Goal: Task Accomplishment & Management: Complete application form

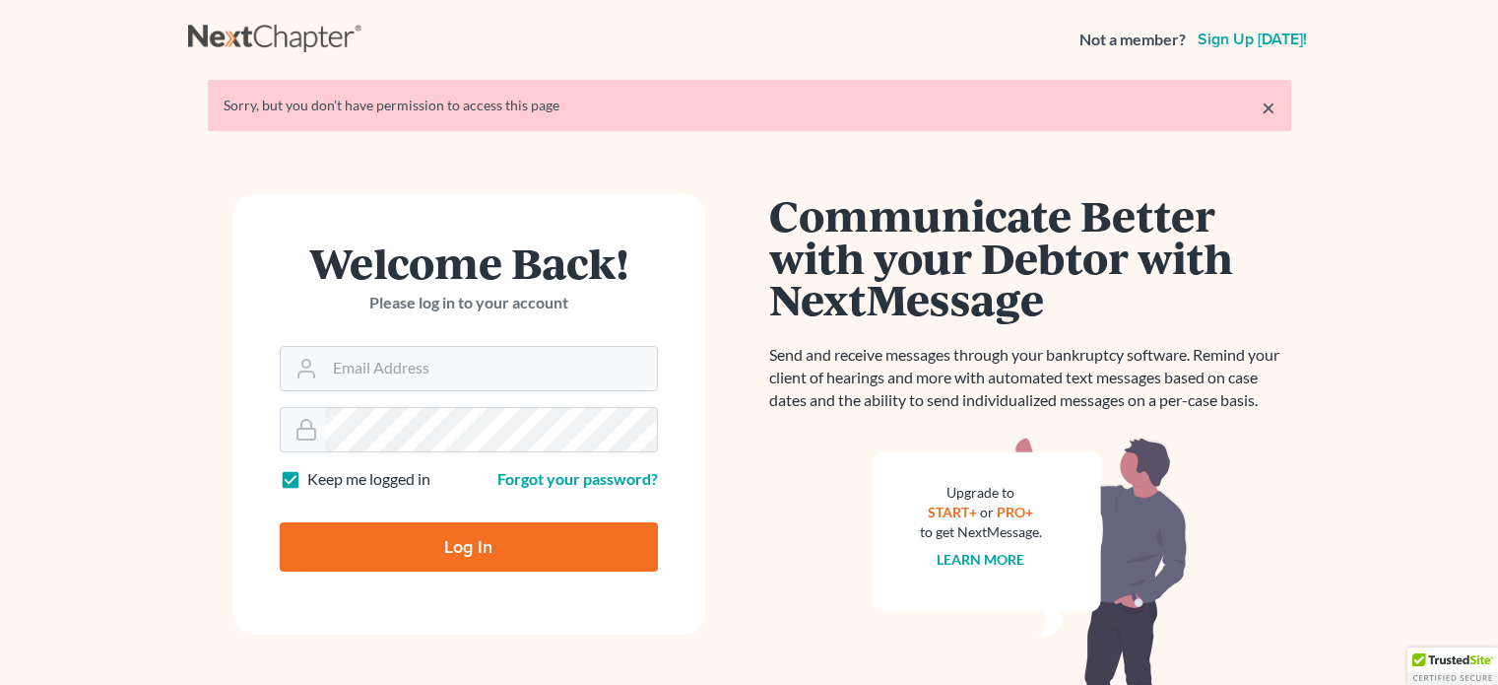
click at [378, 362] on input "Email Address" at bounding box center [491, 368] width 332 height 43
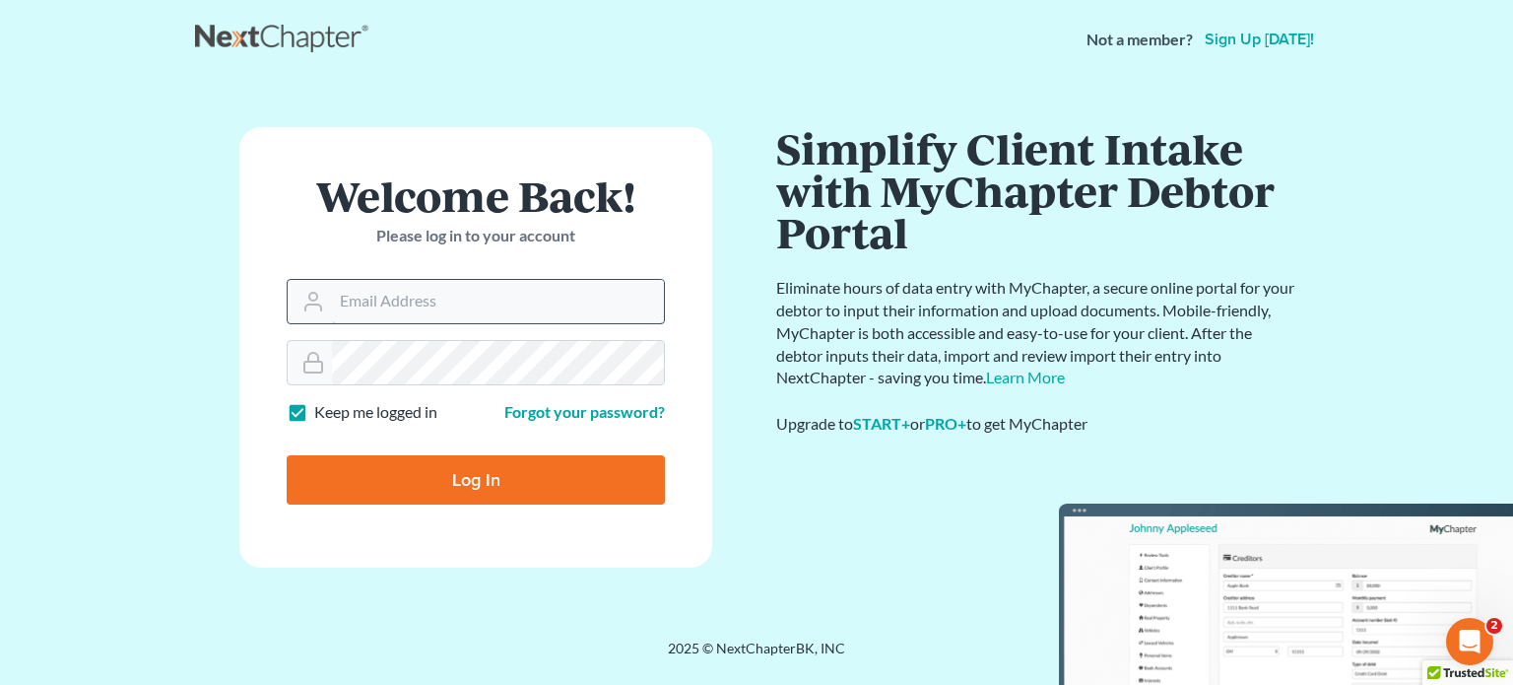
click at [394, 298] on input "Email Address" at bounding box center [498, 301] width 332 height 43
click at [664, 298] on nordpass-icon at bounding box center [664, 301] width 0 height 43
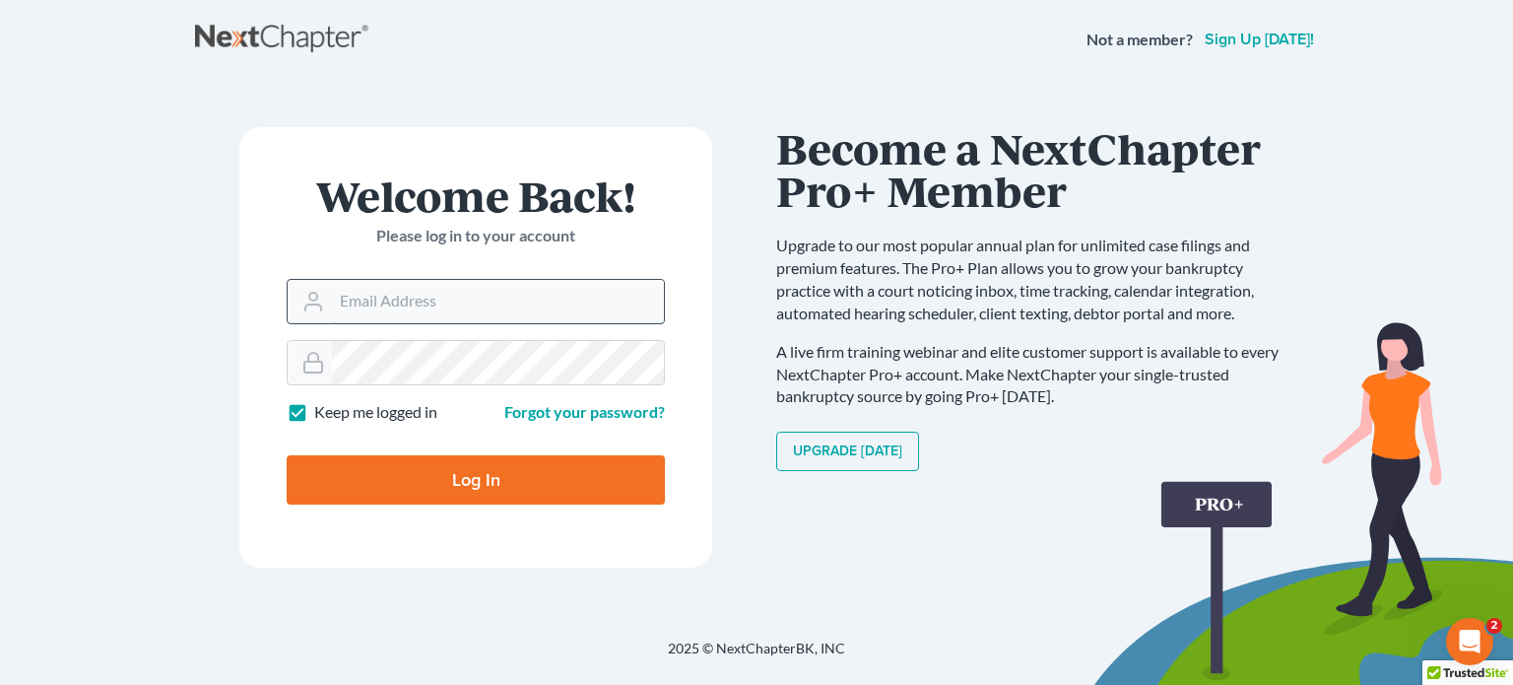
click at [430, 306] on input "Email Address" at bounding box center [498, 301] width 332 height 43
click at [0, 684] on nordpass-autofill-portal at bounding box center [0, 685] width 0 height 0
type input "megan@hayeslawvt.com"
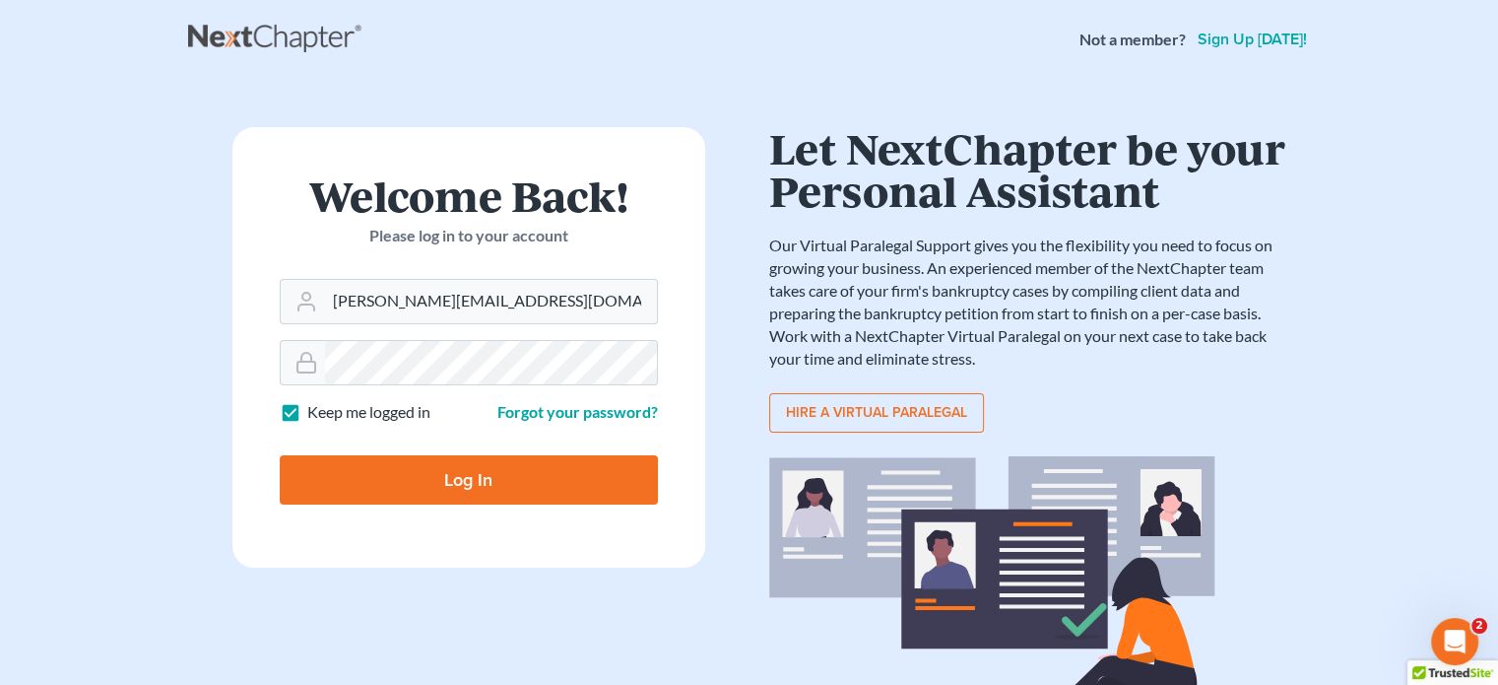
click at [456, 477] on input "Log In" at bounding box center [469, 479] width 378 height 49
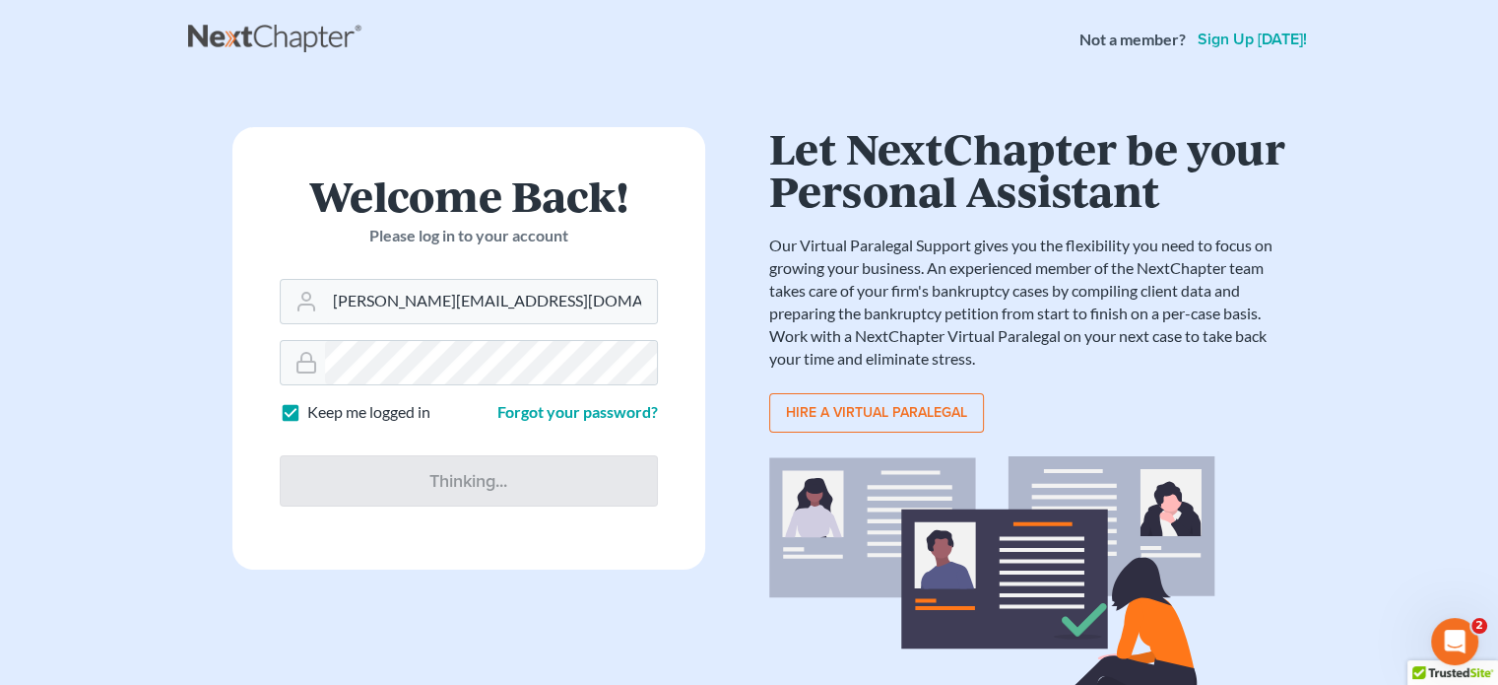
type input "Thinking..."
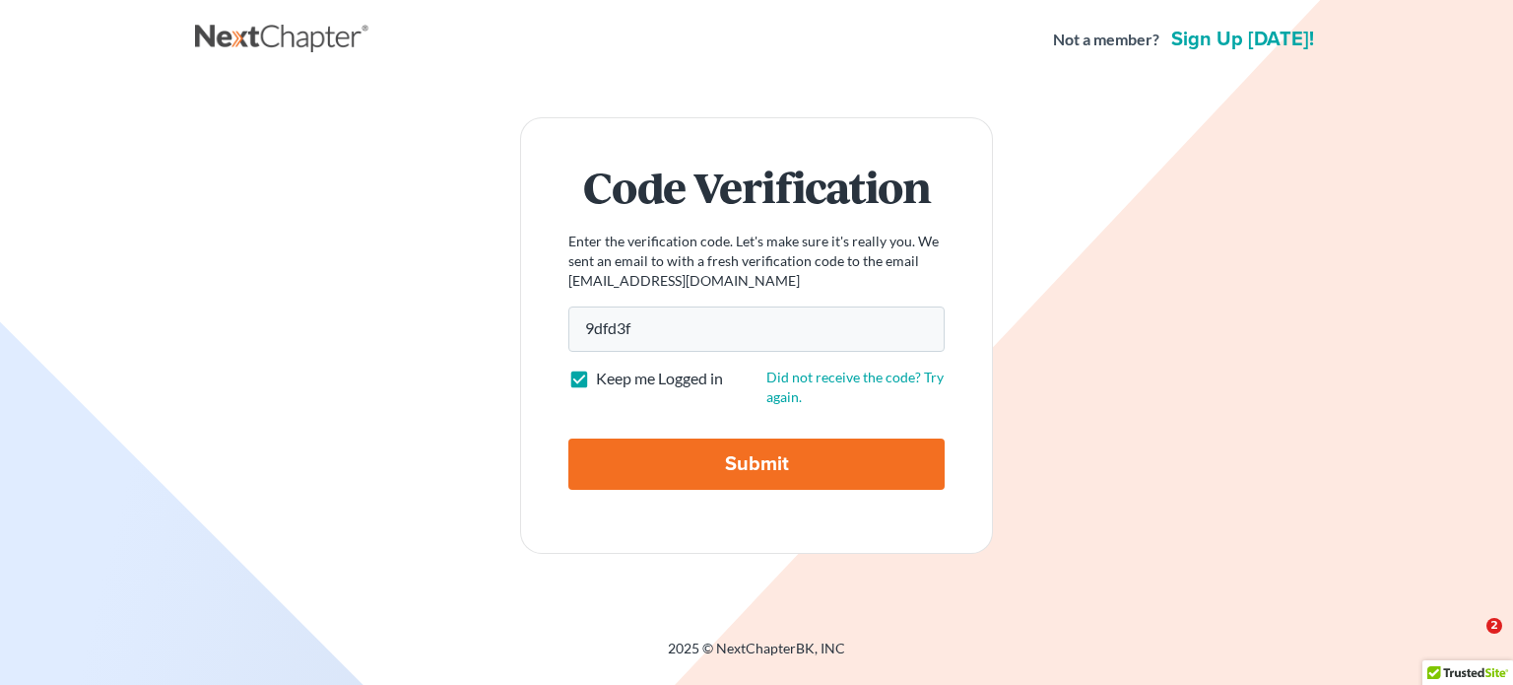
type input "9dfd3f"
click at [696, 468] on input "Submit" at bounding box center [756, 463] width 376 height 51
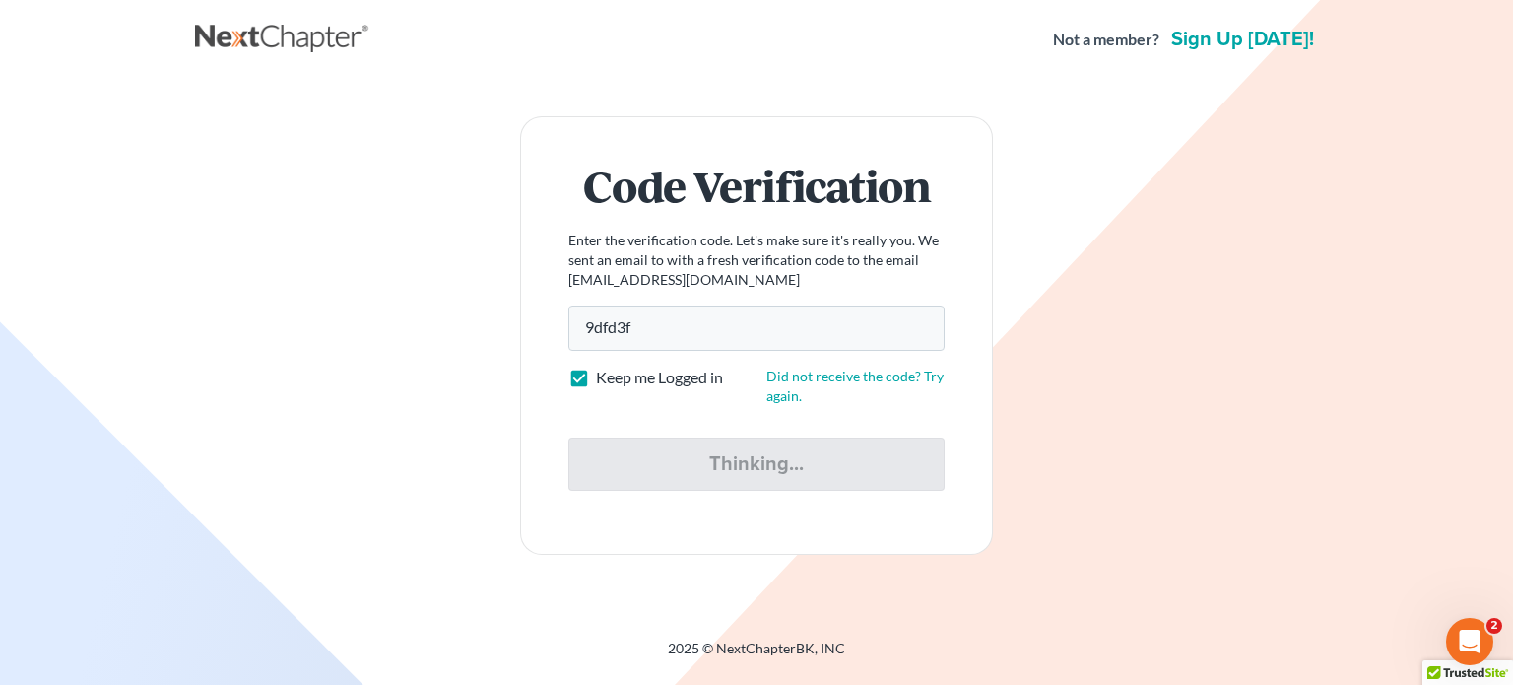
type input "Thinking..."
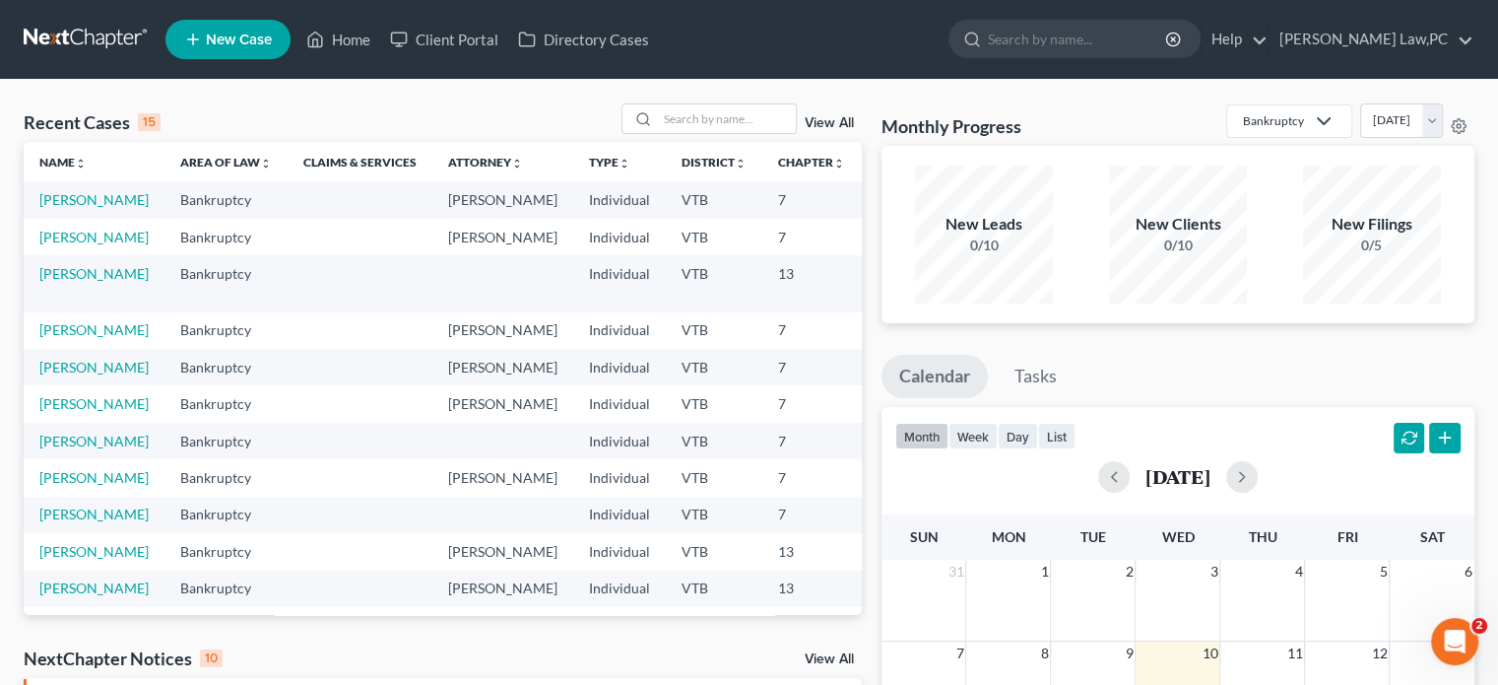
click at [65, 210] on td "[PERSON_NAME]" at bounding box center [94, 199] width 141 height 36
click at [61, 204] on link "[PERSON_NAME]" at bounding box center [93, 199] width 109 height 17
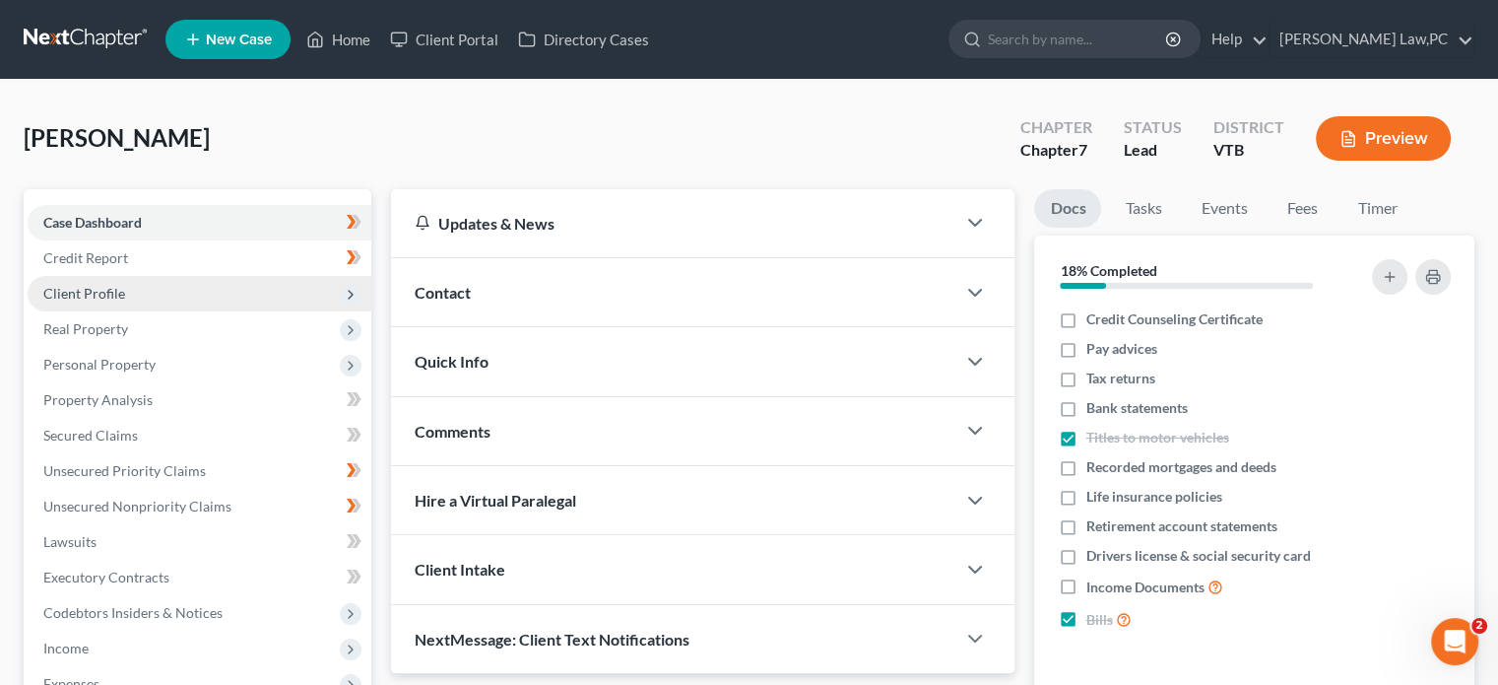
click at [246, 305] on span "Client Profile" at bounding box center [200, 293] width 344 height 35
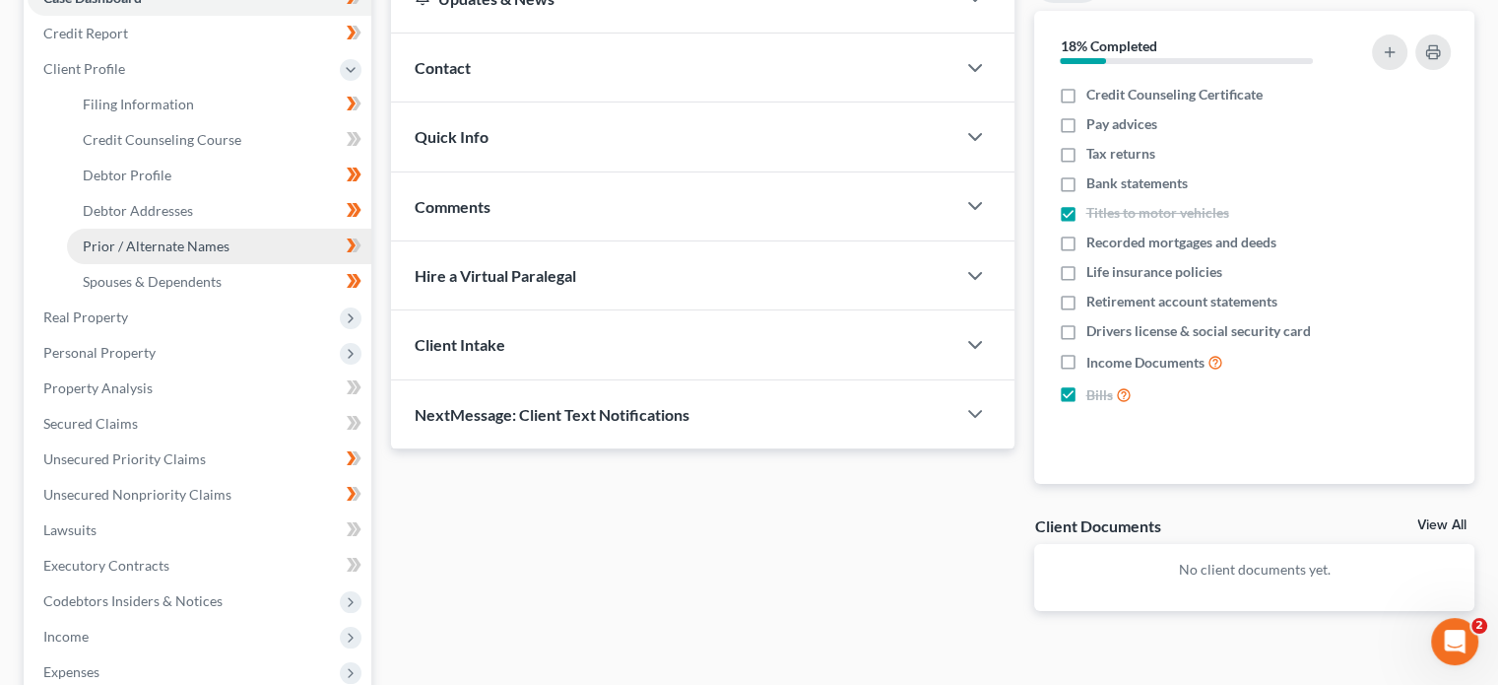
scroll to position [267, 0]
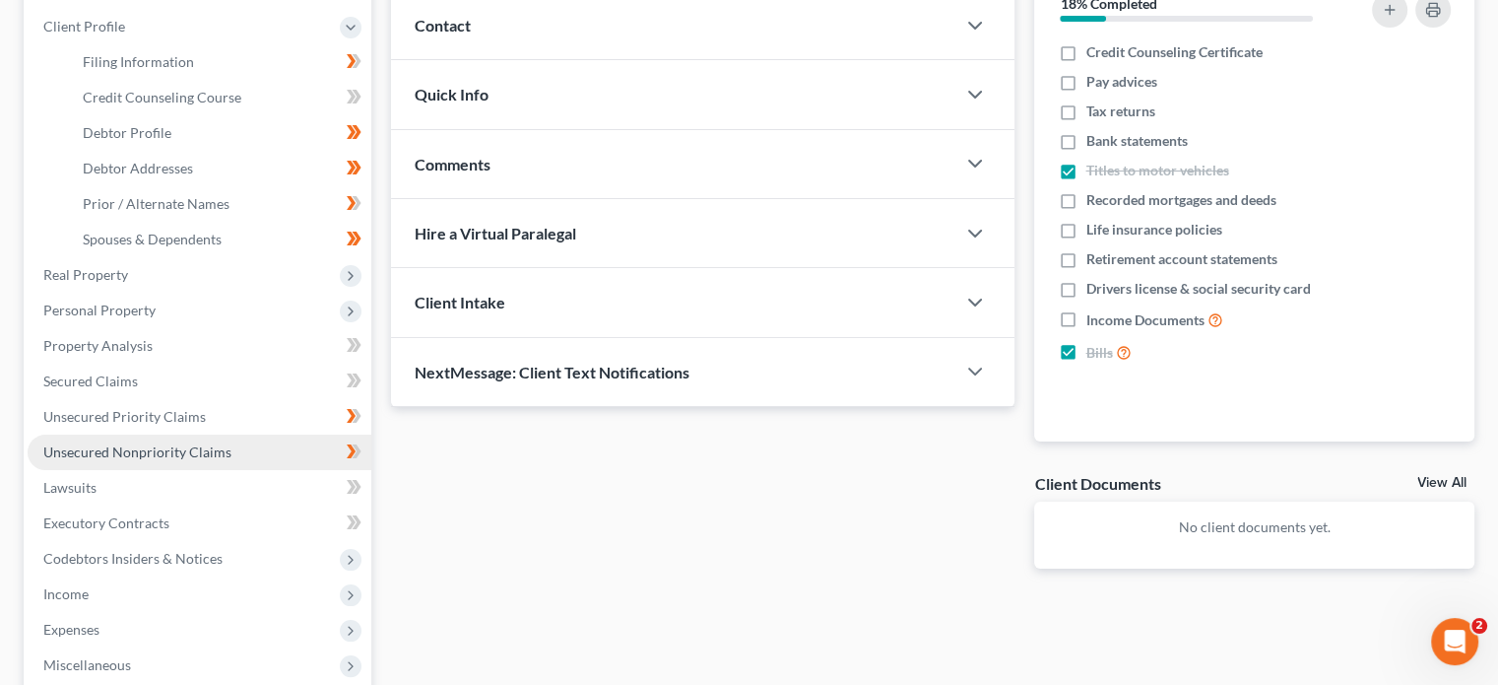
click at [150, 452] on span "Unsecured Nonpriority Claims" at bounding box center [137, 451] width 188 height 17
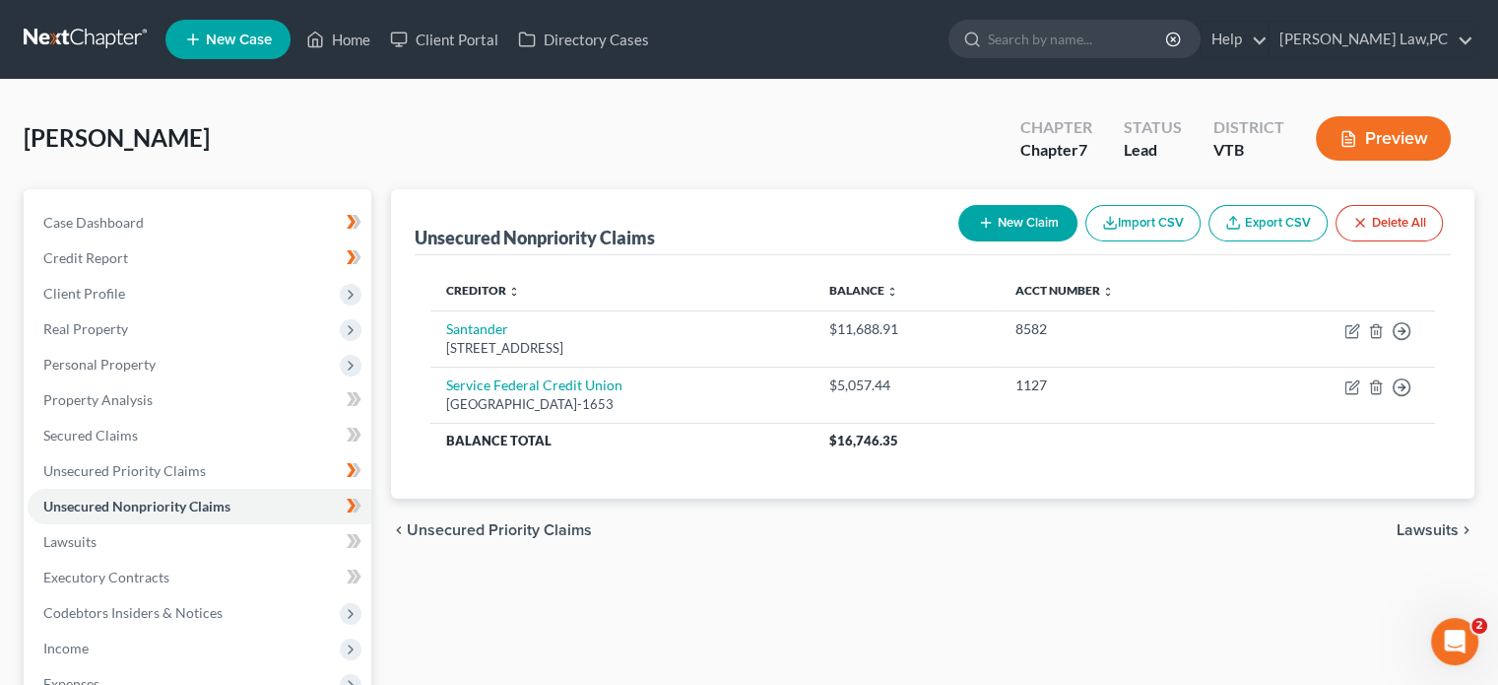
click at [1013, 225] on button "New Claim" at bounding box center [1018, 223] width 119 height 36
select select "0"
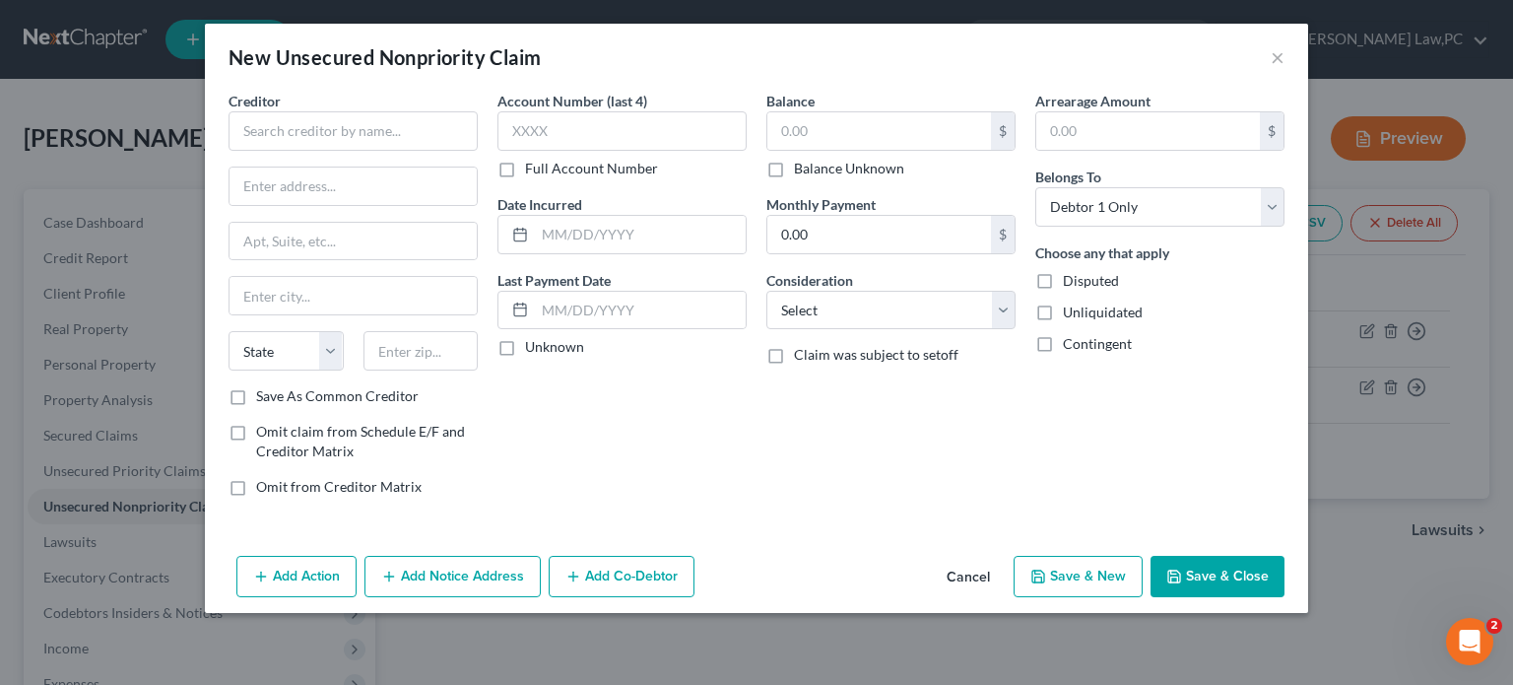
click at [965, 585] on button "Cancel" at bounding box center [968, 577] width 75 height 39
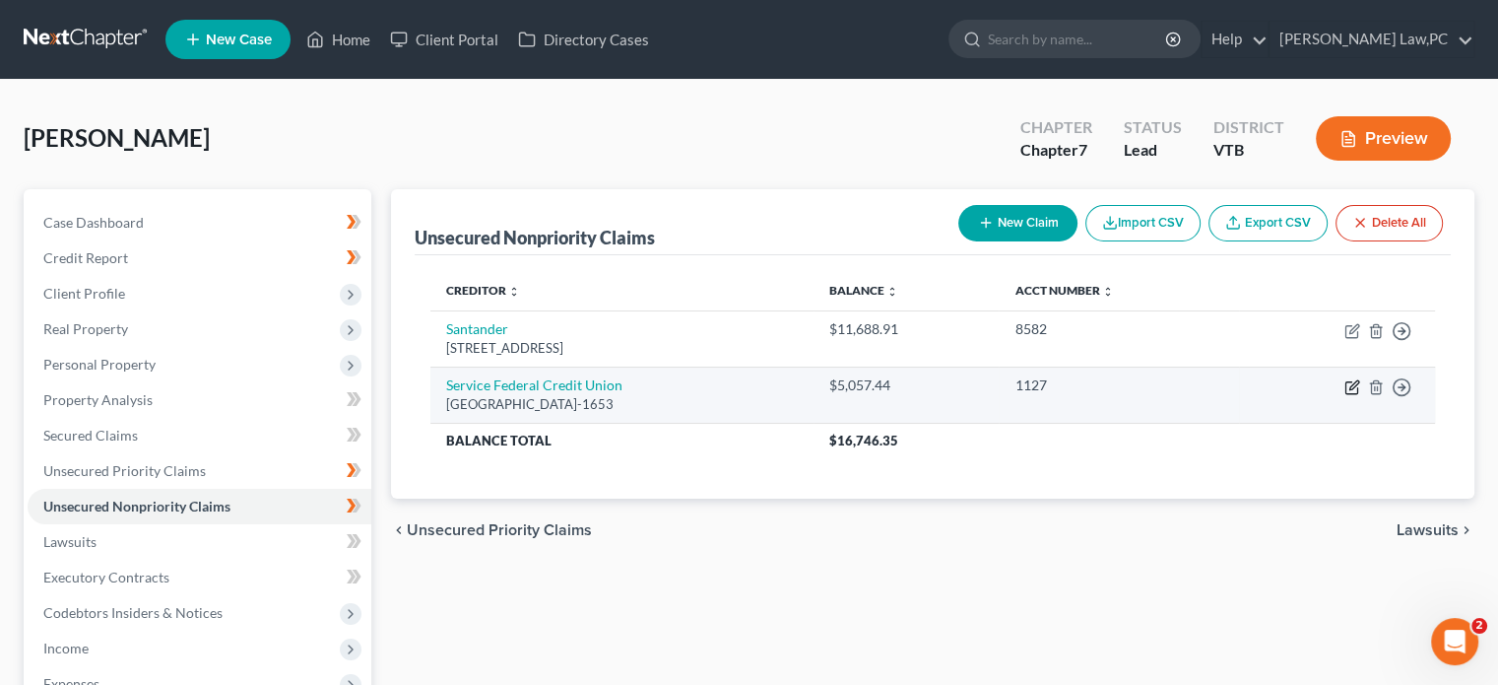
click at [1356, 385] on icon "button" at bounding box center [1354, 384] width 9 height 9
select select "32"
select select "2"
select select "0"
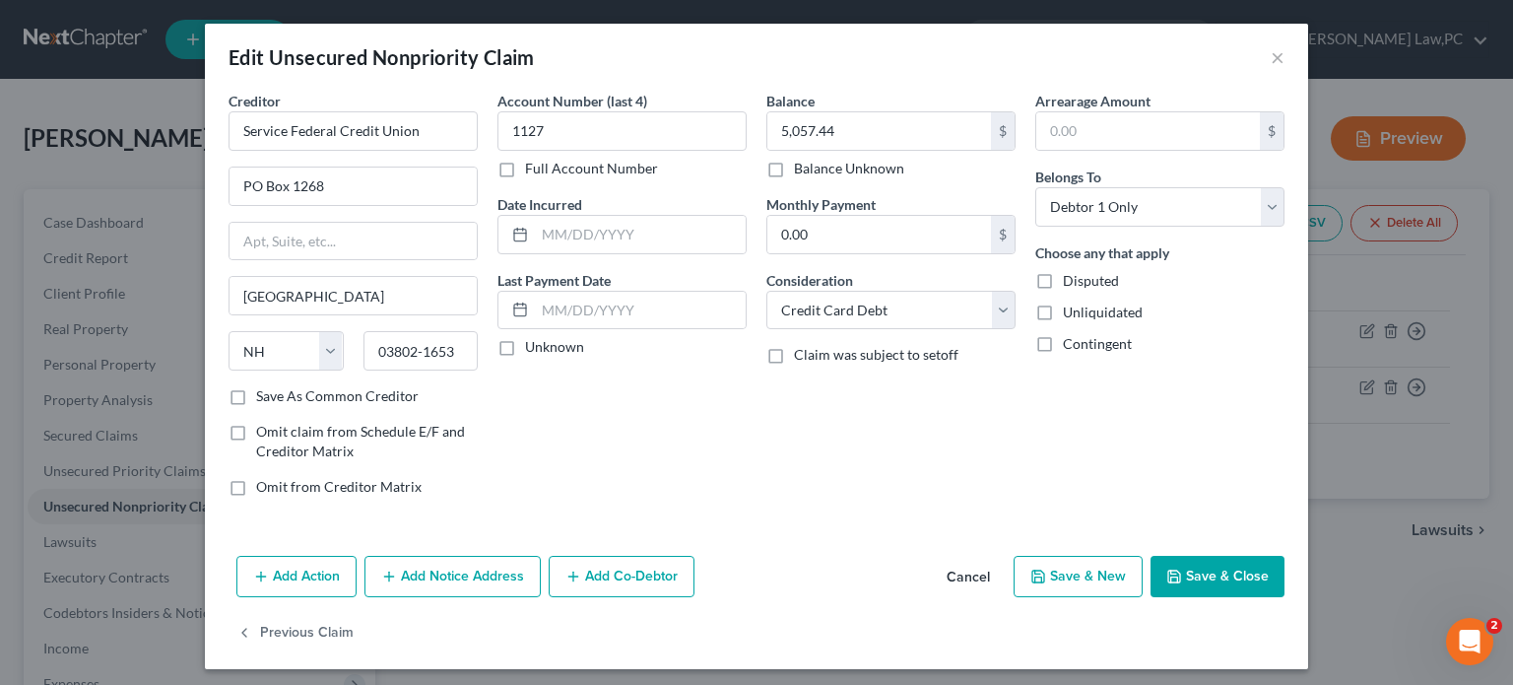
click at [1203, 577] on button "Save & Close" at bounding box center [1218, 576] width 134 height 41
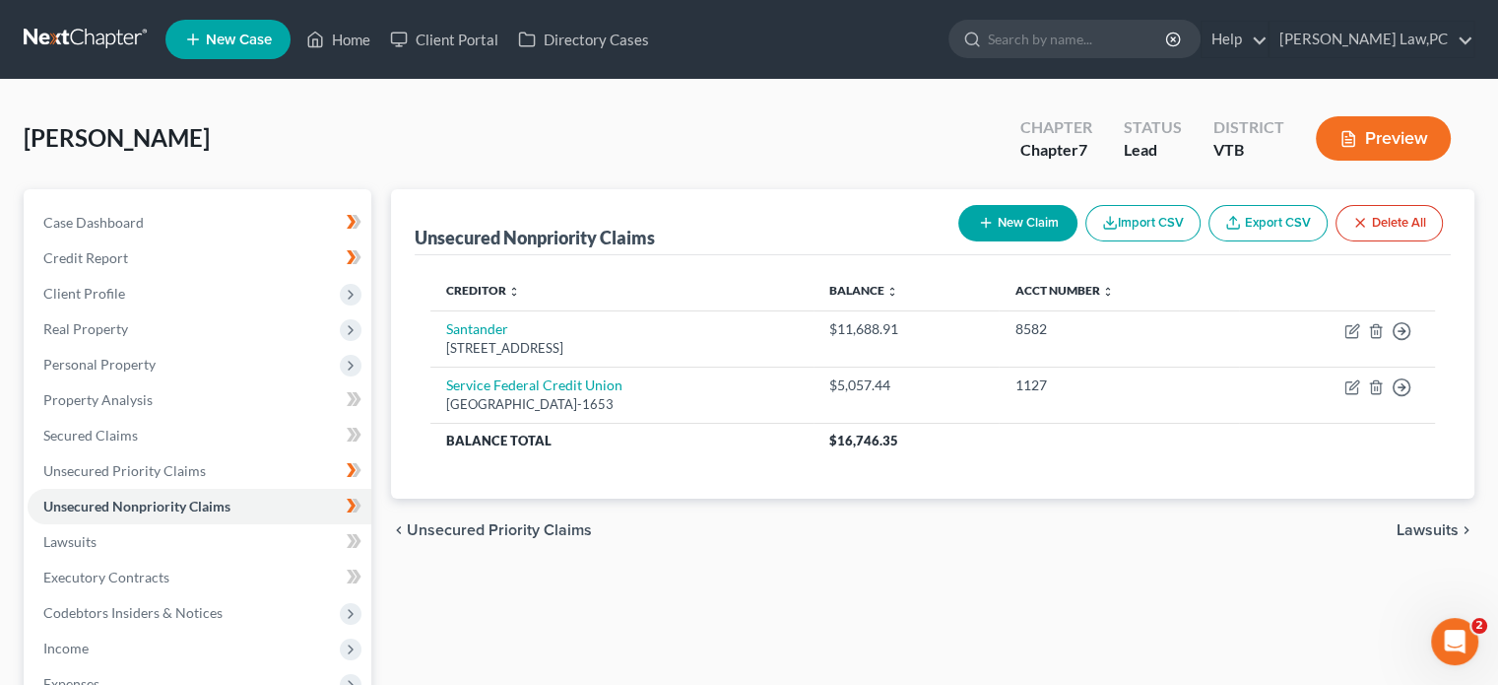
click at [1017, 218] on button "New Claim" at bounding box center [1018, 223] width 119 height 36
select select "0"
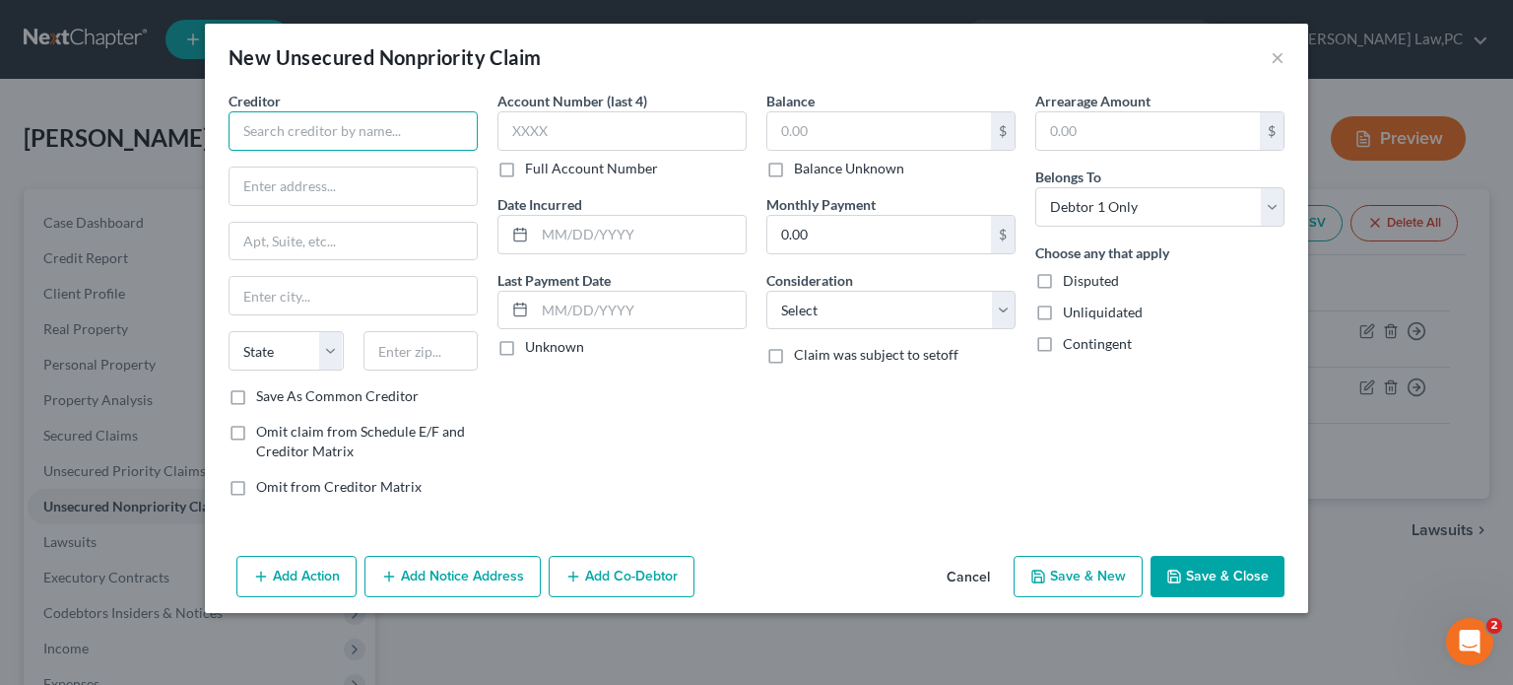
click at [351, 123] on input "text" at bounding box center [353, 130] width 249 height 39
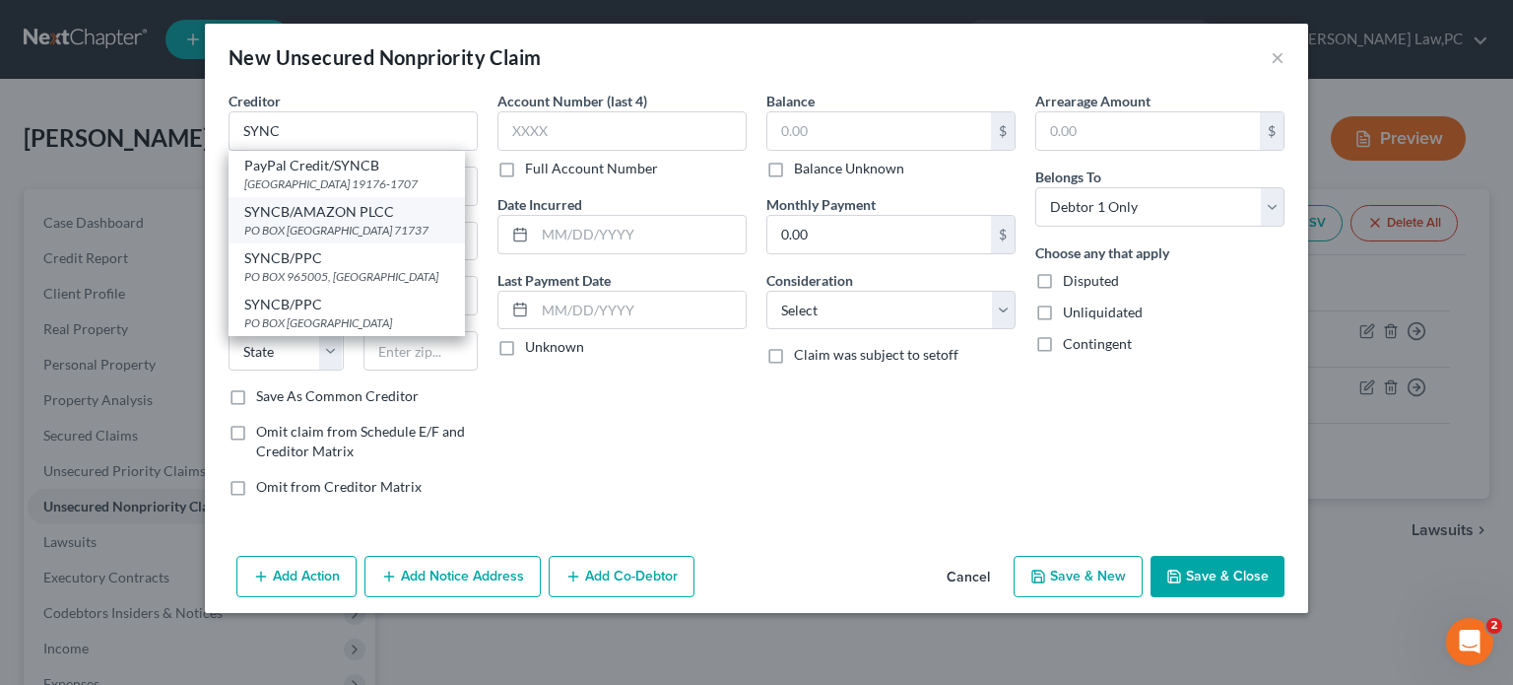
click at [345, 238] on div "PO BOX [GEOGRAPHIC_DATA] 71737" at bounding box center [346, 230] width 205 height 17
type input "SYNCB/AMAZON PLCC"
type input "PO BOX 71737"
type input "[GEOGRAPHIC_DATA]"
select select "39"
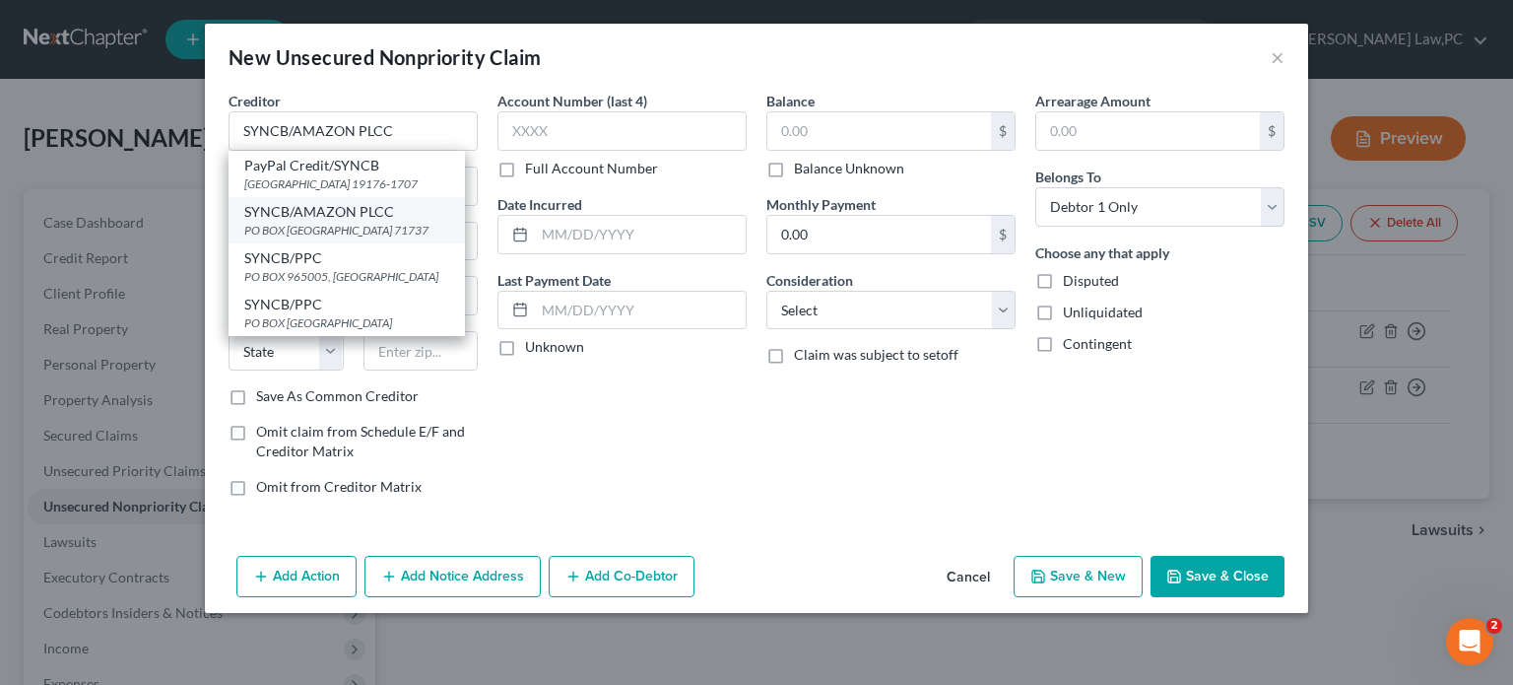
type input "71737"
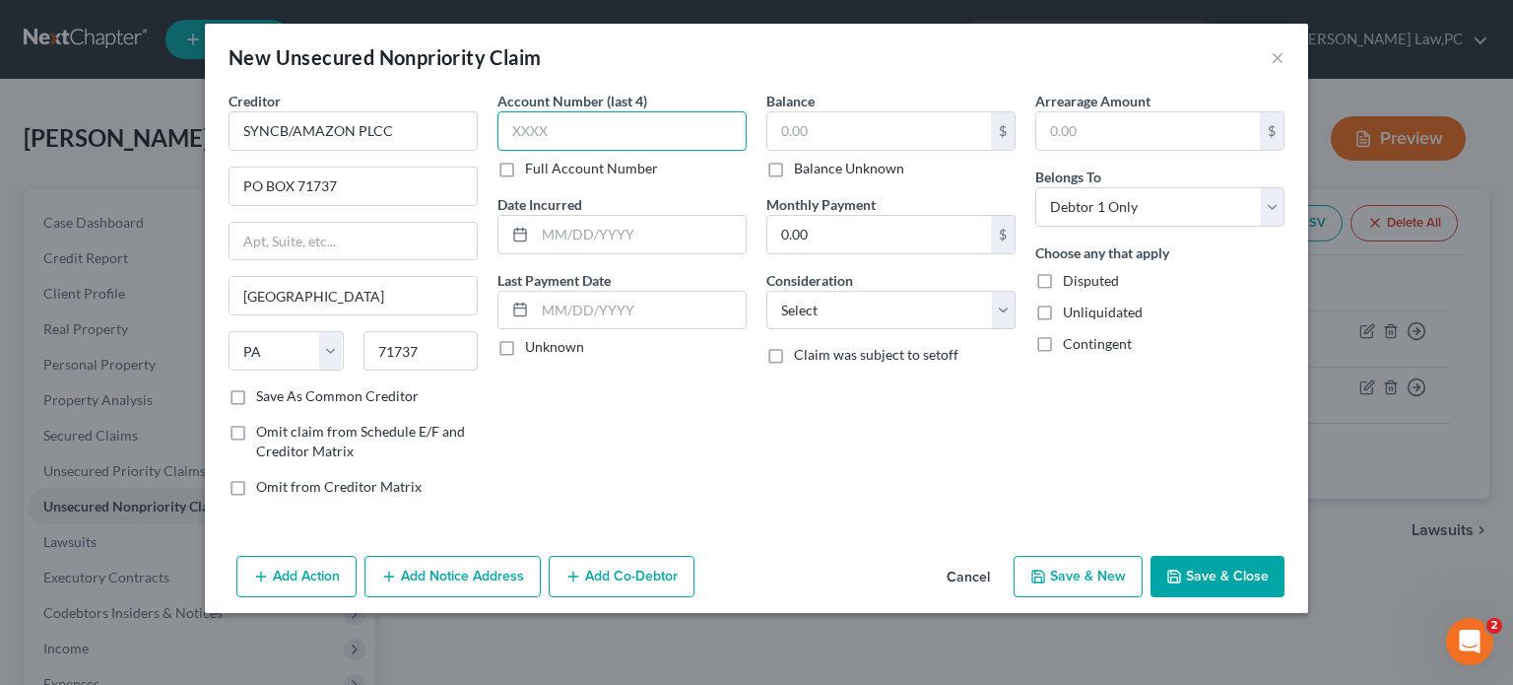
click at [566, 124] on input "text" at bounding box center [621, 130] width 249 height 39
type input "8162"
click at [859, 130] on input "text" at bounding box center [879, 130] width 224 height 37
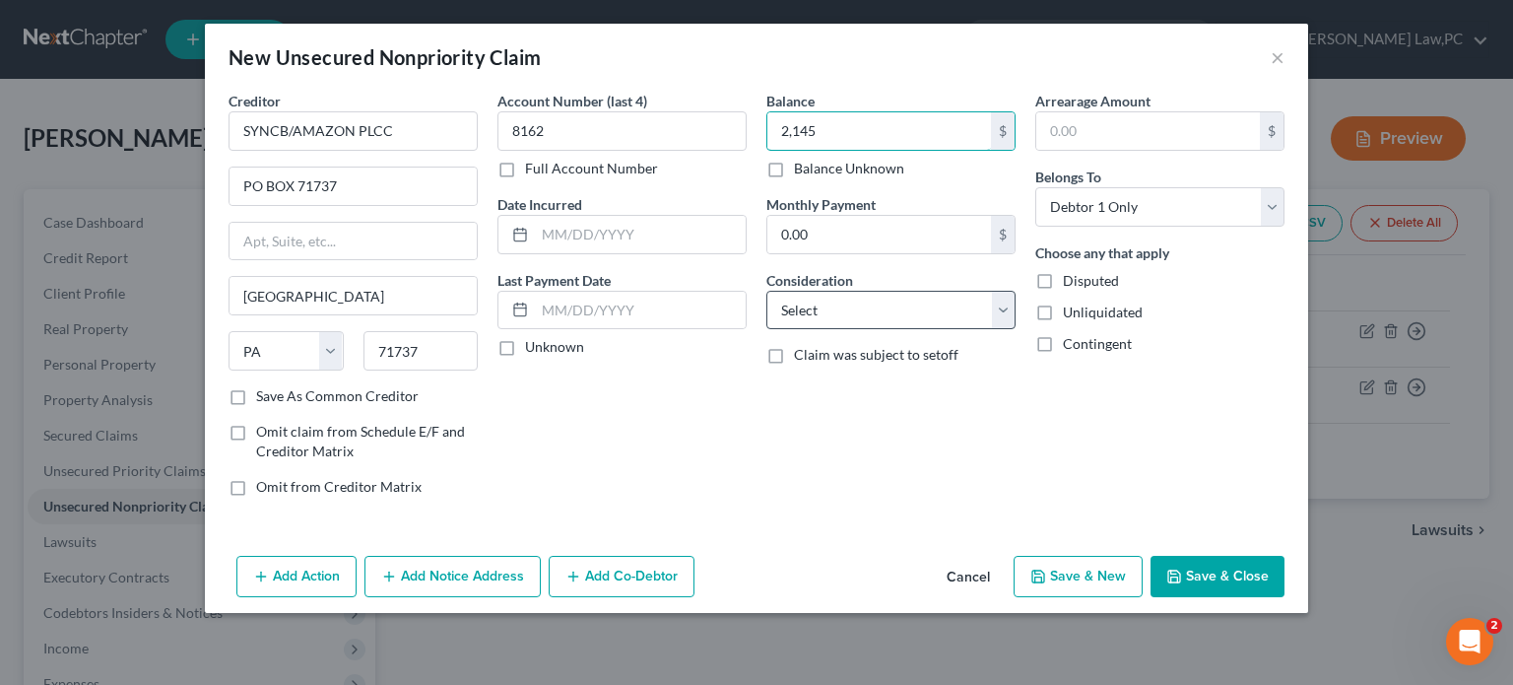
type input "2,145"
click at [886, 314] on select "Select Cable / Satellite Services Collection Agency Credit Card Debt Debt Couns…" at bounding box center [890, 310] width 249 height 39
select select "2"
click at [766, 291] on select "Select Cable / Satellite Services Collection Agency Credit Card Debt Debt Couns…" at bounding box center [890, 310] width 249 height 39
click at [1095, 570] on button "Save & New" at bounding box center [1078, 576] width 129 height 41
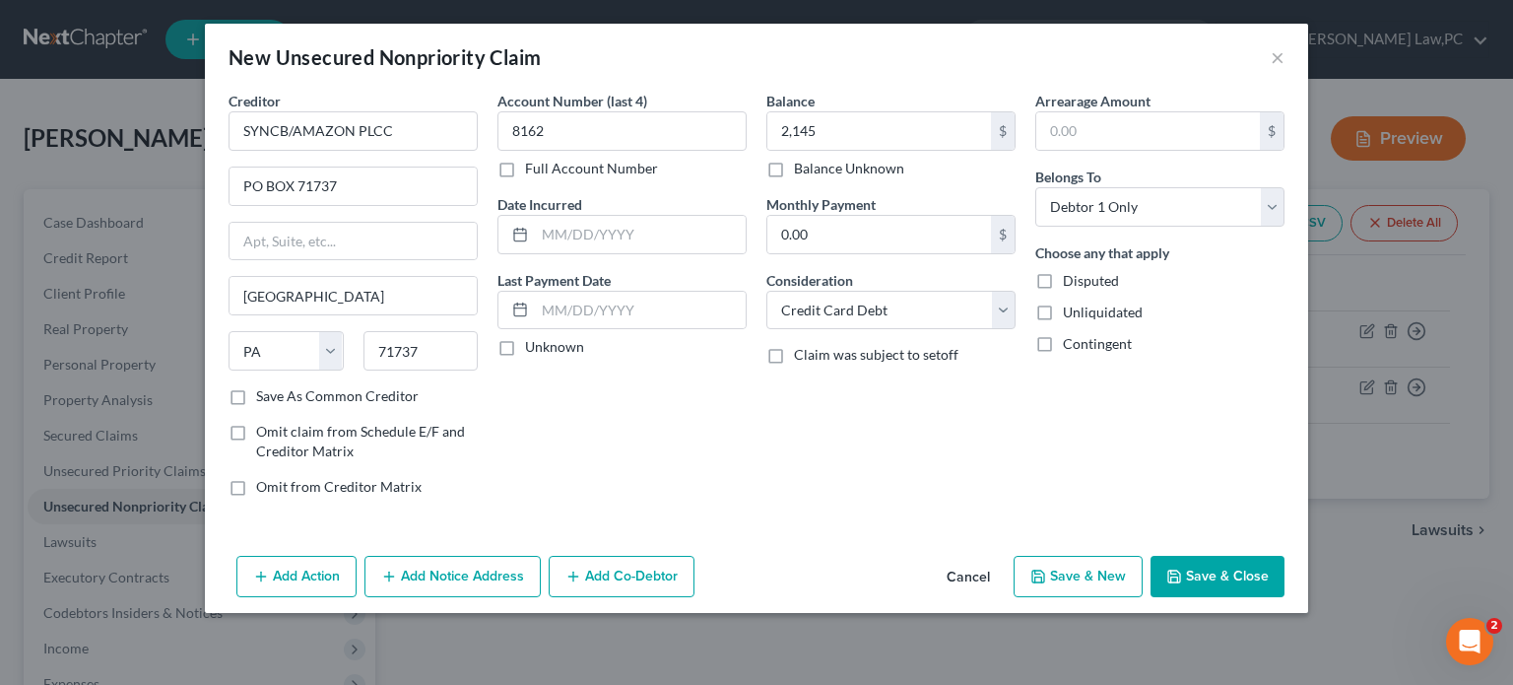
select select "0"
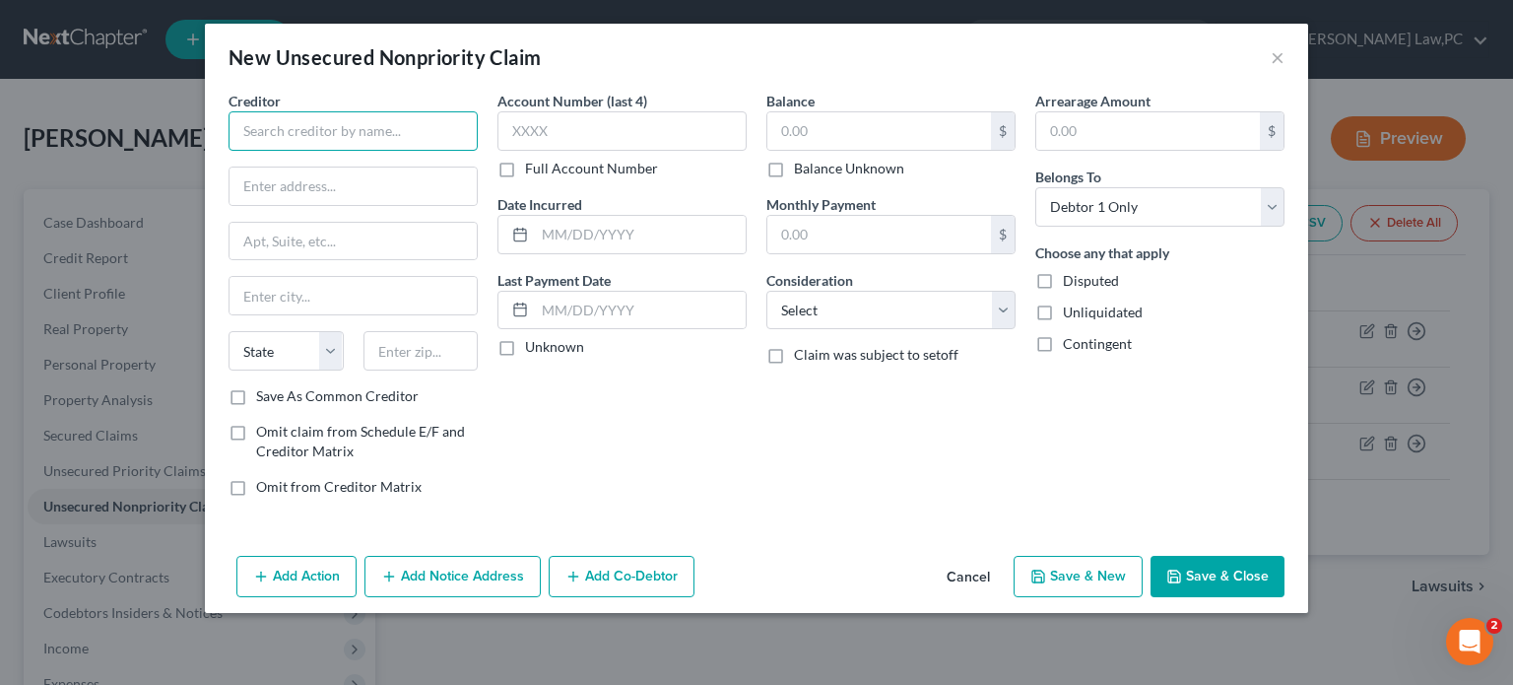
click at [374, 129] on input "text" at bounding box center [353, 130] width 249 height 39
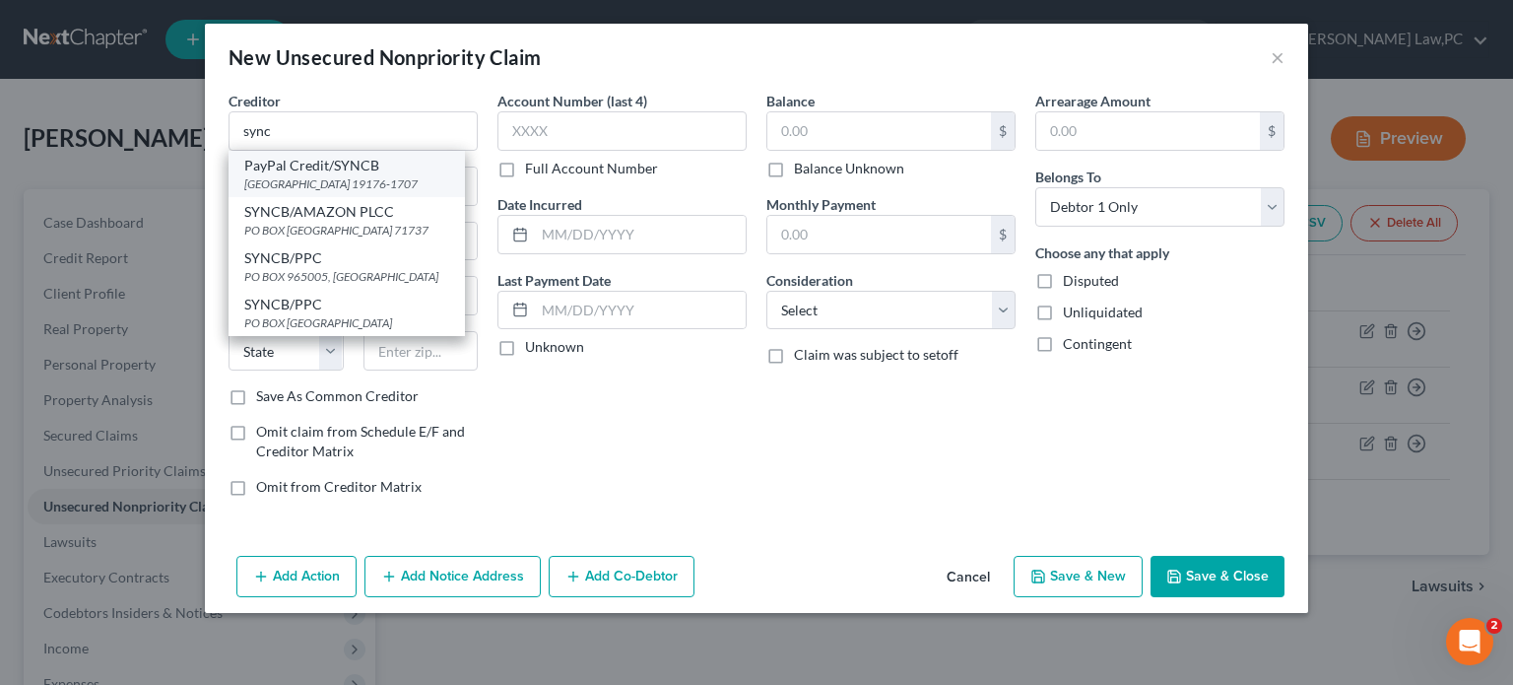
click at [326, 169] on div "PayPal Credit/SYNCB" at bounding box center [346, 166] width 205 height 20
type input "PayPal Credit/SYNCB"
type input "PO Box 71726"
type input "[GEOGRAPHIC_DATA]"
select select "39"
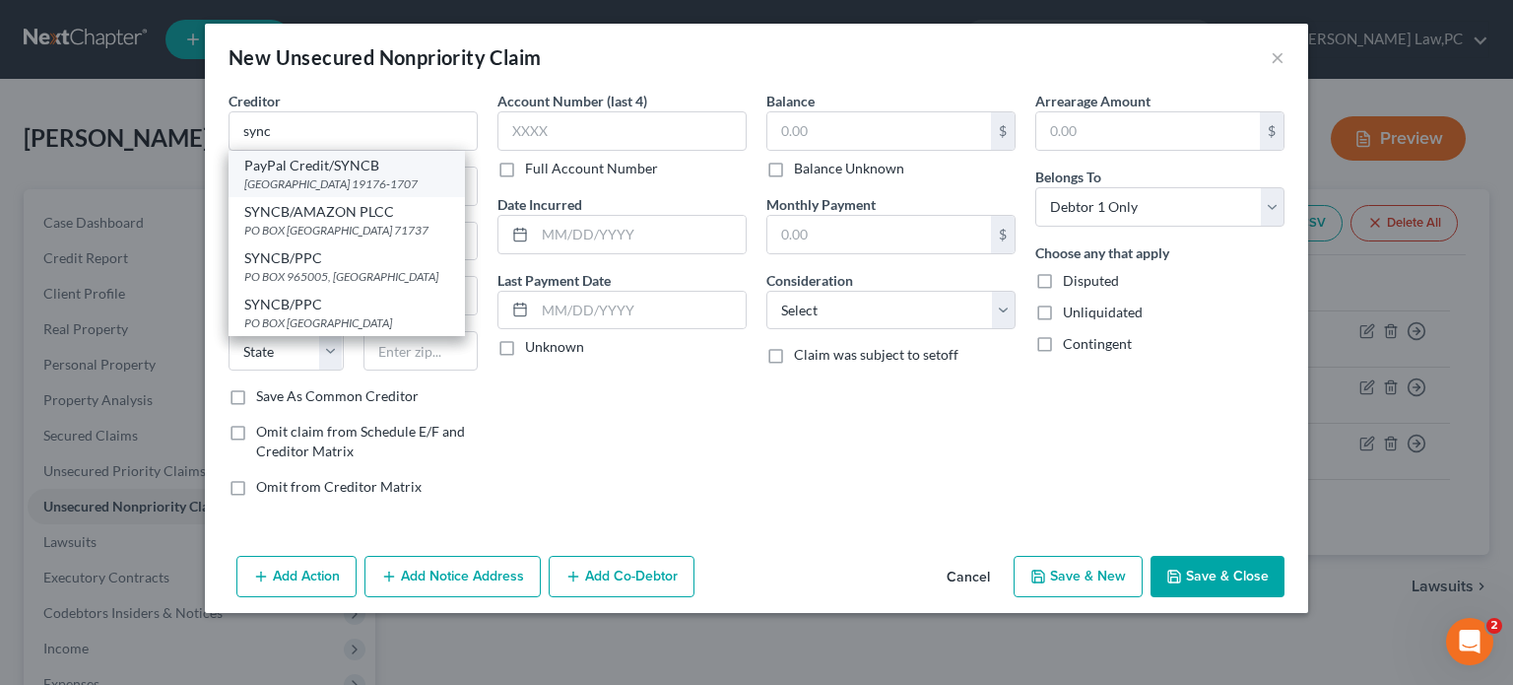
type input "19176-1707"
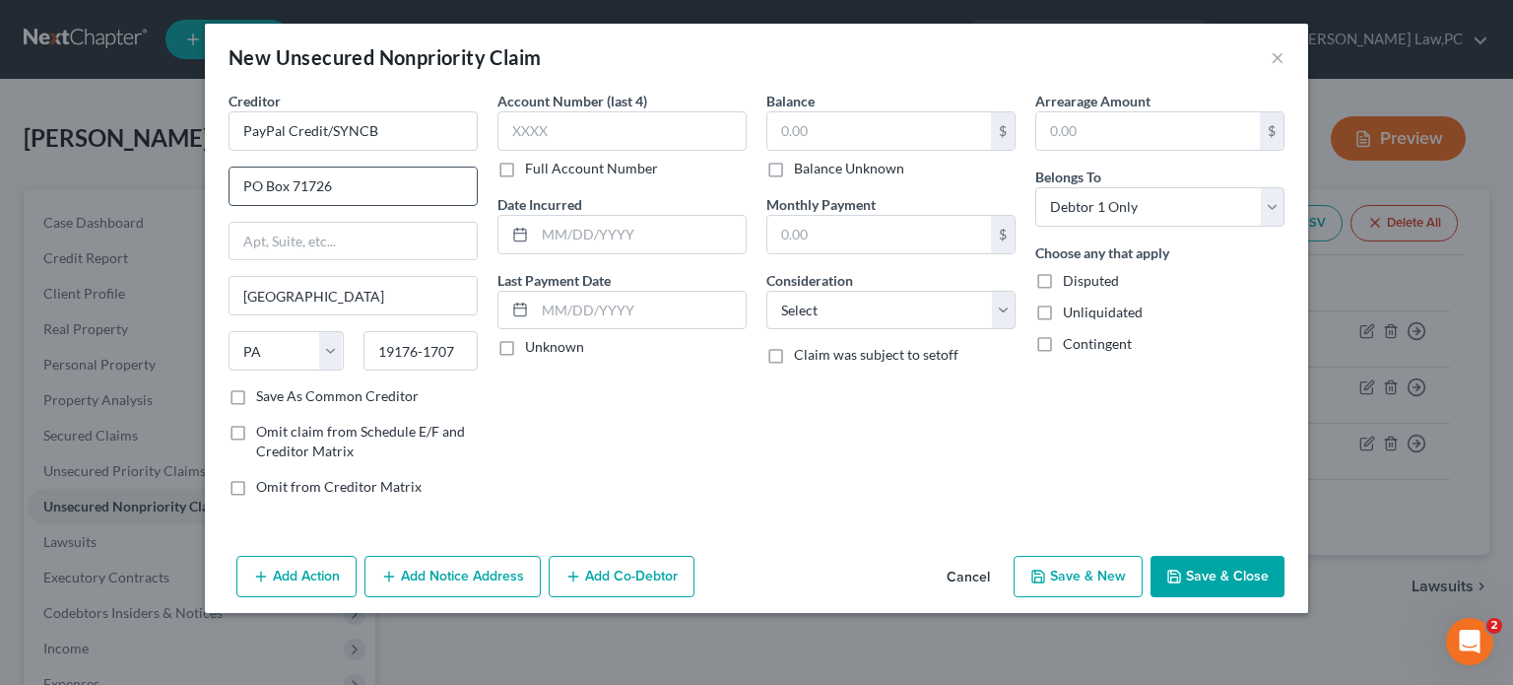
click at [351, 181] on input "PO Box 71726" at bounding box center [353, 185] width 247 height 37
type input "PO Box 71727"
click at [328, 398] on label "Save As Common Creditor" at bounding box center [337, 396] width 163 height 20
click at [277, 398] on input "Save As Common Creditor" at bounding box center [270, 392] width 13 height 13
checkbox input "true"
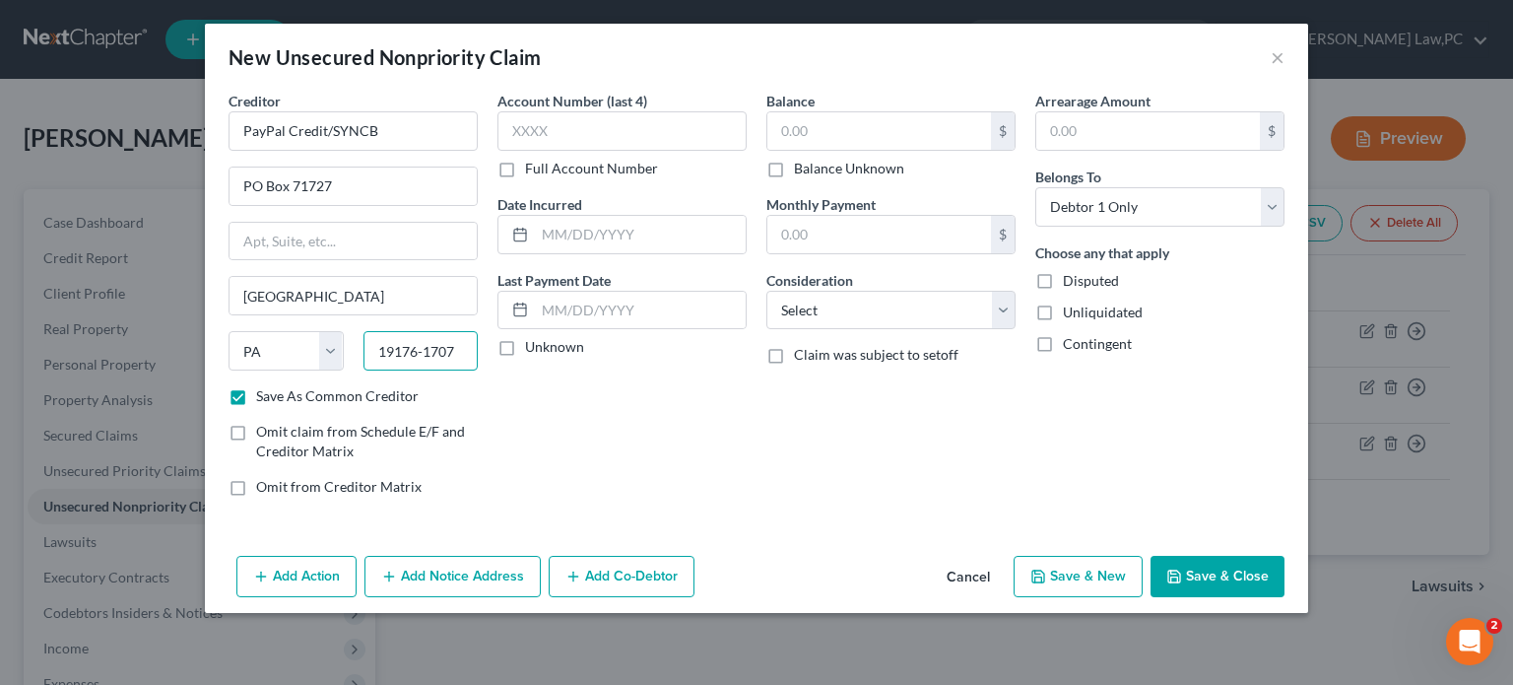
click at [460, 345] on input "19176-1707" at bounding box center [421, 350] width 115 height 39
type input "19176-1727"
click at [615, 130] on input "text" at bounding box center [621, 130] width 249 height 39
type input "5773"
click at [842, 310] on select "Select Cable / Satellite Services Collection Agency Credit Card Debt Debt Couns…" at bounding box center [890, 310] width 249 height 39
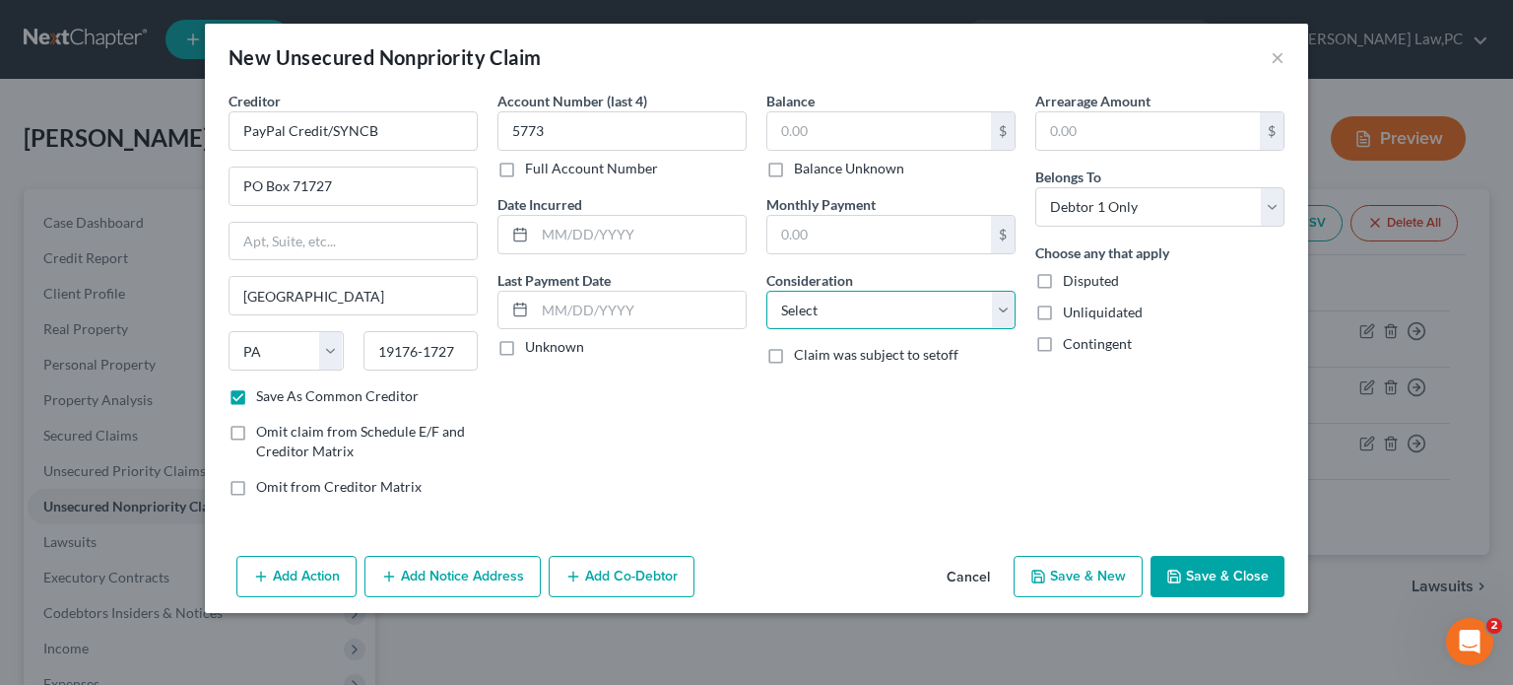
select select "2"
click at [766, 291] on select "Select Cable / Satellite Services Collection Agency Credit Card Debt Debt Couns…" at bounding box center [890, 310] width 249 height 39
click at [849, 227] on input "text" at bounding box center [879, 234] width 224 height 37
click at [845, 133] on input "text" at bounding box center [879, 130] width 224 height 37
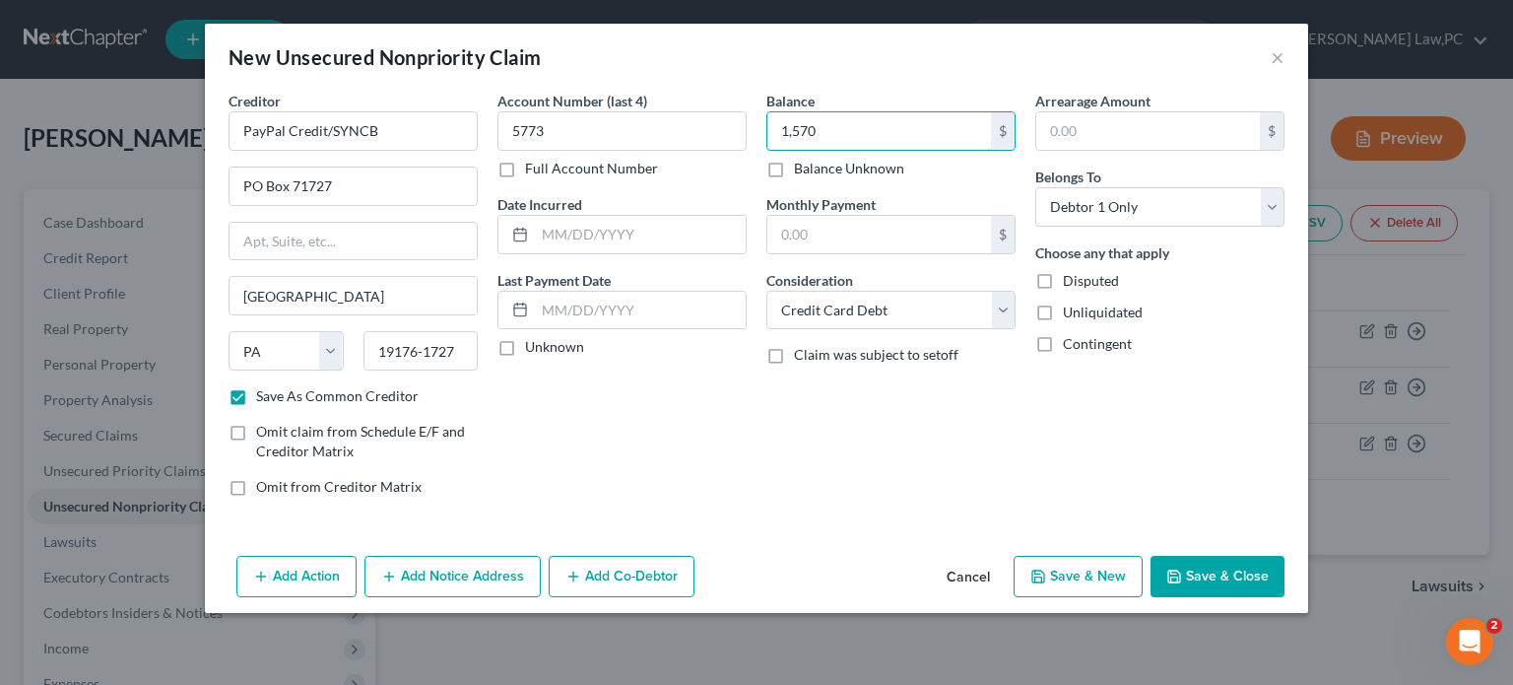
type input "1,570"
click at [1103, 576] on button "Save & New" at bounding box center [1078, 576] width 129 height 41
select select "0"
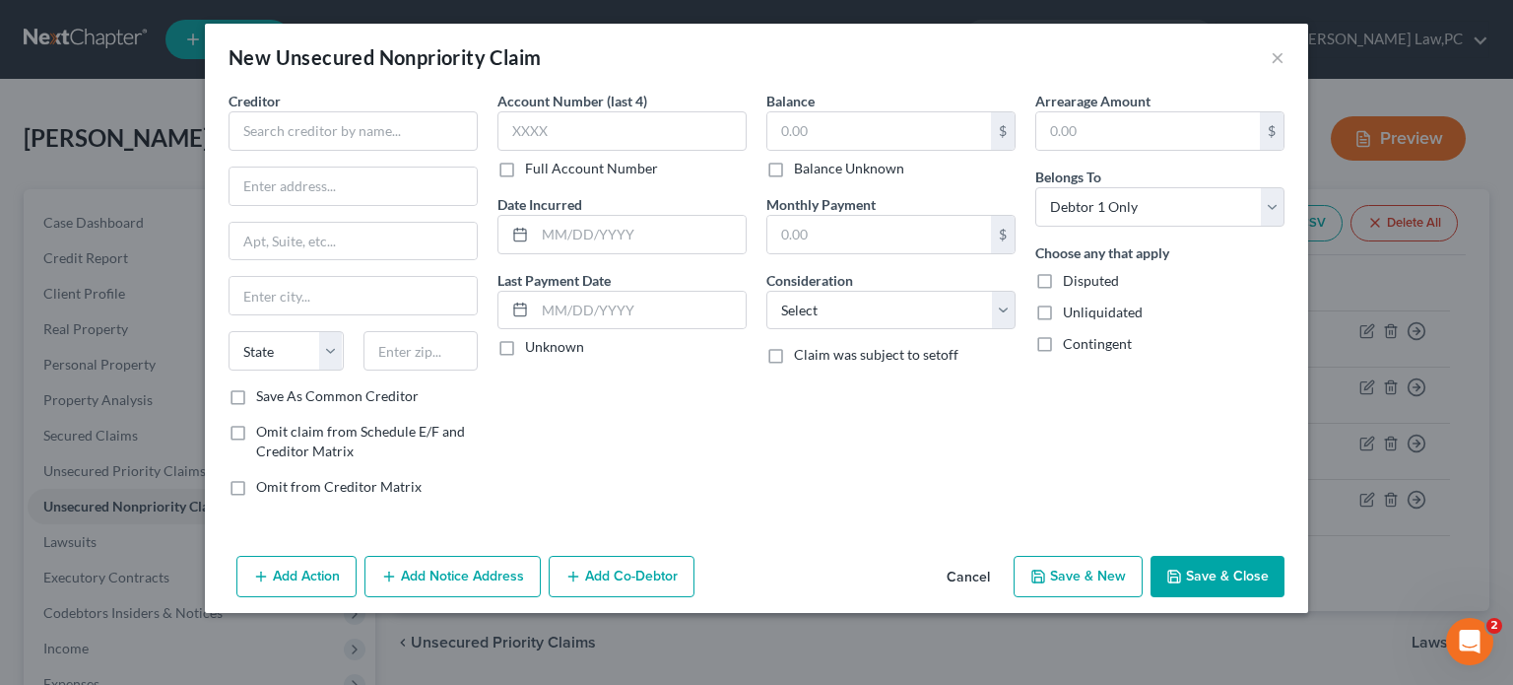
click at [974, 574] on button "Cancel" at bounding box center [968, 577] width 75 height 39
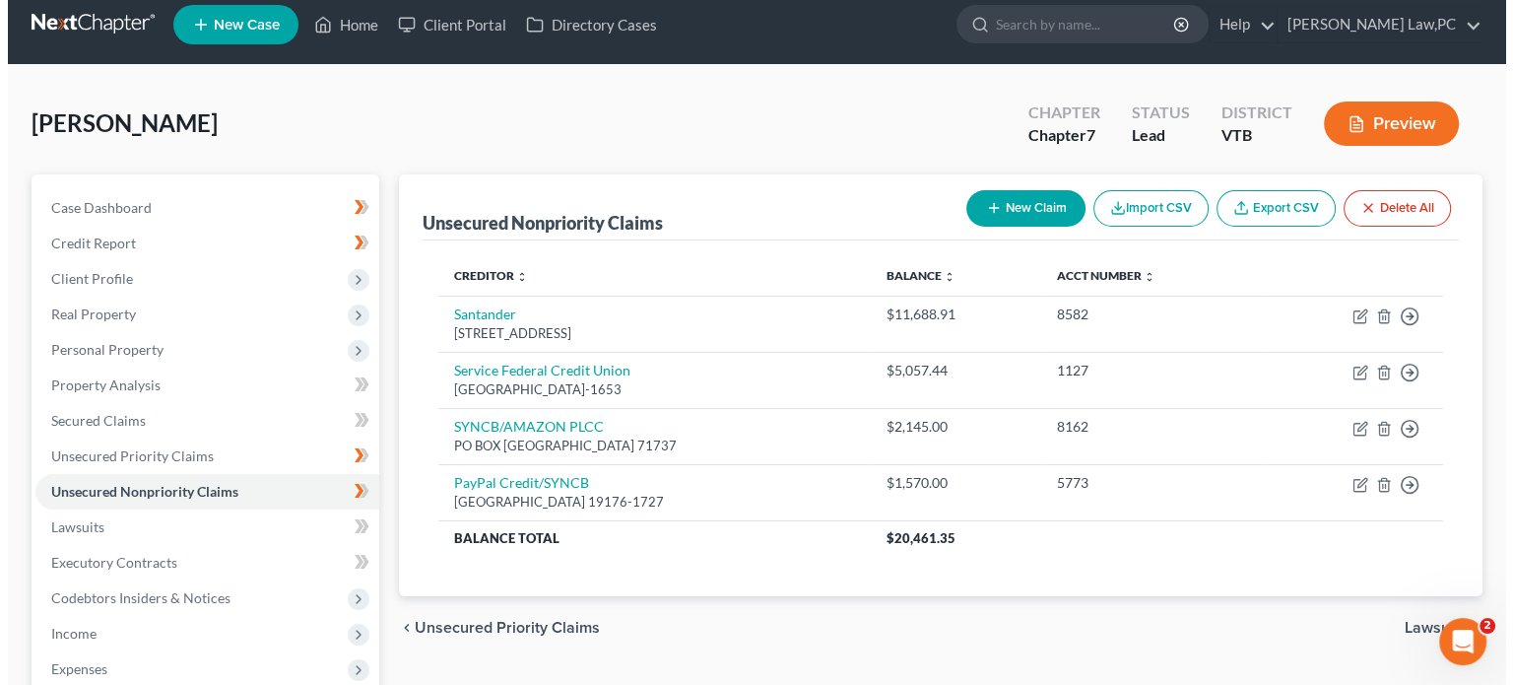
scroll to position [16, 0]
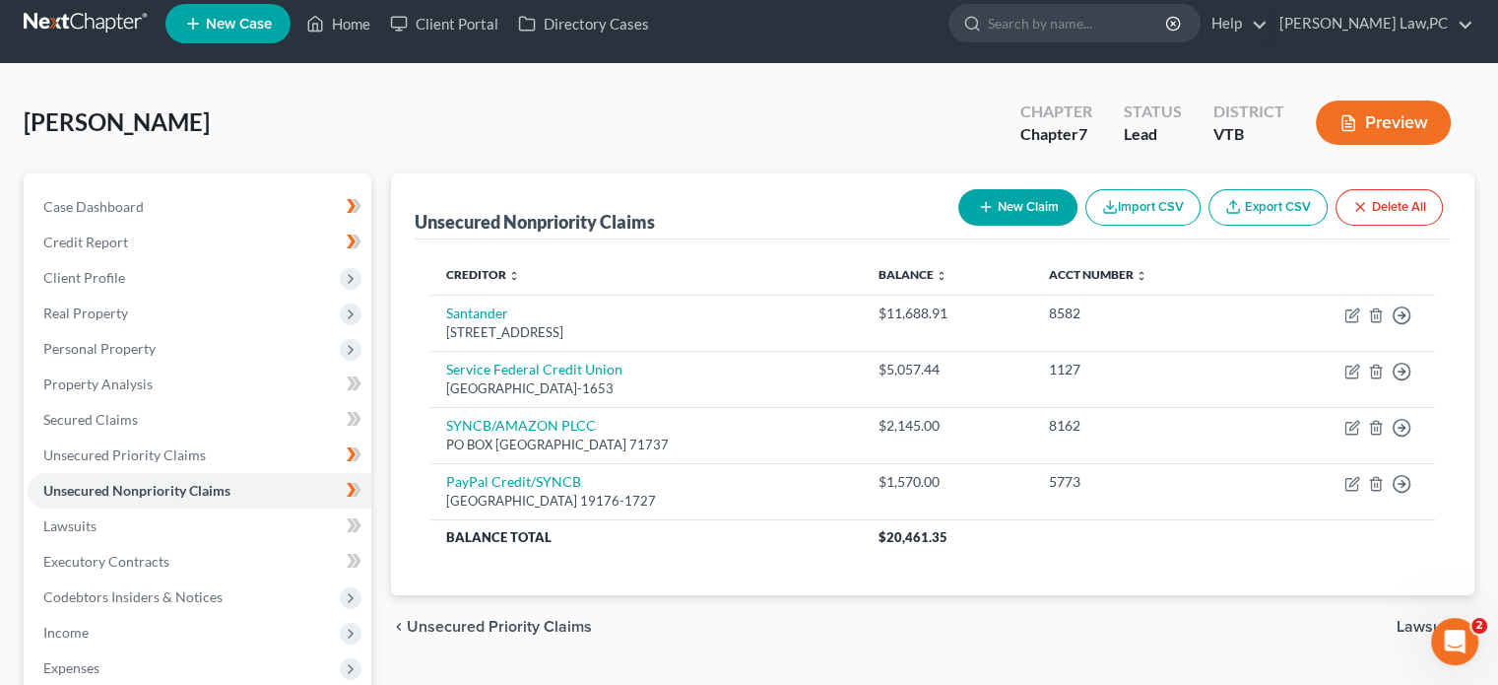
click at [1045, 202] on button "New Claim" at bounding box center [1018, 207] width 119 height 36
select select "0"
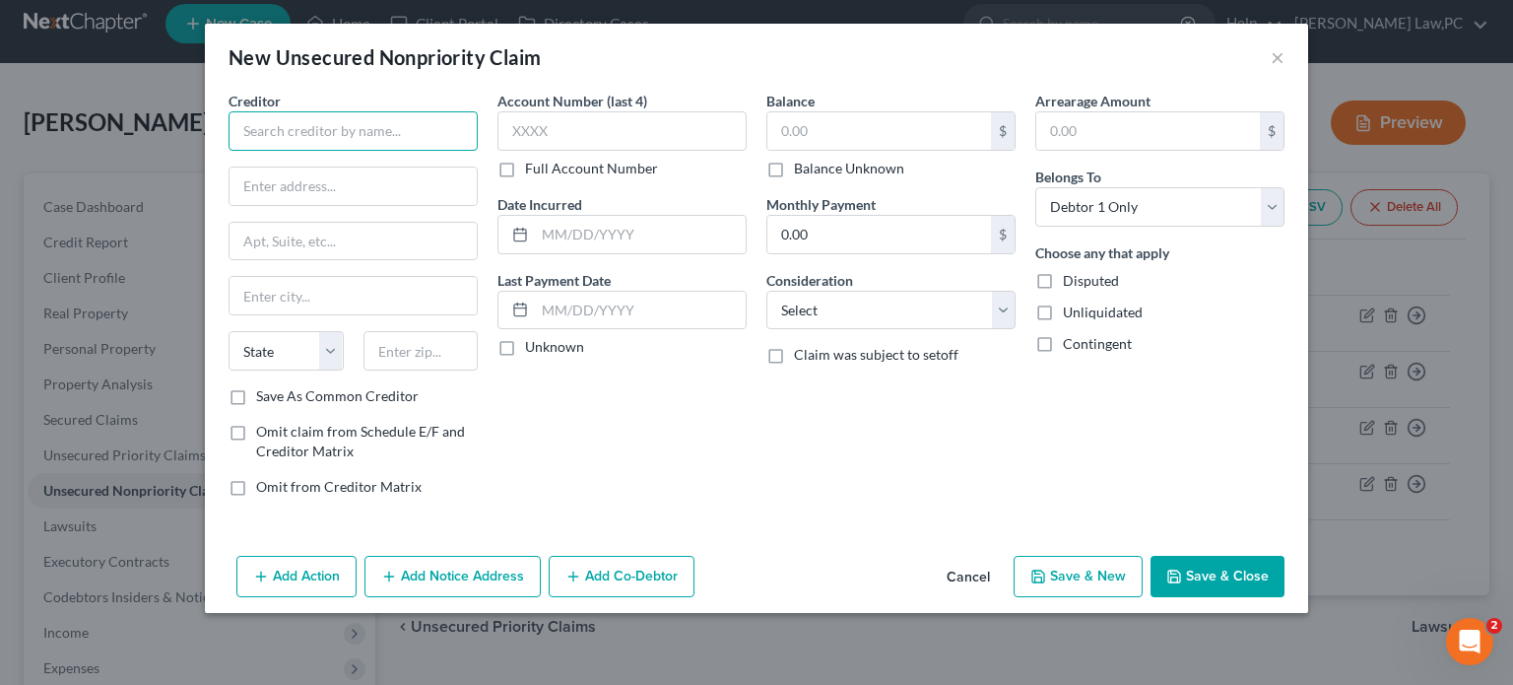
click at [276, 118] on input "text" at bounding box center [353, 130] width 249 height 39
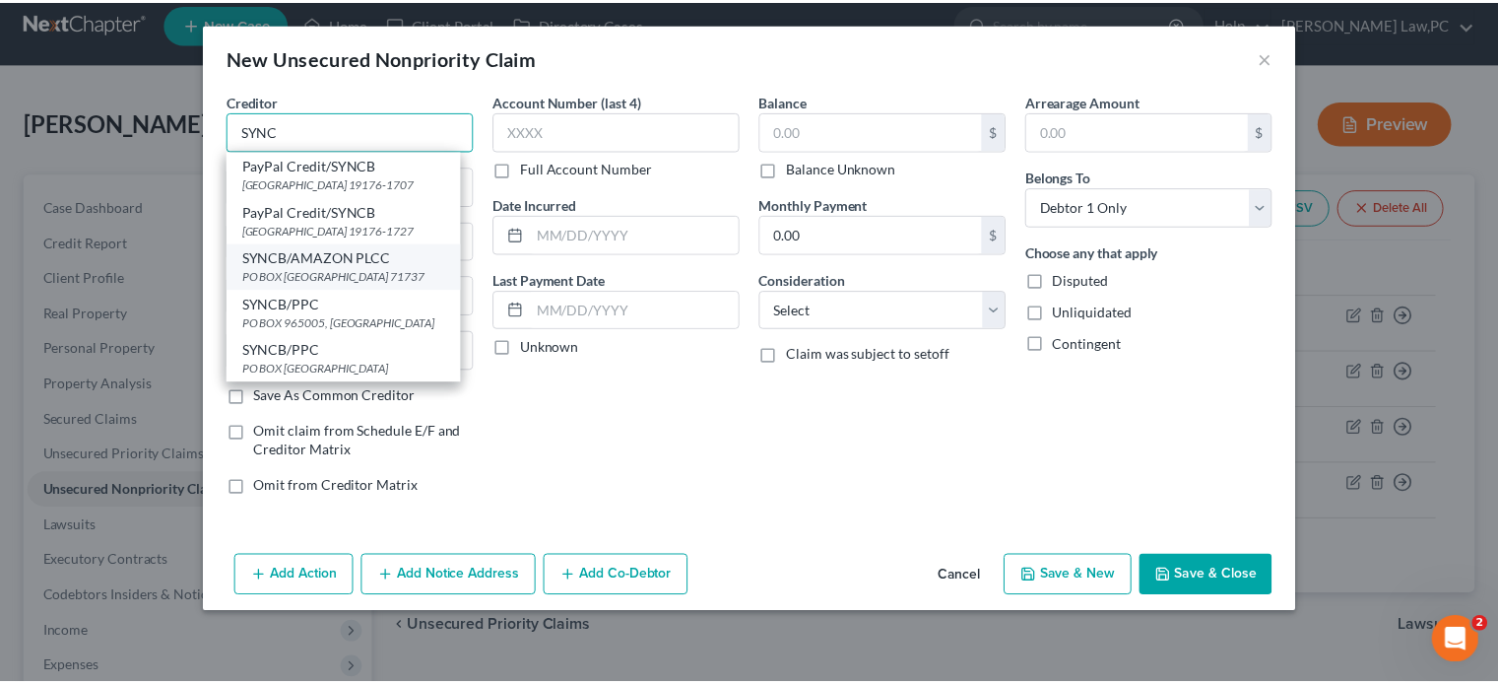
scroll to position [0, 0]
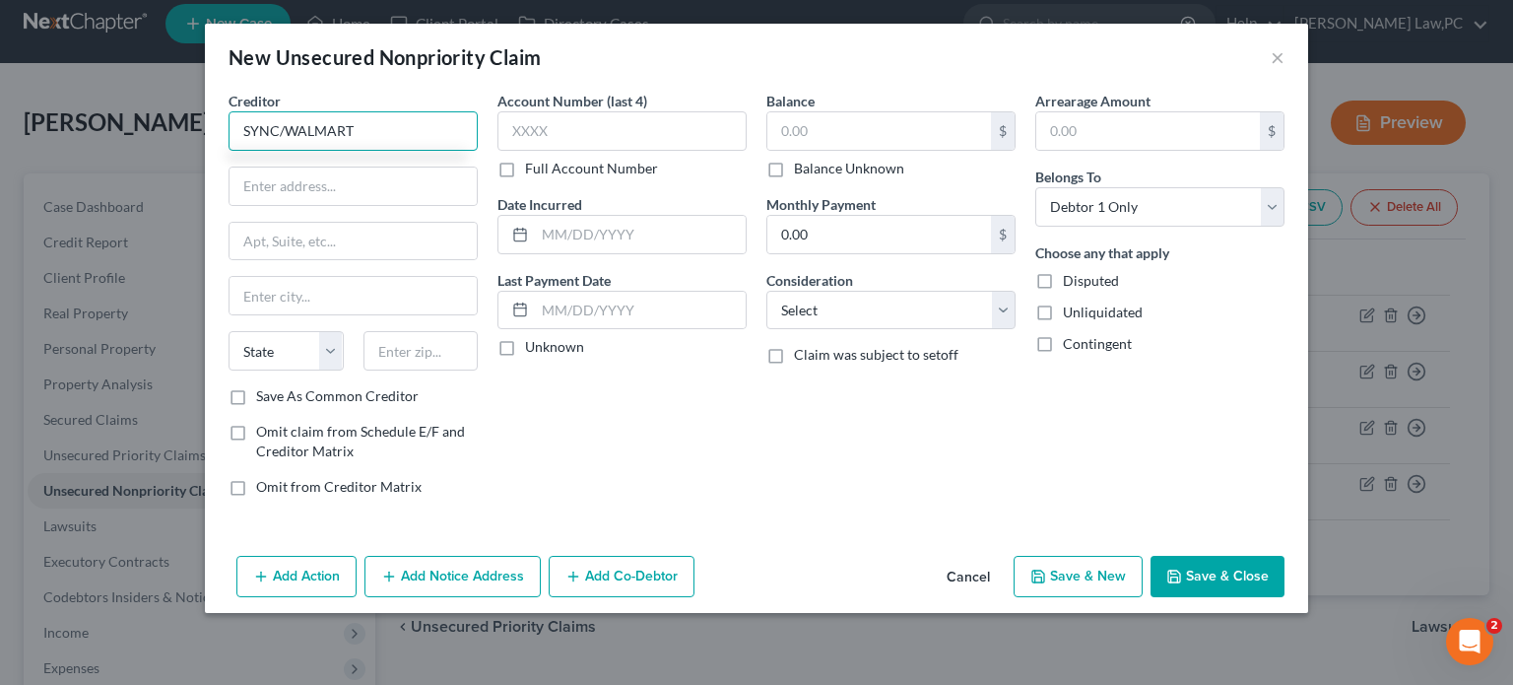
type input "SYNC/WALMART"
click at [315, 390] on label "Save As Common Creditor" at bounding box center [337, 396] width 163 height 20
click at [277, 390] on input "Save As Common Creditor" at bounding box center [270, 392] width 13 height 13
checkbox input "true"
click at [303, 180] on input "text" at bounding box center [353, 185] width 247 height 37
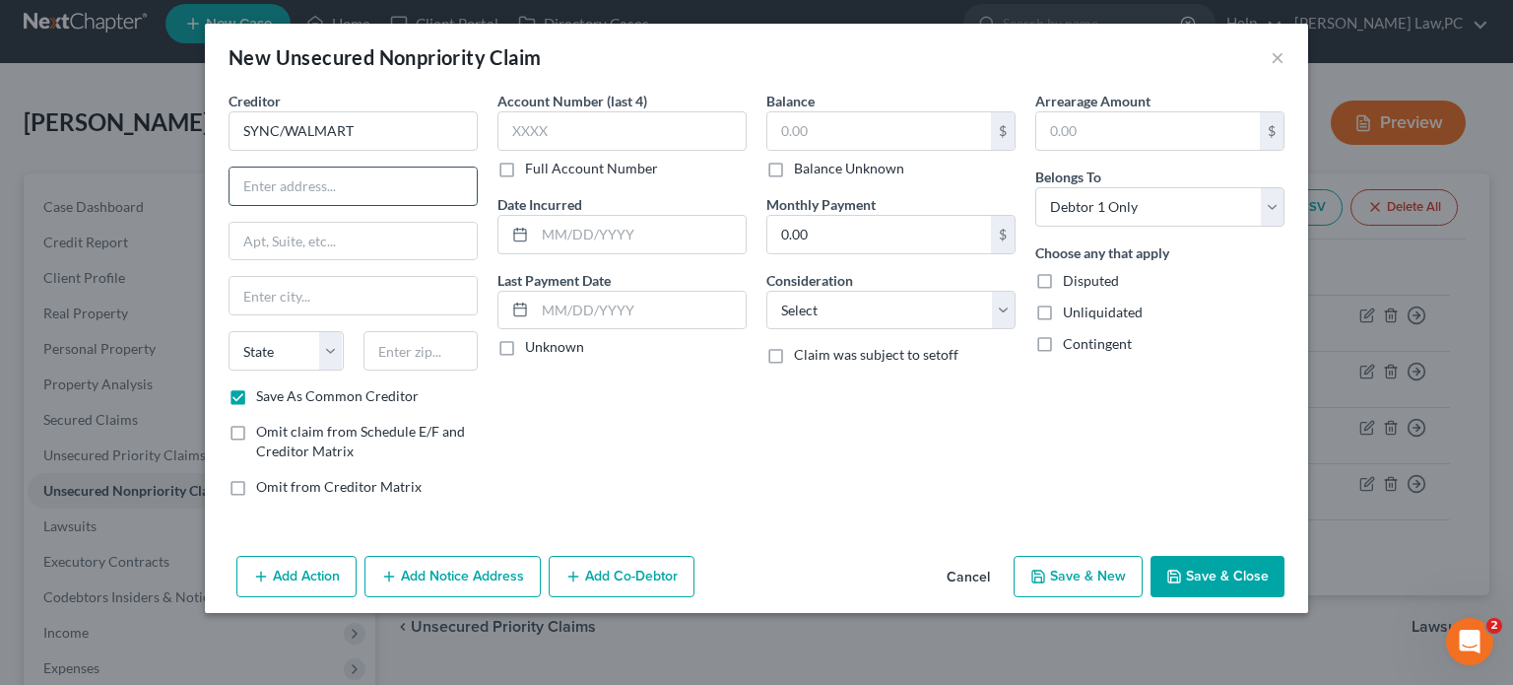
type input "p"
type input "PO Box 71746"
click at [323, 303] on input "text" at bounding box center [353, 295] width 247 height 37
type input "[GEOGRAPHIC_DATA]"
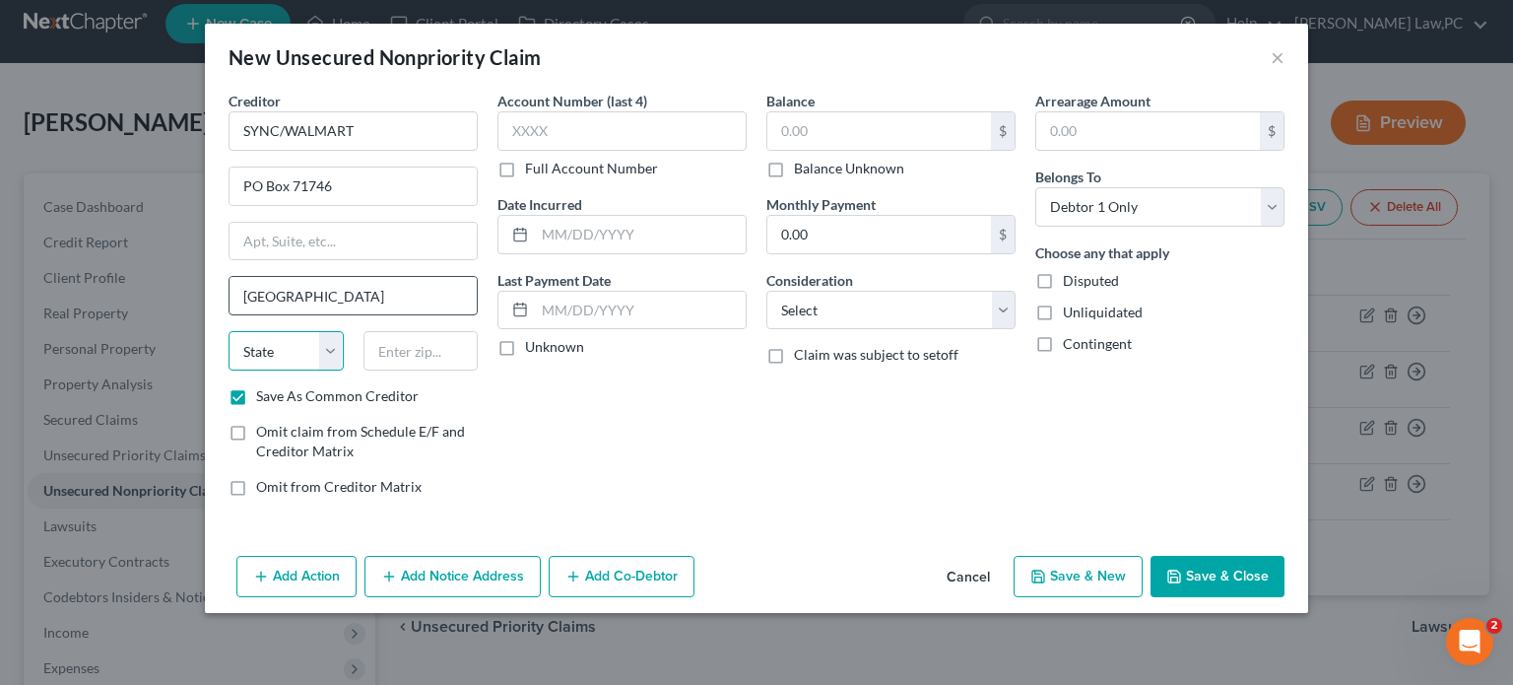
select select "39"
type input "19176-1746"
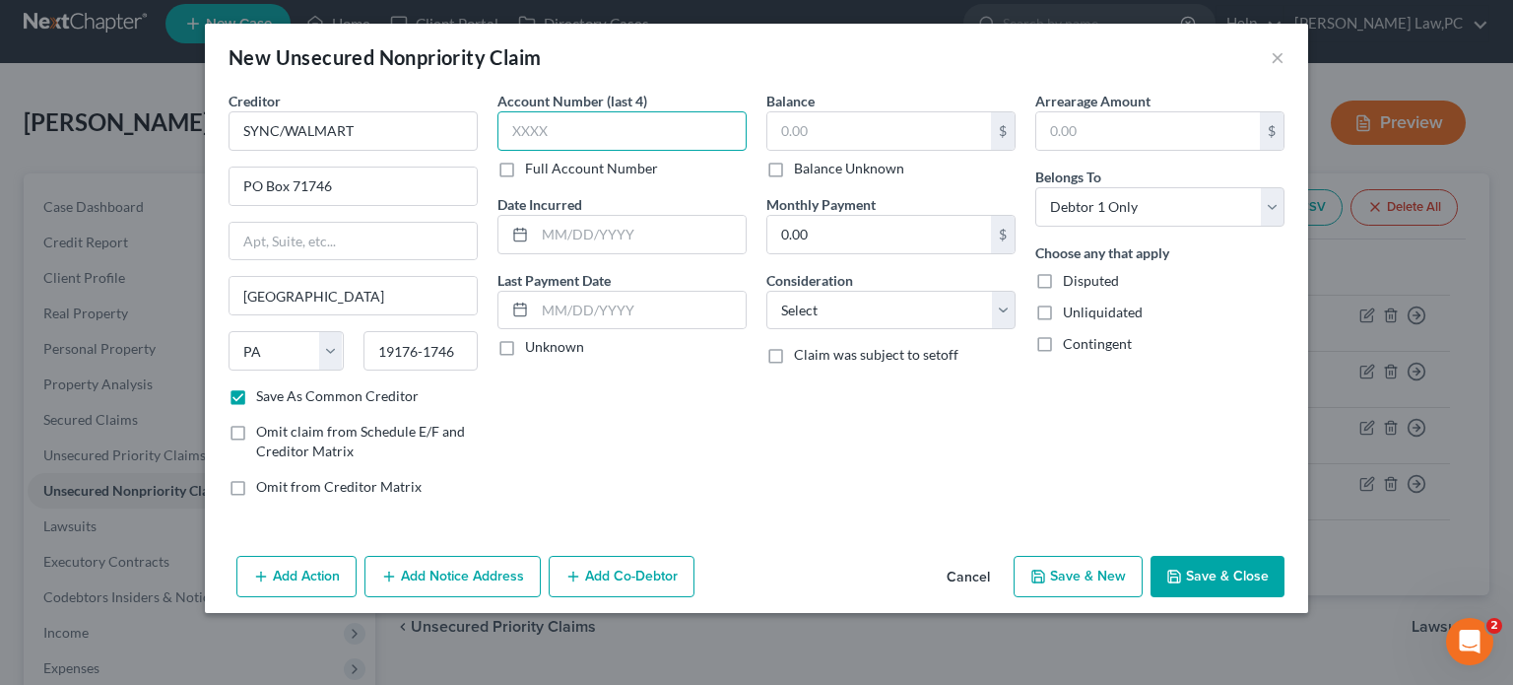
click at [626, 123] on input "text" at bounding box center [621, 130] width 249 height 39
type input "0943"
click at [901, 310] on select "Select Cable / Satellite Services Collection Agency Credit Card Debt Debt Couns…" at bounding box center [890, 310] width 249 height 39
select select "2"
click at [901, 406] on div "Balance $ Balance Unknown Balance Undetermined $ Balance Unknown Monthly Paymen…" at bounding box center [891, 302] width 269 height 422
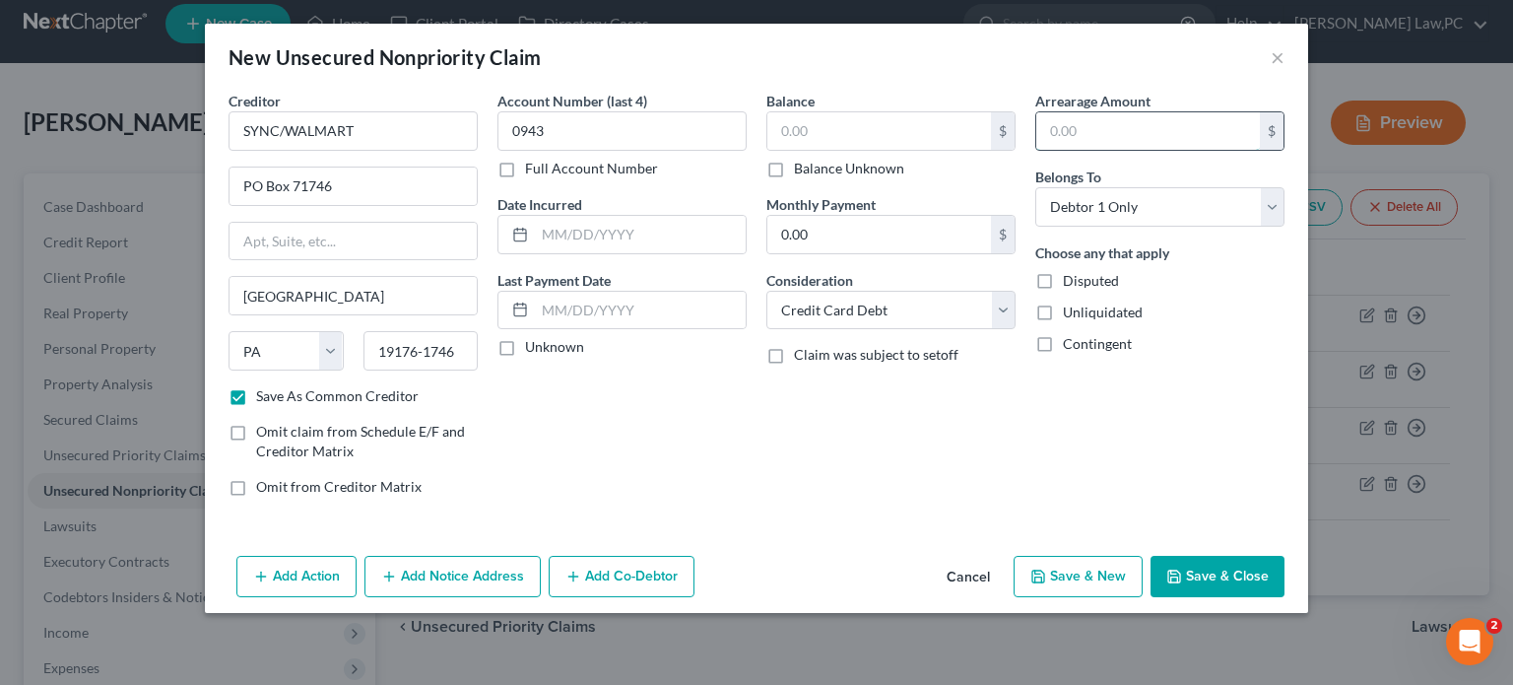
click at [1102, 132] on input "text" at bounding box center [1148, 130] width 224 height 37
click at [839, 129] on input "text" at bounding box center [879, 130] width 224 height 37
type input "3,837.56"
click at [887, 407] on div "Balance 3,837.56 $ Balance Unknown Balance Undetermined 3,837.56 $ Balance Unkn…" at bounding box center [891, 302] width 269 height 422
click at [1195, 568] on button "Save & Close" at bounding box center [1218, 576] width 134 height 41
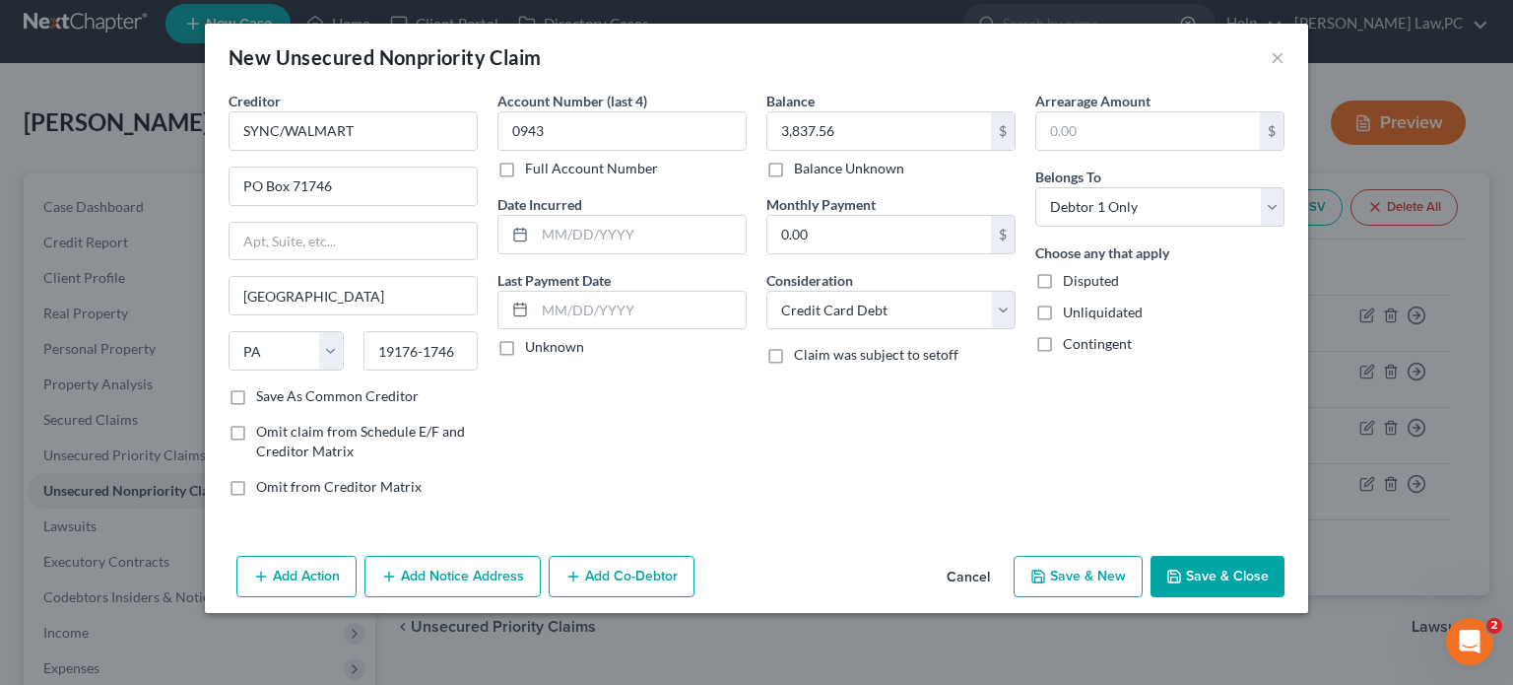
checkbox input "false"
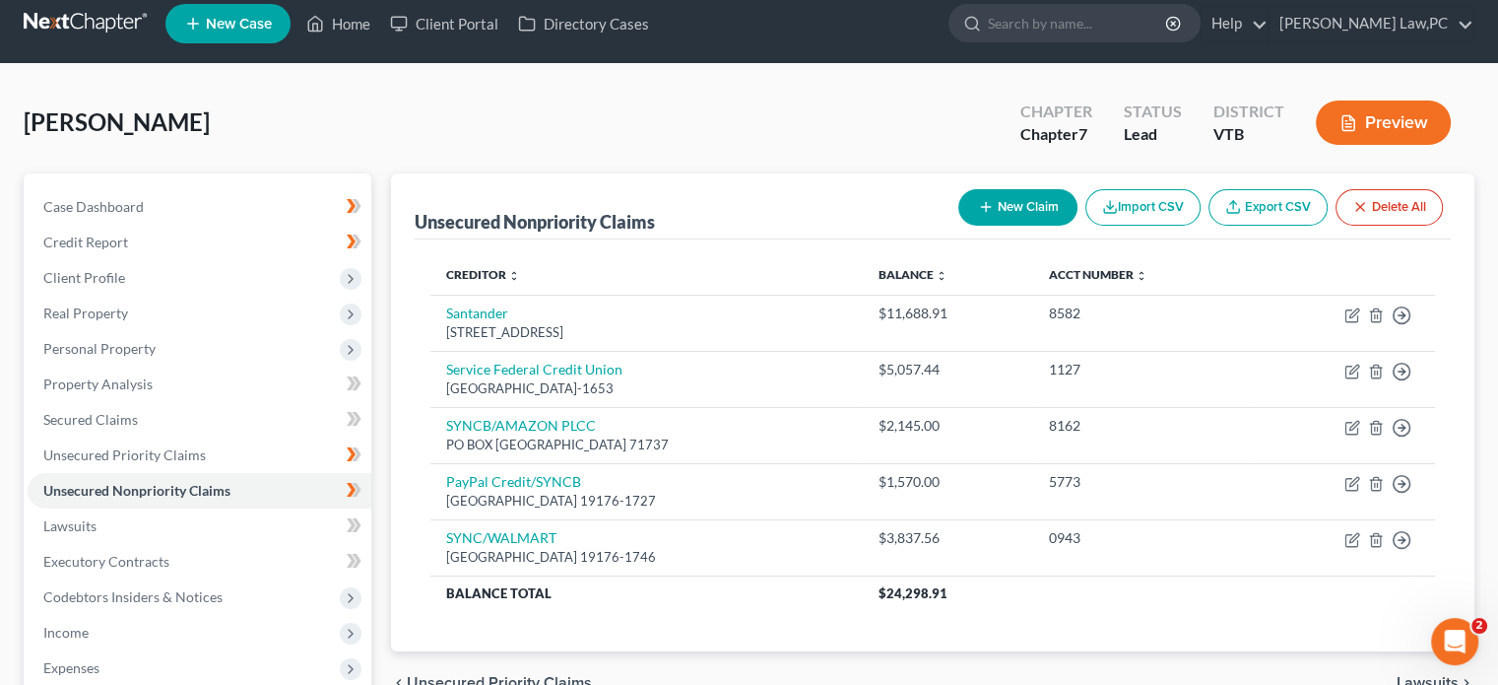
click at [800, 114] on div "[PERSON_NAME] Upgraded Chapter Chapter 7 Status Lead District VTB Preview" at bounding box center [749, 131] width 1451 height 86
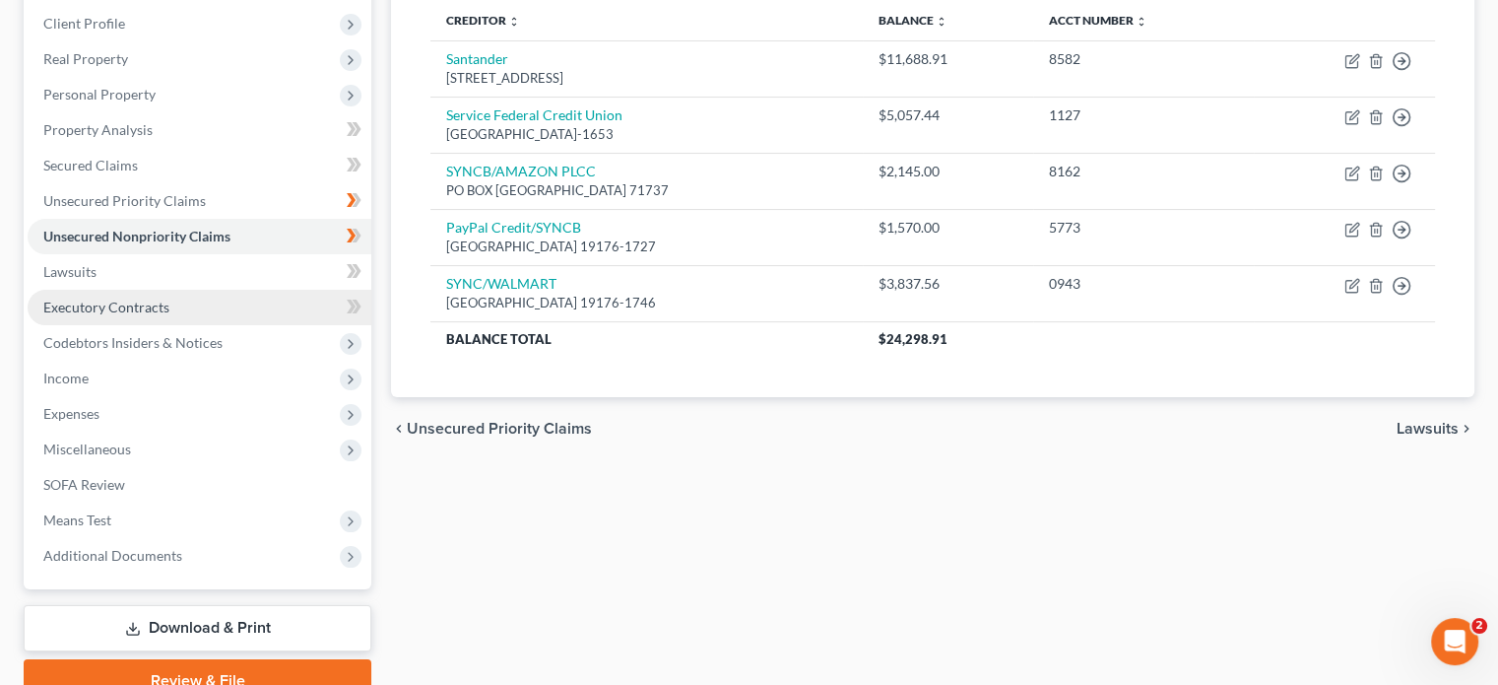
scroll to position [268, 0]
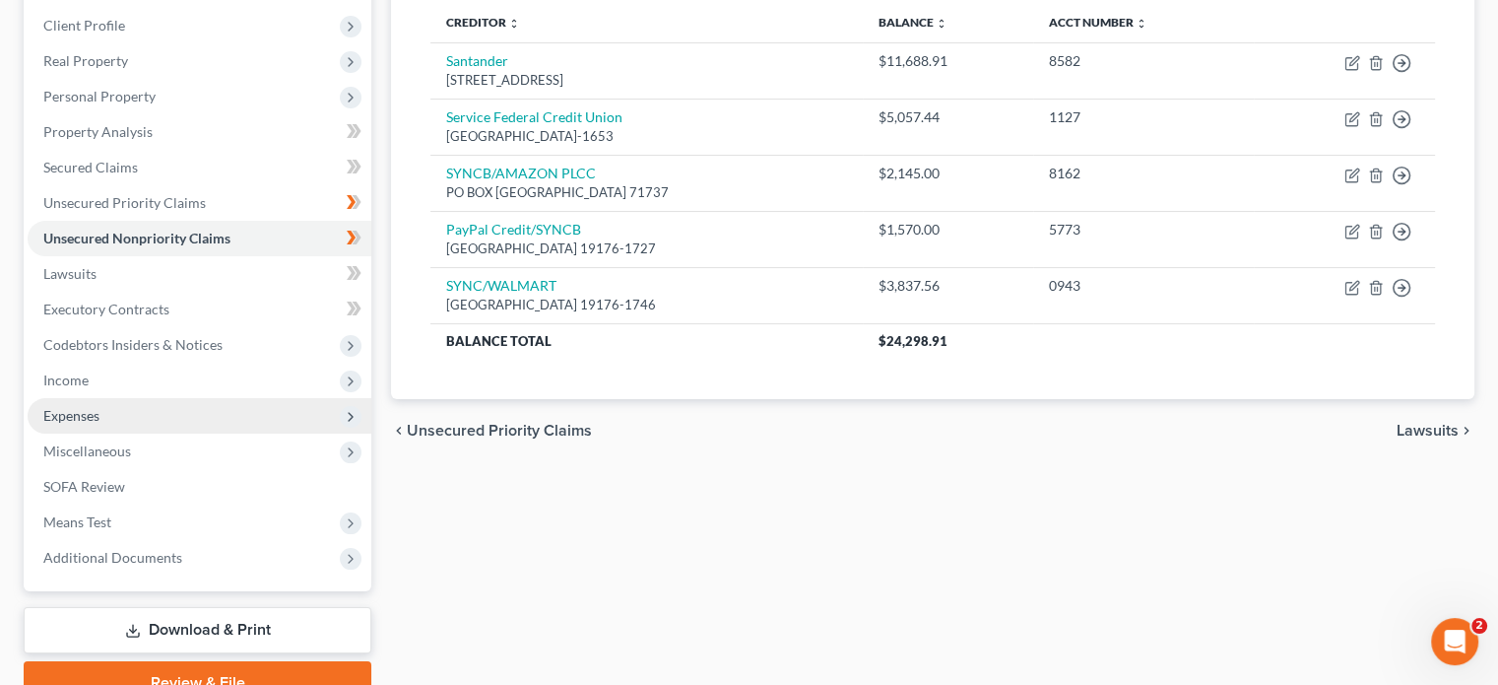
click at [101, 413] on span "Expenses" at bounding box center [200, 415] width 344 height 35
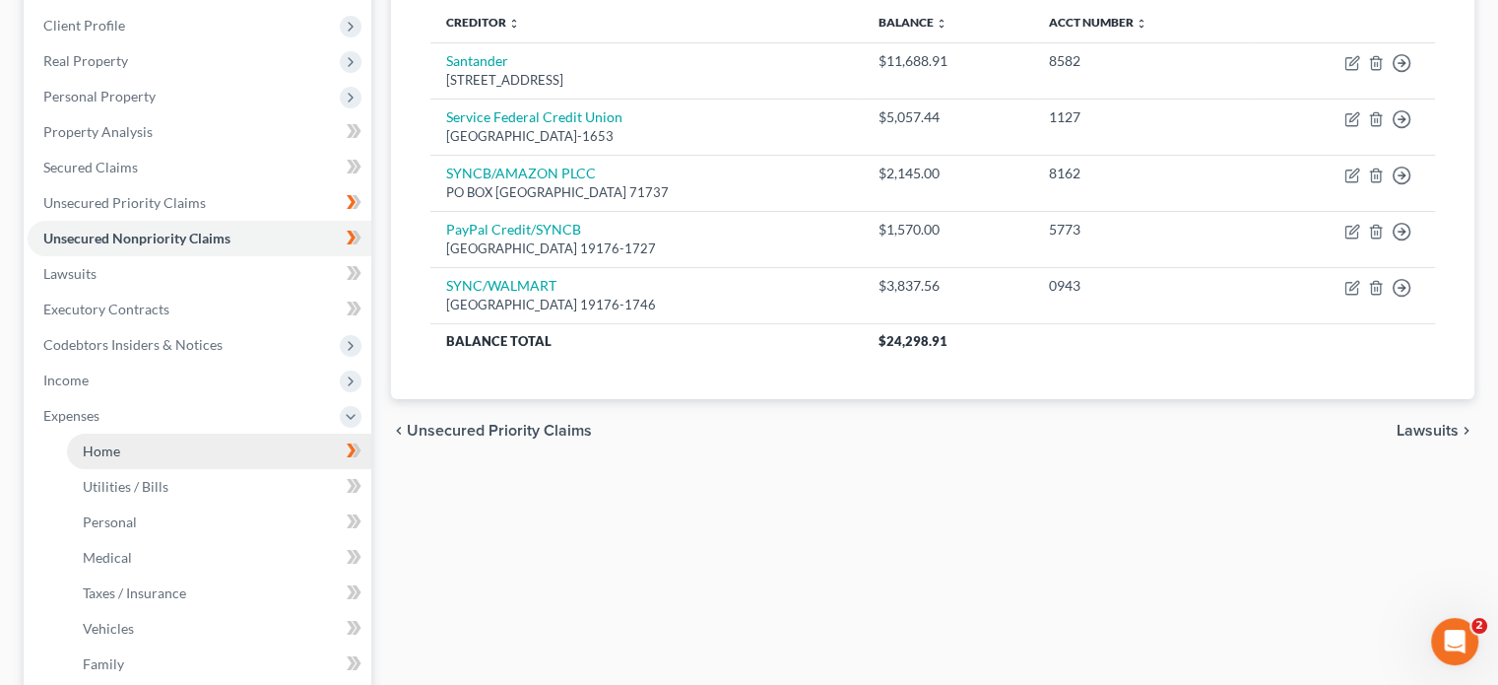
click at [111, 454] on span "Home" at bounding box center [101, 450] width 37 height 17
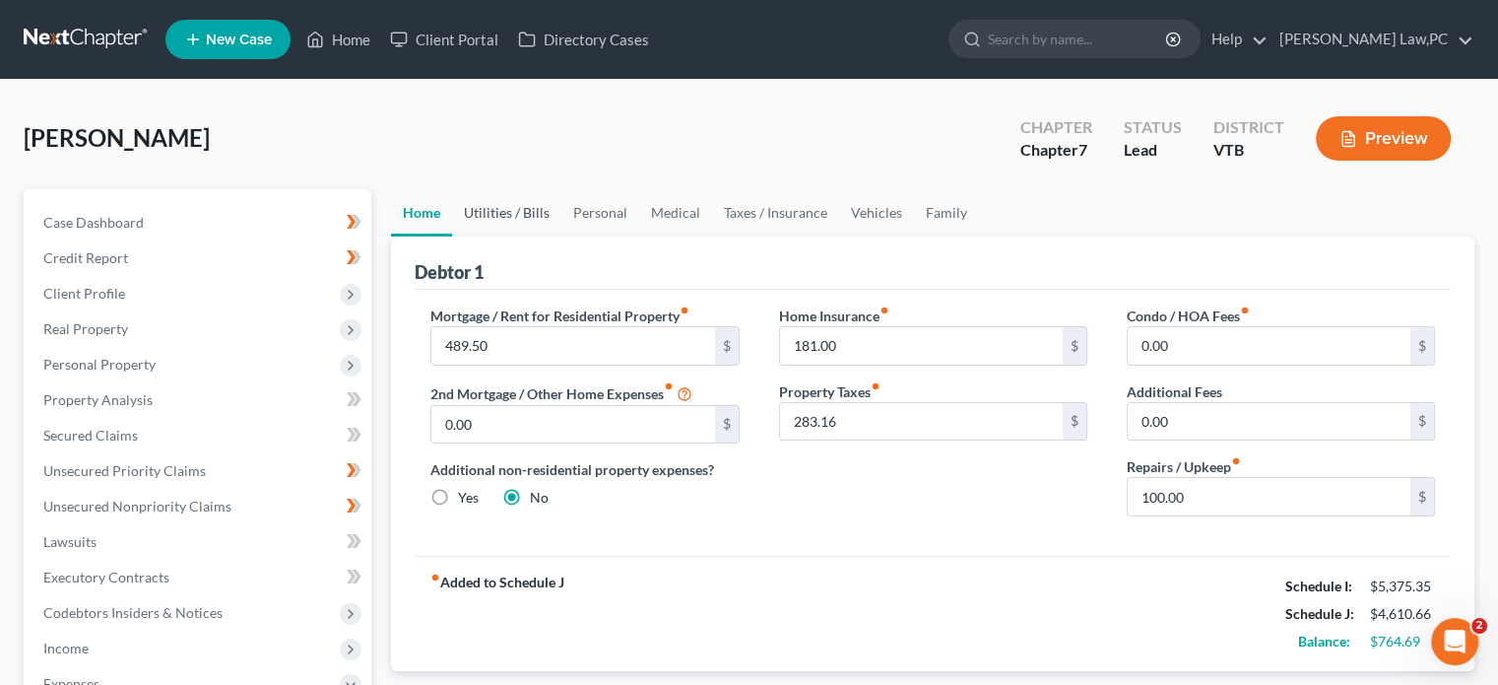
click at [526, 204] on link "Utilities / Bills" at bounding box center [506, 212] width 109 height 47
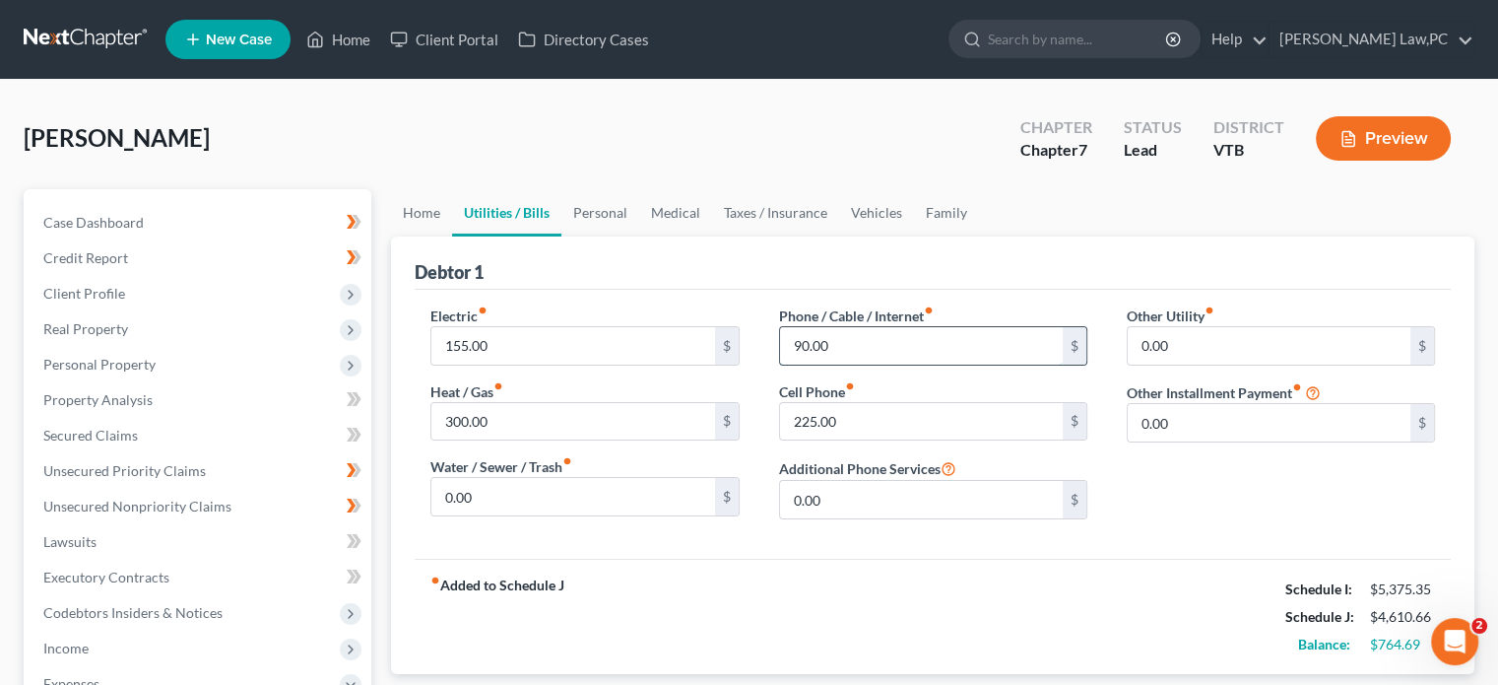
click at [877, 342] on input "90.00" at bounding box center [921, 345] width 283 height 37
click at [1105, 560] on div "fiber_manual_record Added to Schedule J Schedule I: $5,375.35 Schedule J: $4,60…" at bounding box center [933, 616] width 1036 height 115
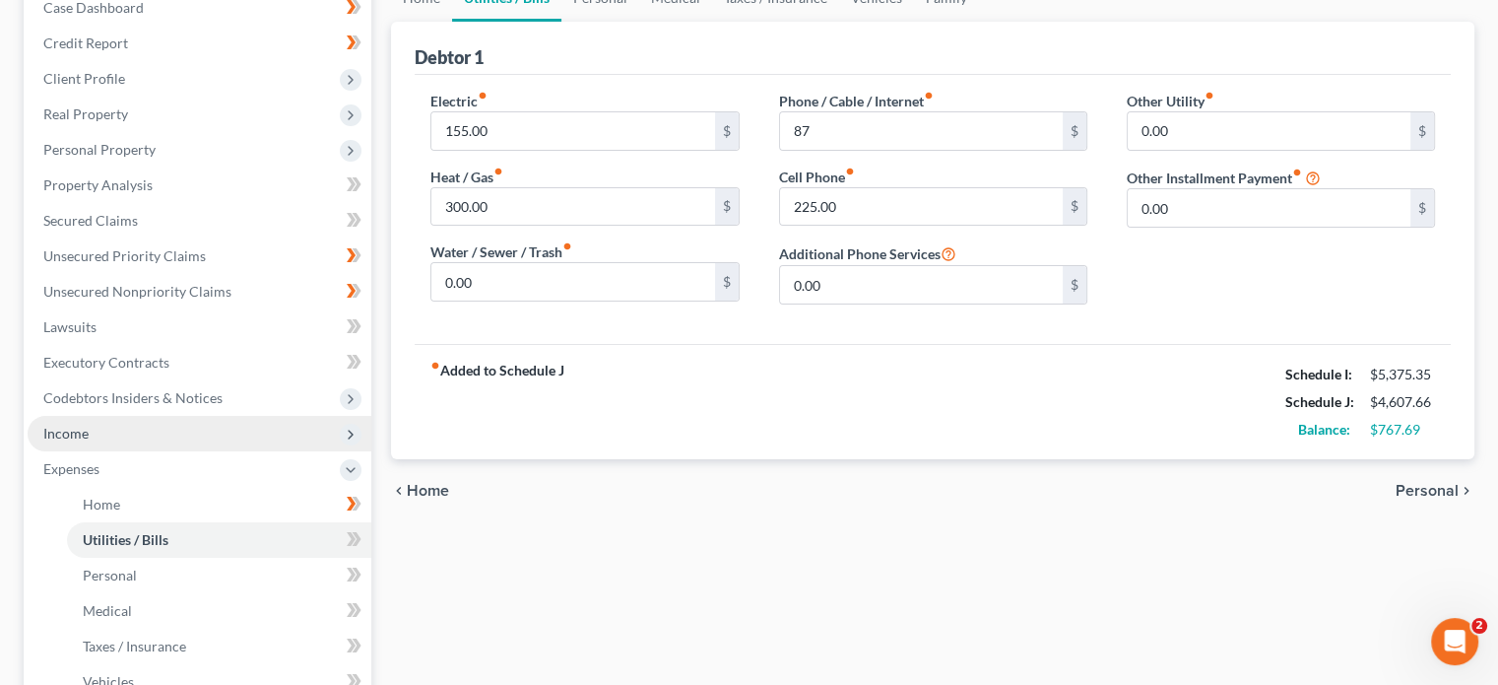
scroll to position [132, 0]
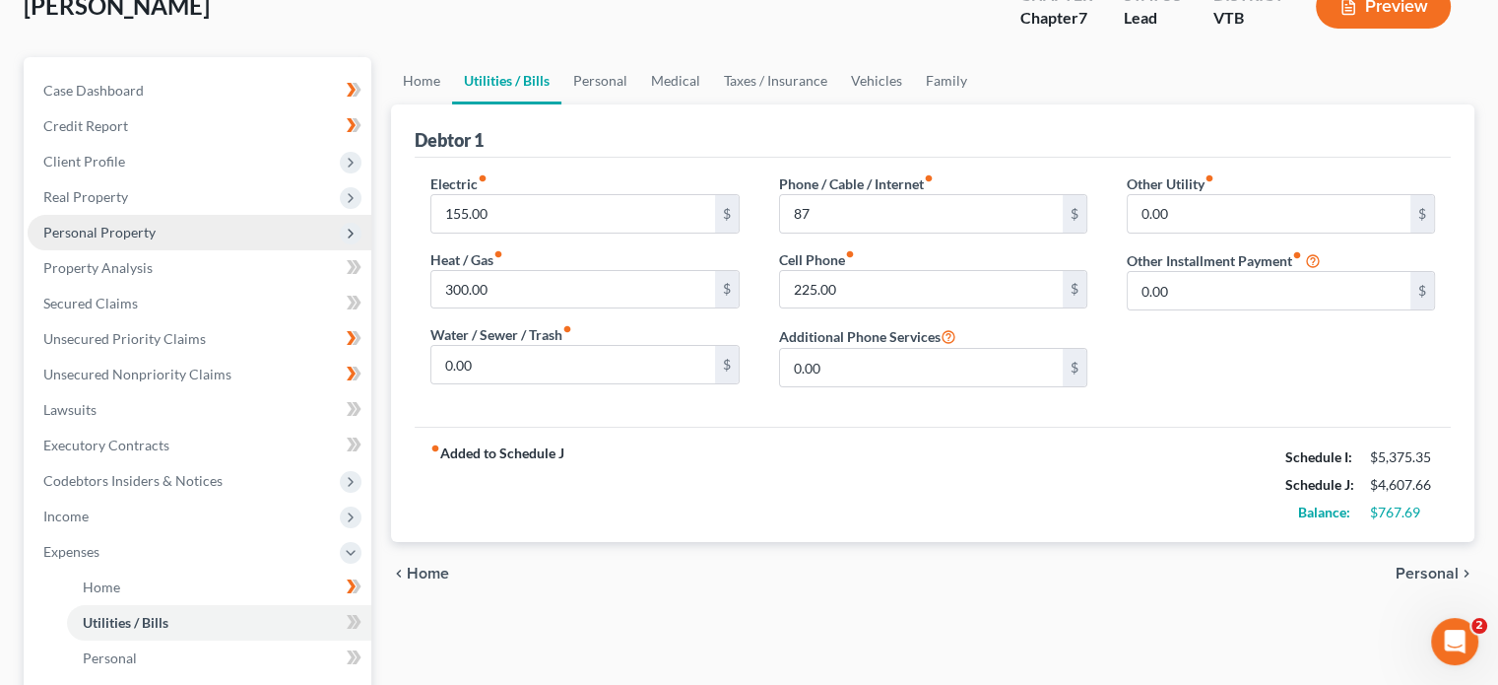
drag, startPoint x: 150, startPoint y: 237, endPoint x: 128, endPoint y: 237, distance: 21.7
click at [128, 237] on span "Personal Property" at bounding box center [99, 232] width 112 height 17
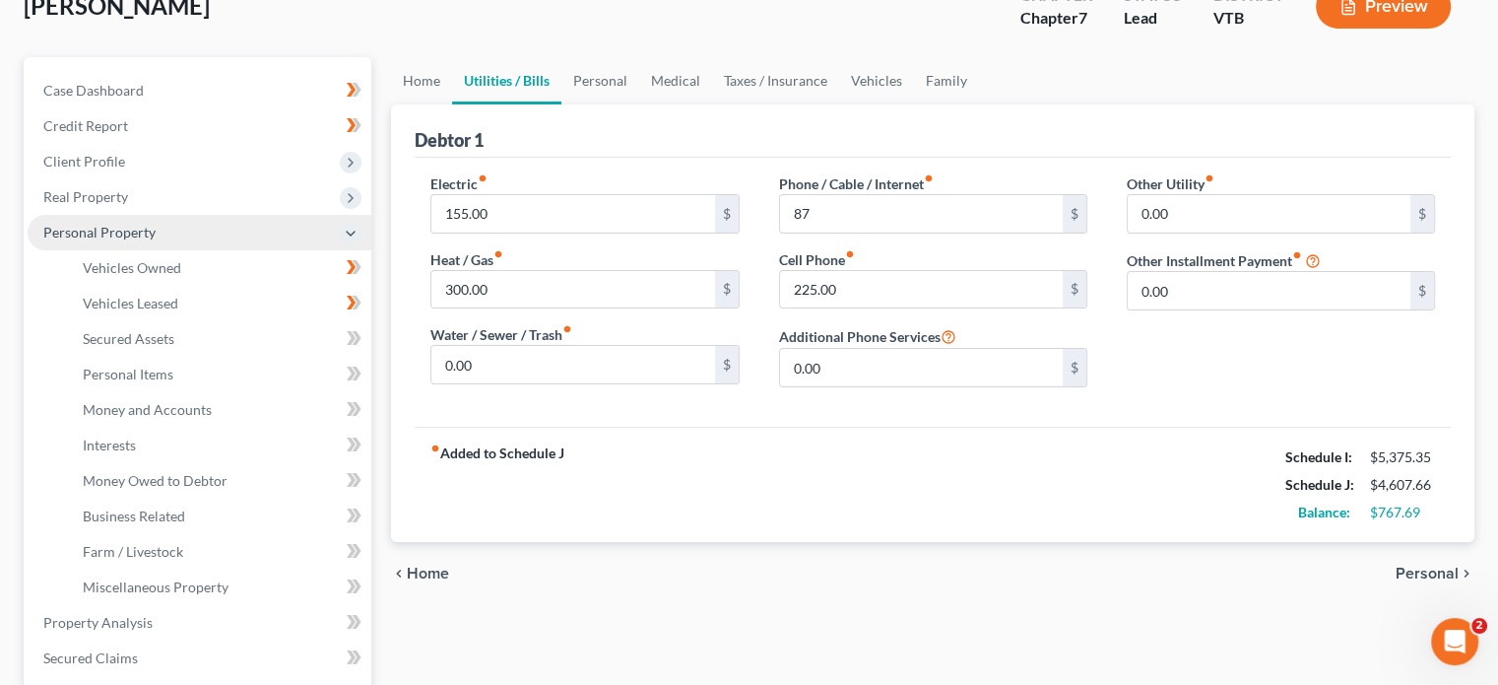
click at [128, 237] on span "Personal Property" at bounding box center [99, 232] width 112 height 17
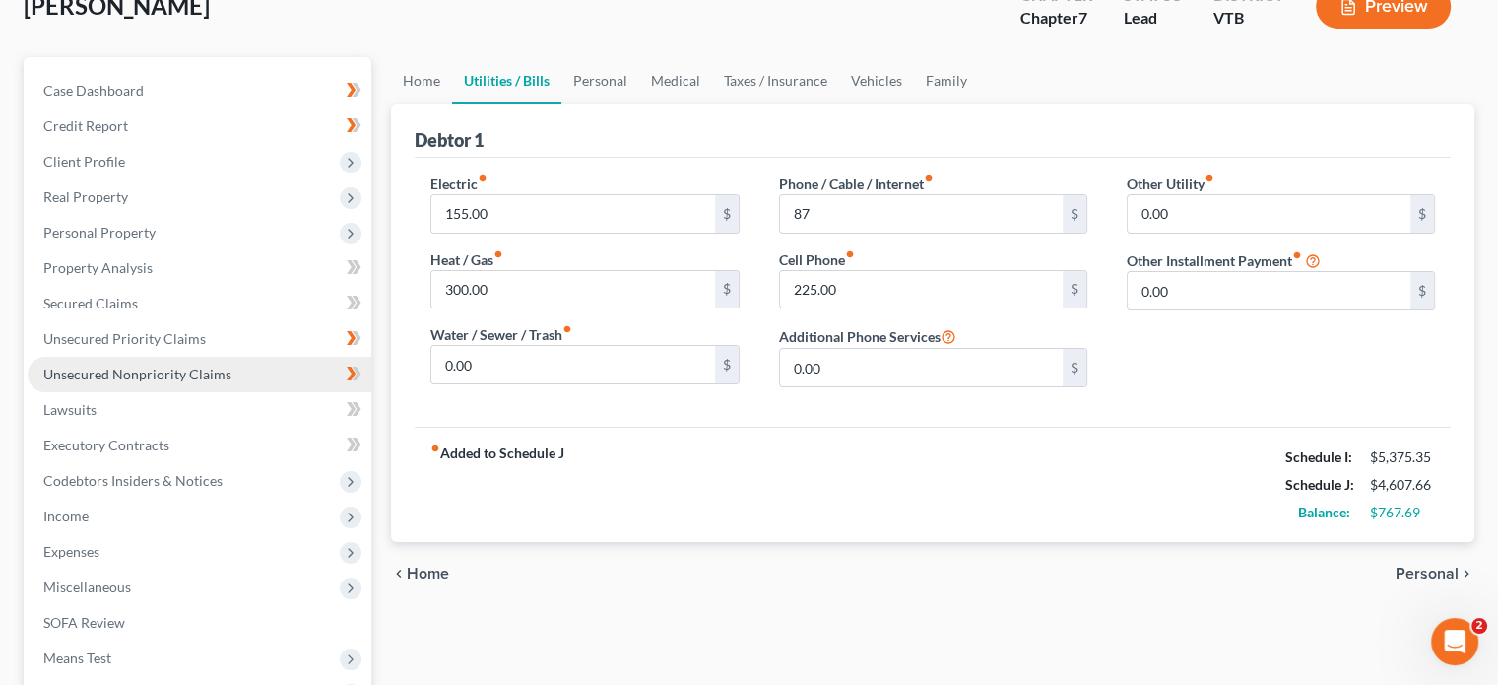
click at [146, 372] on span "Unsecured Nonpriority Claims" at bounding box center [137, 373] width 188 height 17
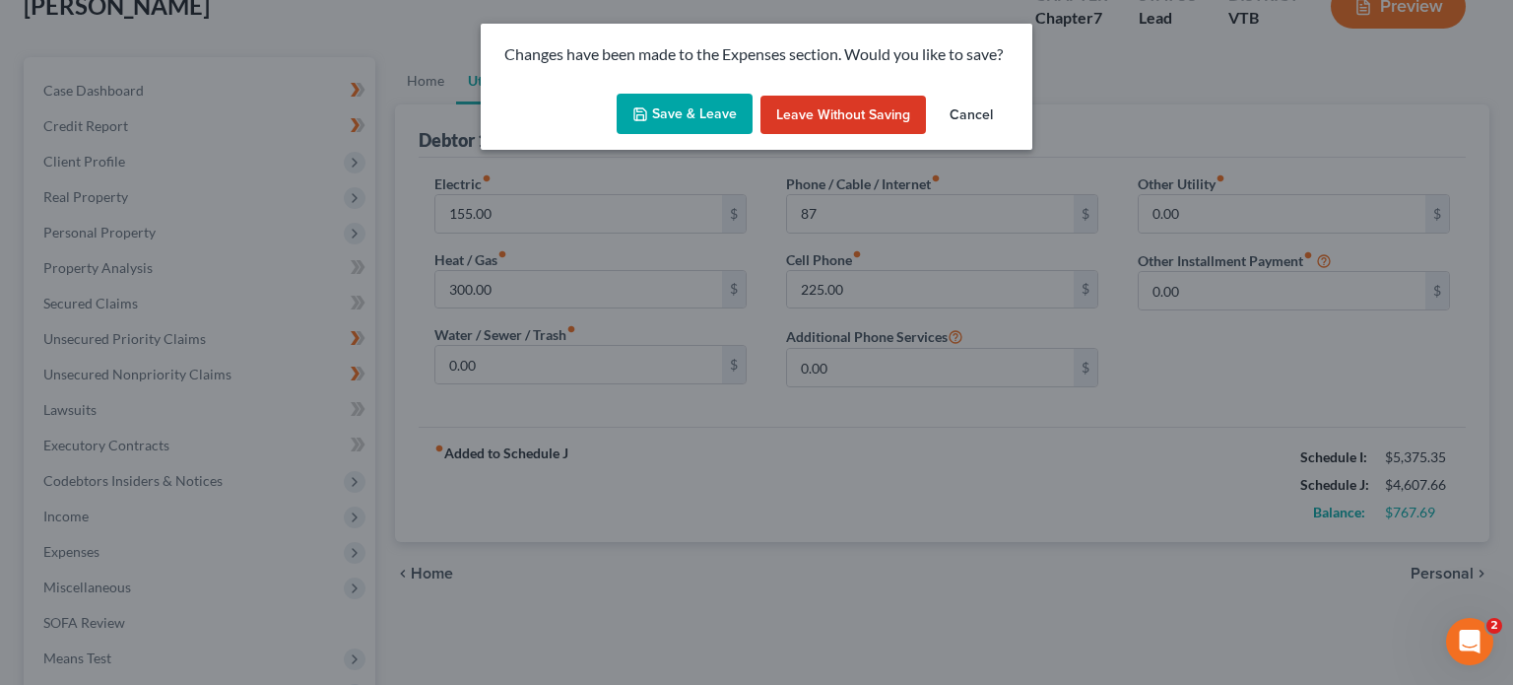
click at [718, 120] on button "Save & Leave" at bounding box center [685, 114] width 136 height 41
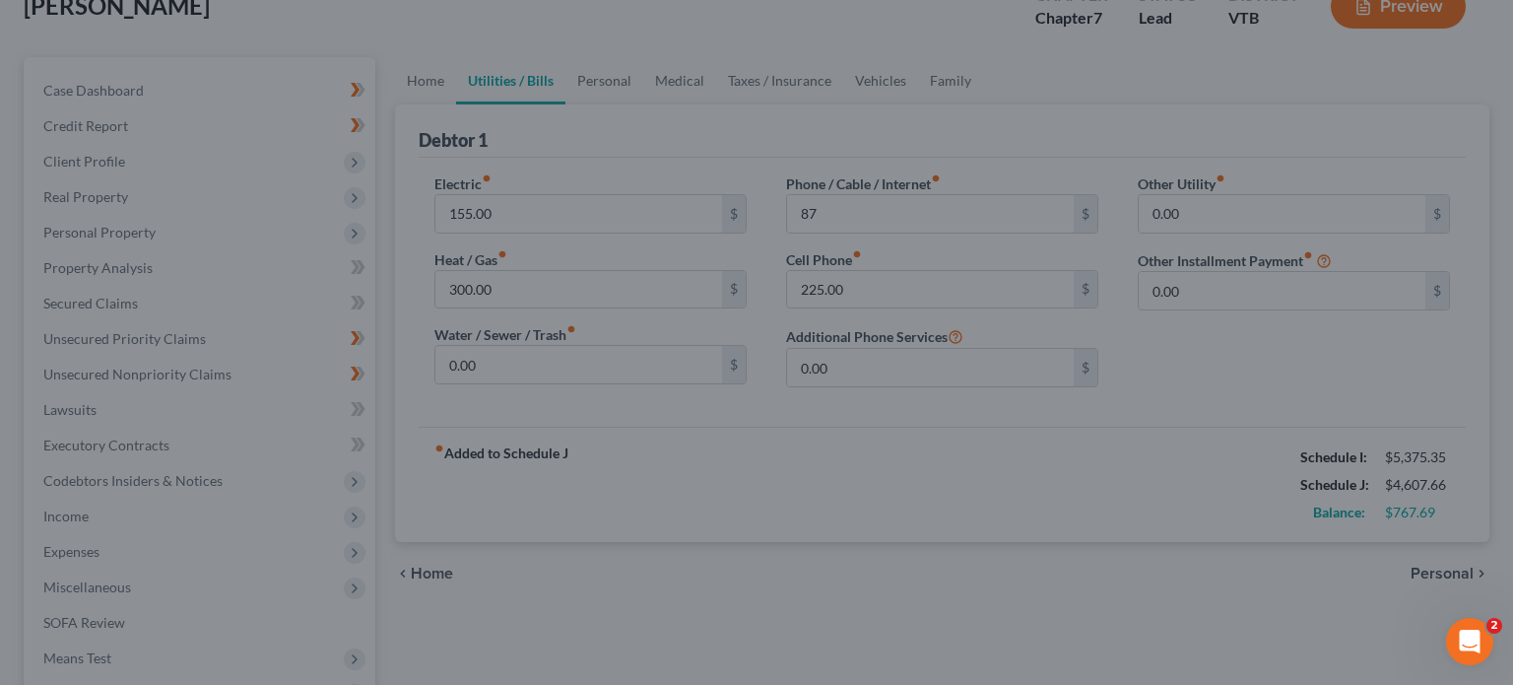
type input "87.00"
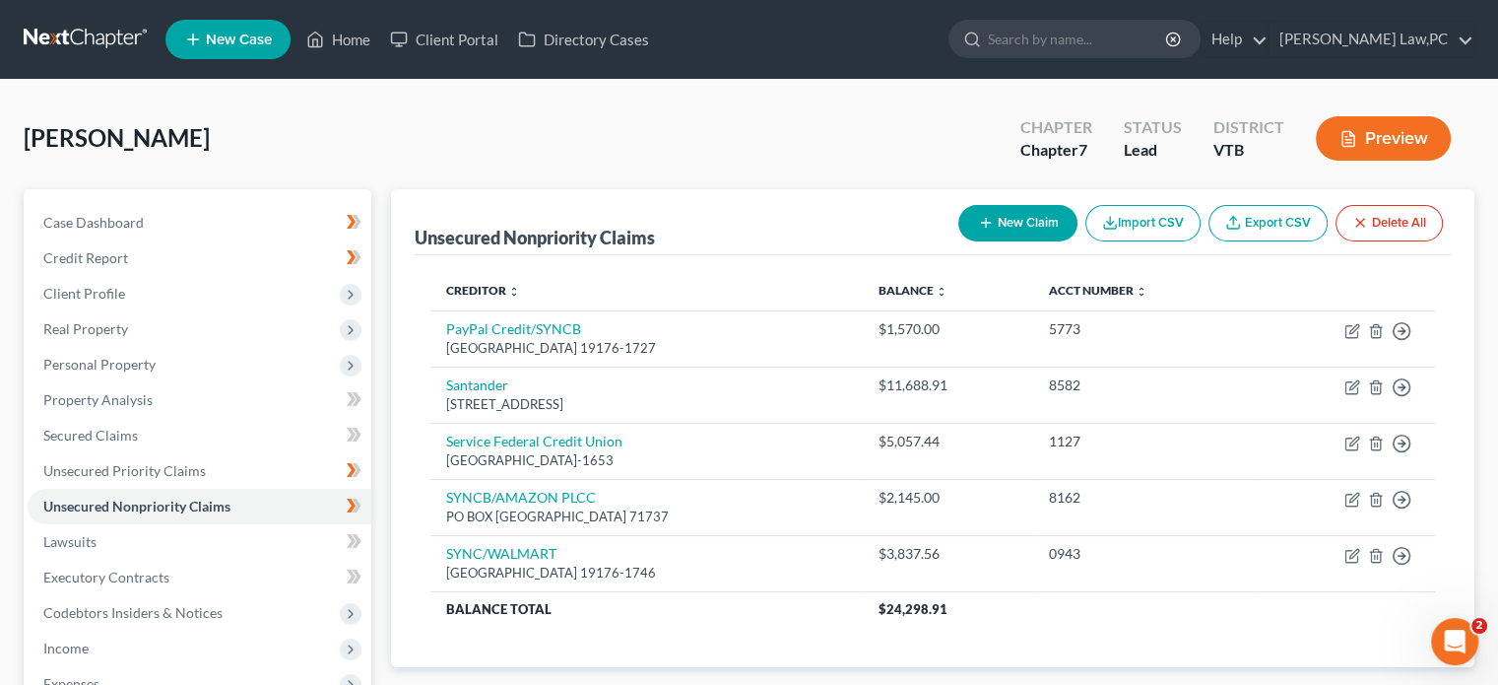
click at [1026, 232] on button "New Claim" at bounding box center [1018, 223] width 119 height 36
select select "0"
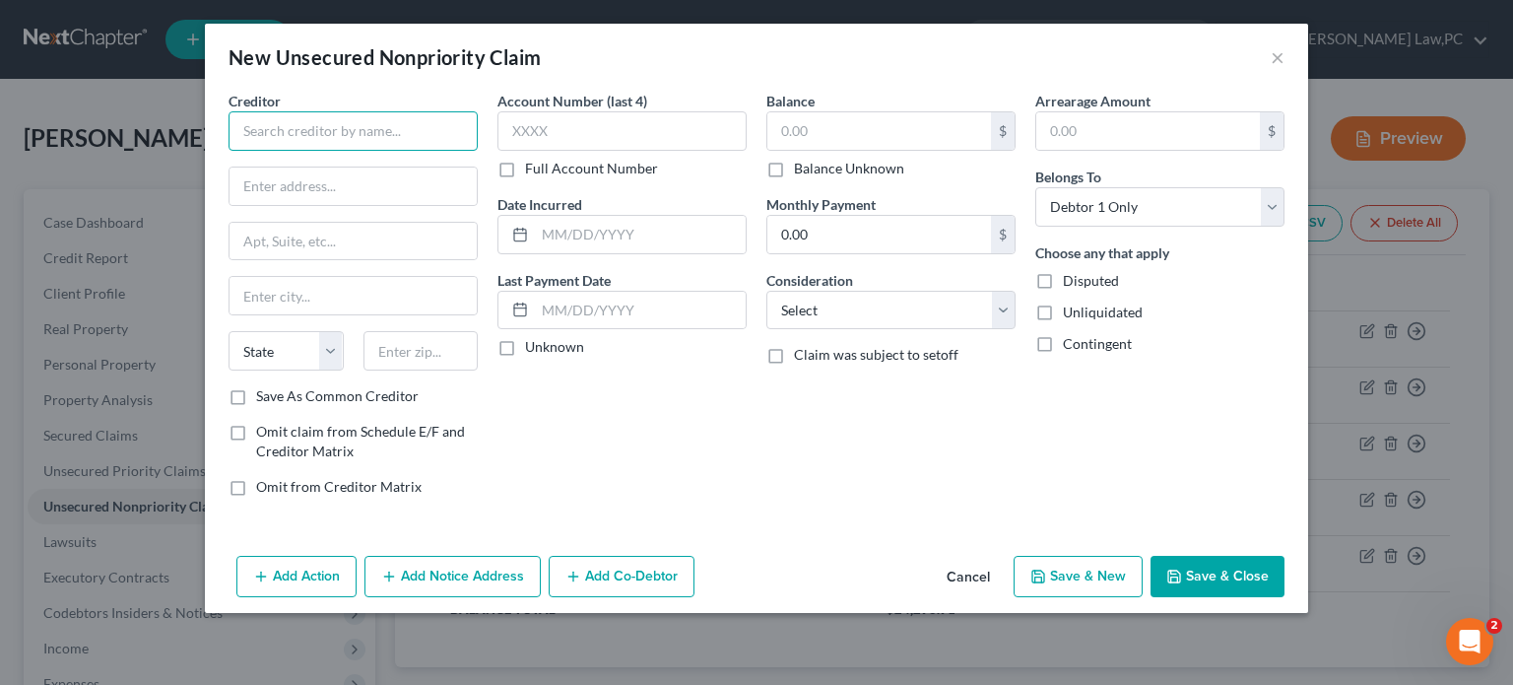
click at [412, 142] on input "text" at bounding box center [353, 130] width 249 height 39
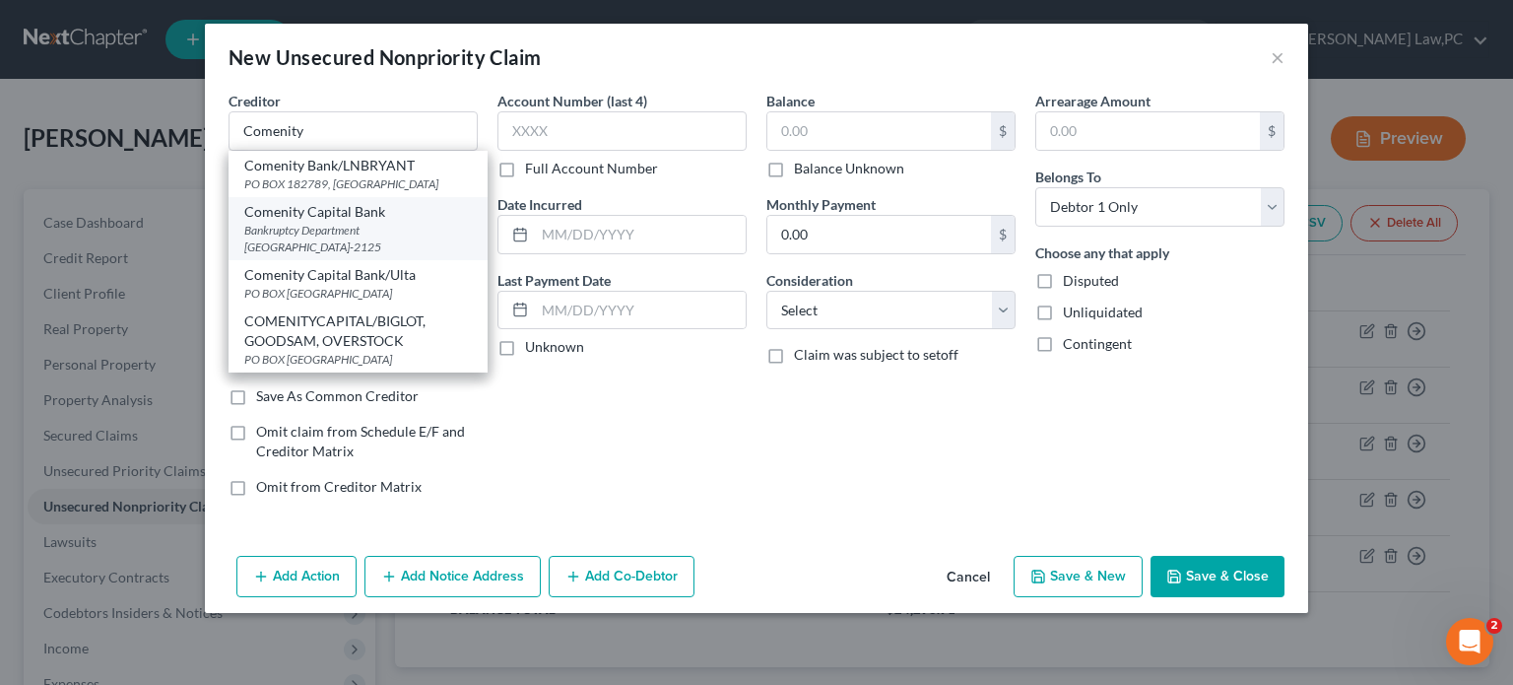
click at [353, 227] on div "Bankruptcy Department [GEOGRAPHIC_DATA]-2125" at bounding box center [358, 238] width 228 height 33
type input "Comenity Capital Bank"
type input "Bankruptcy Department"
type input "PO Box 182125"
type input "Columbus"
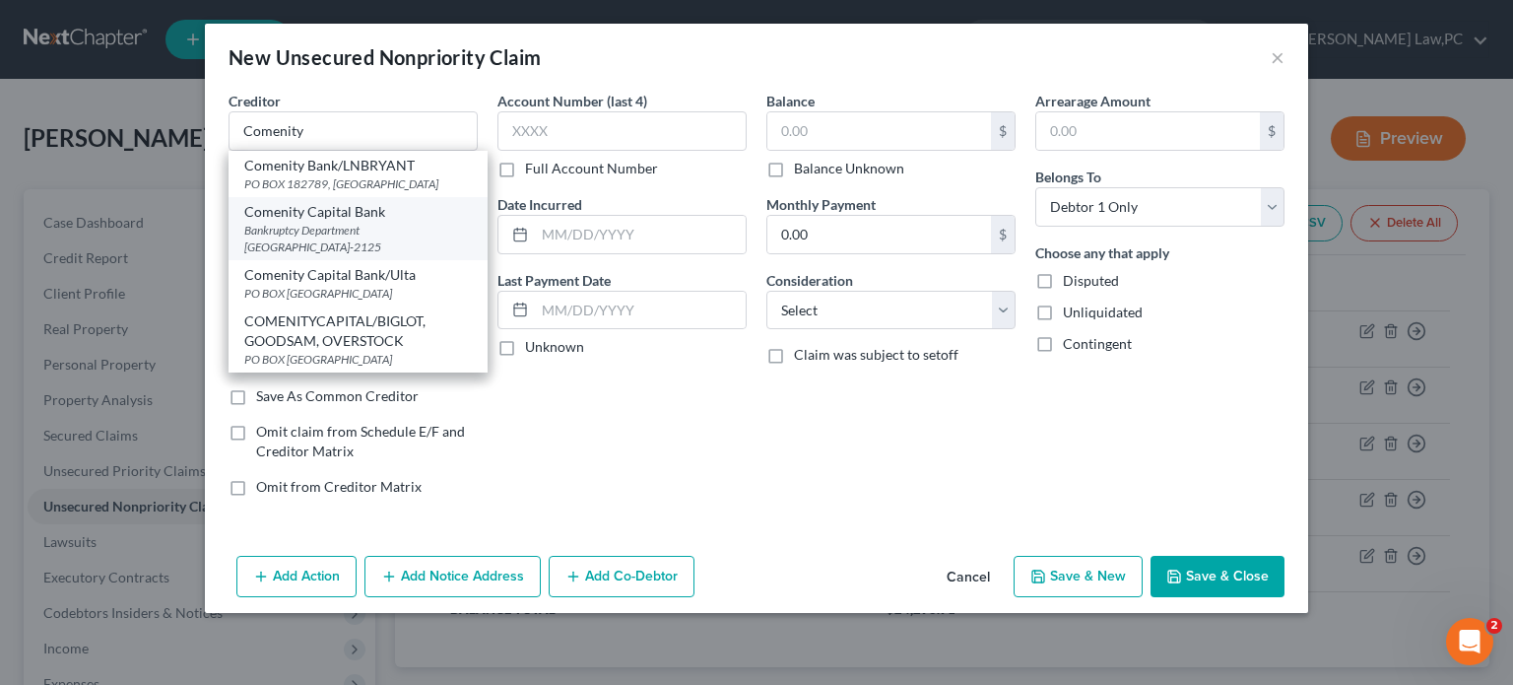
select select "36"
type input "43218-2125"
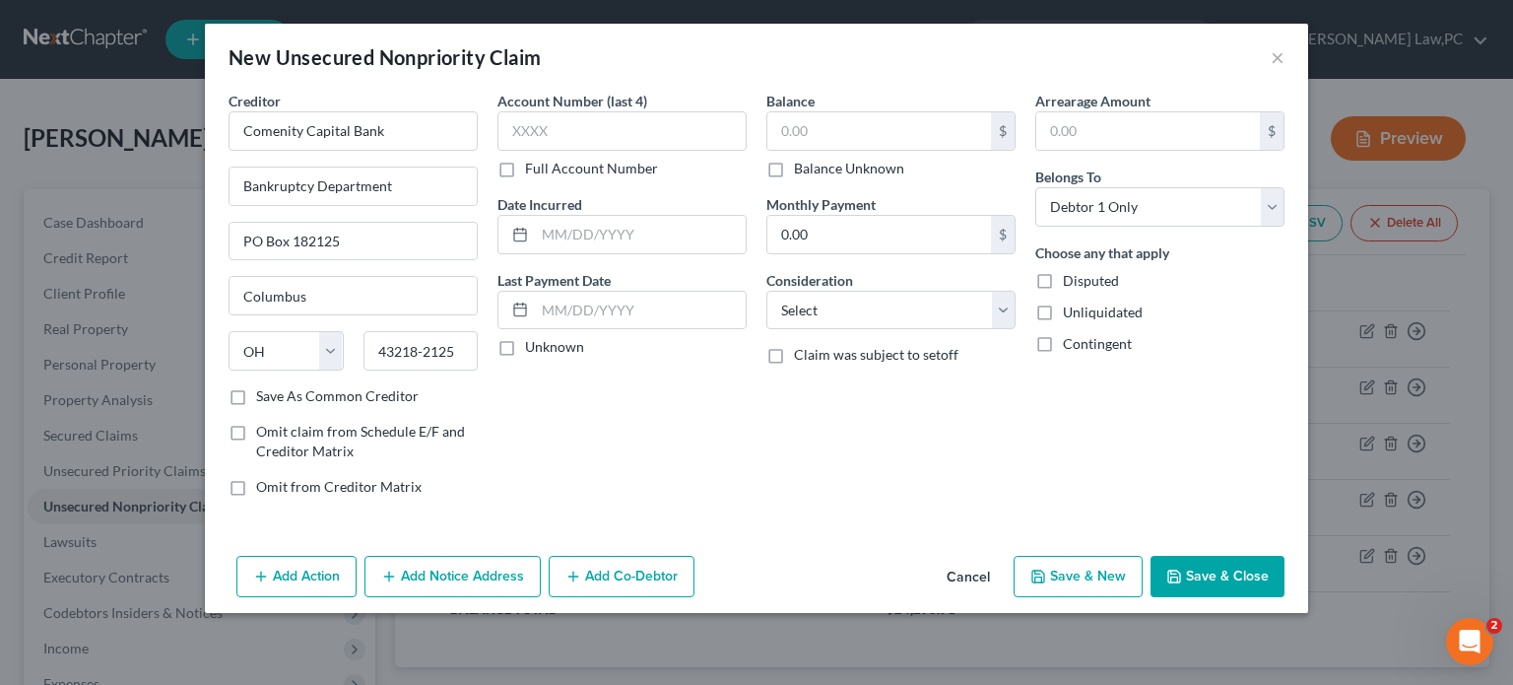
click at [498, 574] on button "Add Notice Address" at bounding box center [452, 576] width 176 height 41
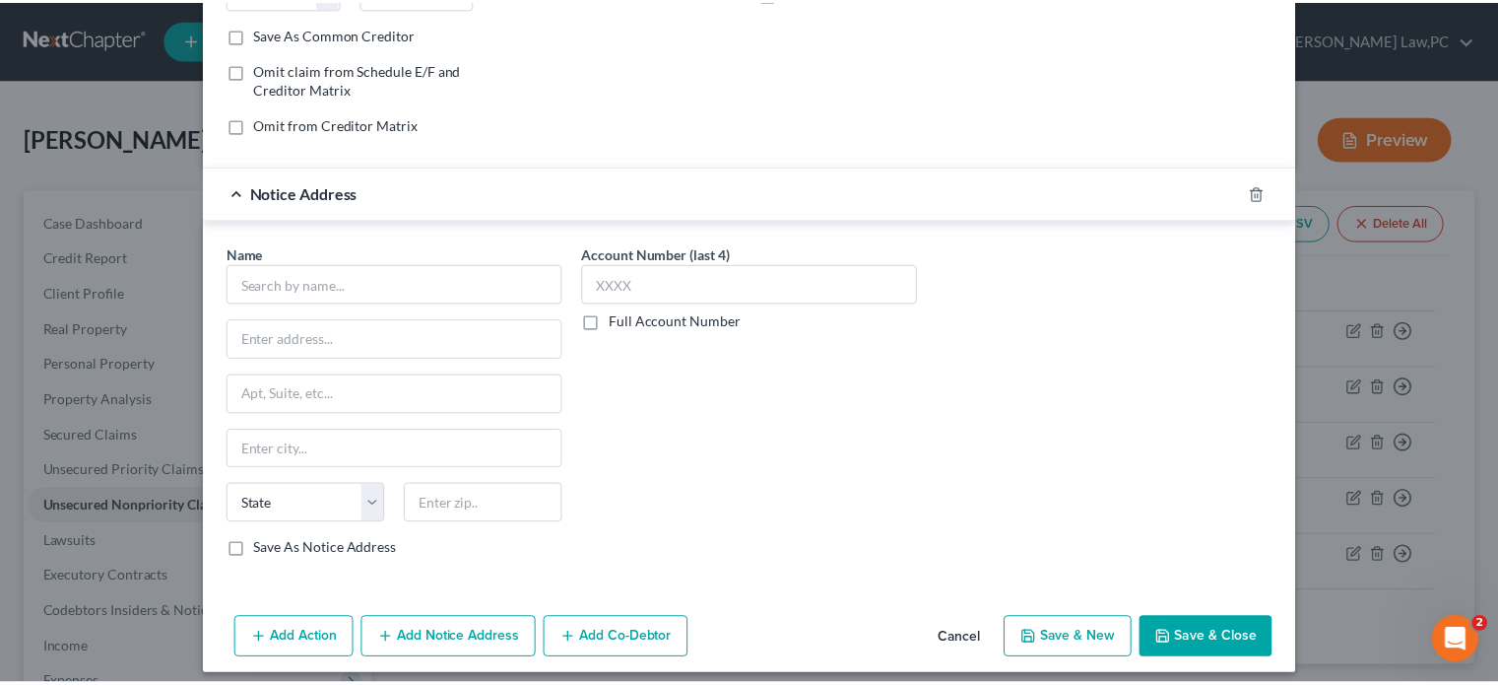
scroll to position [361, 0]
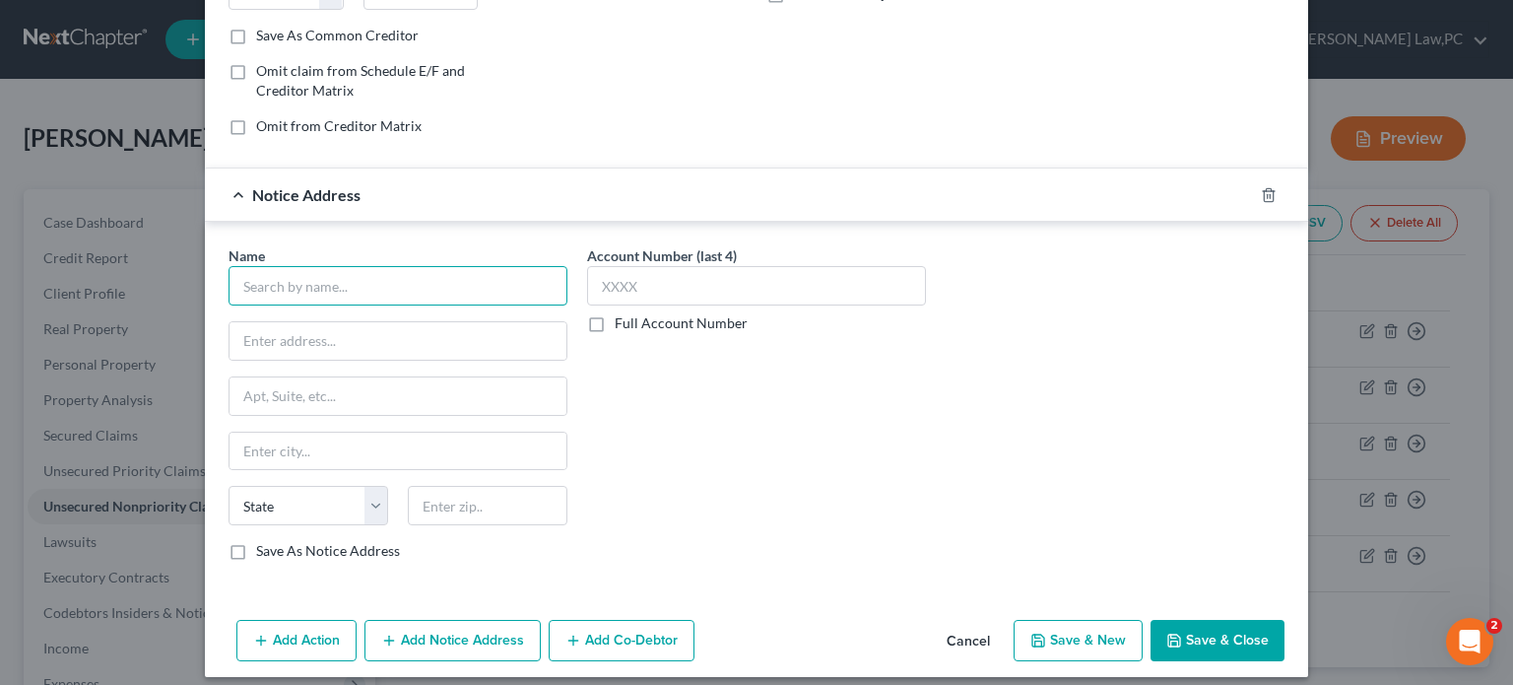
click at [364, 286] on input "text" at bounding box center [398, 285] width 339 height 39
type input "Comenity"
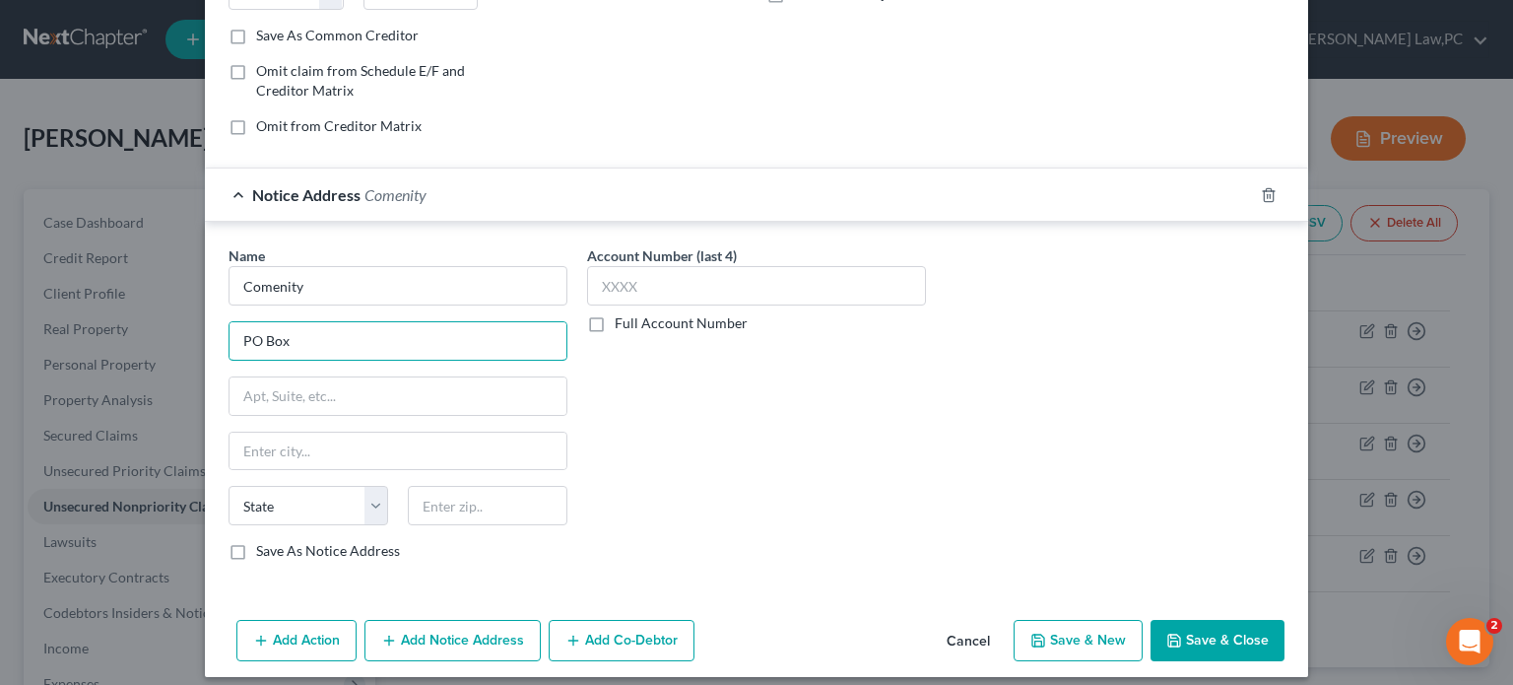
type input "PO Box"
click at [965, 635] on button "Cancel" at bounding box center [968, 641] width 75 height 39
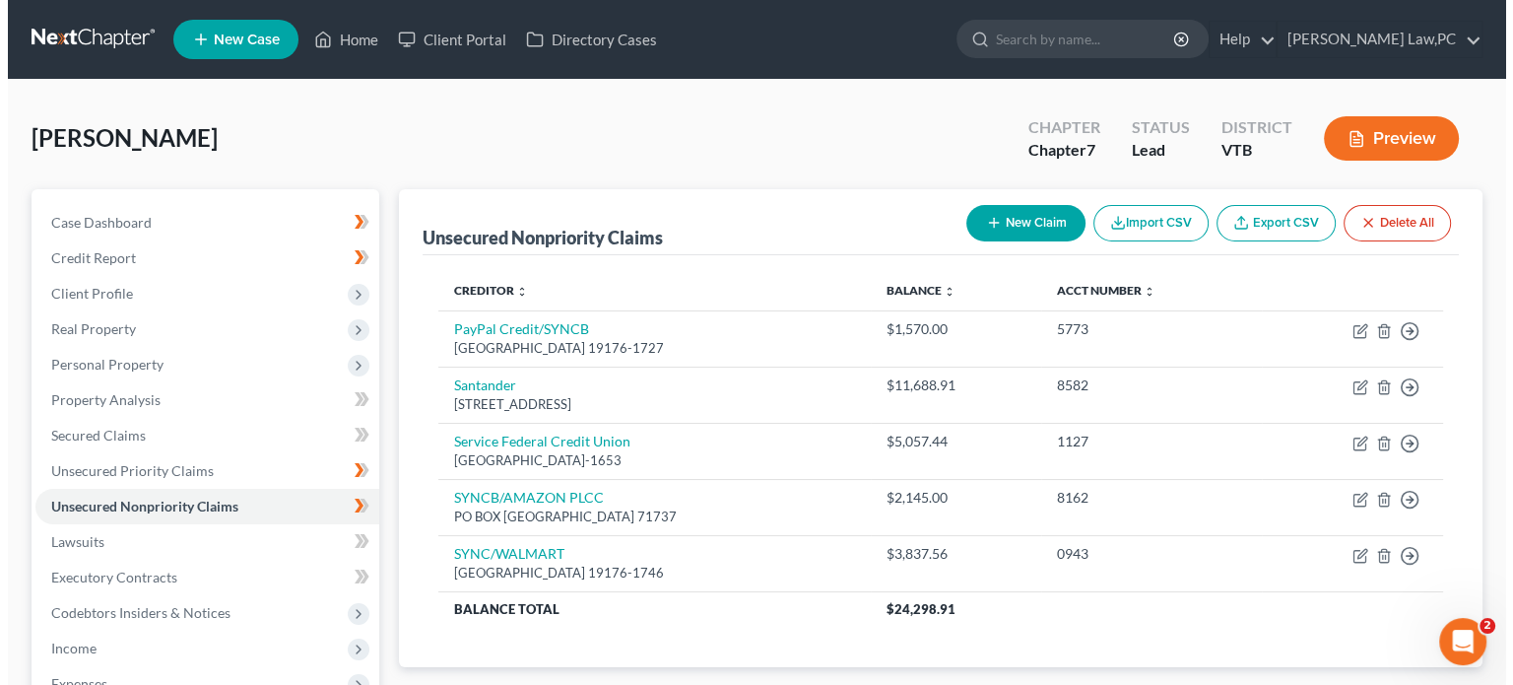
scroll to position [2, 0]
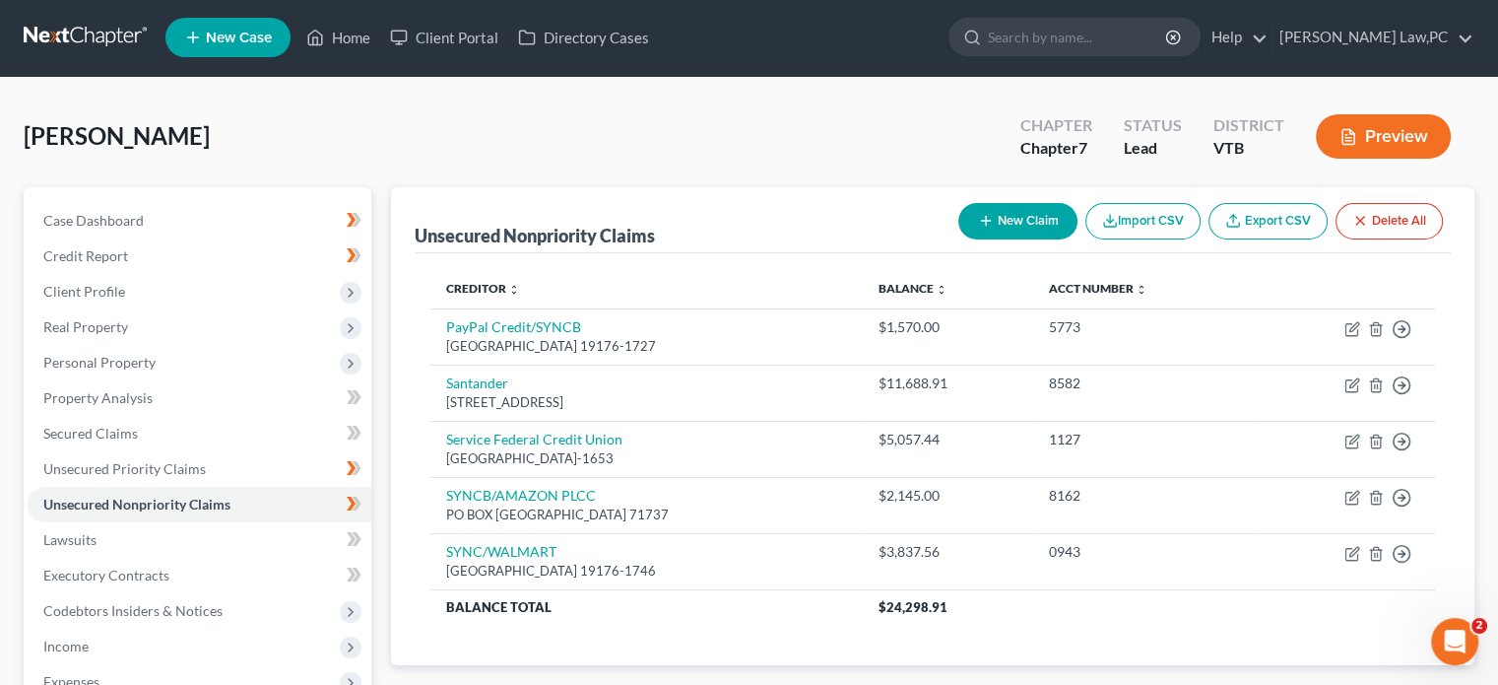
click at [1031, 222] on button "New Claim" at bounding box center [1018, 221] width 119 height 36
select select "0"
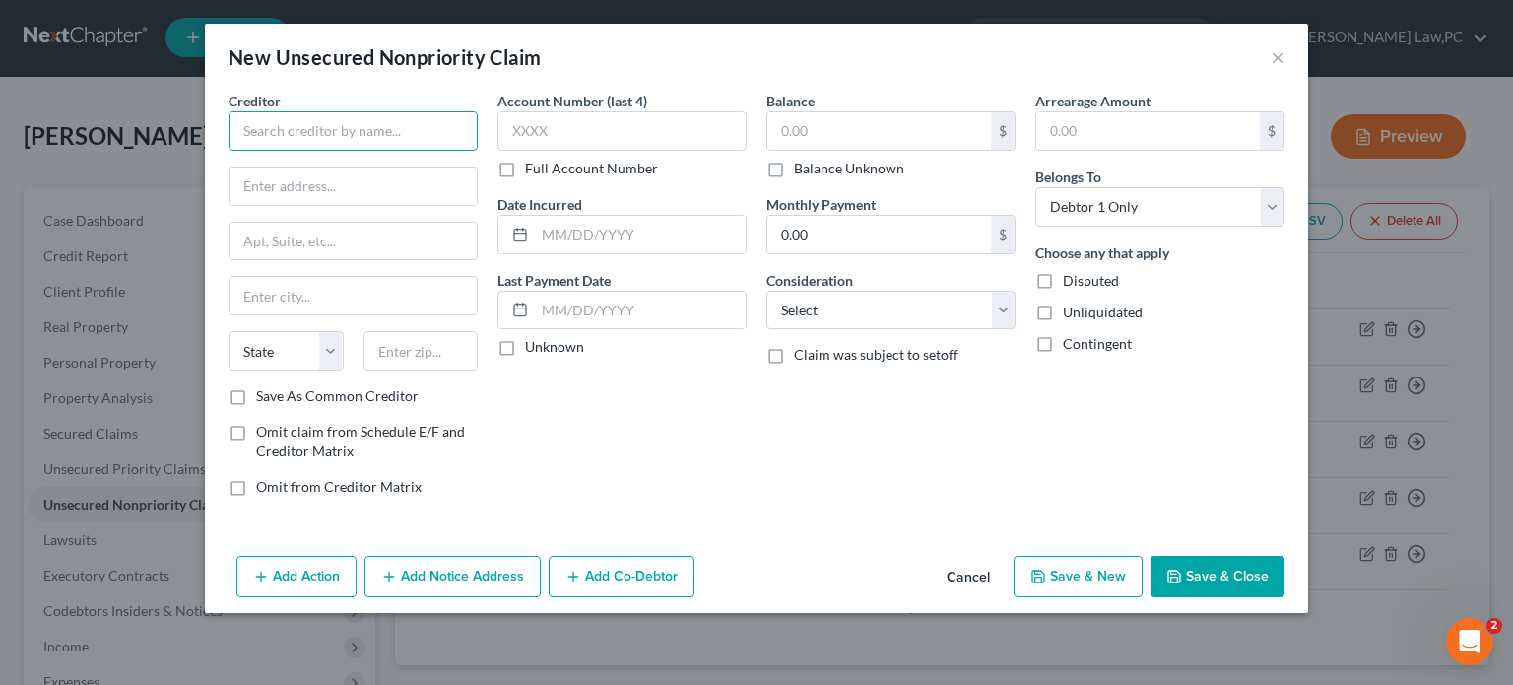
click at [335, 126] on input "text" at bounding box center [353, 130] width 249 height 39
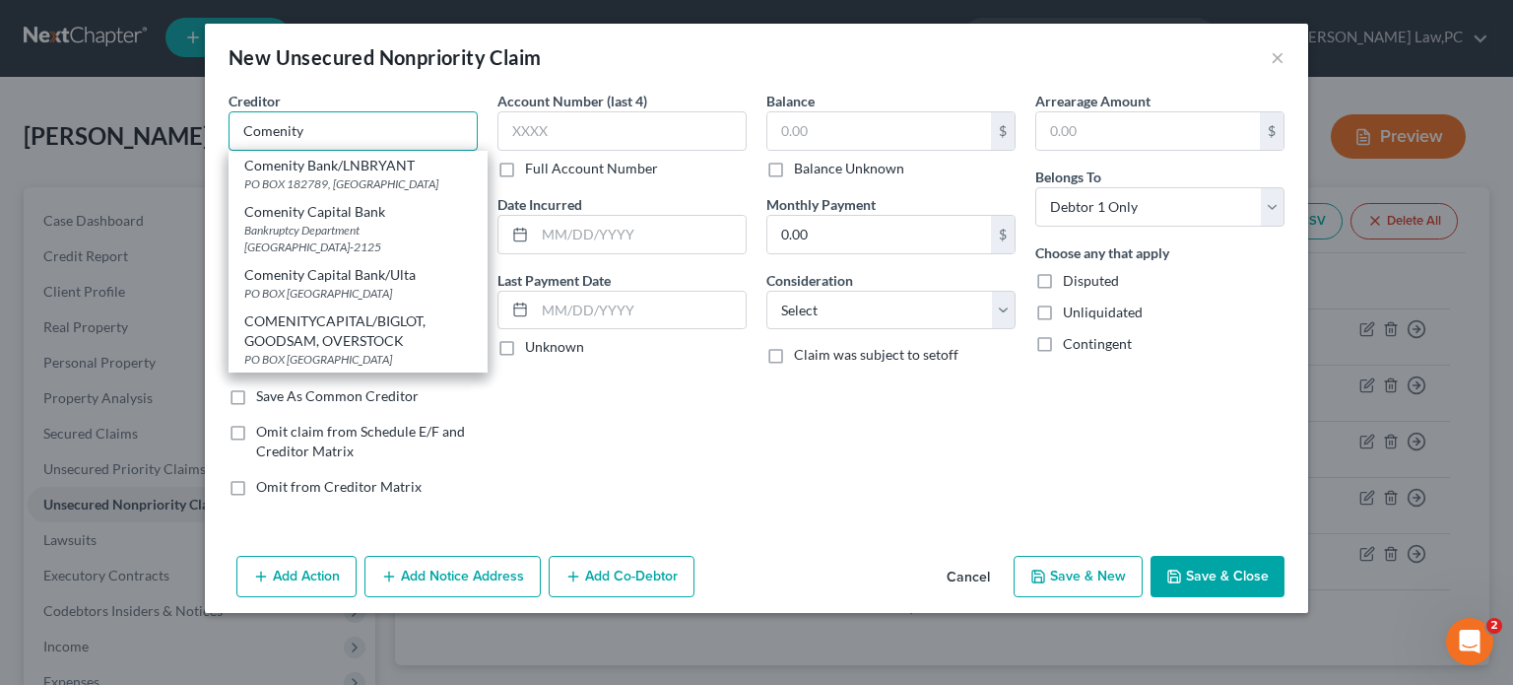
click at [369, 121] on input "Comenity" at bounding box center [353, 130] width 249 height 39
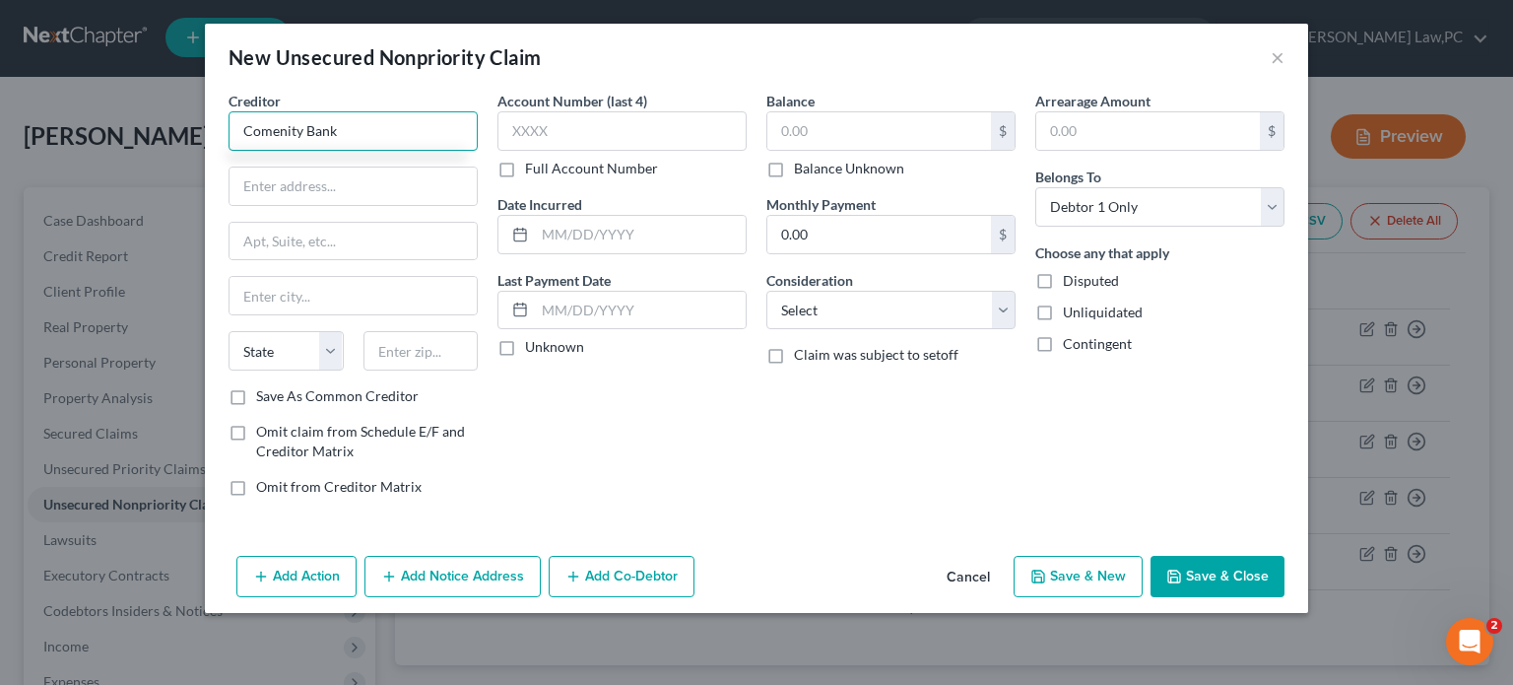
type input "Comenity Bank"
type input "PO Box 182273"
type input "Columbus"
select select "36"
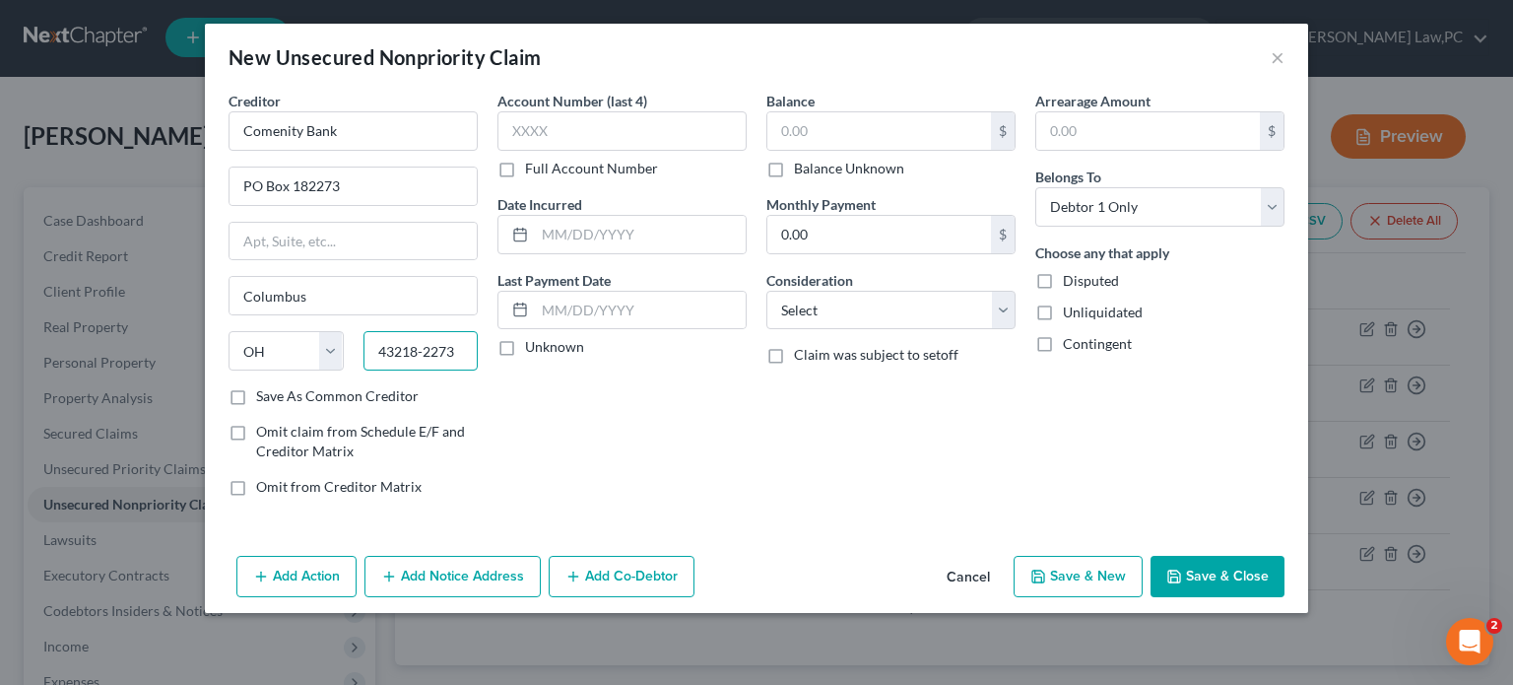
type input "43218-2273"
click at [256, 396] on label "Save As Common Creditor" at bounding box center [337, 396] width 163 height 20
click at [264, 396] on input "Save As Common Creditor" at bounding box center [270, 392] width 13 height 13
checkbox input "true"
click at [623, 421] on div "Account Number (last 4) Full Account Number Date Incurred Last Payment Date Unk…" at bounding box center [622, 302] width 269 height 422
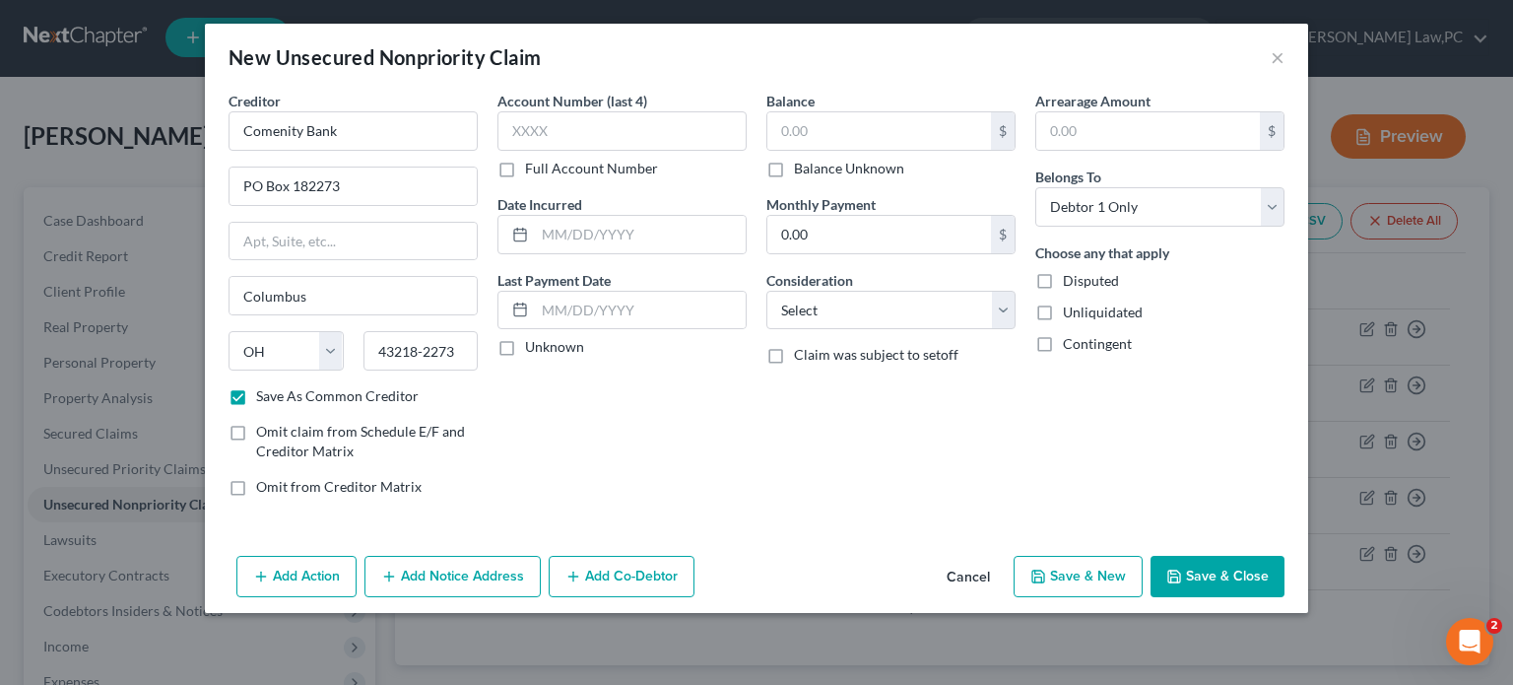
click at [484, 580] on button "Add Notice Address" at bounding box center [452, 576] width 176 height 41
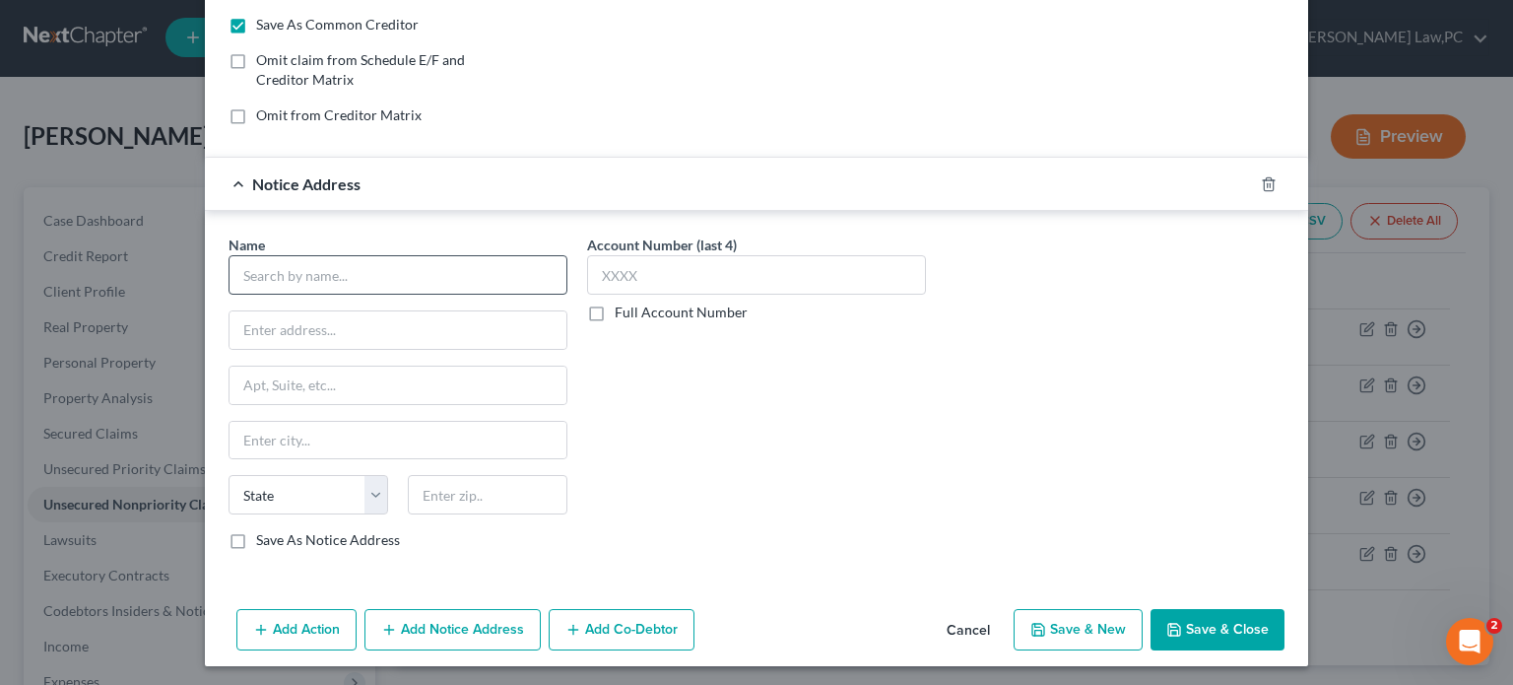
scroll to position [368, 0]
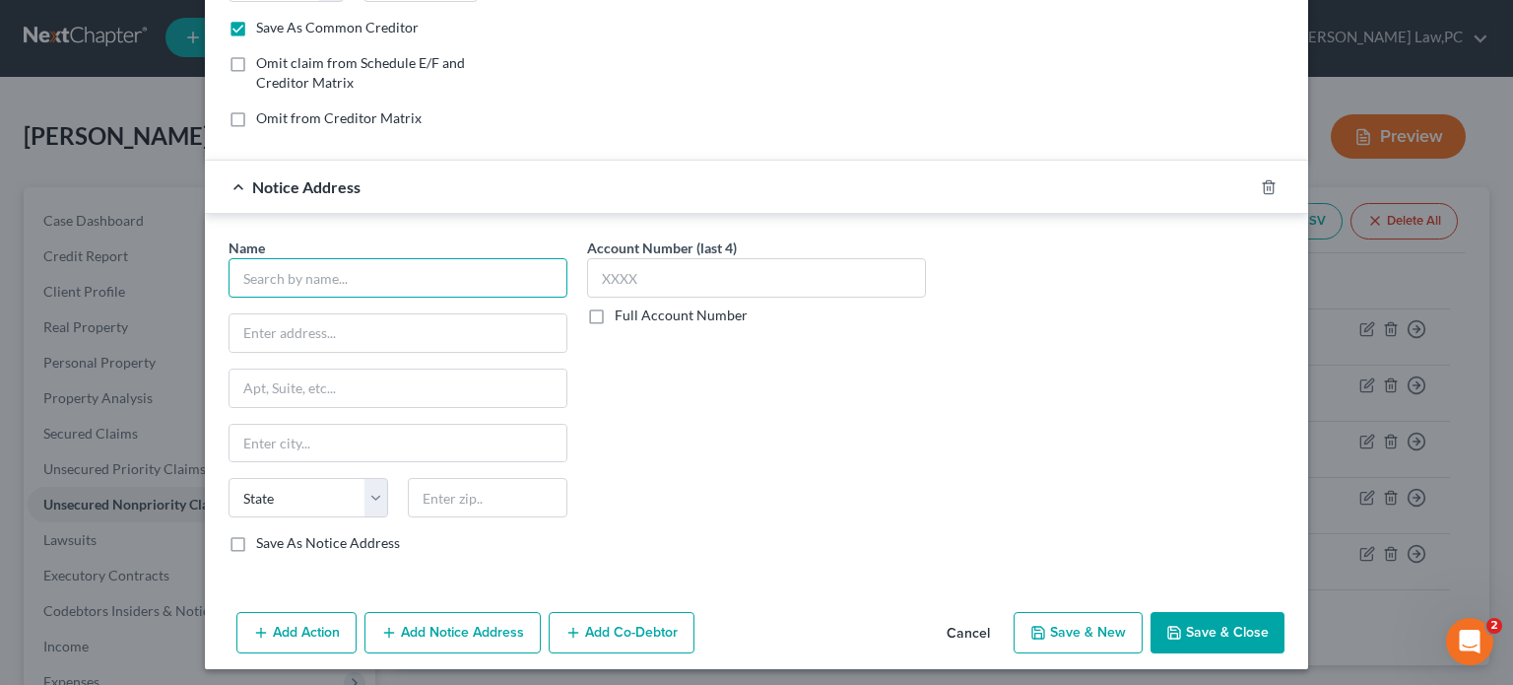
click at [379, 280] on input "text" at bounding box center [398, 277] width 339 height 39
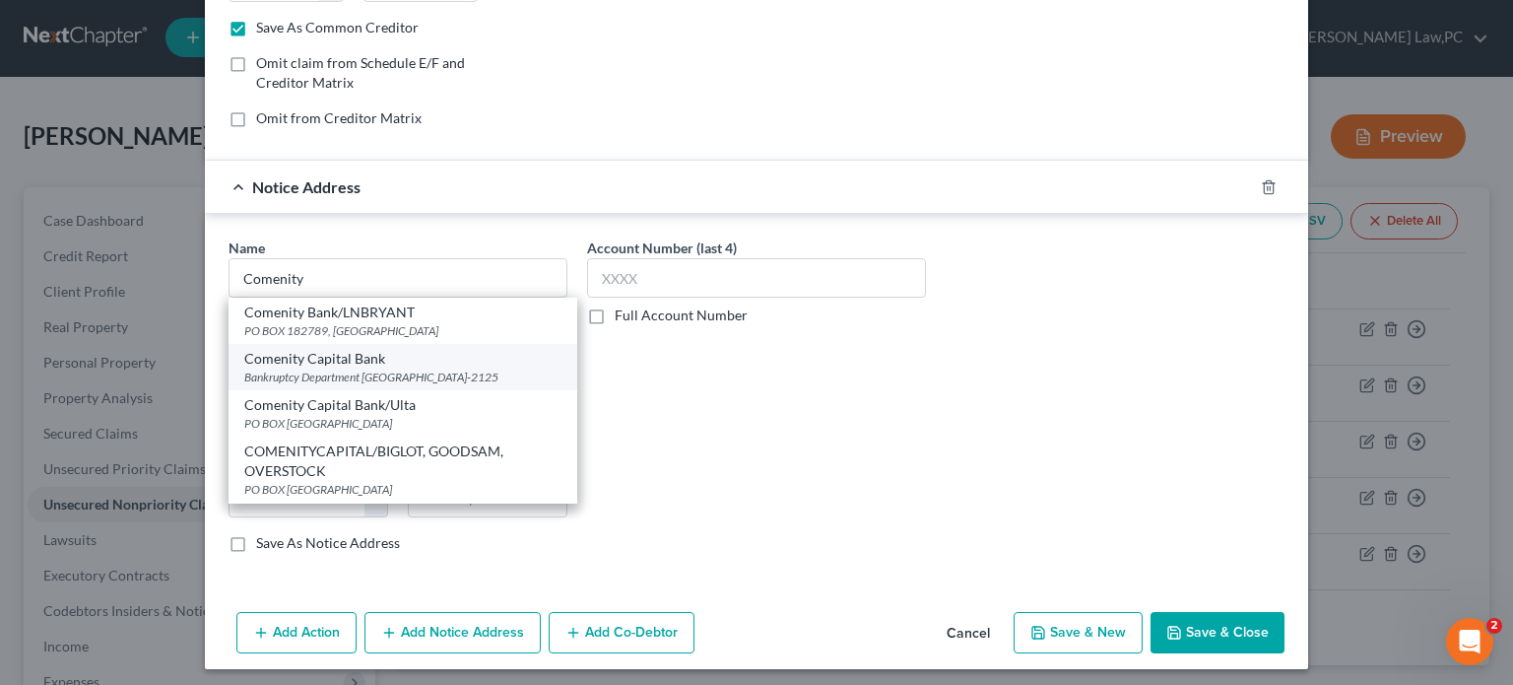
click at [387, 370] on div "Bankruptcy Department [GEOGRAPHIC_DATA]-2125" at bounding box center [402, 376] width 317 height 17
type input "Comenity Capital Bank"
type input "Bankruptcy Department"
type input "PO Box 182125"
type input "Columbus"
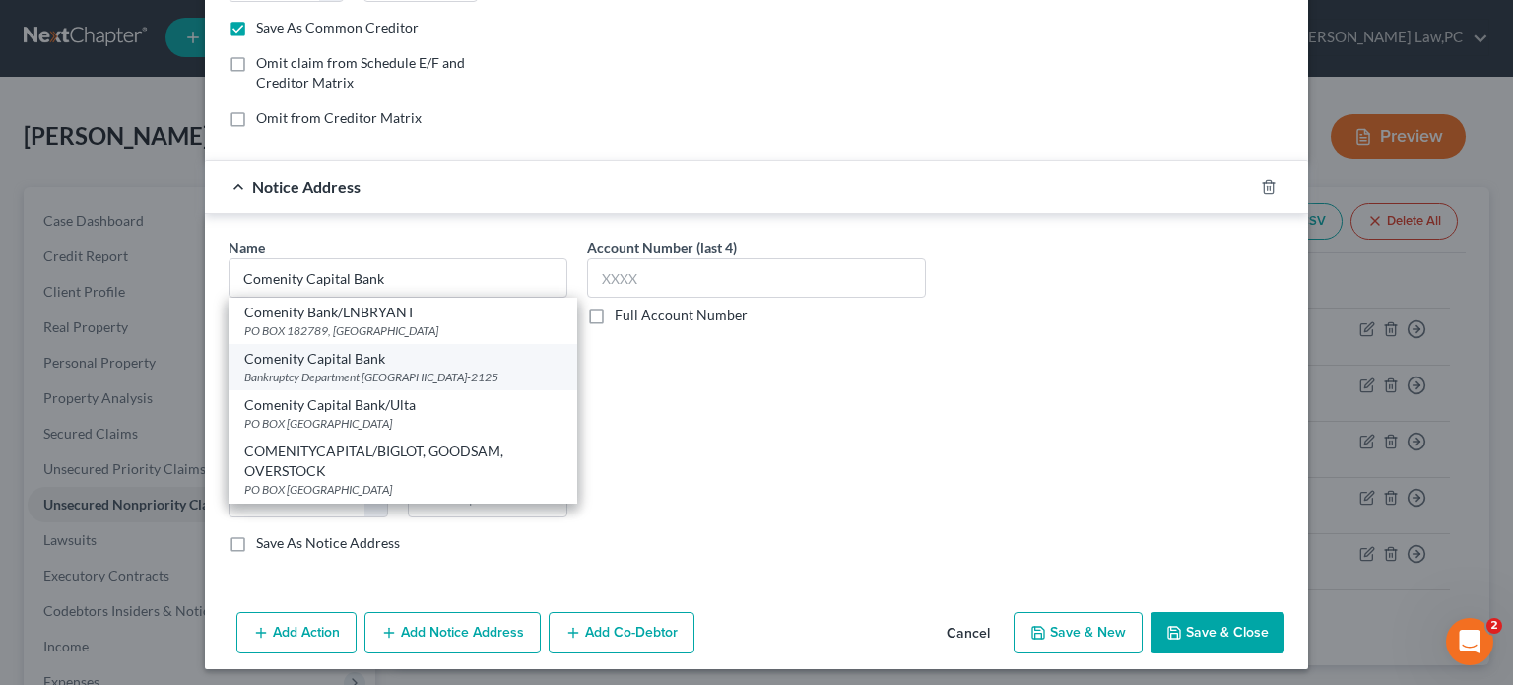
select select "36"
type input "43218-2125"
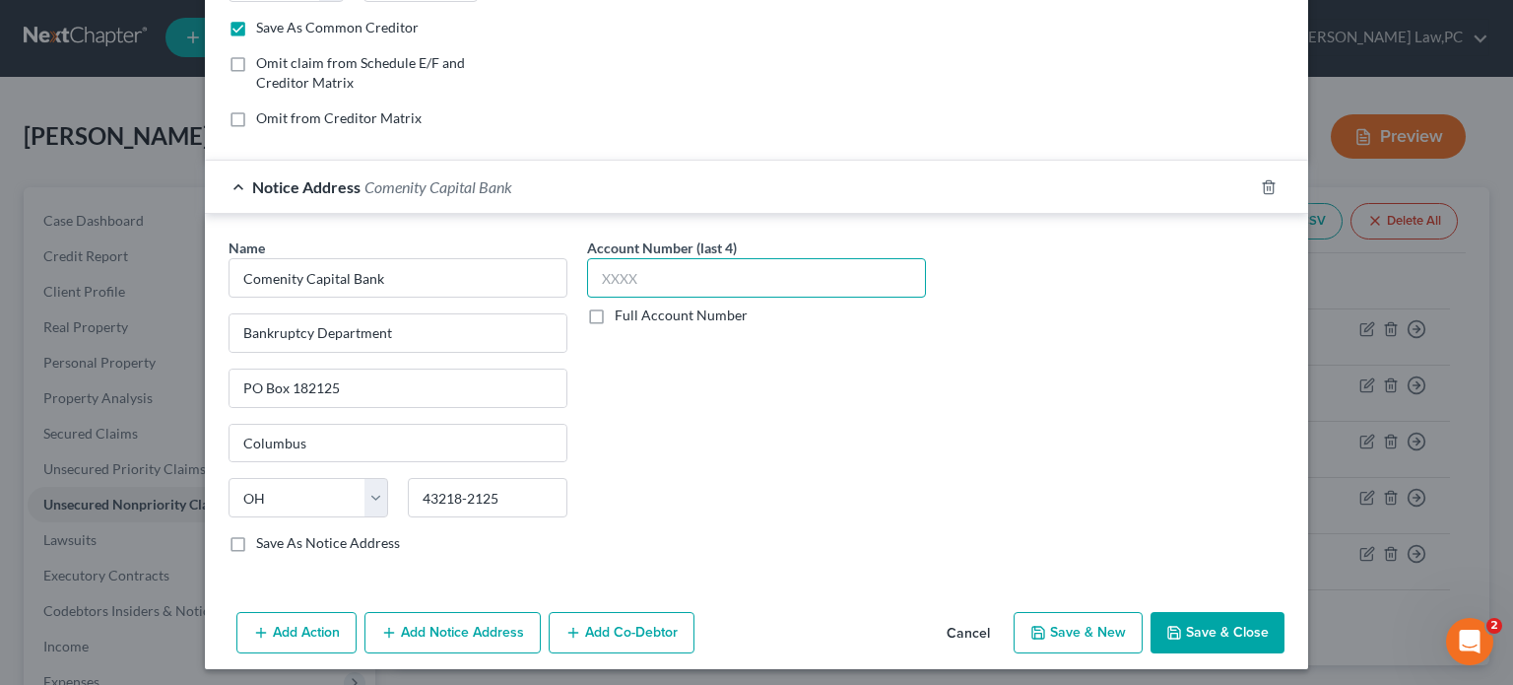
click at [733, 275] on input "text" at bounding box center [756, 277] width 339 height 39
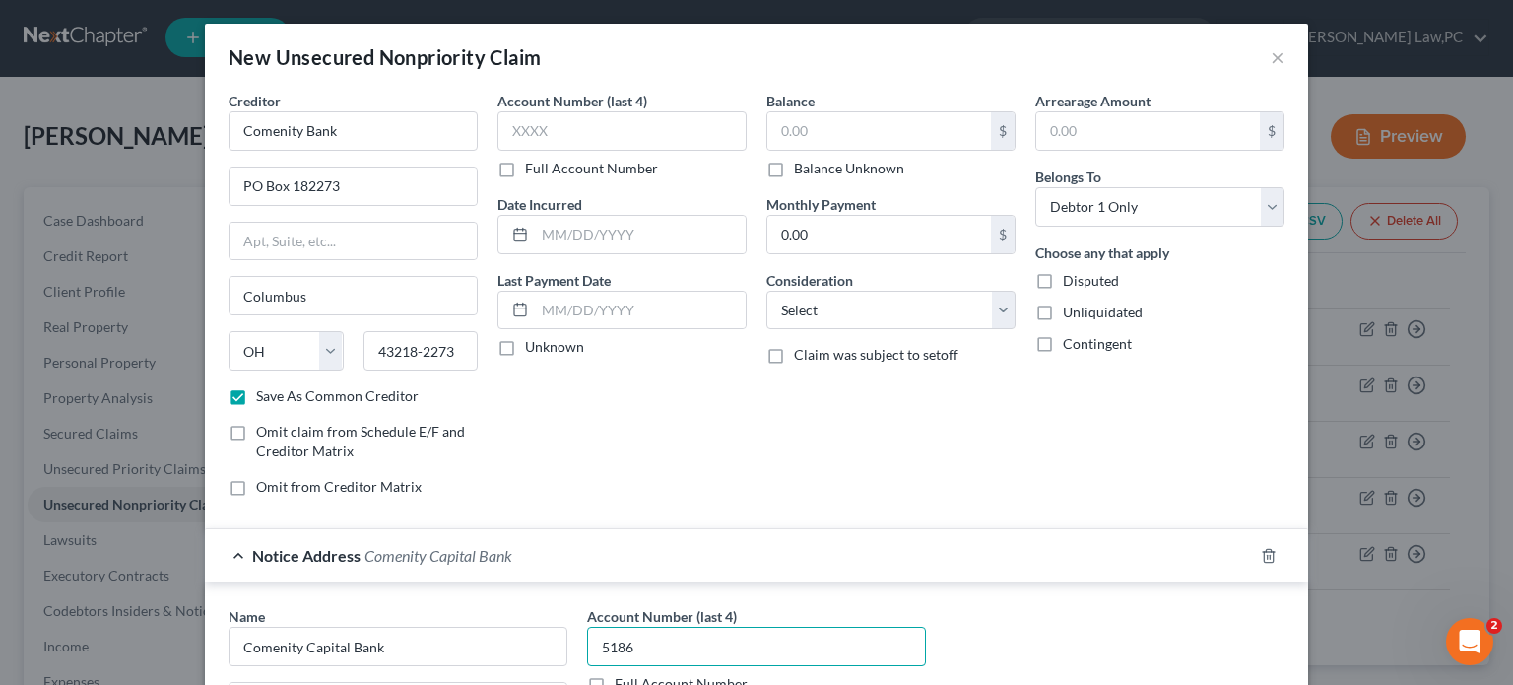
scroll to position [0, 0]
type input "5186"
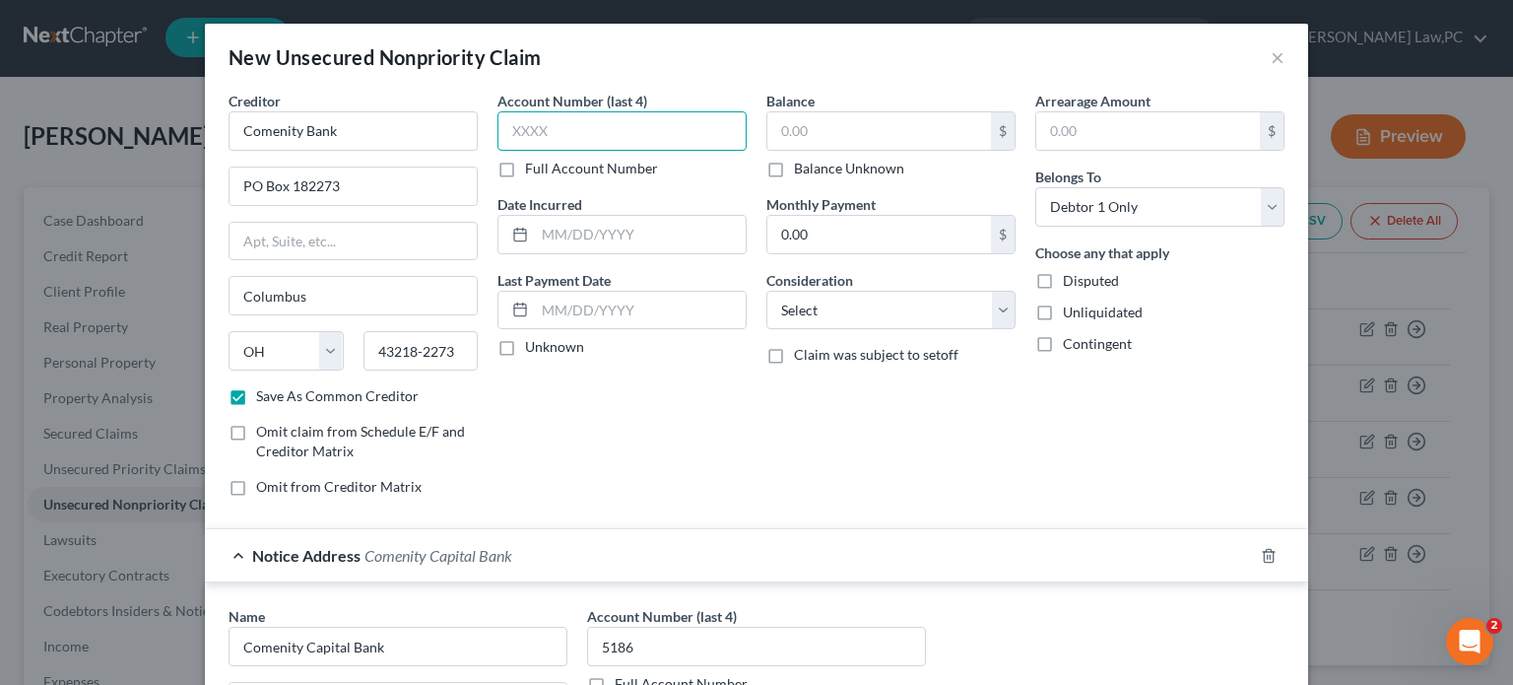
click at [625, 129] on input "text" at bounding box center [621, 130] width 249 height 39
type input "5186"
click at [815, 134] on input "text" at bounding box center [879, 130] width 224 height 37
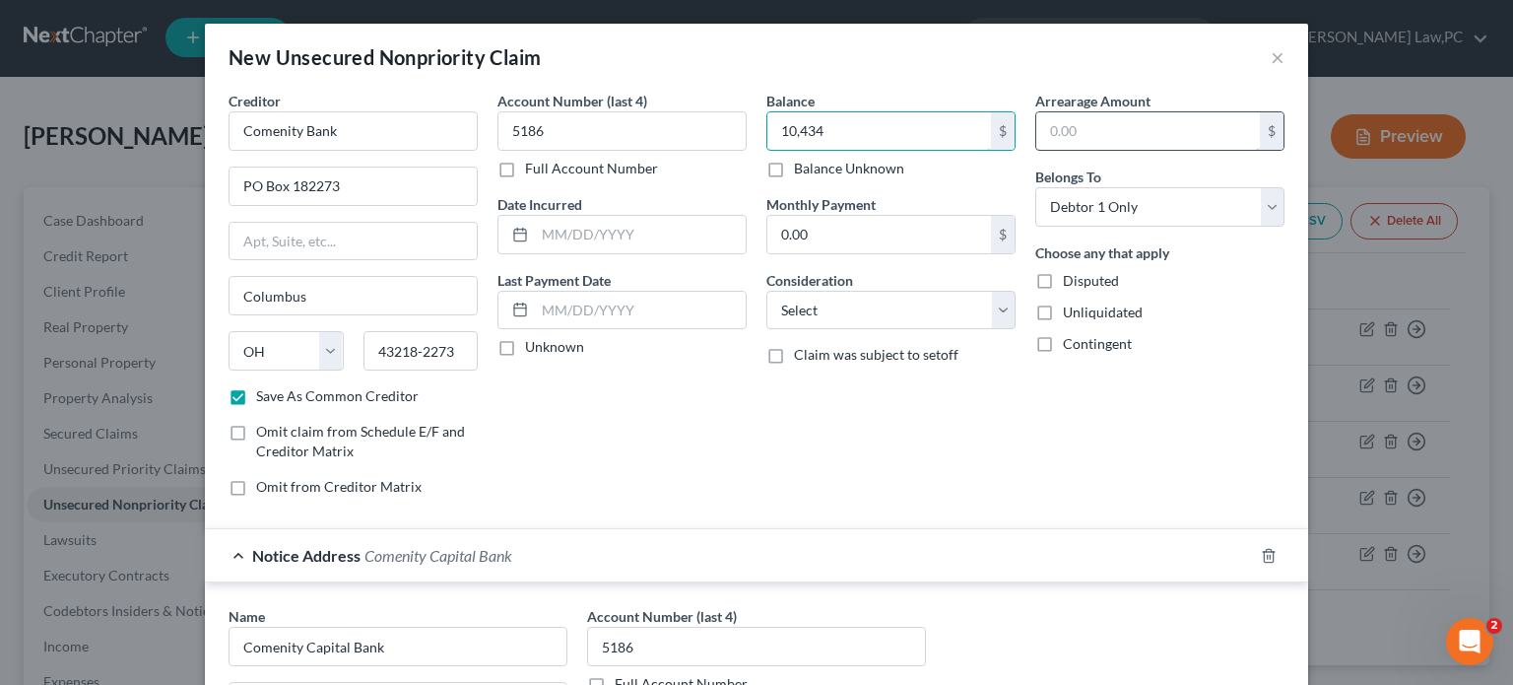
type input "10,434"
click at [1147, 126] on input "text" at bounding box center [1148, 130] width 224 height 37
type input "760"
click at [1017, 440] on div "Balance 10,434.00 $ Balance Unknown Balance Undetermined 10,434 $ Balance Unkno…" at bounding box center [891, 302] width 269 height 422
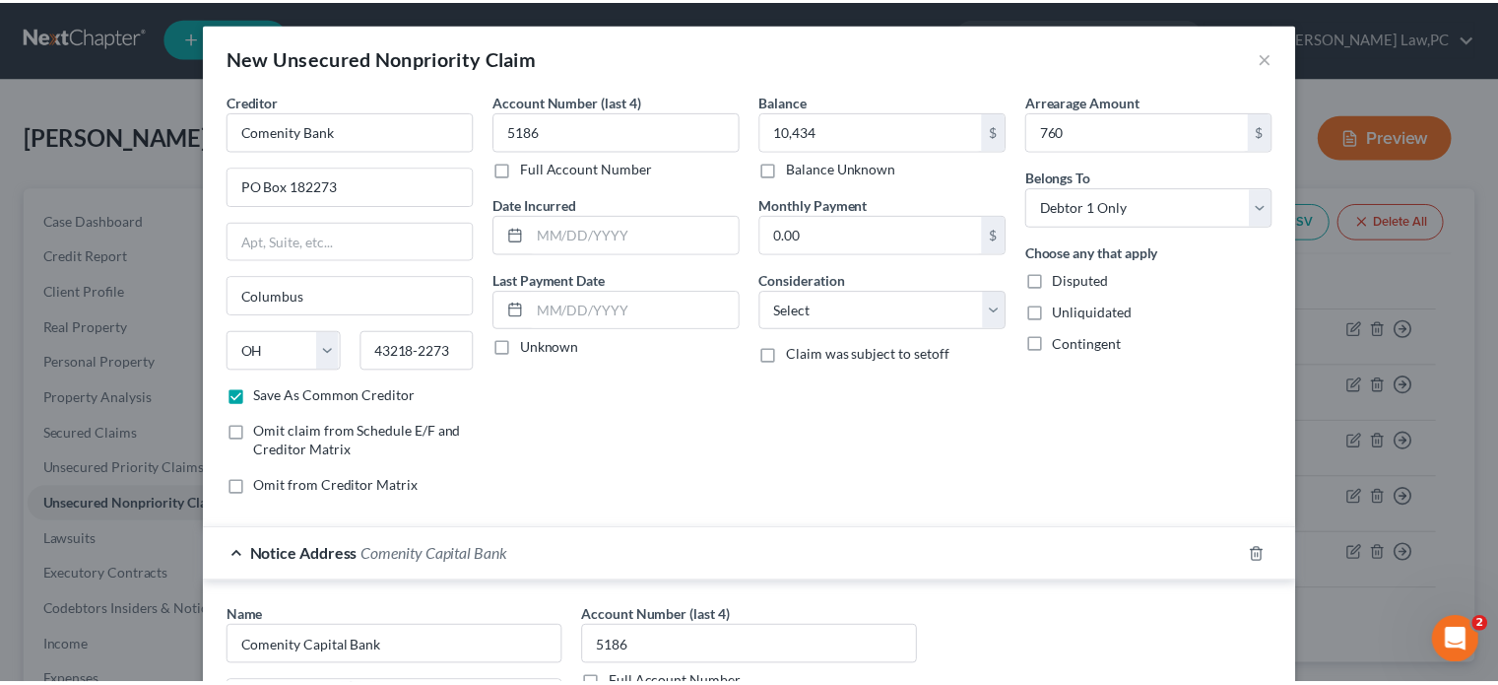
scroll to position [371, 0]
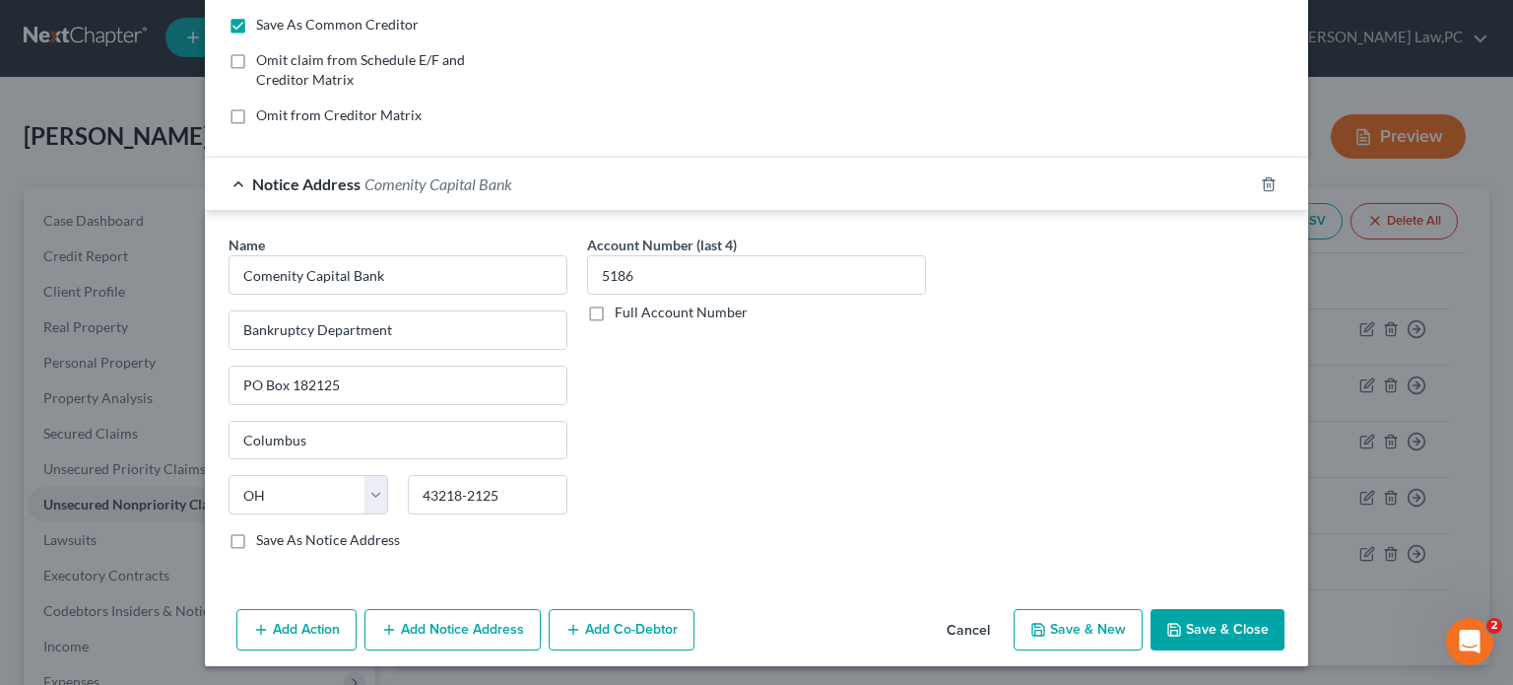
click at [1206, 628] on button "Save & Close" at bounding box center [1218, 629] width 134 height 41
checkbox input "false"
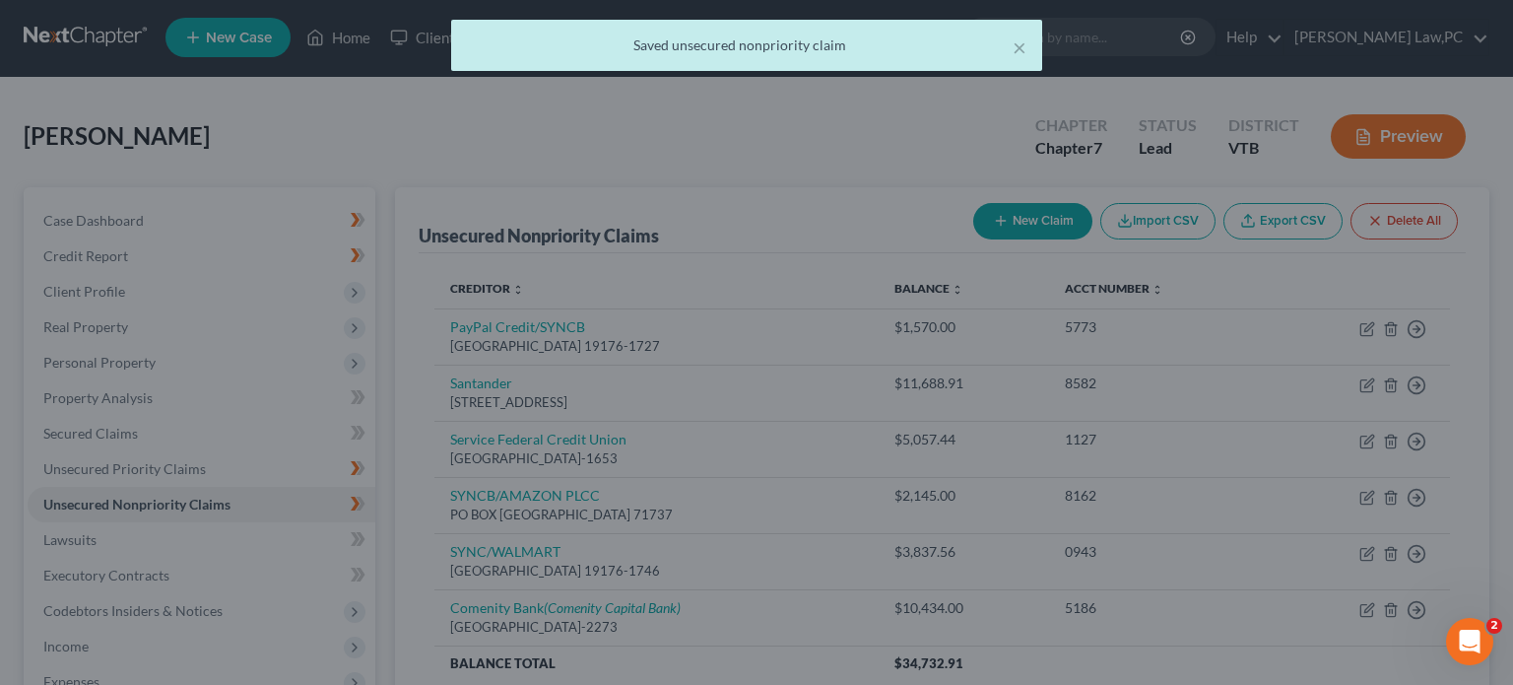
scroll to position [0, 0]
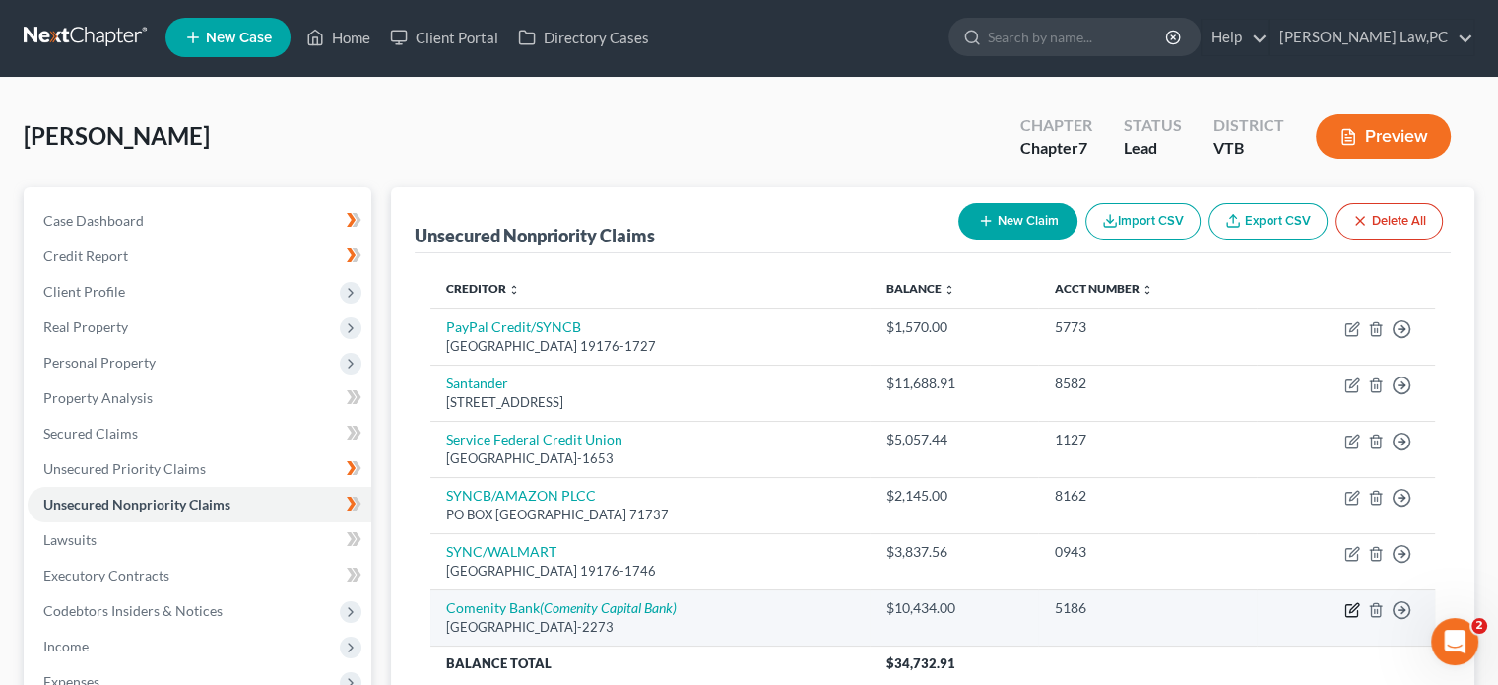
click at [1353, 609] on icon "button" at bounding box center [1354, 607] width 9 height 9
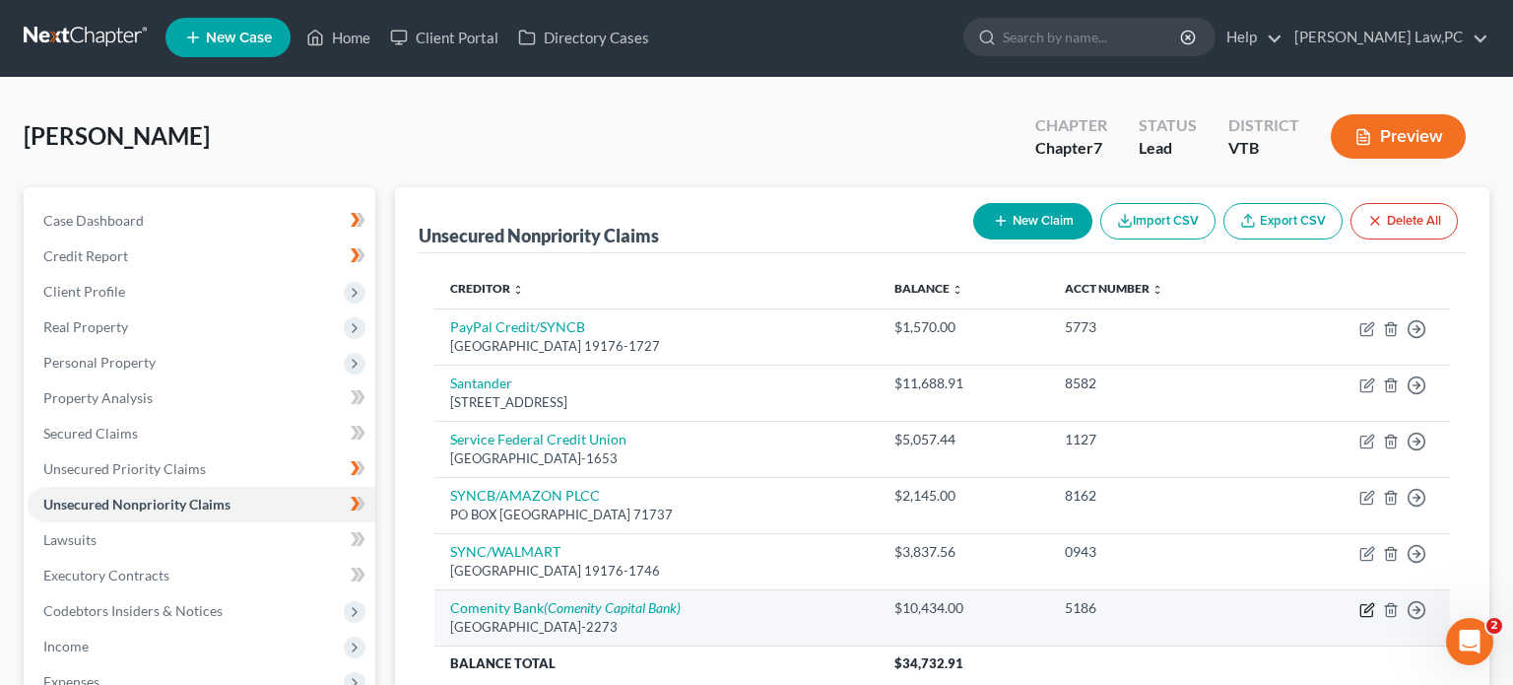
select select "36"
select select "0"
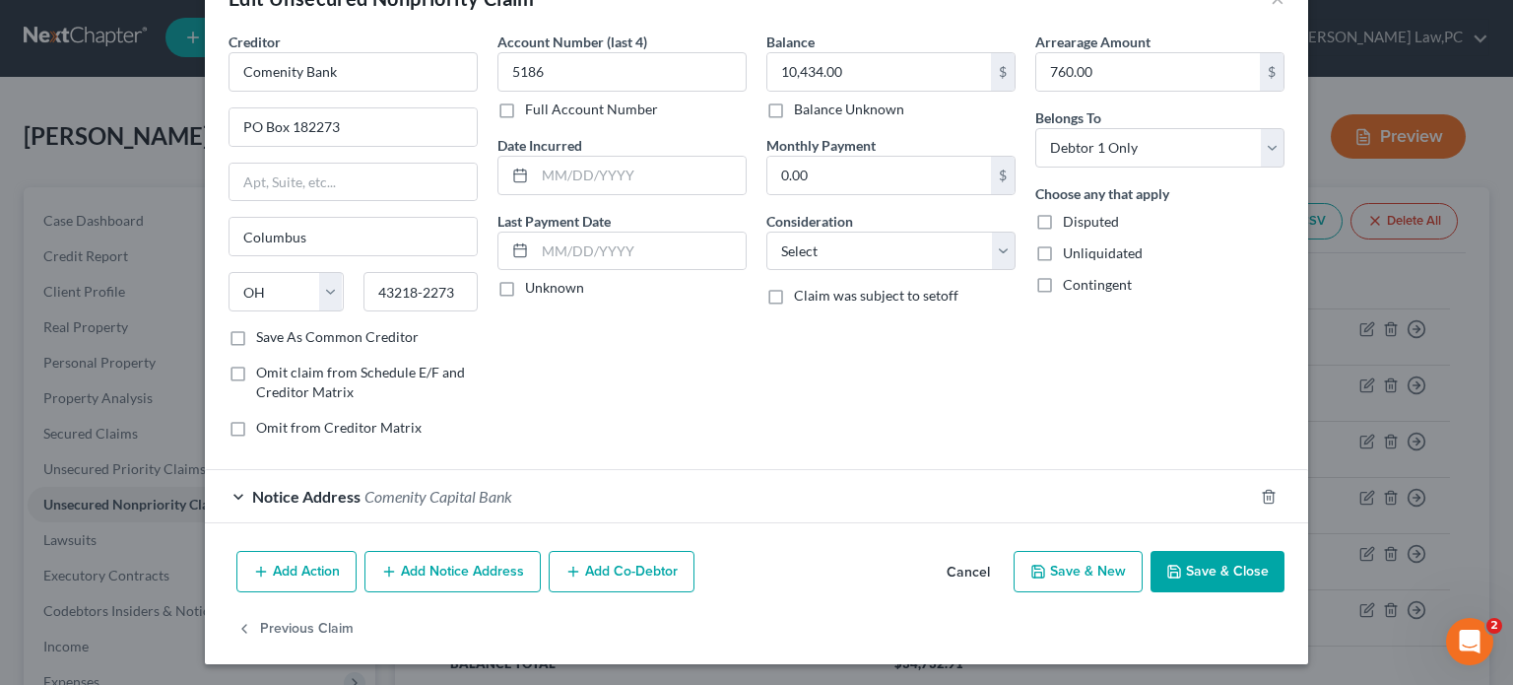
scroll to position [59, 0]
click at [476, 488] on span "Comenity Capital Bank" at bounding box center [438, 496] width 148 height 19
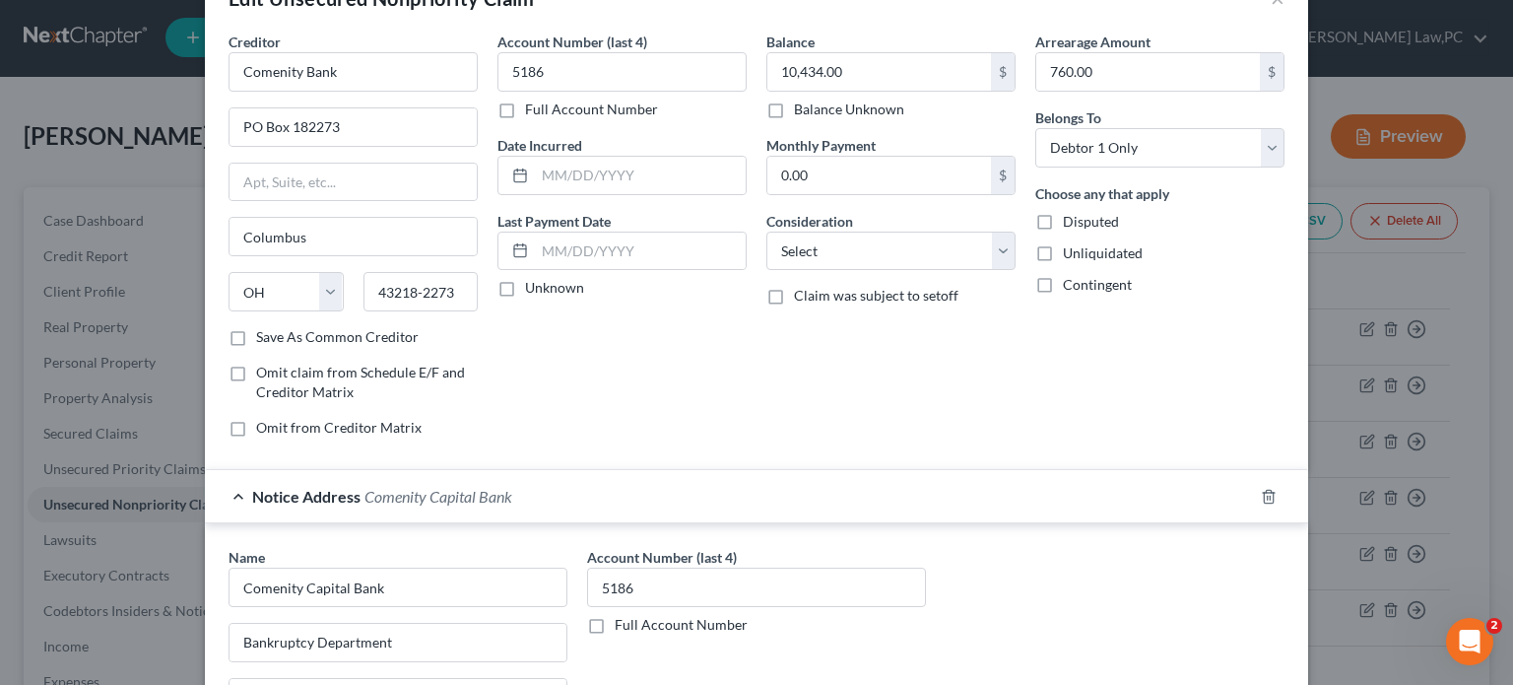
scroll to position [205, 0]
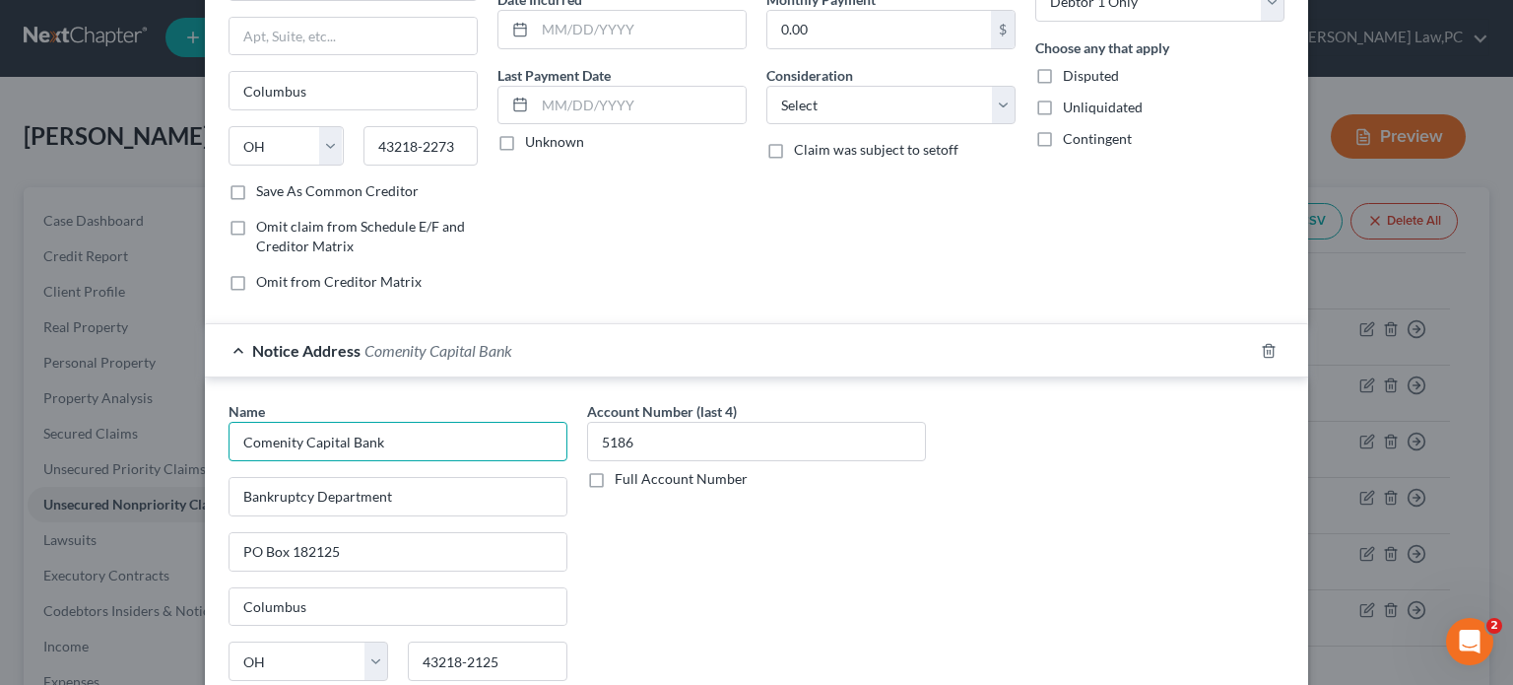
drag, startPoint x: 298, startPoint y: 436, endPoint x: 545, endPoint y: 472, distance: 249.8
click at [545, 472] on div "Name * Comenity Capital Bank Bankruptcy Department PO Box 182125 [GEOGRAPHIC_DA…" at bounding box center [398, 558] width 339 height 315
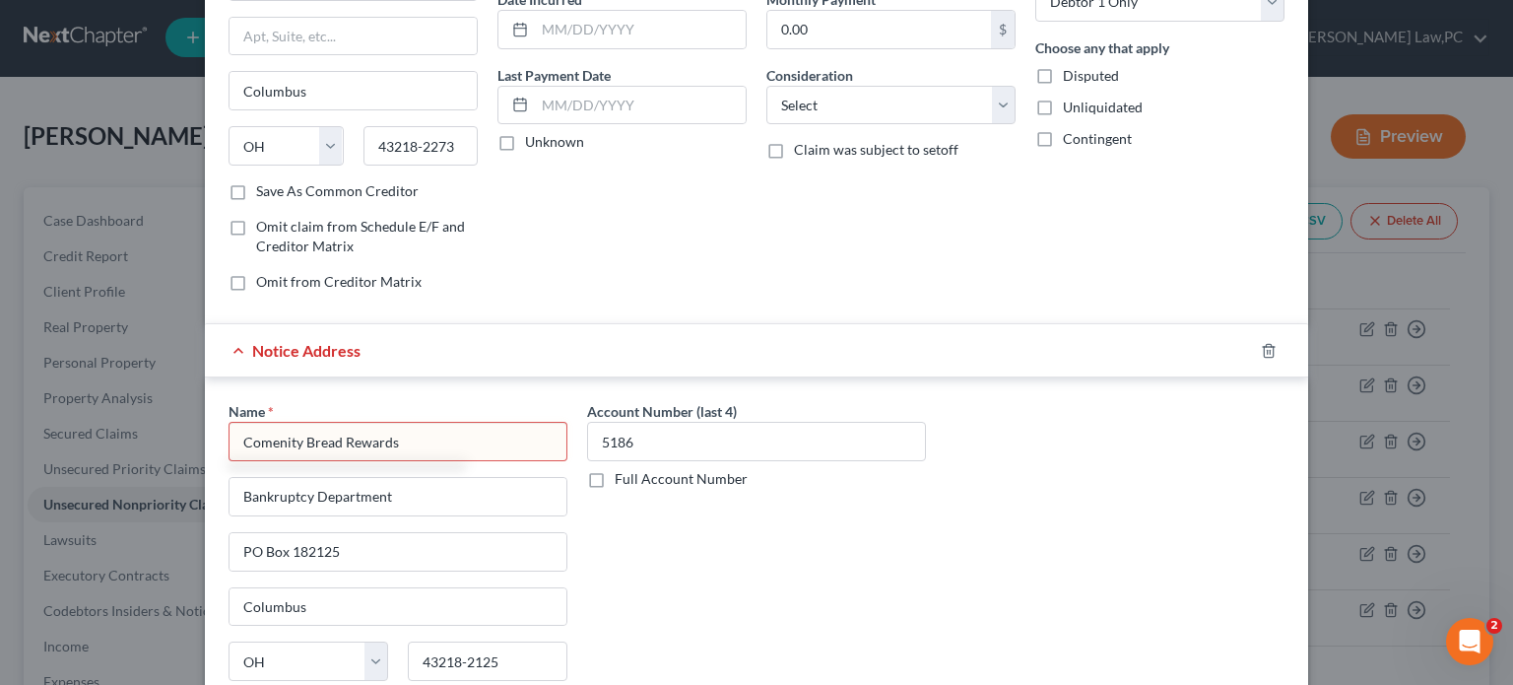
type input "Comenity Bread Rewards"
click at [633, 539] on div "Account Number (last 4) 5186 Full Account Number" at bounding box center [756, 566] width 359 height 331
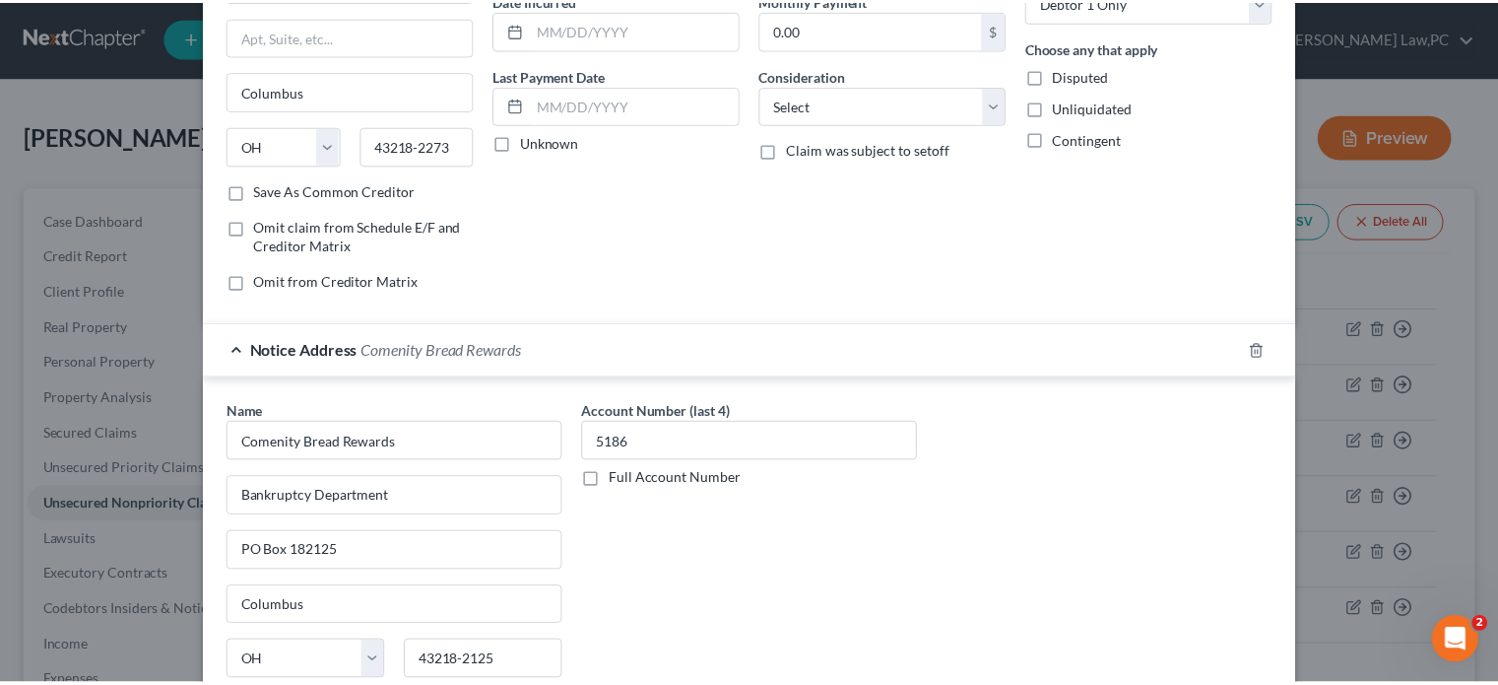
scroll to position [398, 0]
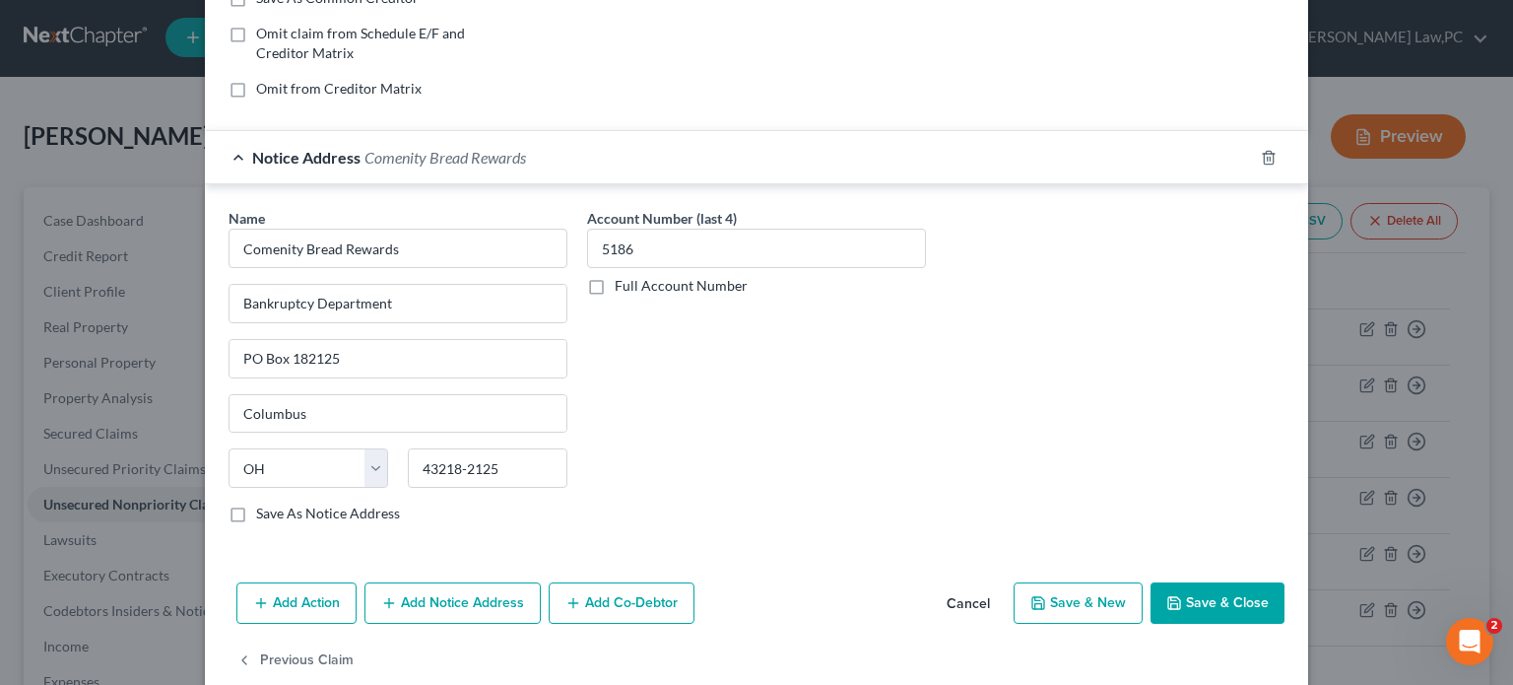
click at [1233, 598] on button "Save & Close" at bounding box center [1218, 602] width 134 height 41
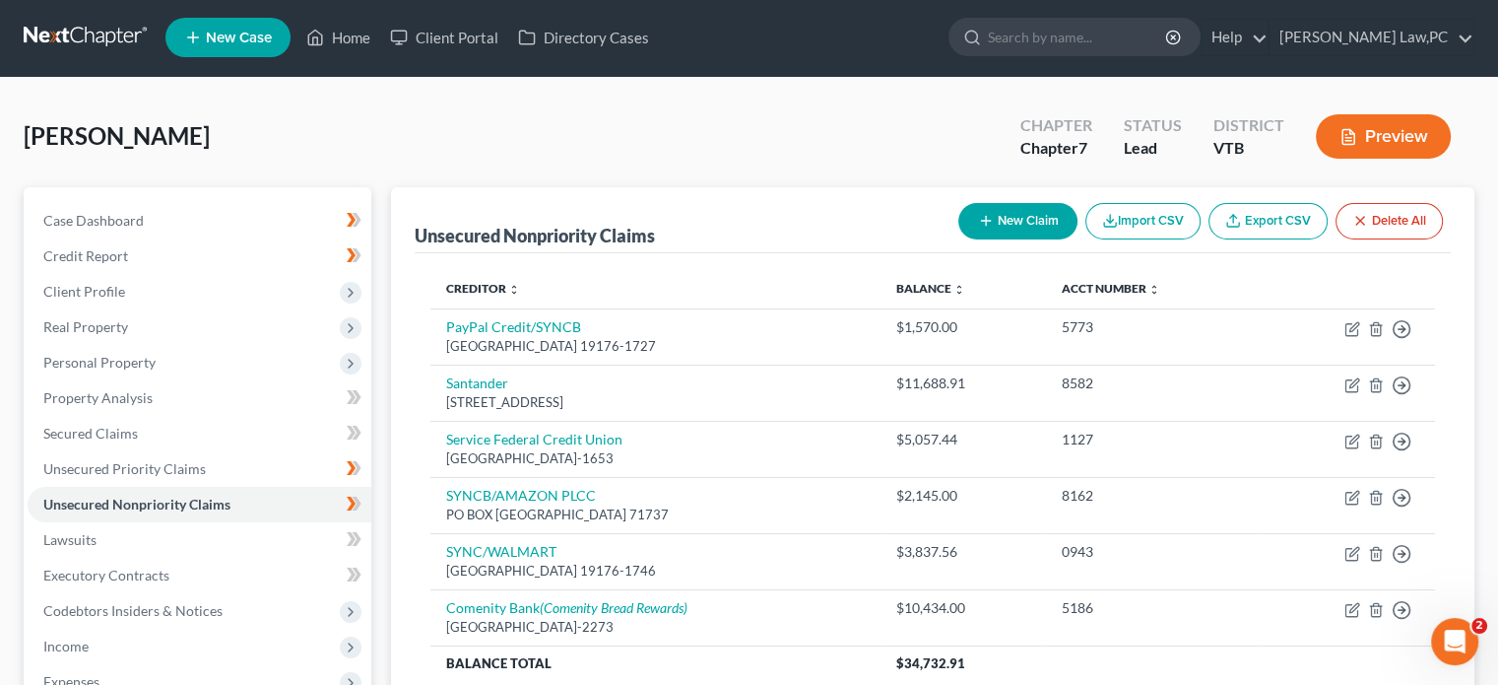
click at [1015, 222] on button "New Claim" at bounding box center [1018, 221] width 119 height 36
select select "0"
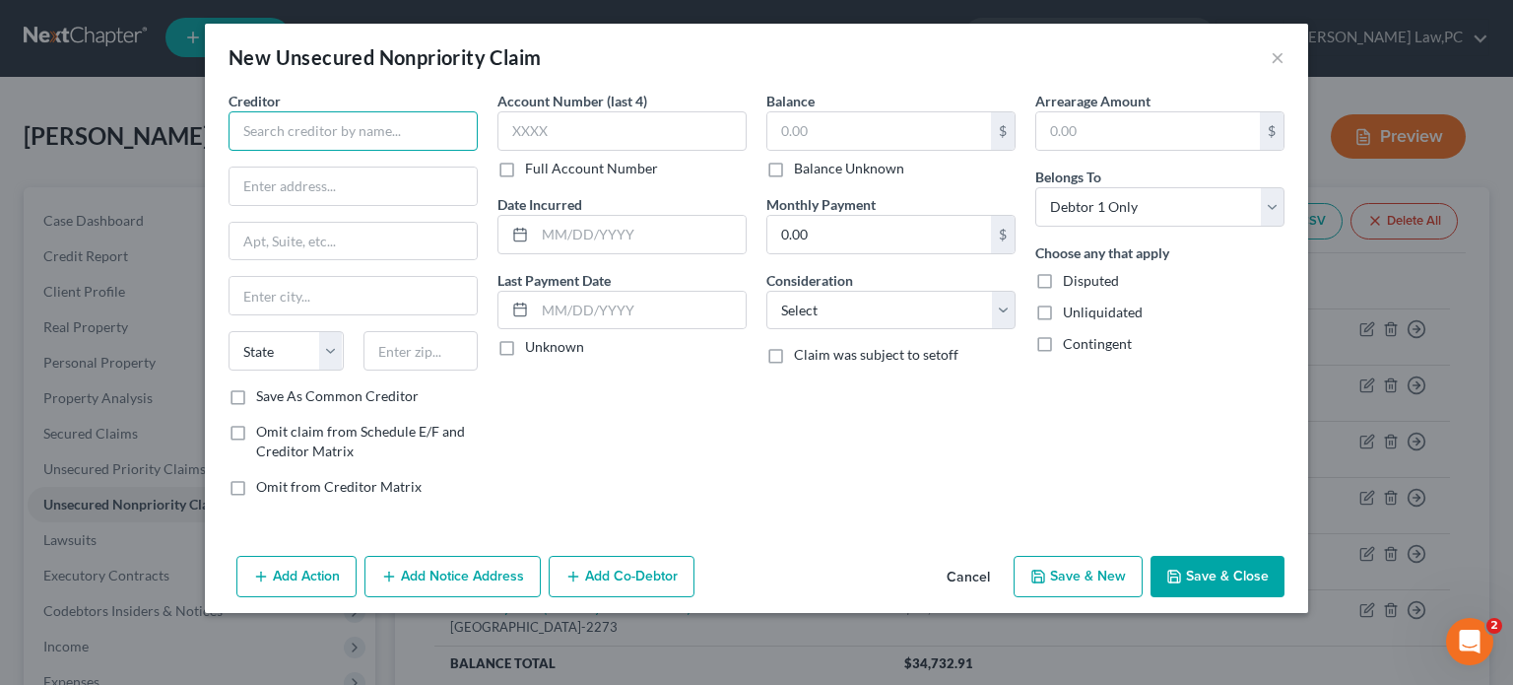
click at [340, 125] on input "text" at bounding box center [353, 130] width 249 height 39
type input "American Education Services"
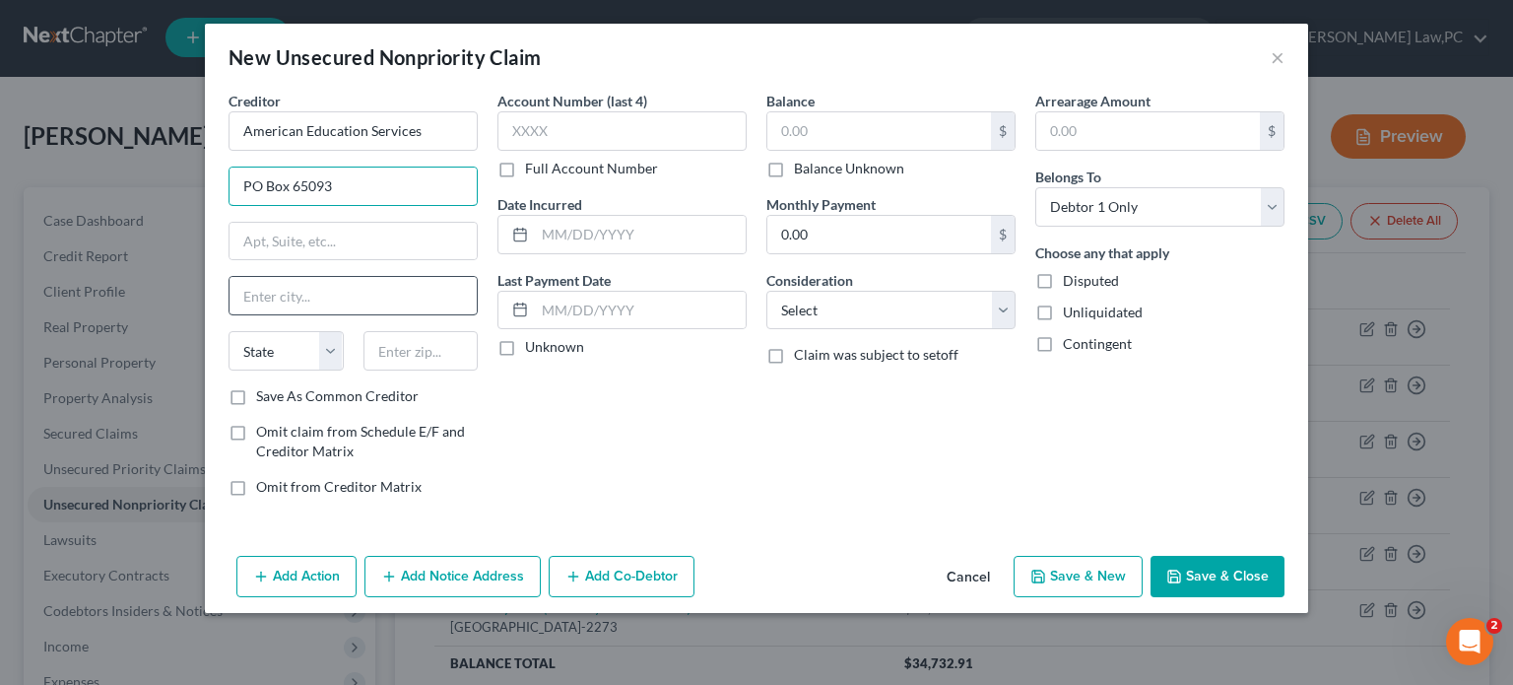
type input "PO Box 65093"
click at [336, 297] on input "text" at bounding box center [353, 295] width 247 height 37
type input "[GEOGRAPHIC_DATA]"
select select "21"
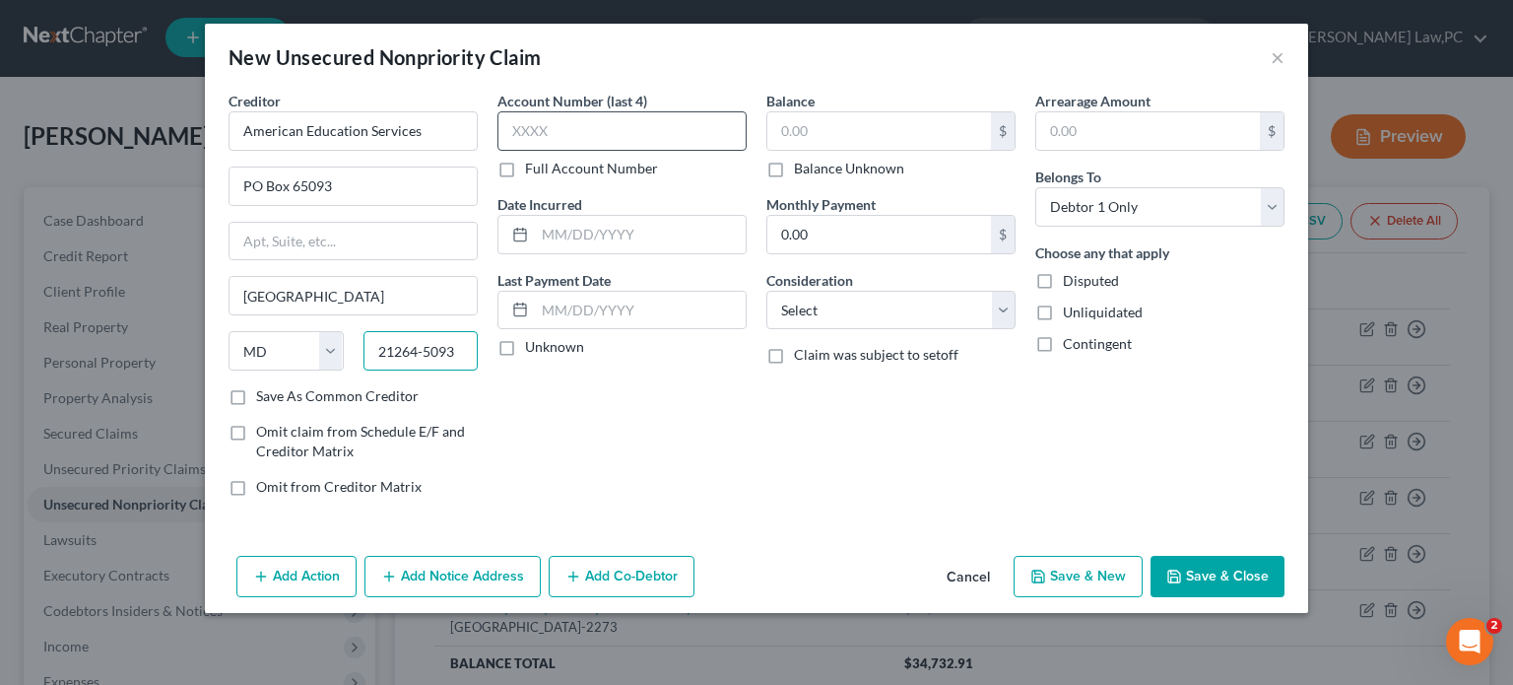
type input "21264-5093"
click at [582, 122] on input "text" at bounding box center [621, 130] width 249 height 39
click at [918, 296] on select "Select Cable / Satellite Services Collection Agency Credit Card Debt Debt Couns…" at bounding box center [890, 310] width 249 height 39
select select "17"
click at [766, 291] on select "Select Cable / Satellite Services Collection Agency Credit Card Debt Debt Couns…" at bounding box center [890, 310] width 249 height 39
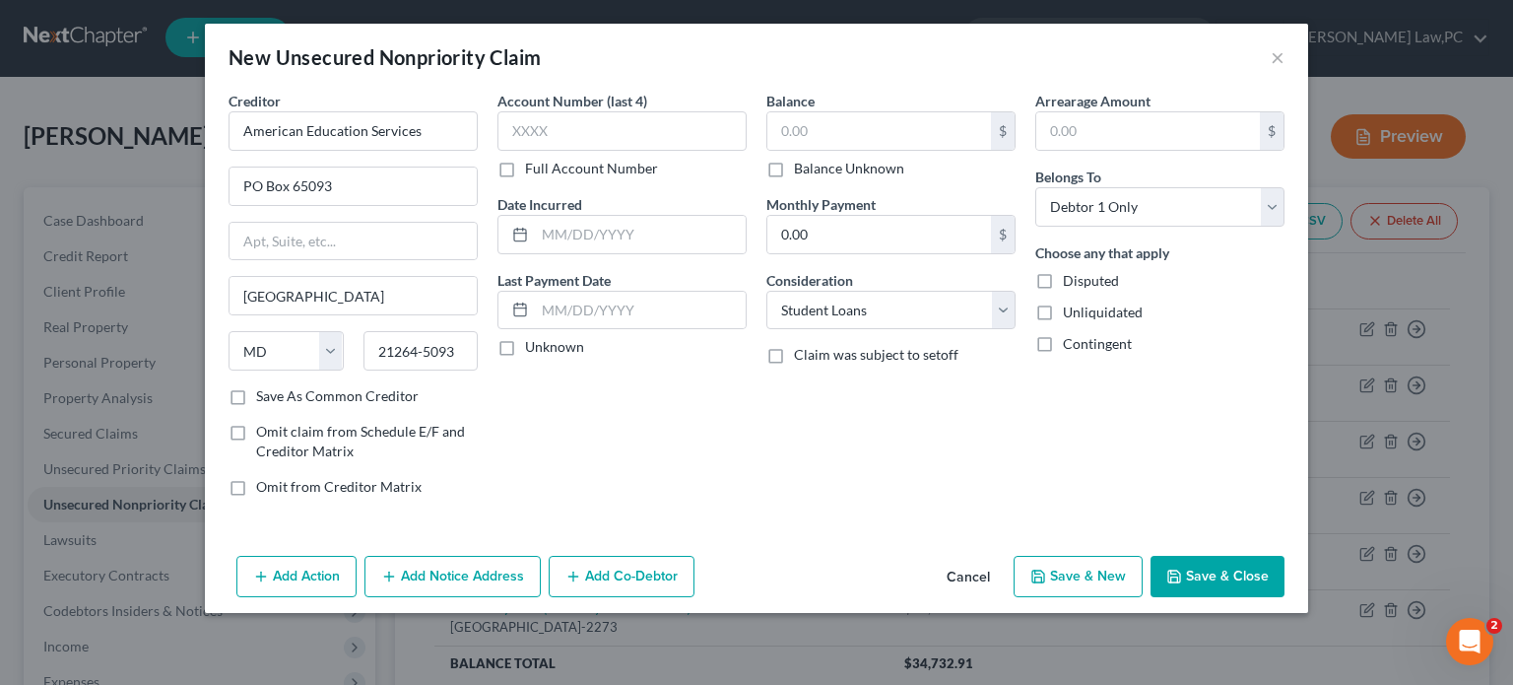
click at [847, 412] on div "Balance $ Balance Unknown Balance Undetermined $ Balance Unknown Monthly Paymen…" at bounding box center [891, 302] width 269 height 422
click at [883, 127] on input "text" at bounding box center [879, 130] width 224 height 37
click at [820, 232] on input "0.00" at bounding box center [879, 234] width 224 height 37
type input "105"
click at [929, 448] on div "Balance $ Balance Unknown Balance Undetermined $ Balance Unknown Monthly Paymen…" at bounding box center [891, 302] width 269 height 422
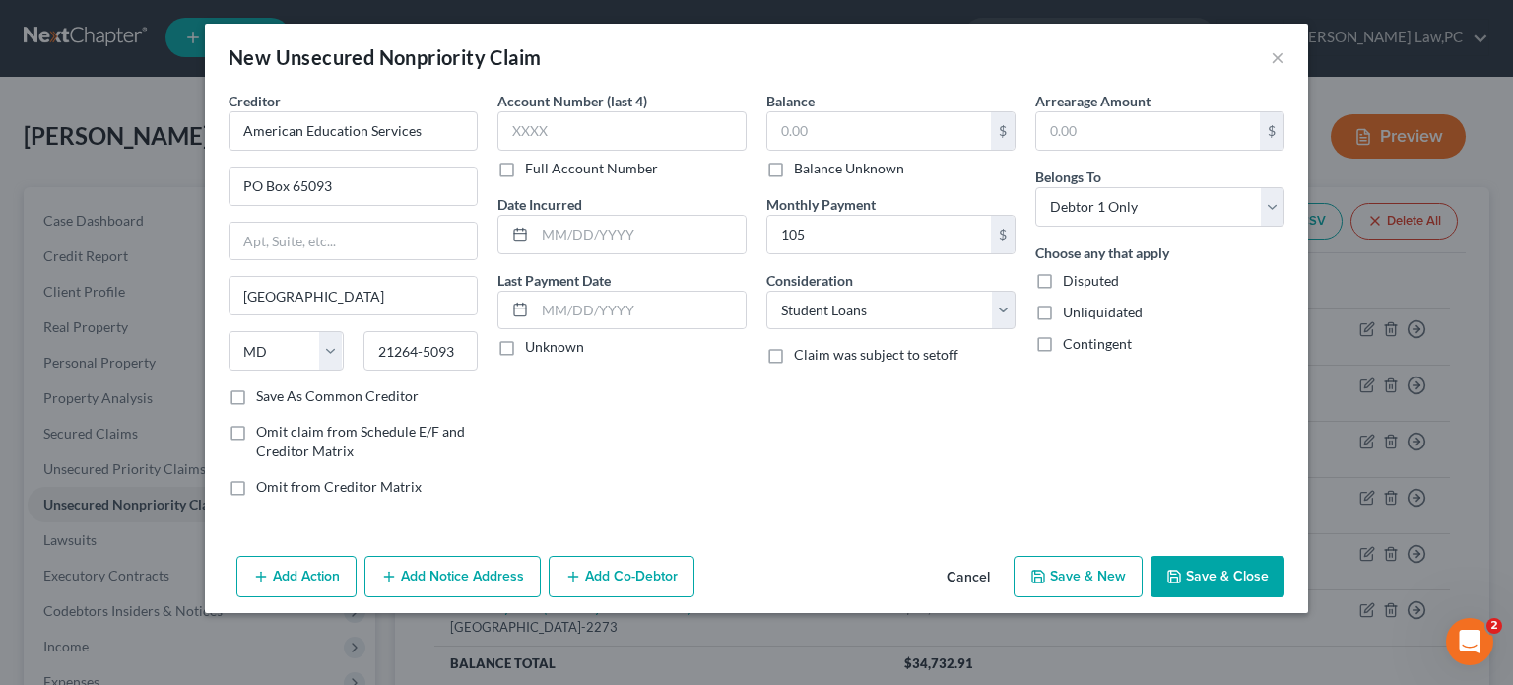
click at [1200, 565] on button "Save & Close" at bounding box center [1218, 576] width 134 height 41
type input "0.00"
type input "105.00"
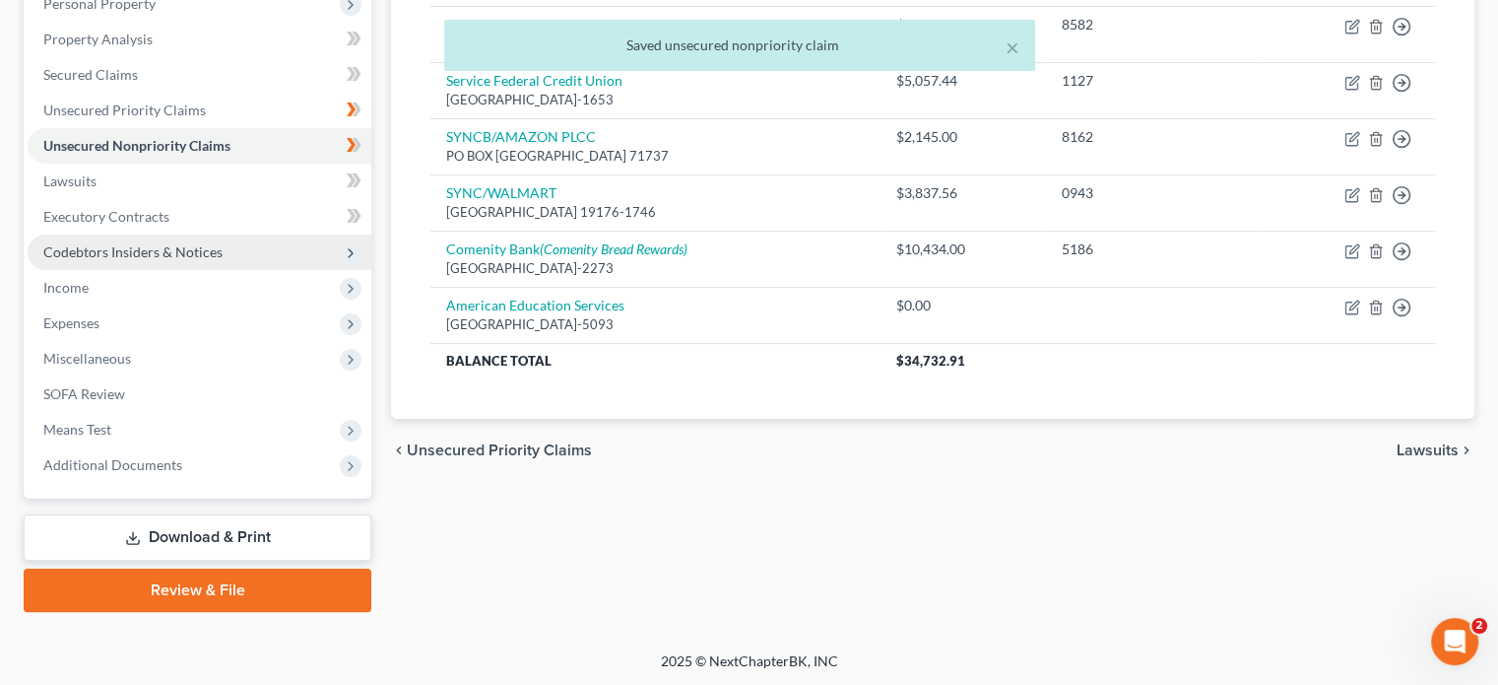
scroll to position [360, 0]
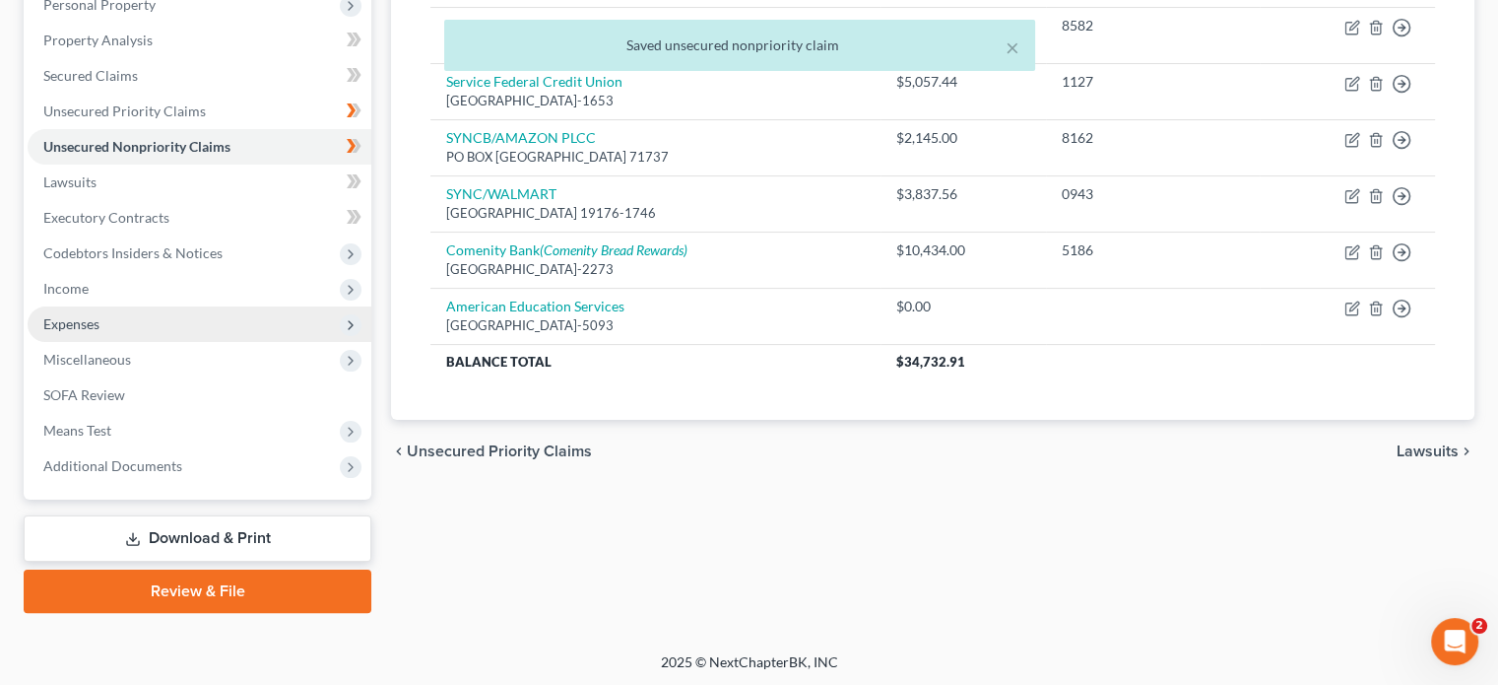
click at [120, 318] on span "Expenses" at bounding box center [200, 323] width 344 height 35
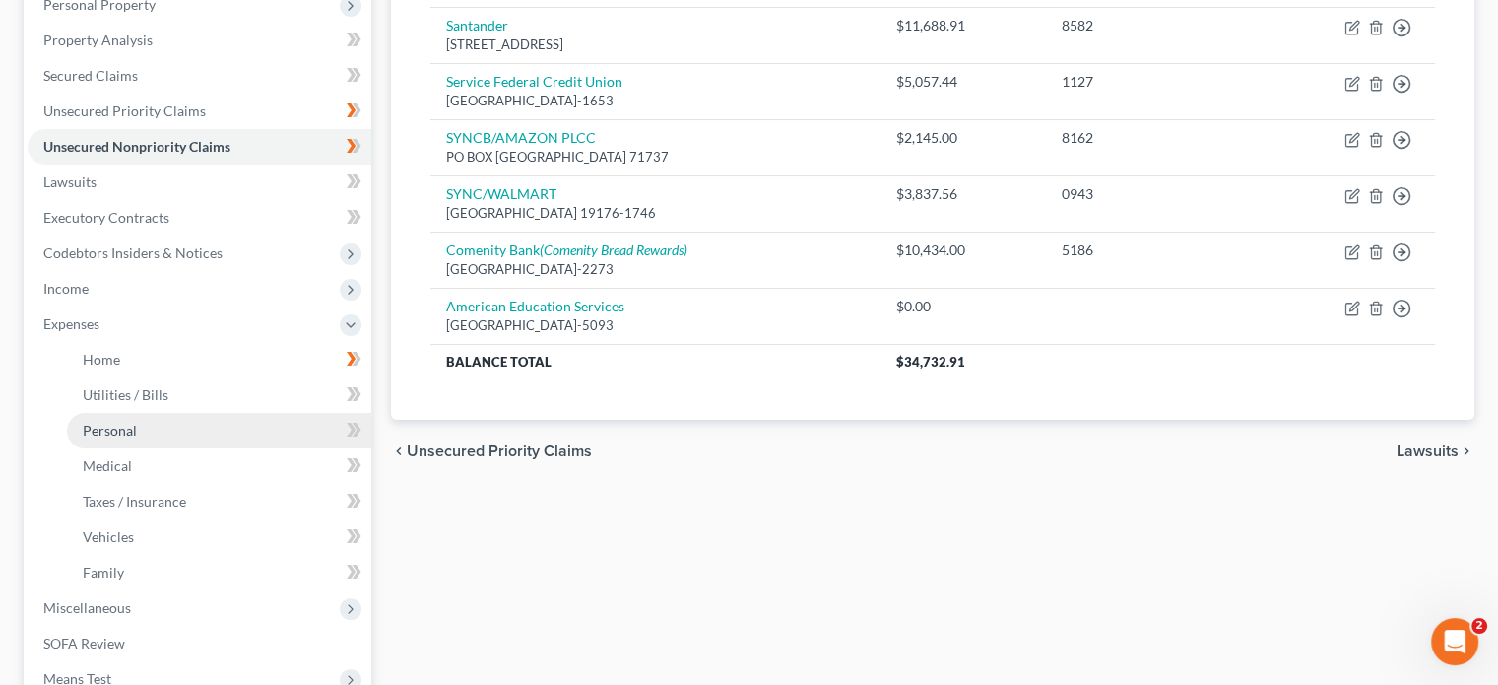
click at [173, 429] on link "Personal" at bounding box center [219, 430] width 304 height 35
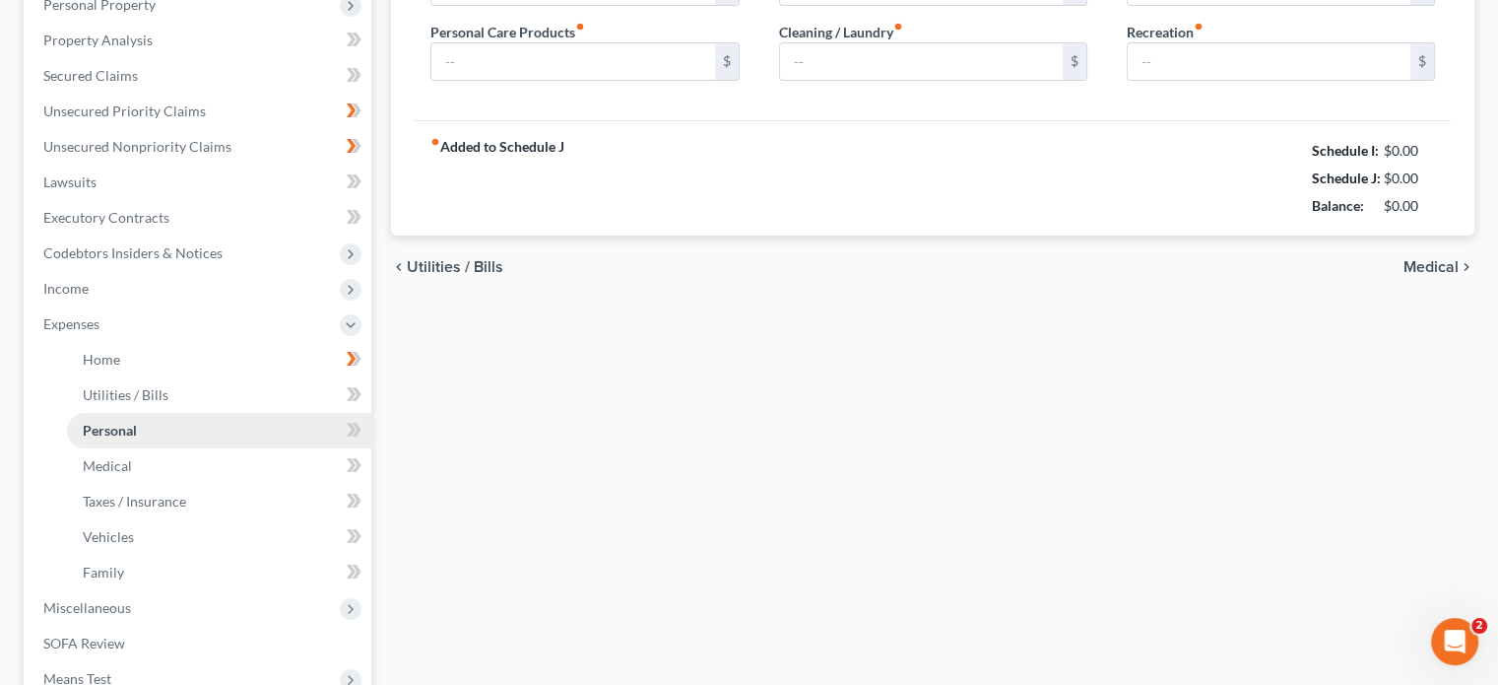
scroll to position [130, 0]
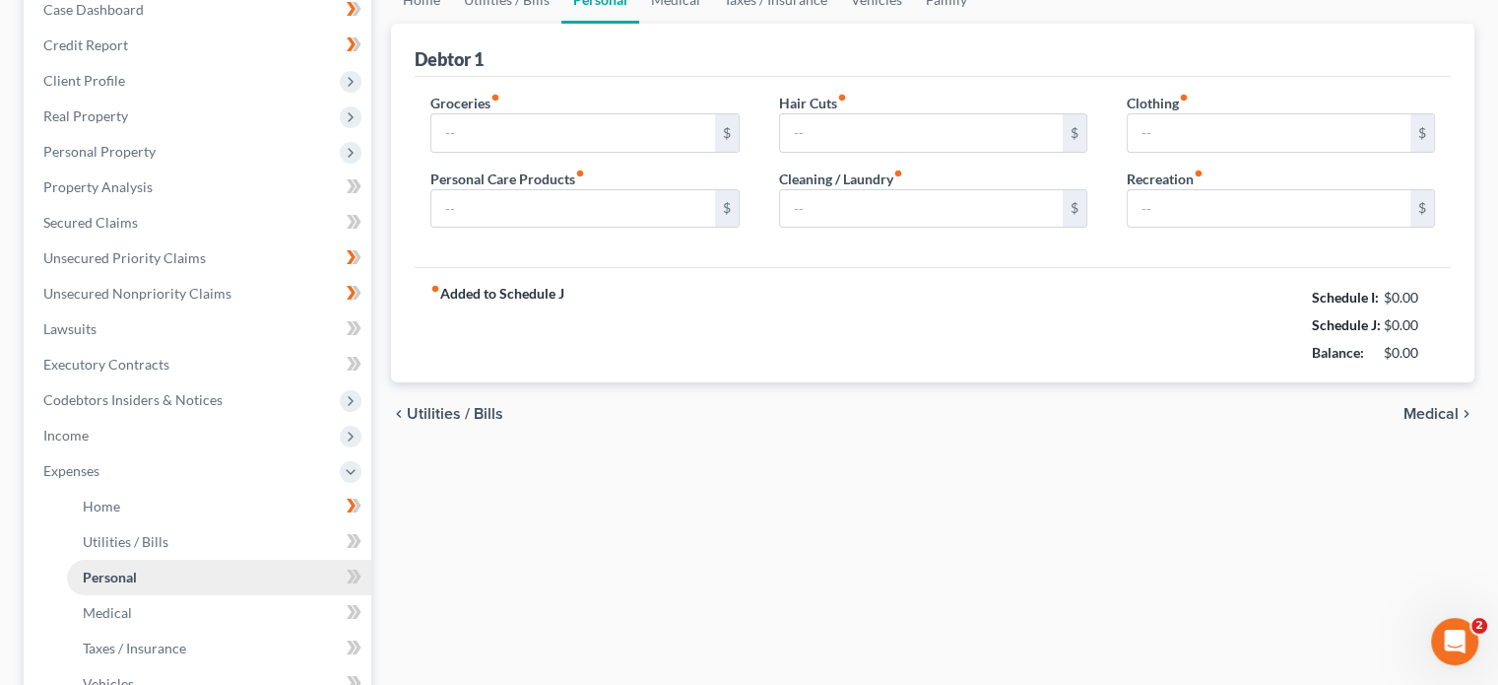
type input "600.00"
type input "25.00"
type input "10.00"
type input "25.00"
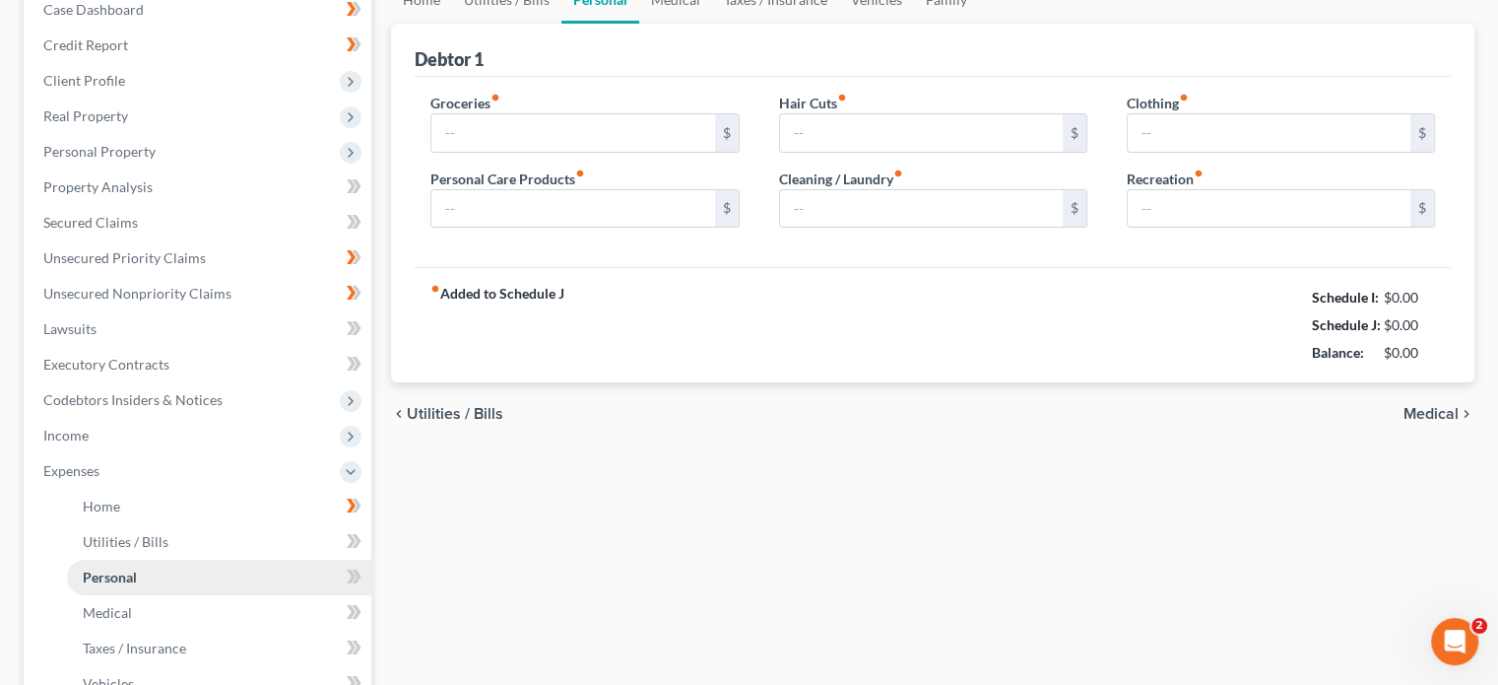
type input "20.00"
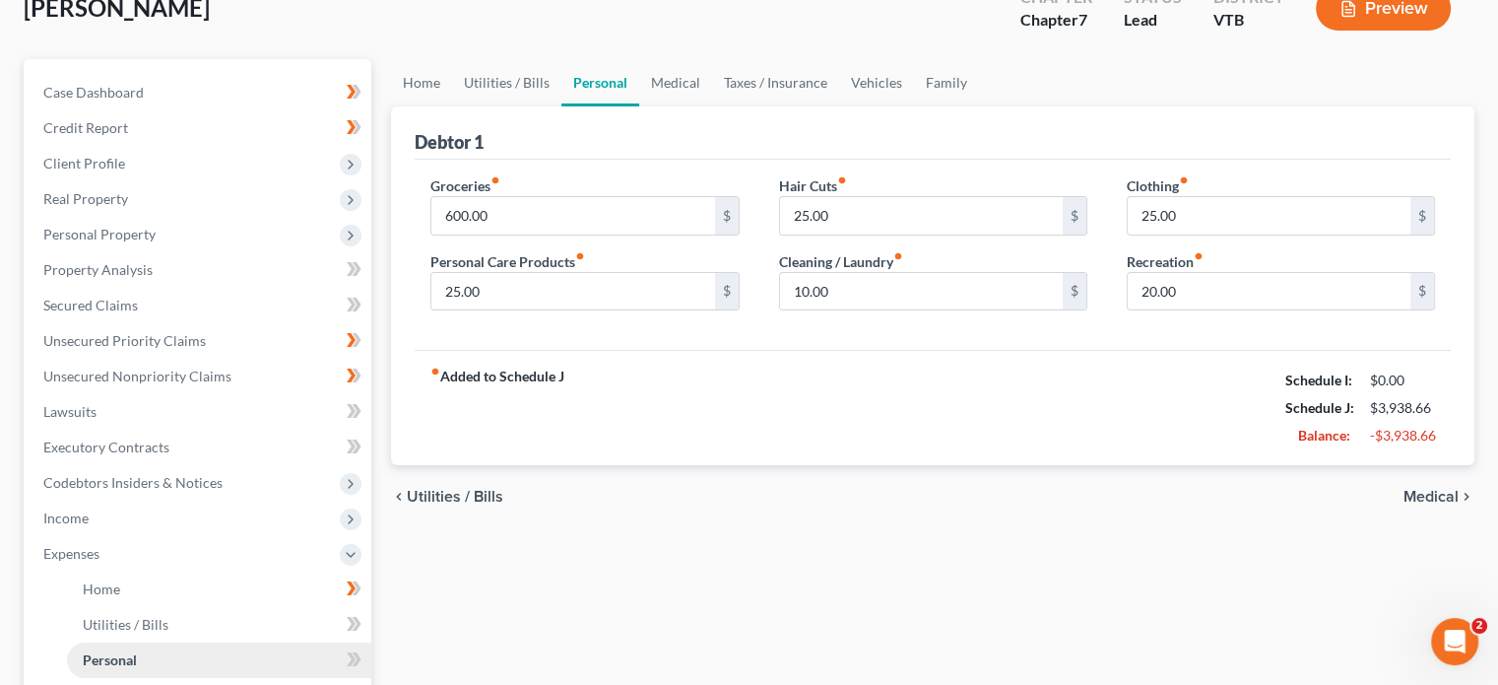
scroll to position [0, 0]
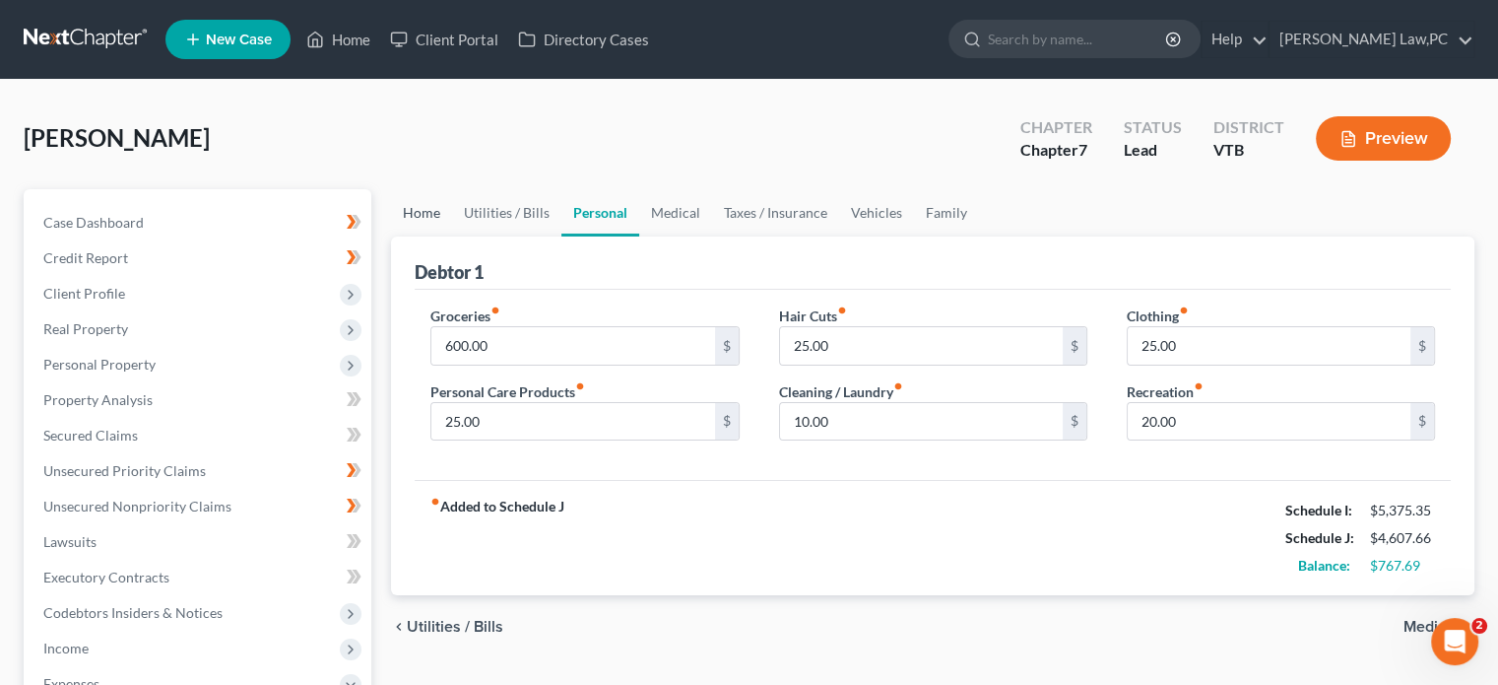
click at [428, 212] on link "Home" at bounding box center [421, 212] width 61 height 47
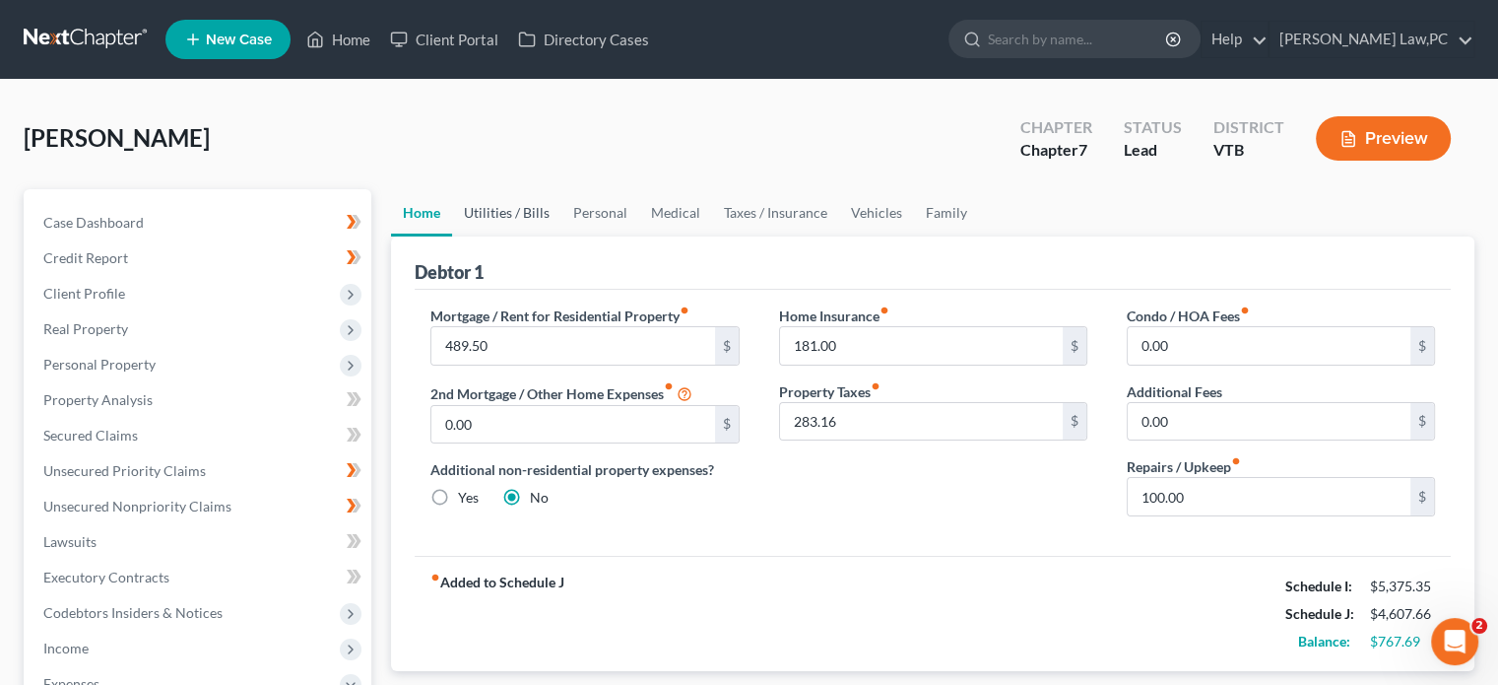
click at [500, 211] on link "Utilities / Bills" at bounding box center [506, 212] width 109 height 47
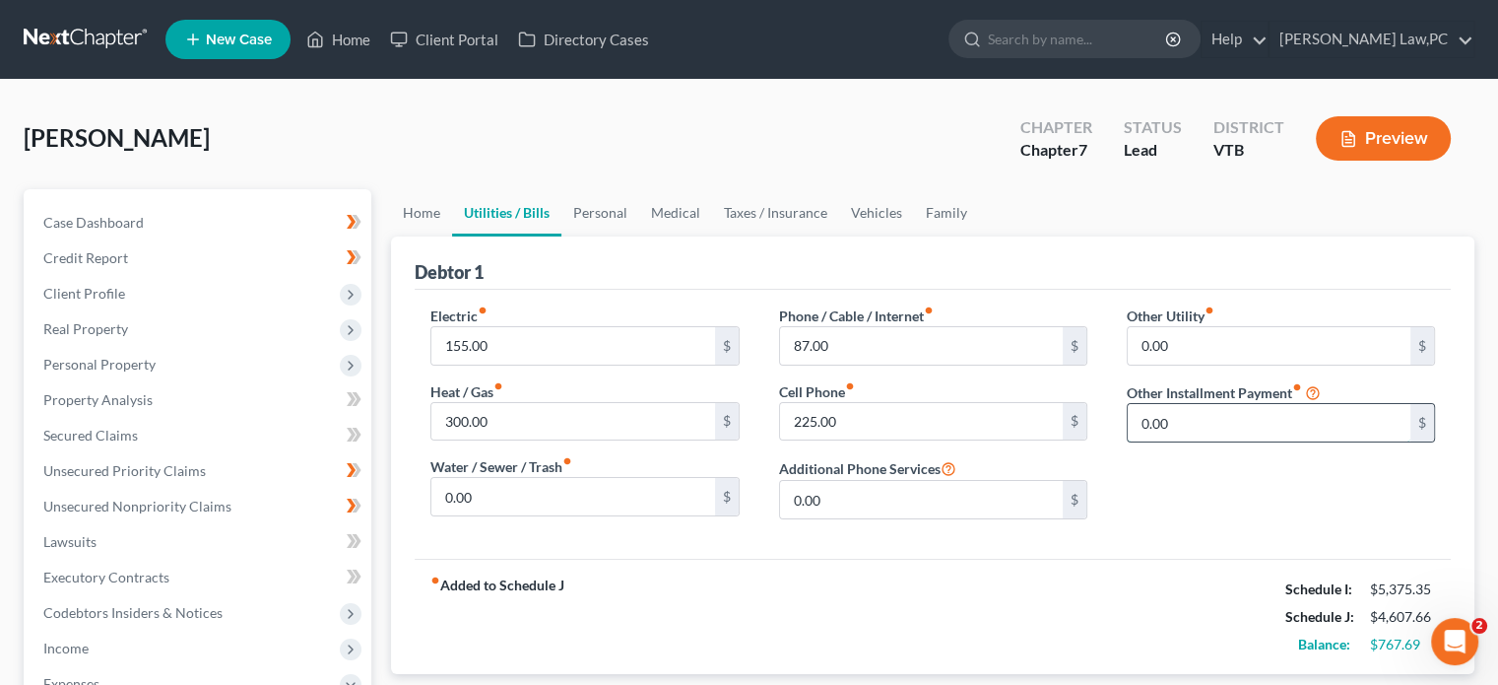
click at [1196, 427] on input "0.00" at bounding box center [1269, 422] width 283 height 37
type input "105"
click at [1194, 476] on input "text" at bounding box center [1281, 477] width 306 height 37
type input "Parent PLUS Loan"
click at [1236, 524] on div "Other Utility fiber_manual_record 0.00 $ Other Installment Payment fiber_manual…" at bounding box center [1281, 420] width 348 height 230
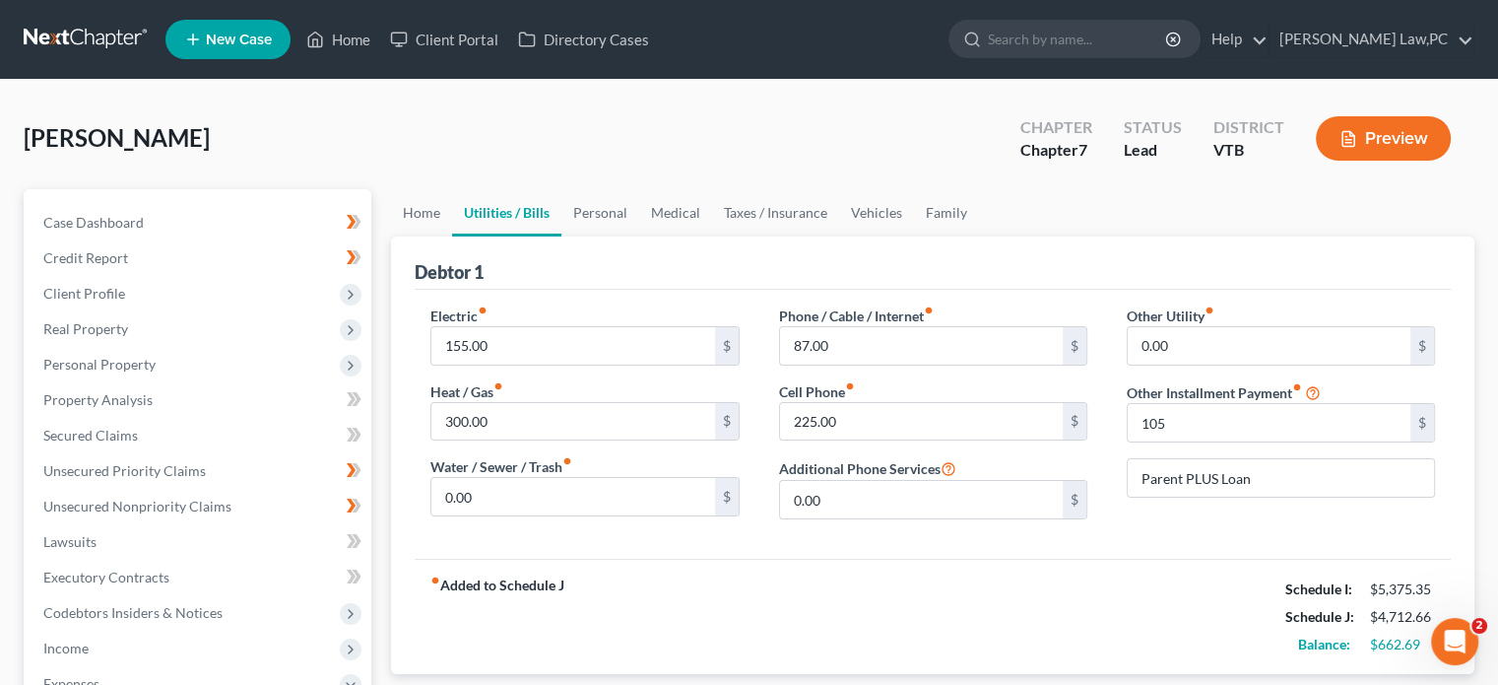
click at [949, 613] on div "fiber_manual_record Added to Schedule J Schedule I: $5,375.35 Schedule J: $4,71…" at bounding box center [933, 616] width 1036 height 115
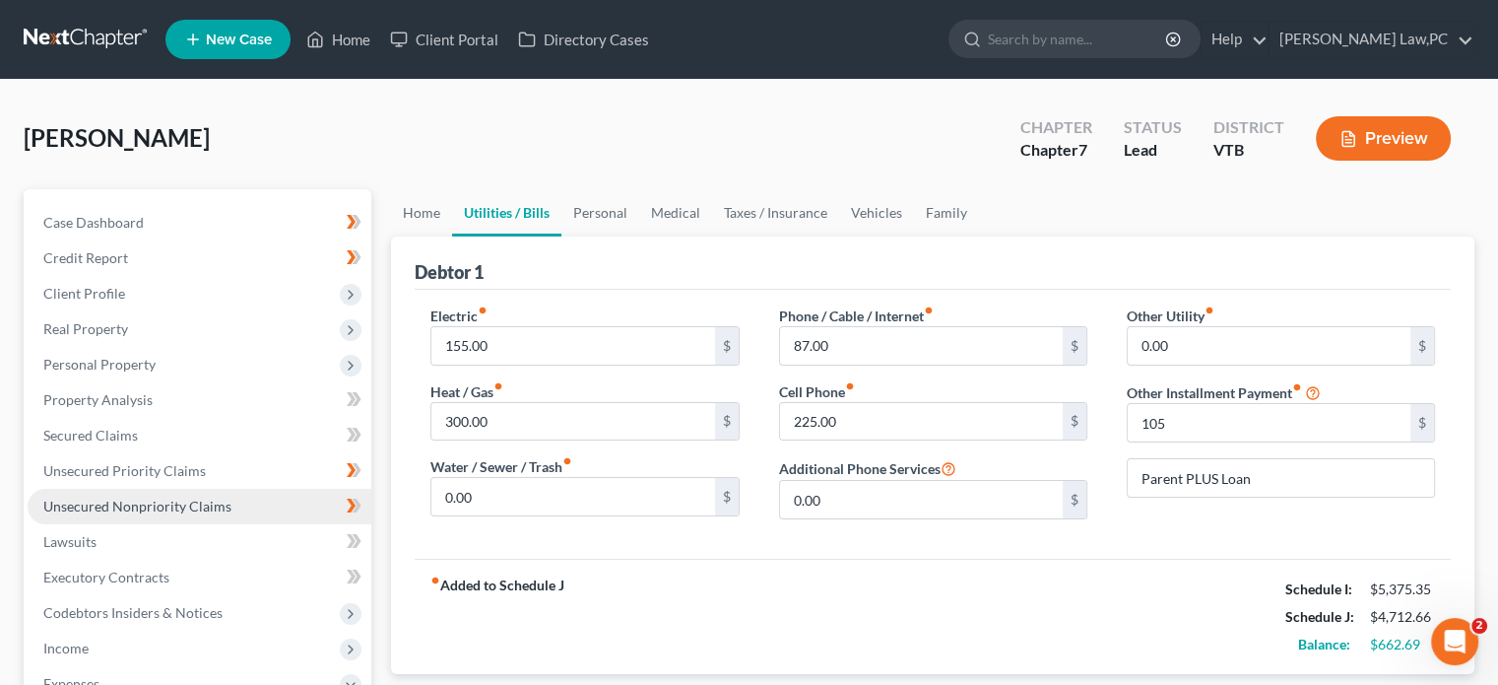
click at [121, 502] on span "Unsecured Nonpriority Claims" at bounding box center [137, 505] width 188 height 17
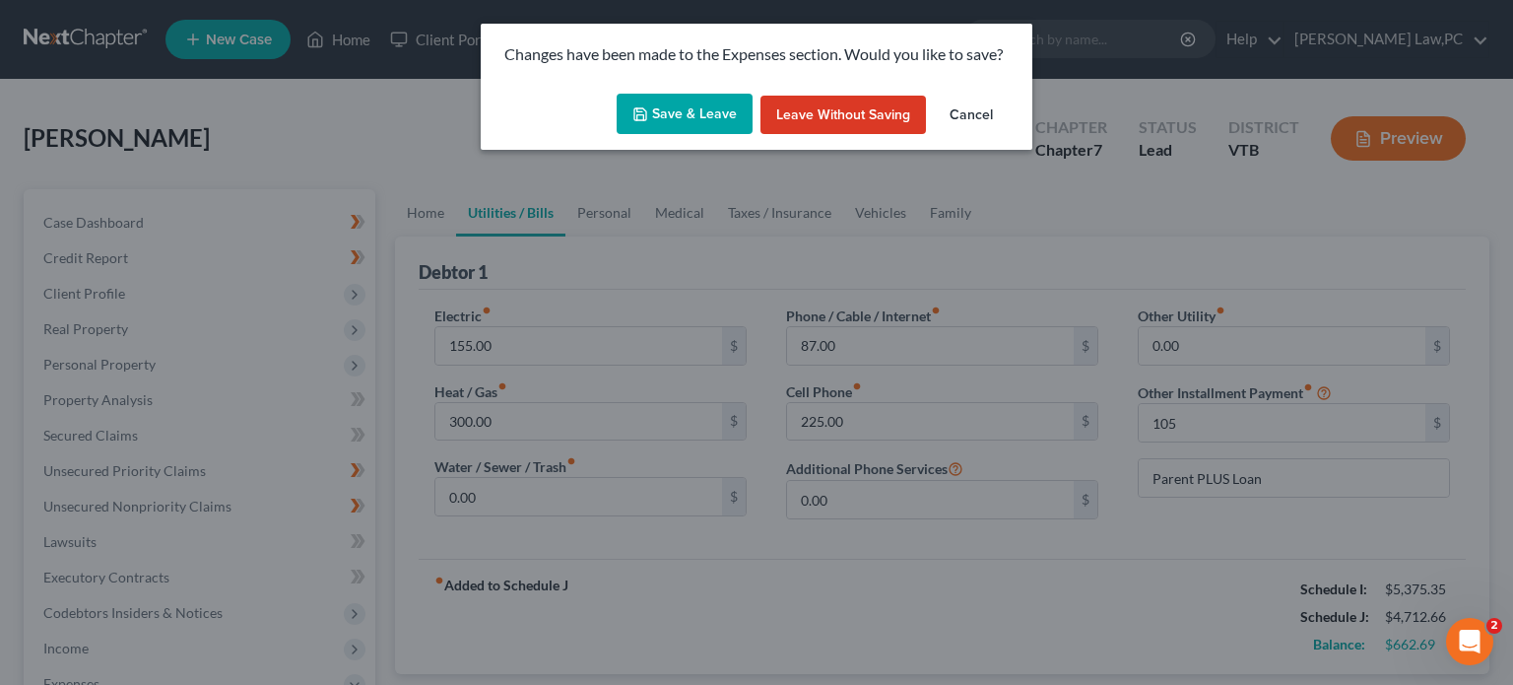
click at [691, 109] on button "Save & Leave" at bounding box center [685, 114] width 136 height 41
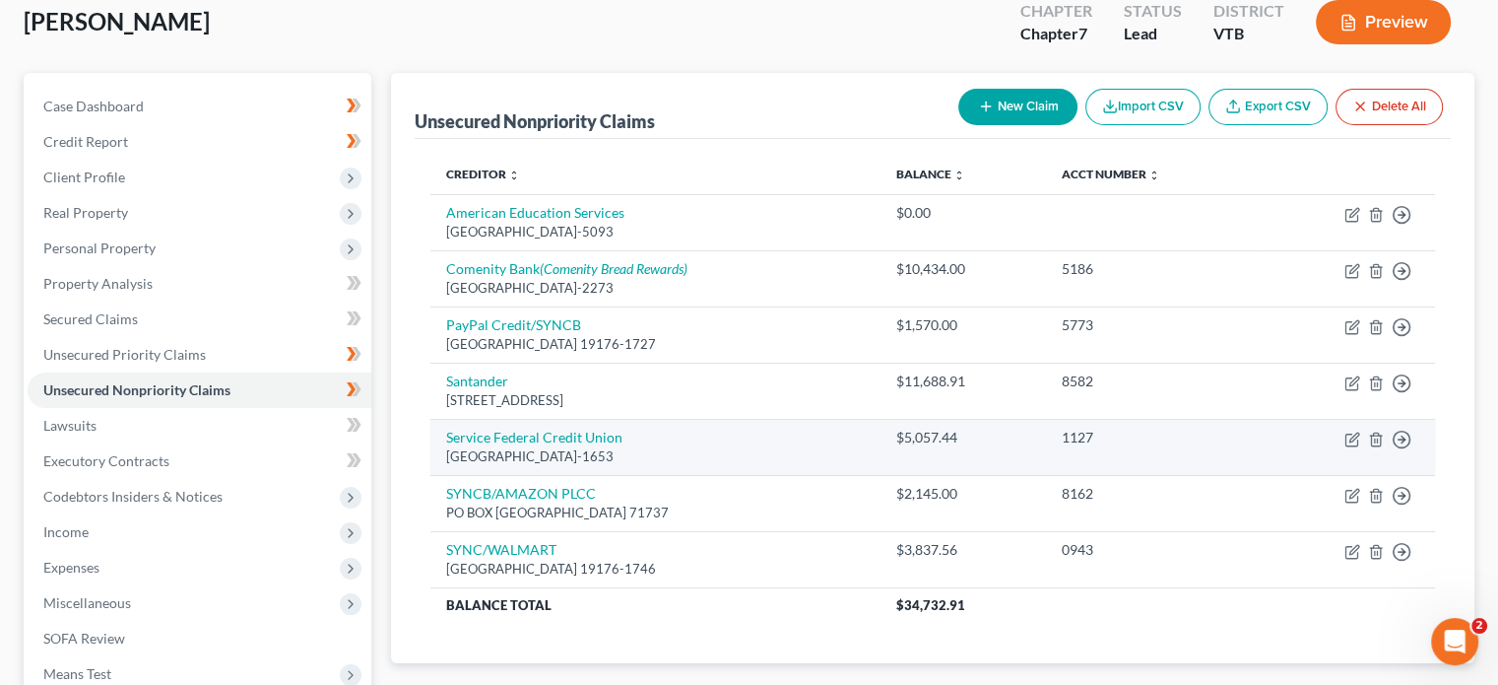
scroll to position [110, 0]
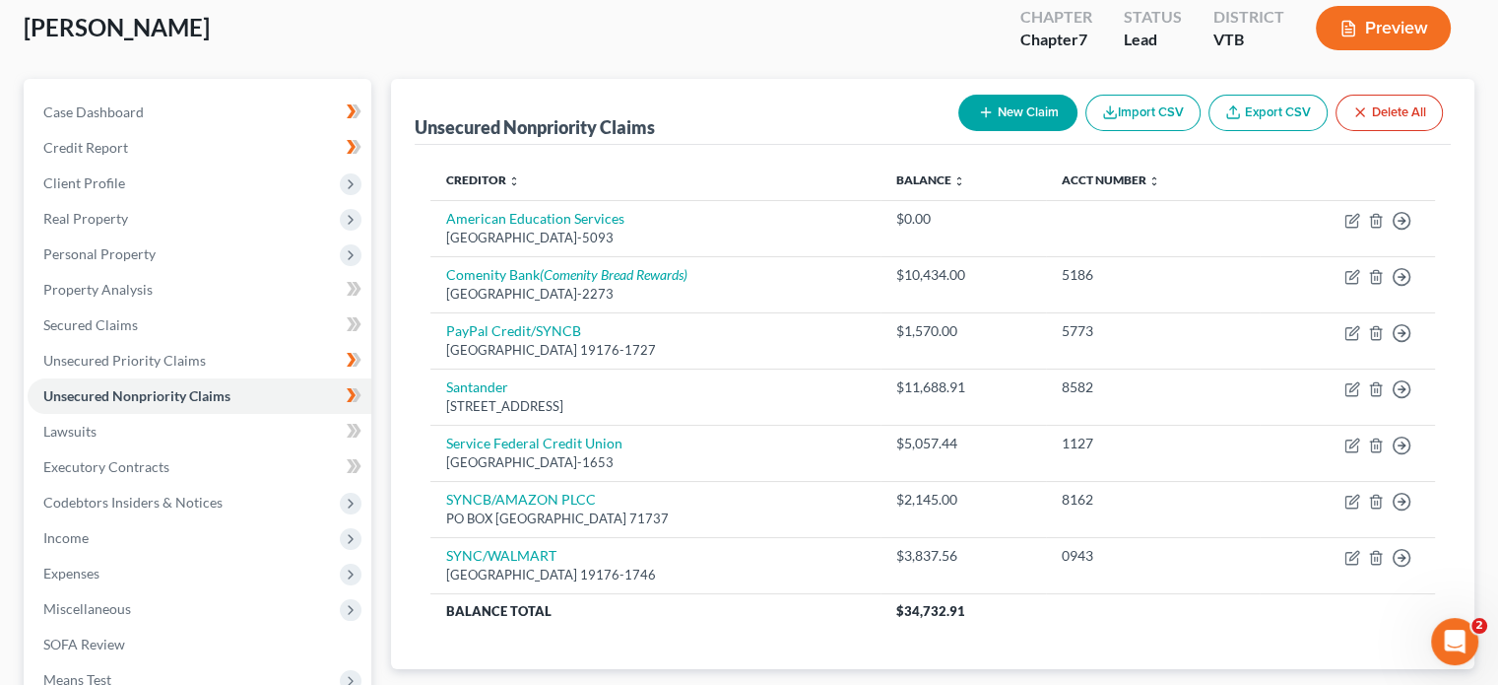
click at [1009, 113] on button "New Claim" at bounding box center [1018, 113] width 119 height 36
select select "0"
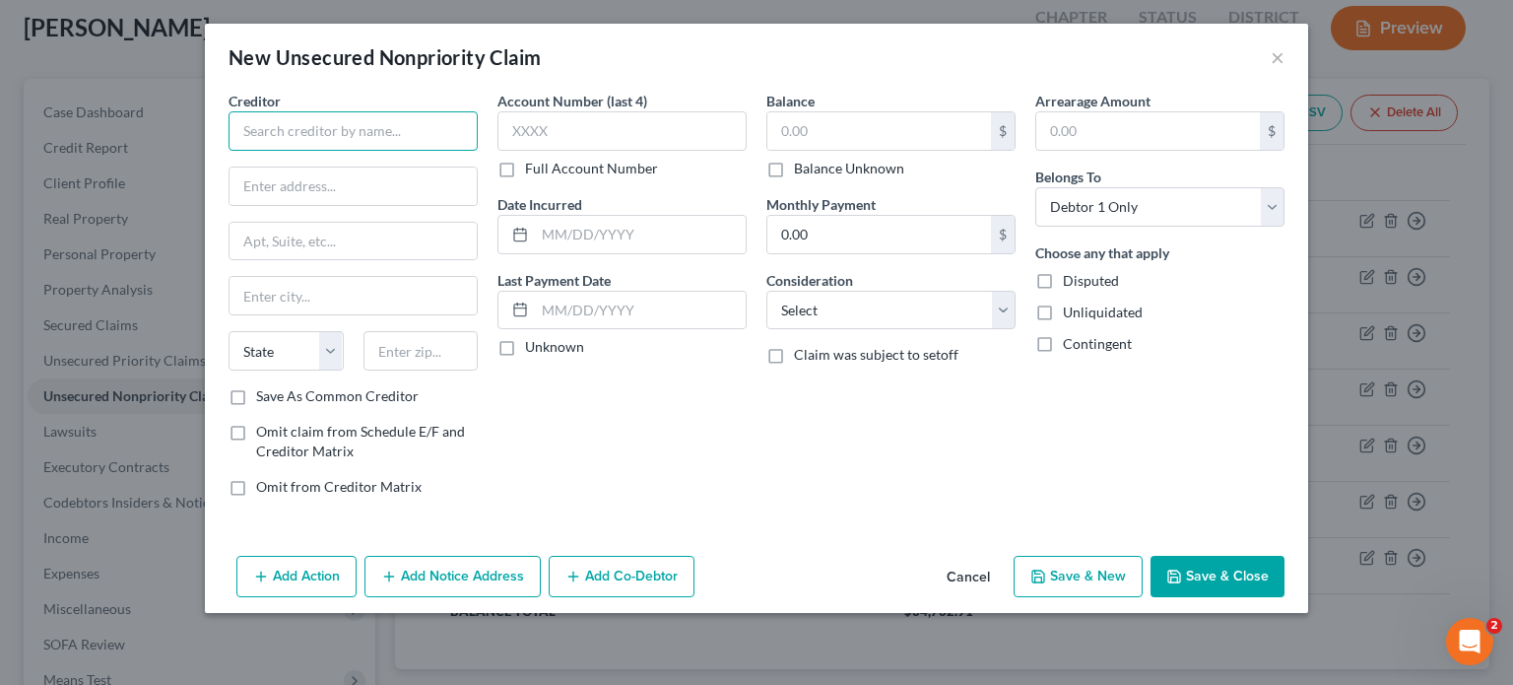
click at [395, 137] on input "text" at bounding box center [353, 130] width 249 height 39
type input "a"
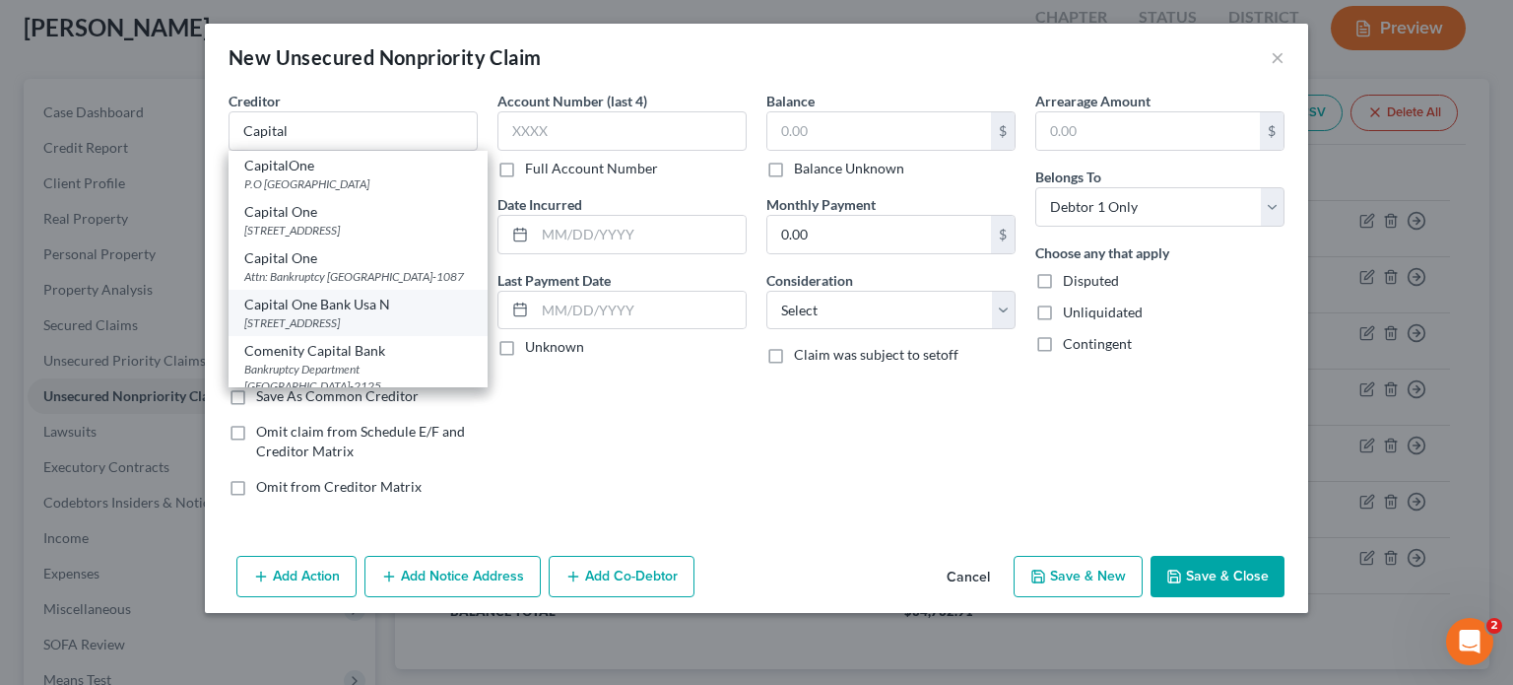
click at [362, 314] on div "Capital One Bank Usa N" at bounding box center [358, 305] width 228 height 20
type input "Capital One Bank Usa N"
type input "Po Box 31293"
type input "[GEOGRAPHIC_DATA]"
select select "46"
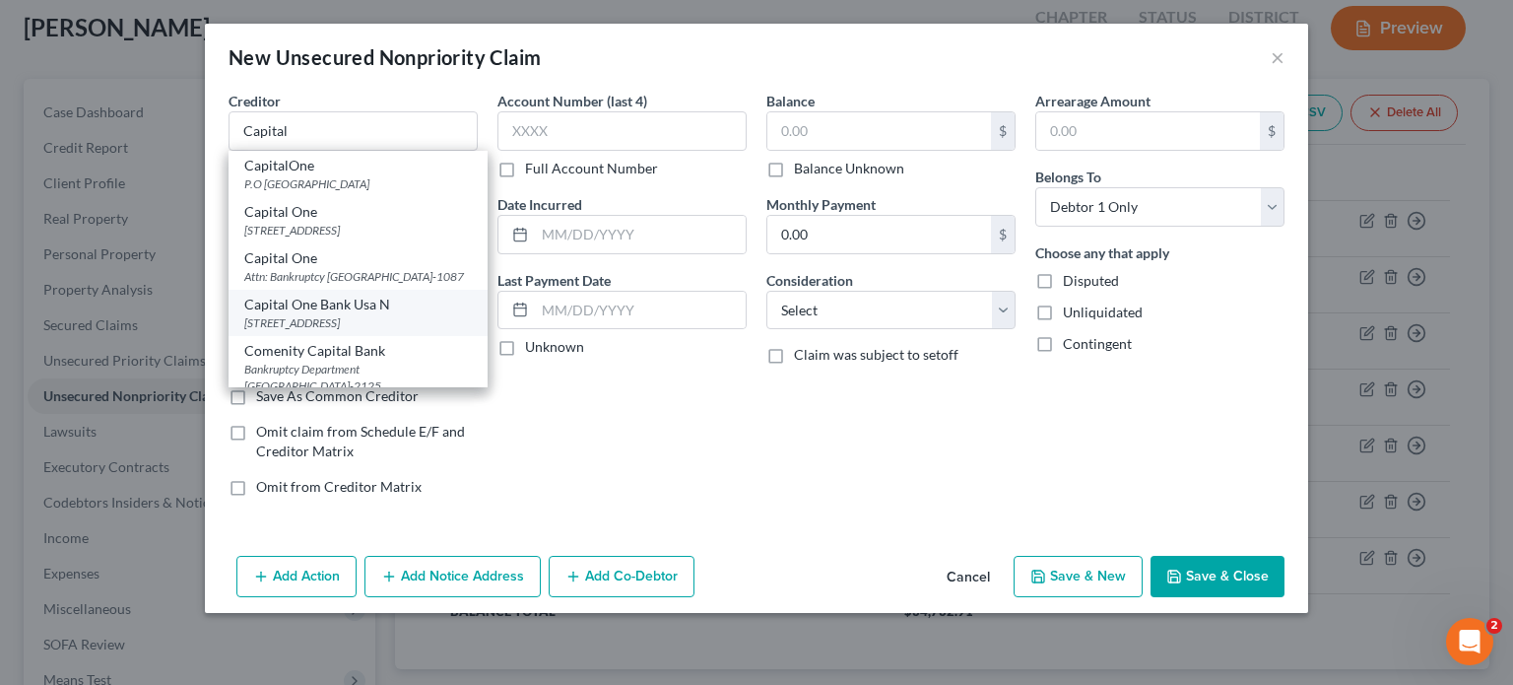
type input "84131"
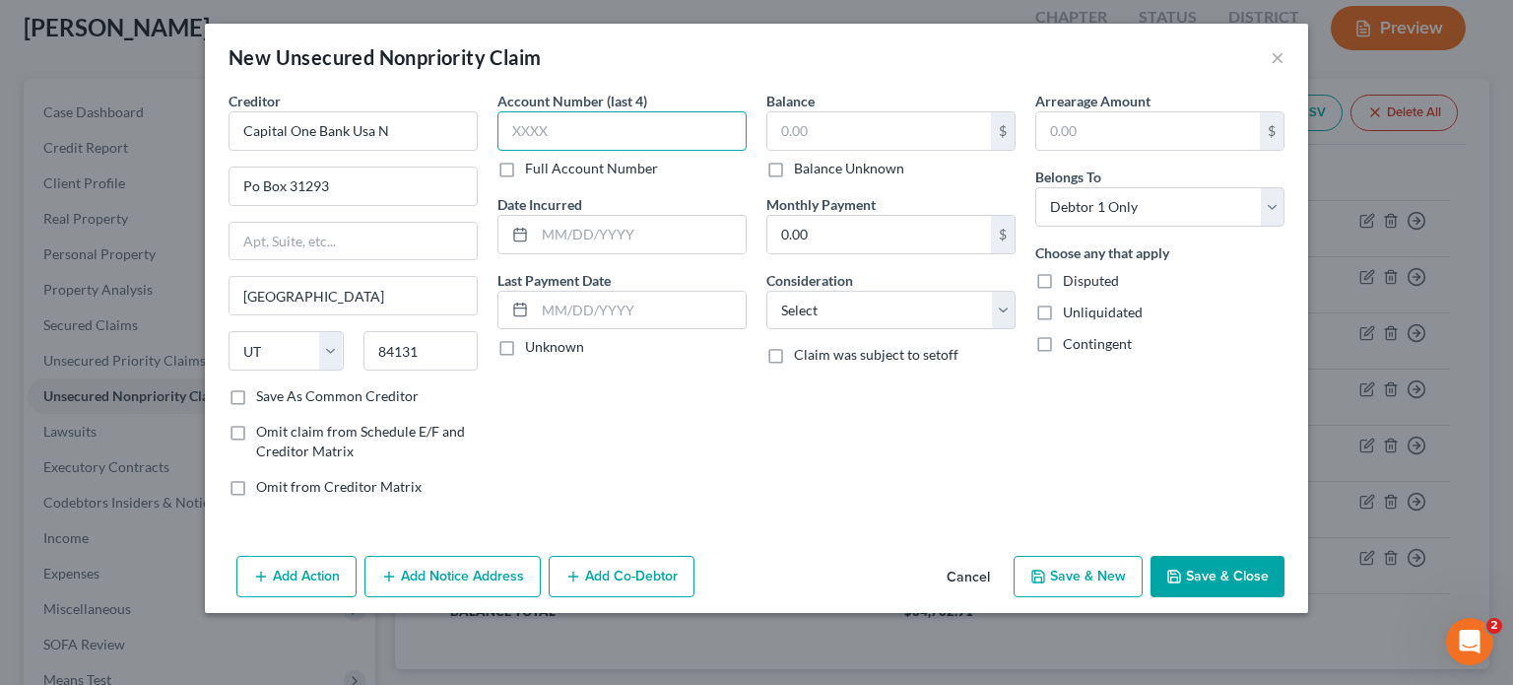
click at [588, 137] on input "text" at bounding box center [621, 130] width 249 height 39
type input "8425"
click at [851, 134] on input "text" at bounding box center [879, 130] width 224 height 37
click at [729, 416] on div "Account Number (last 4) 8425 Full Account Number Date Incurred Last Payment Dat…" at bounding box center [622, 302] width 269 height 422
click at [1209, 565] on button "Save & Close" at bounding box center [1218, 576] width 134 height 41
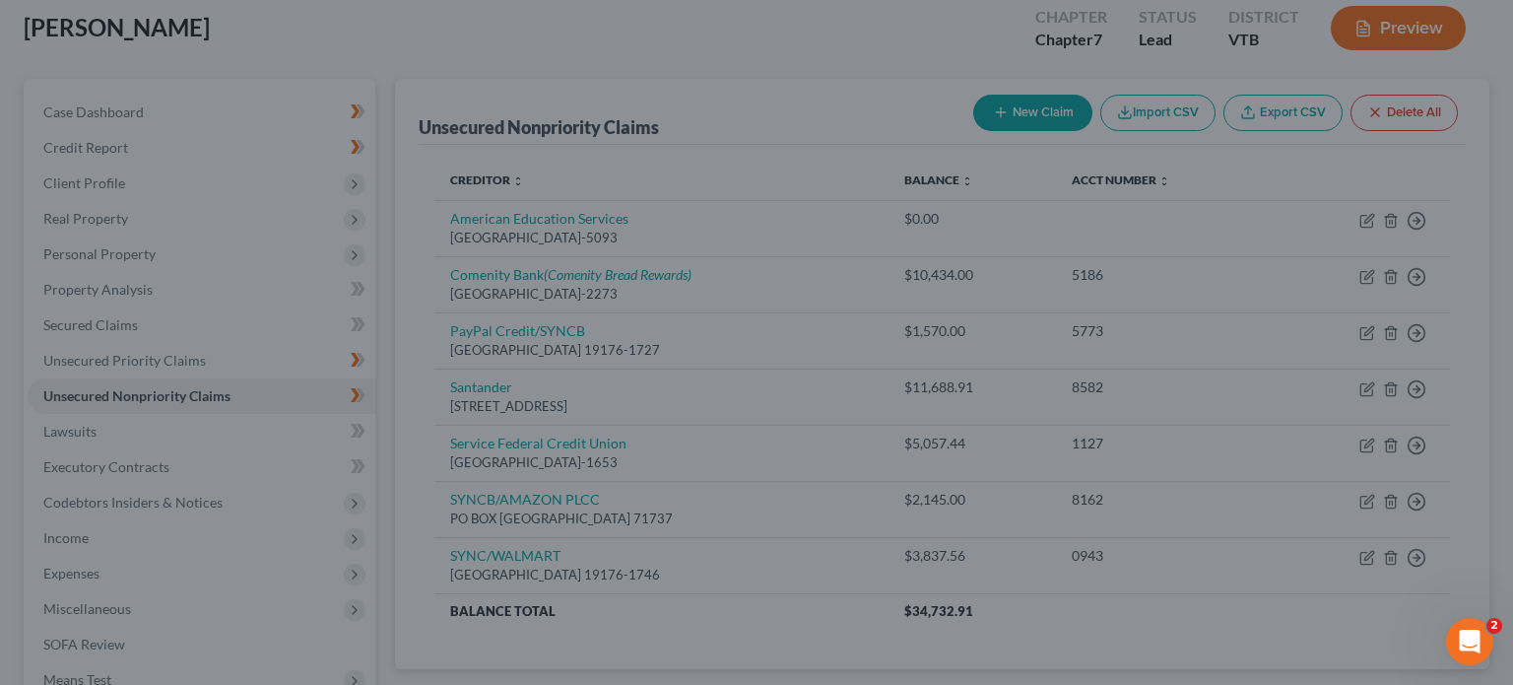
type input "7,684.00"
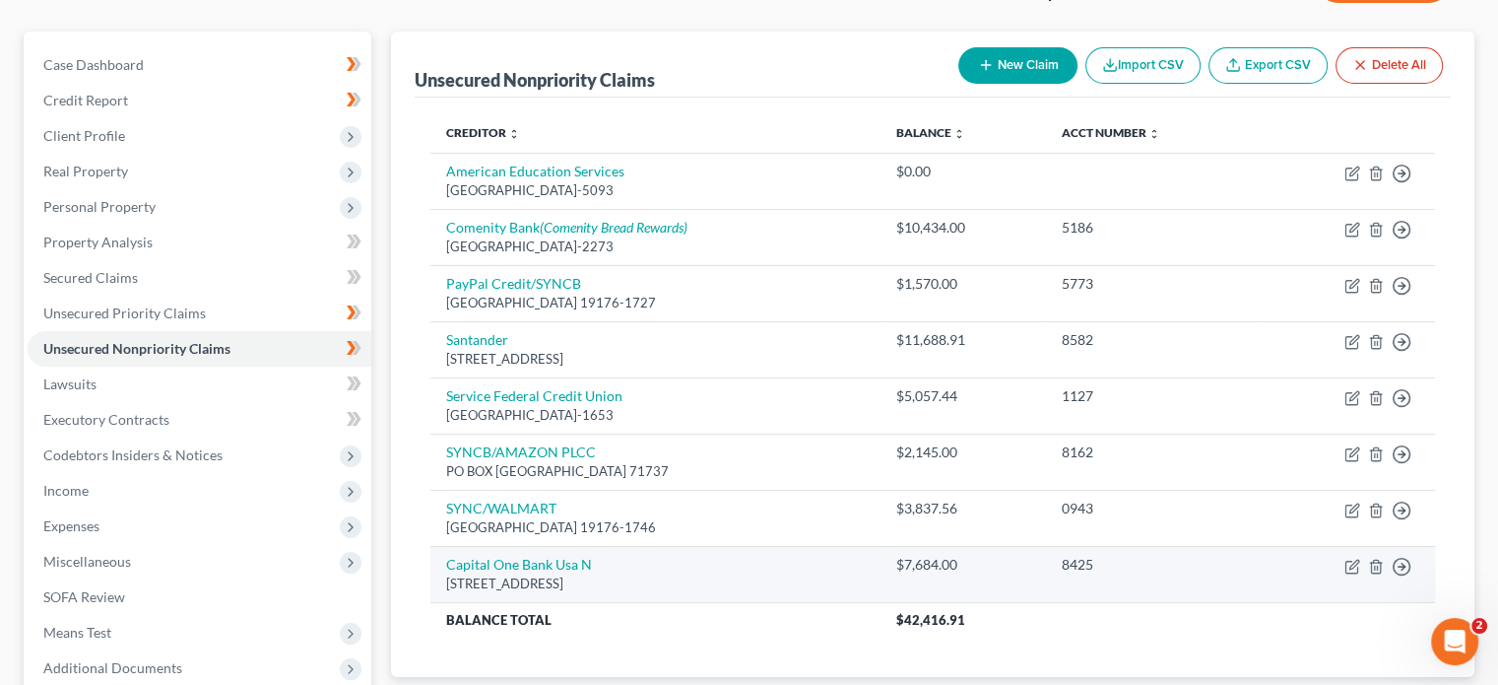
scroll to position [153, 0]
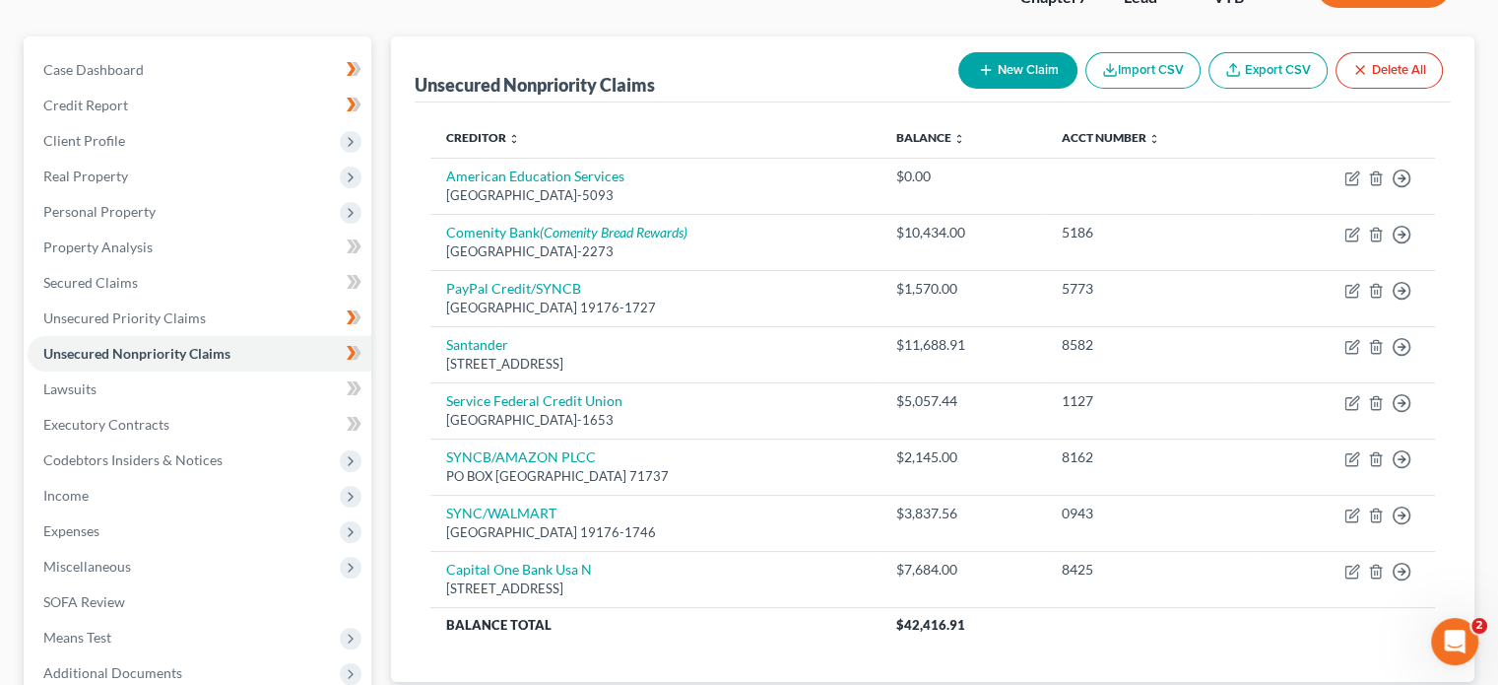
click at [1028, 79] on button "New Claim" at bounding box center [1018, 70] width 119 height 36
select select "0"
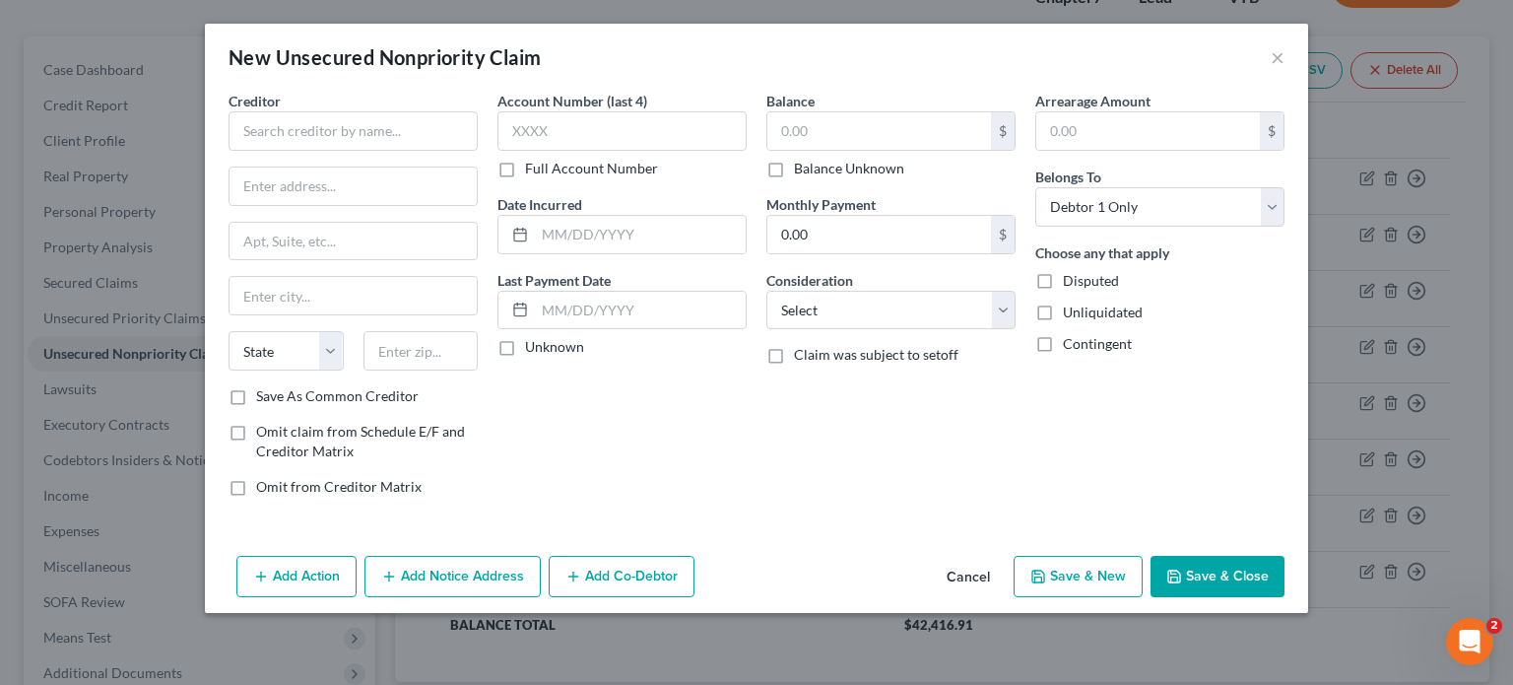
click at [1073, 572] on button "Save & New" at bounding box center [1078, 576] width 129 height 41
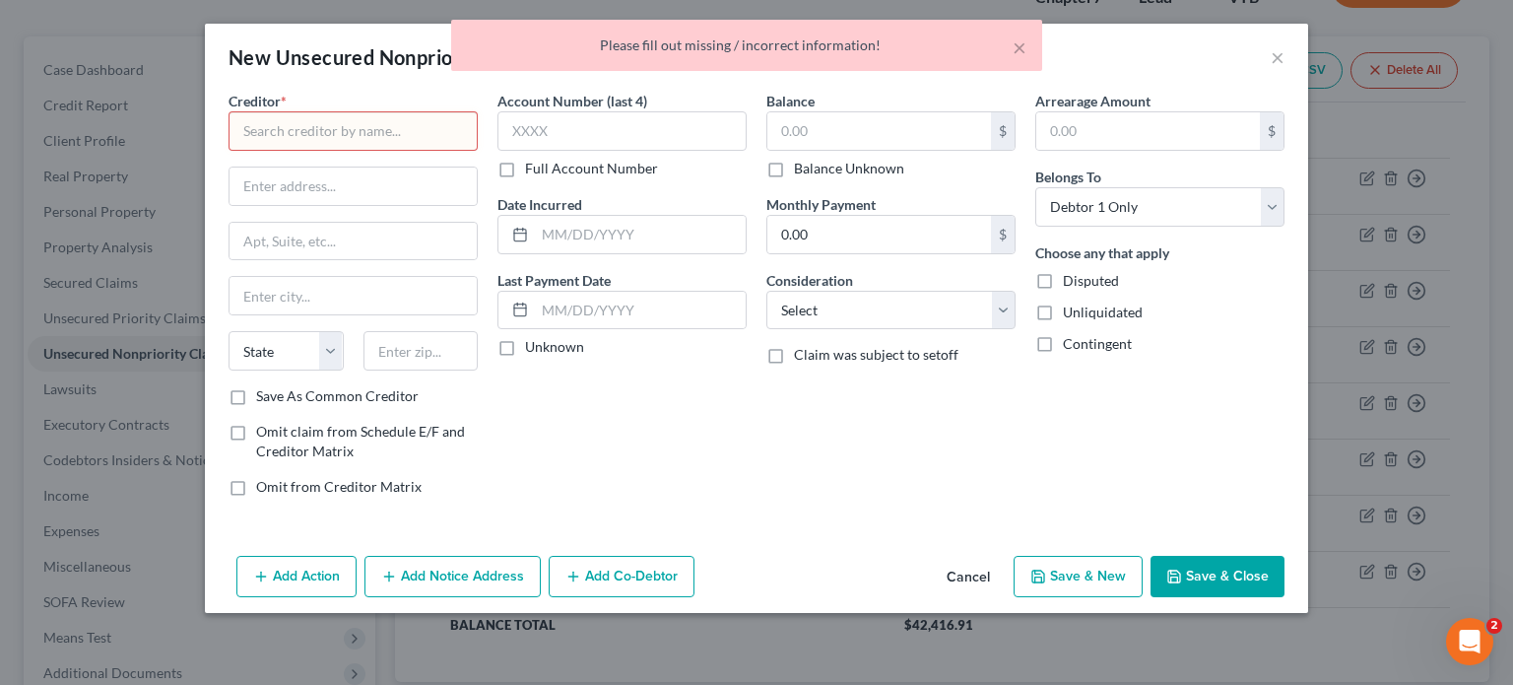
click at [966, 574] on button "Cancel" at bounding box center [968, 577] width 75 height 39
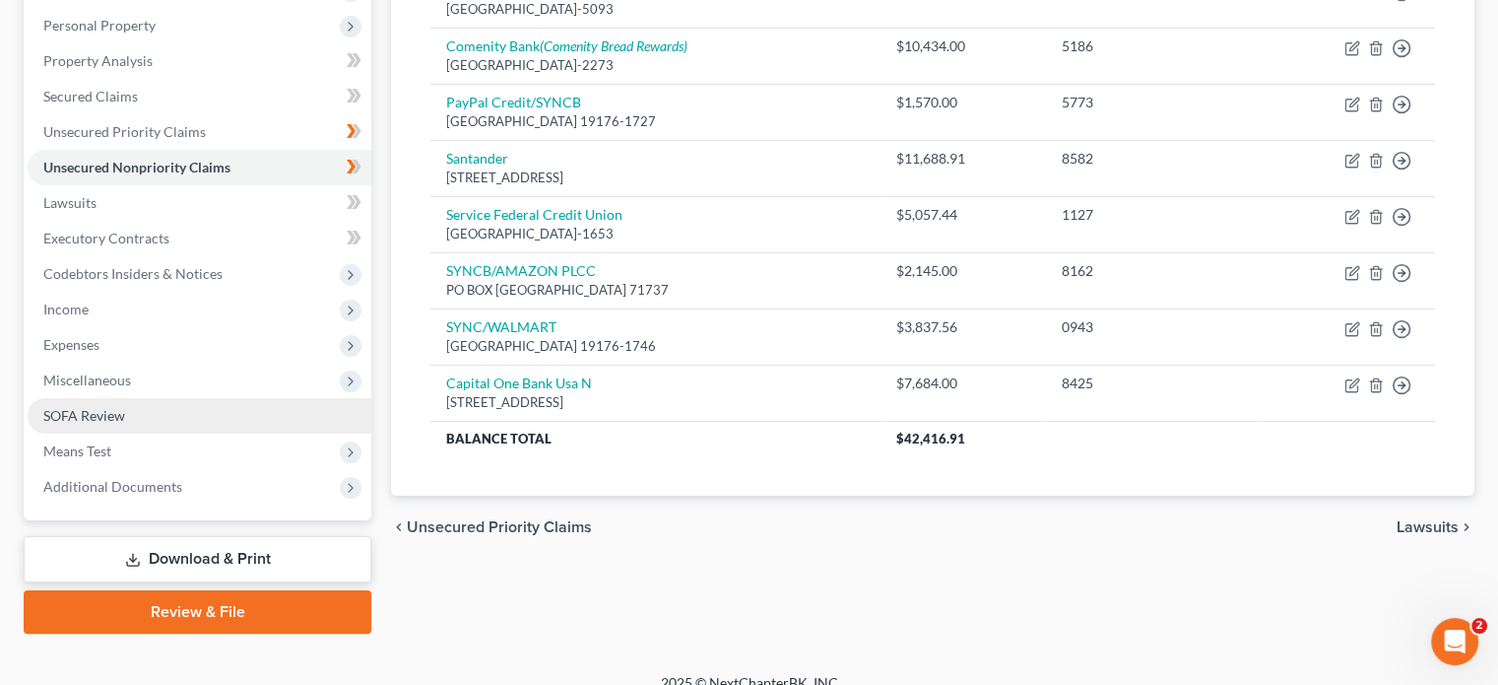
scroll to position [339, 0]
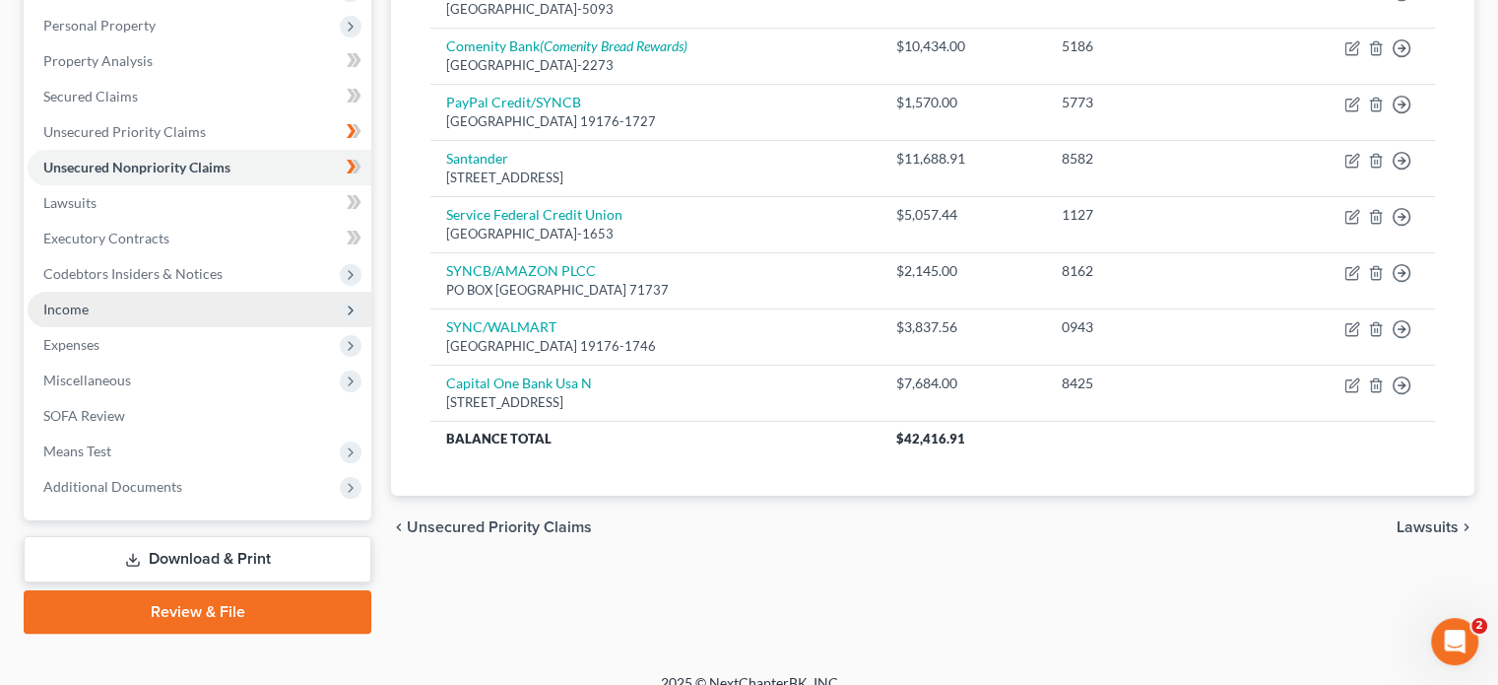
click at [87, 310] on span "Income" at bounding box center [65, 308] width 45 height 17
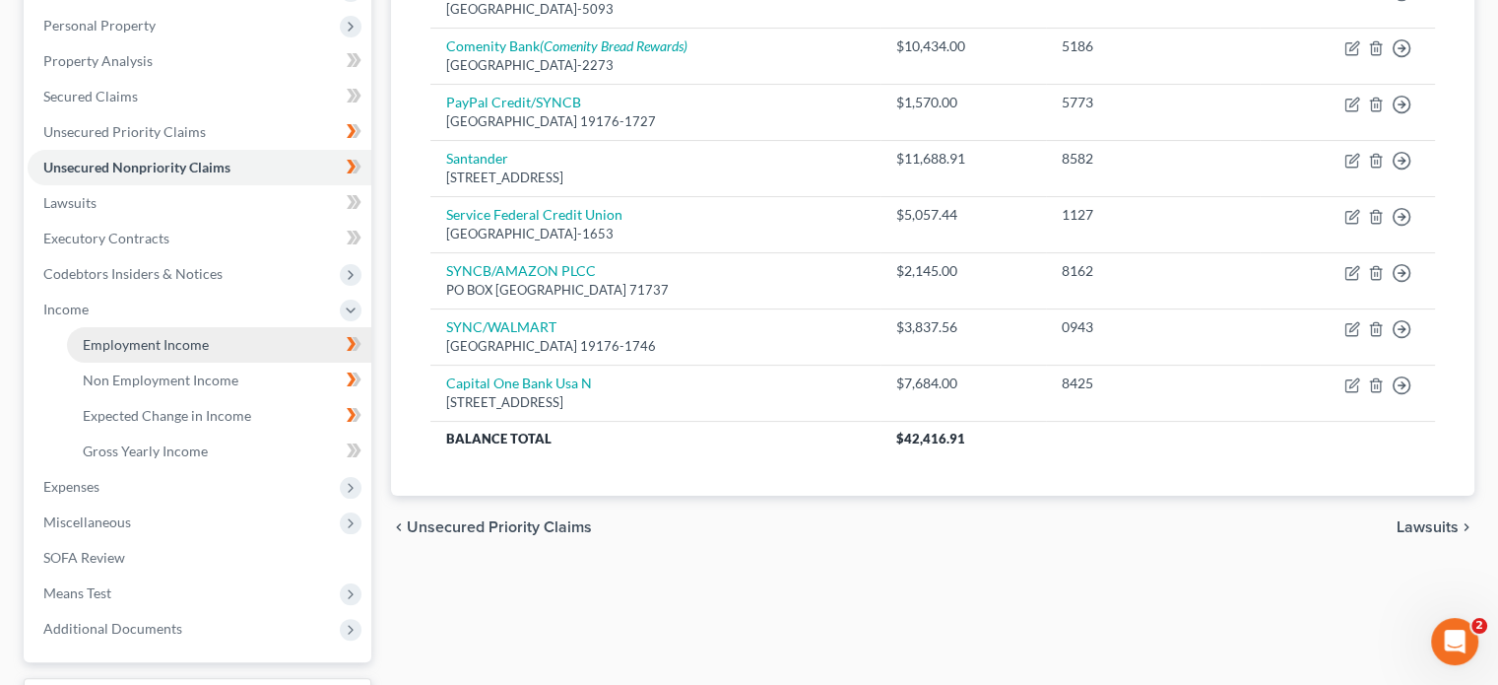
click at [135, 345] on span "Employment Income" at bounding box center [146, 344] width 126 height 17
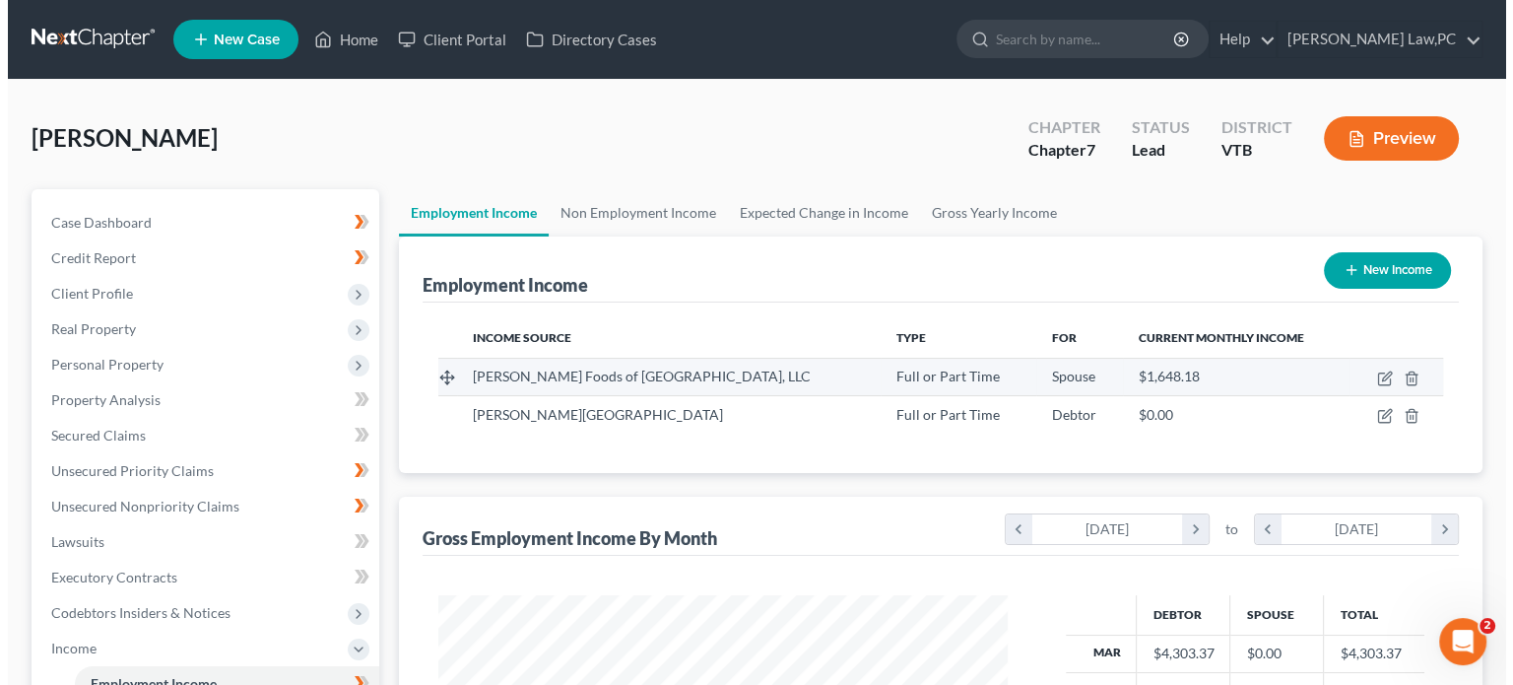
scroll to position [351, 608]
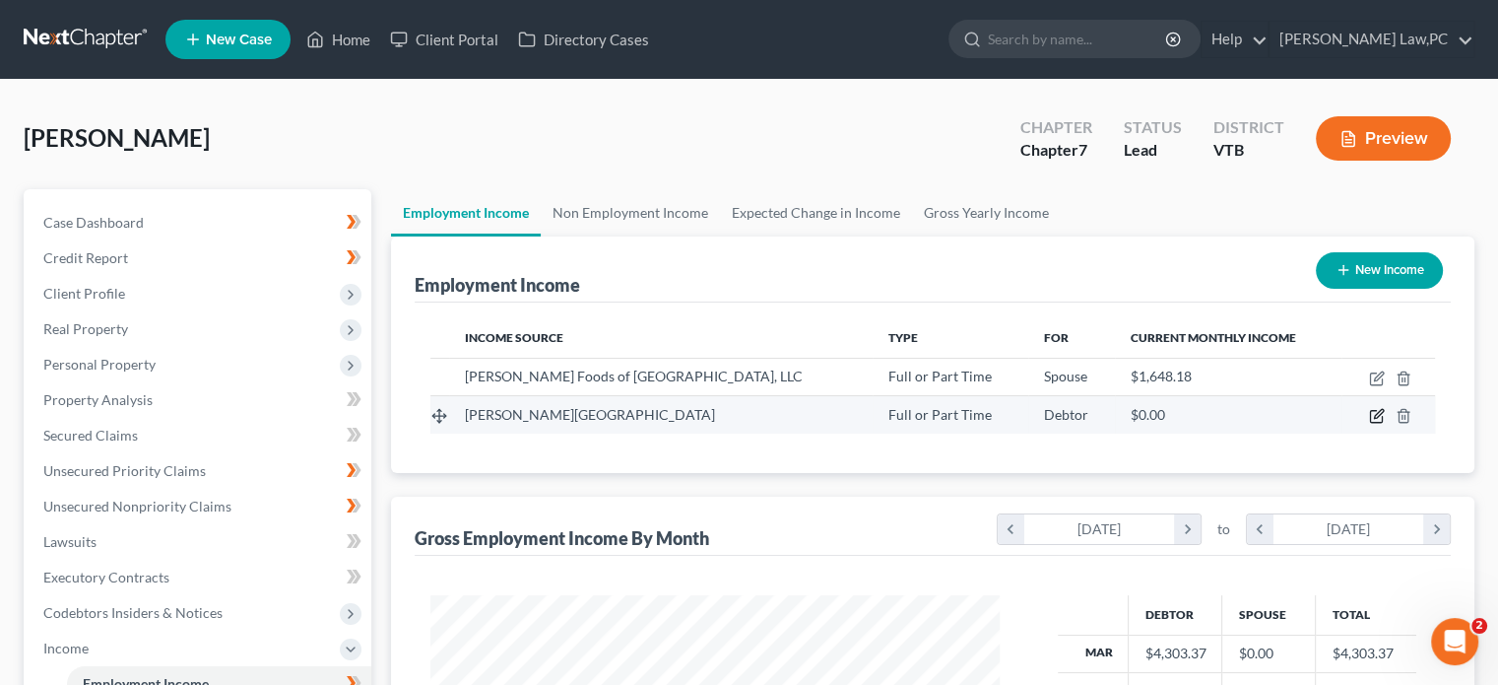
click at [1379, 417] on icon "button" at bounding box center [1377, 416] width 16 height 16
select select "0"
select select "32"
select select "2"
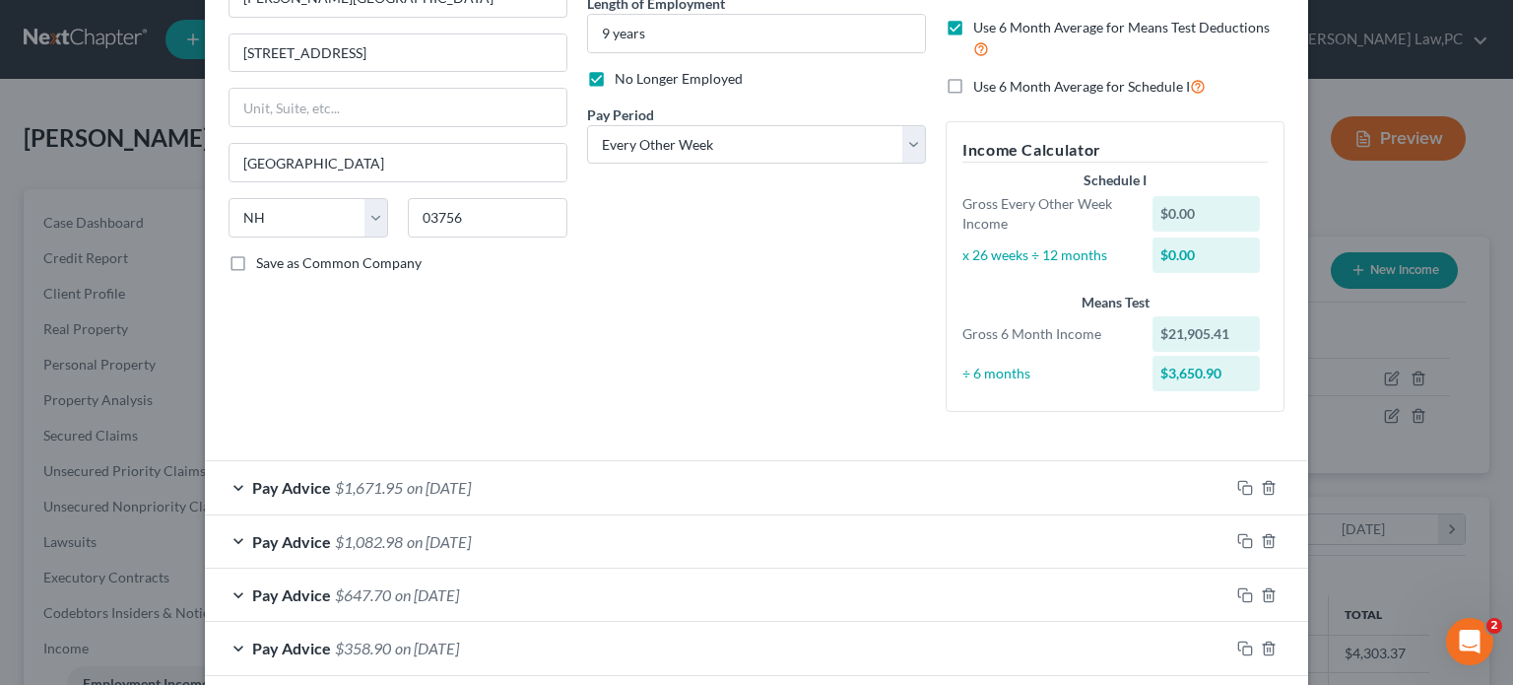
scroll to position [290, 0]
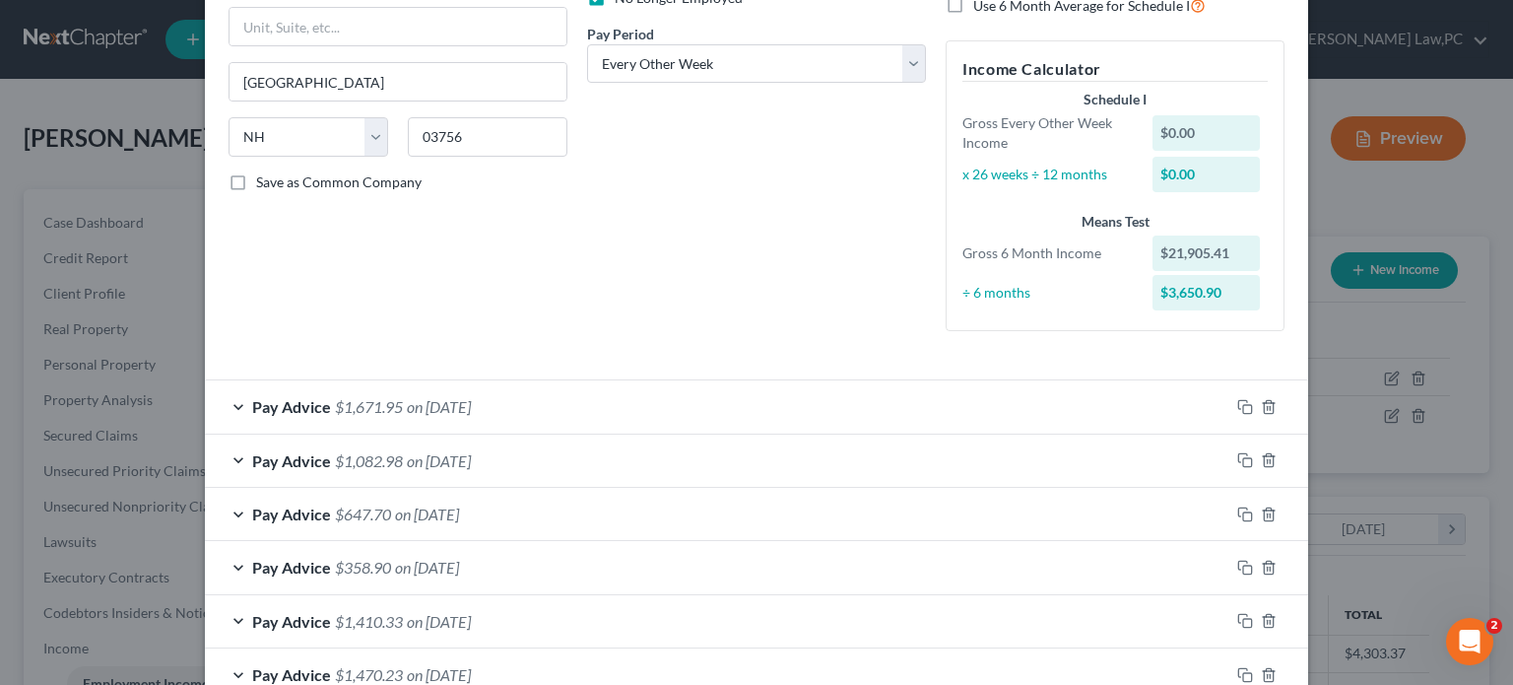
click at [1124, 406] on div "Pay Advice $1,671.95 on [DATE]" at bounding box center [717, 406] width 1025 height 52
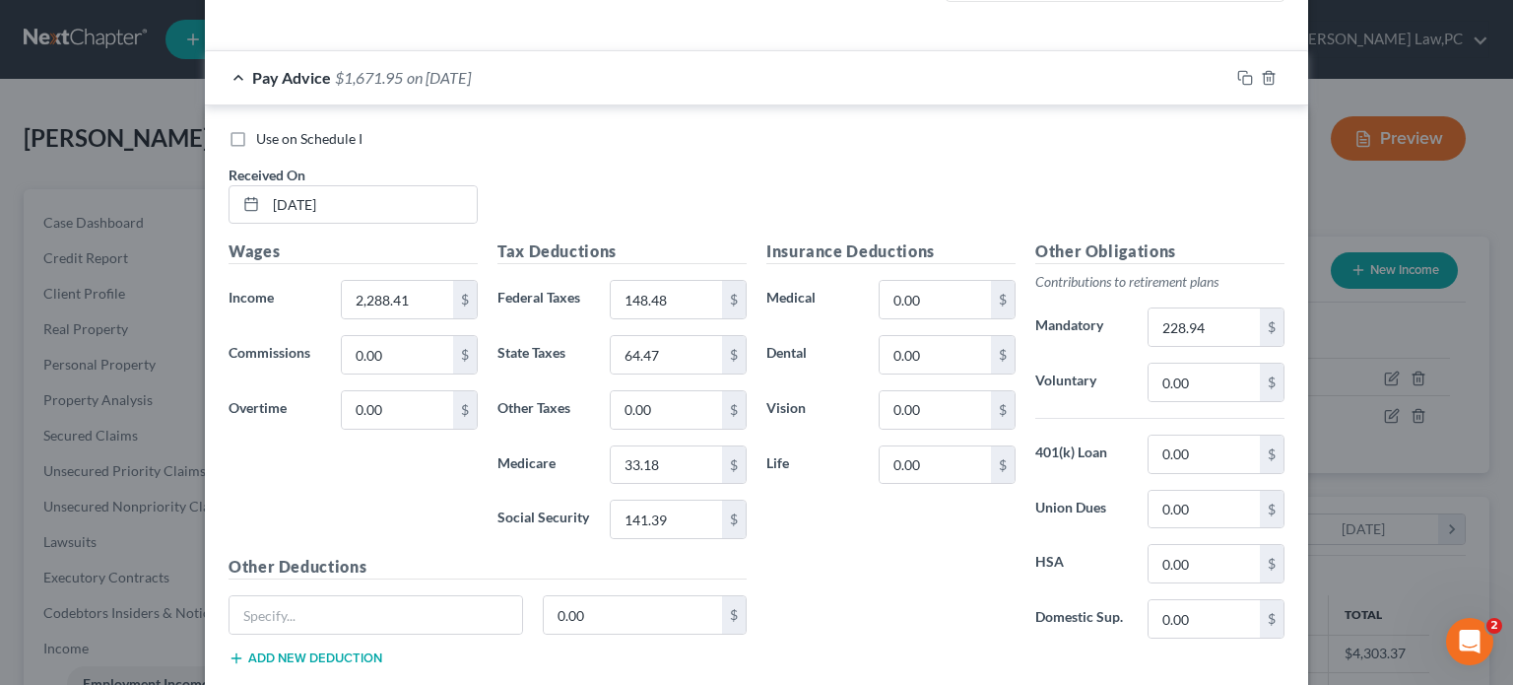
scroll to position [619, 0]
click at [672, 300] on input "148.48" at bounding box center [666, 299] width 111 height 37
type input "148.88"
click at [670, 354] on input "64.47" at bounding box center [666, 354] width 111 height 37
click at [667, 511] on input "141.39" at bounding box center [666, 518] width 111 height 37
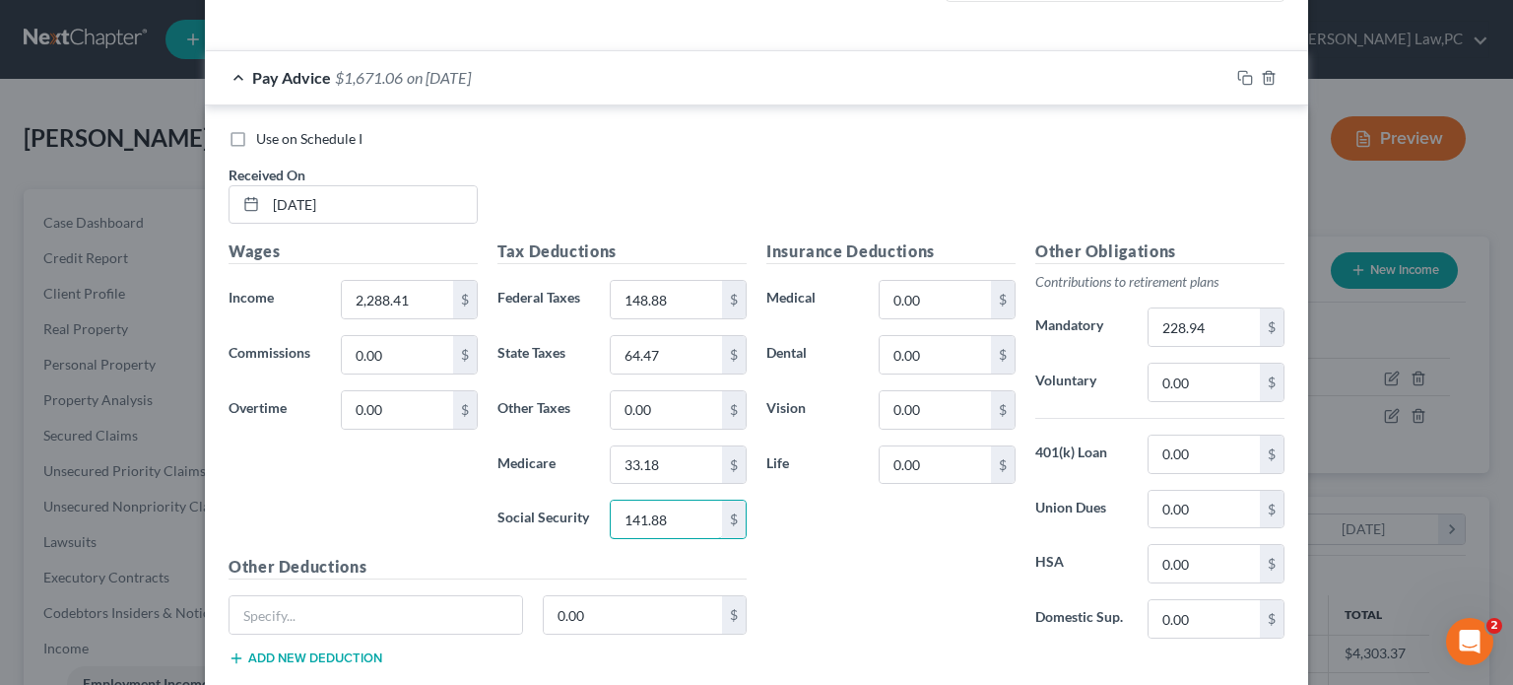
type input "141.88"
click at [798, 530] on div "Insurance Deductions Medical 0.00 $ Dental 0.00 $ Vision 0.00 $ Life 0.00 $" at bounding box center [891, 446] width 269 height 415
click at [808, 553] on div "Insurance Deductions Medical 0.00 $ Dental 0.00 $ Vision 0.00 $ Life 0.00 $" at bounding box center [891, 446] width 269 height 415
click at [666, 301] on input "148.88" at bounding box center [666, 299] width 111 height 37
type input "149.88"
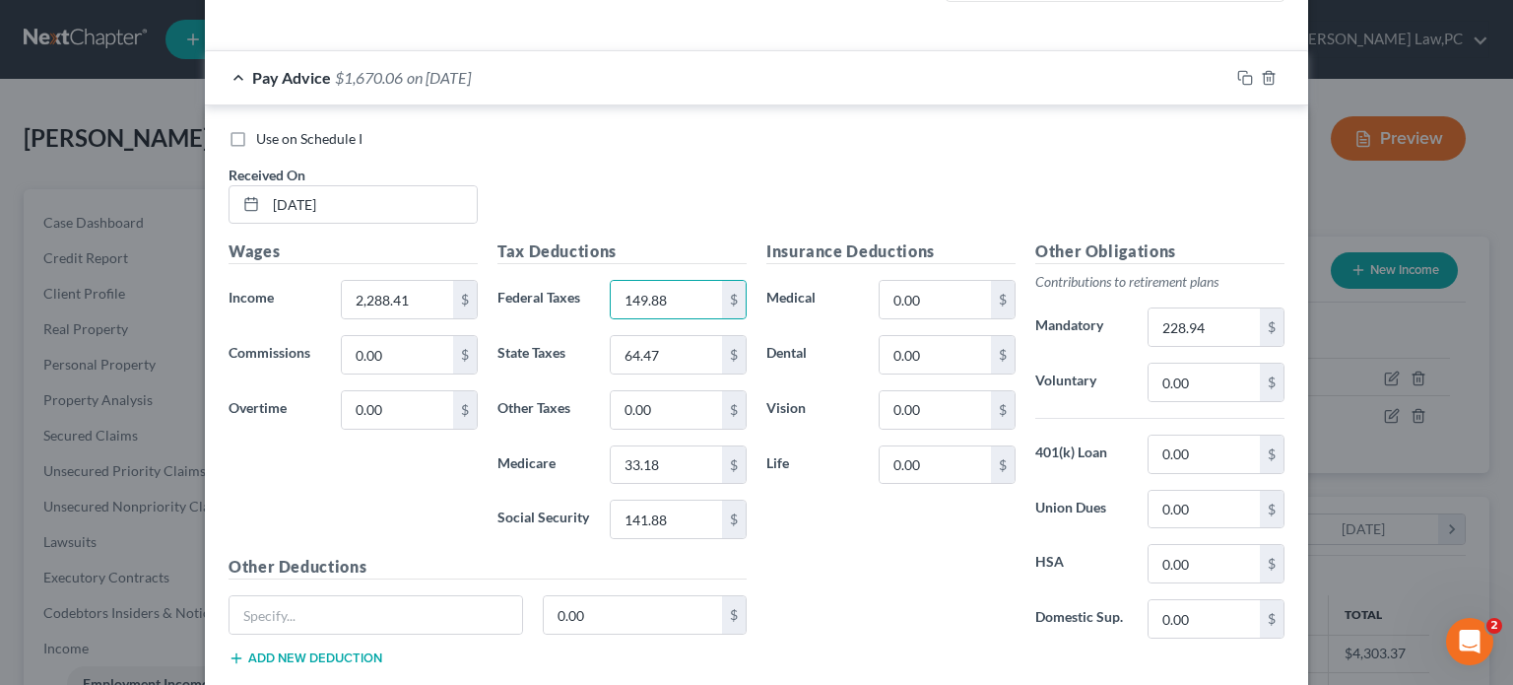
click at [781, 524] on div "Insurance Deductions Medical 0.00 $ Dental 0.00 $ Vision 0.00 $ Life 0.00 $" at bounding box center [891, 446] width 269 height 415
click at [673, 411] on input "0.00" at bounding box center [666, 409] width 111 height 37
click at [776, 518] on div "Insurance Deductions Medical 0.00 $ Dental 0.00 $ Vision 0.00 $ Life 0.00 $" at bounding box center [891, 446] width 269 height 415
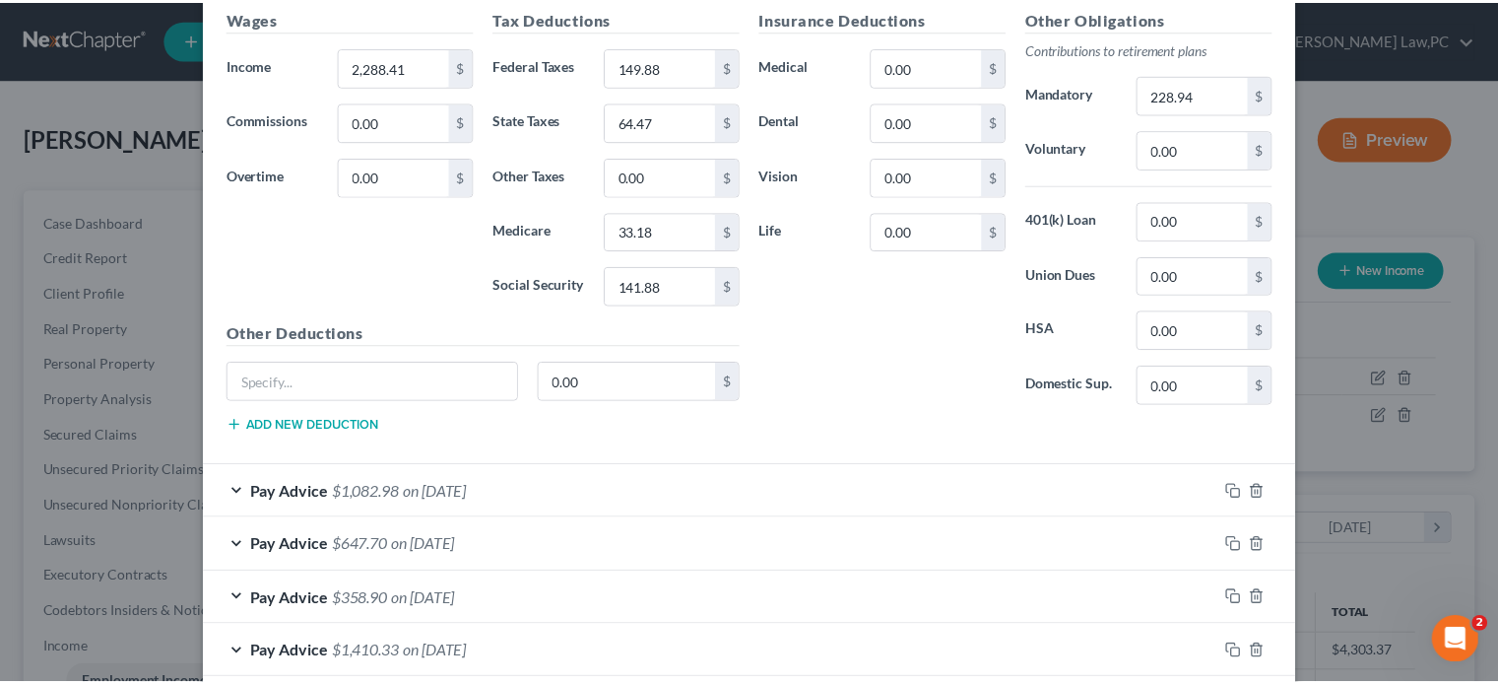
scroll to position [1482, 0]
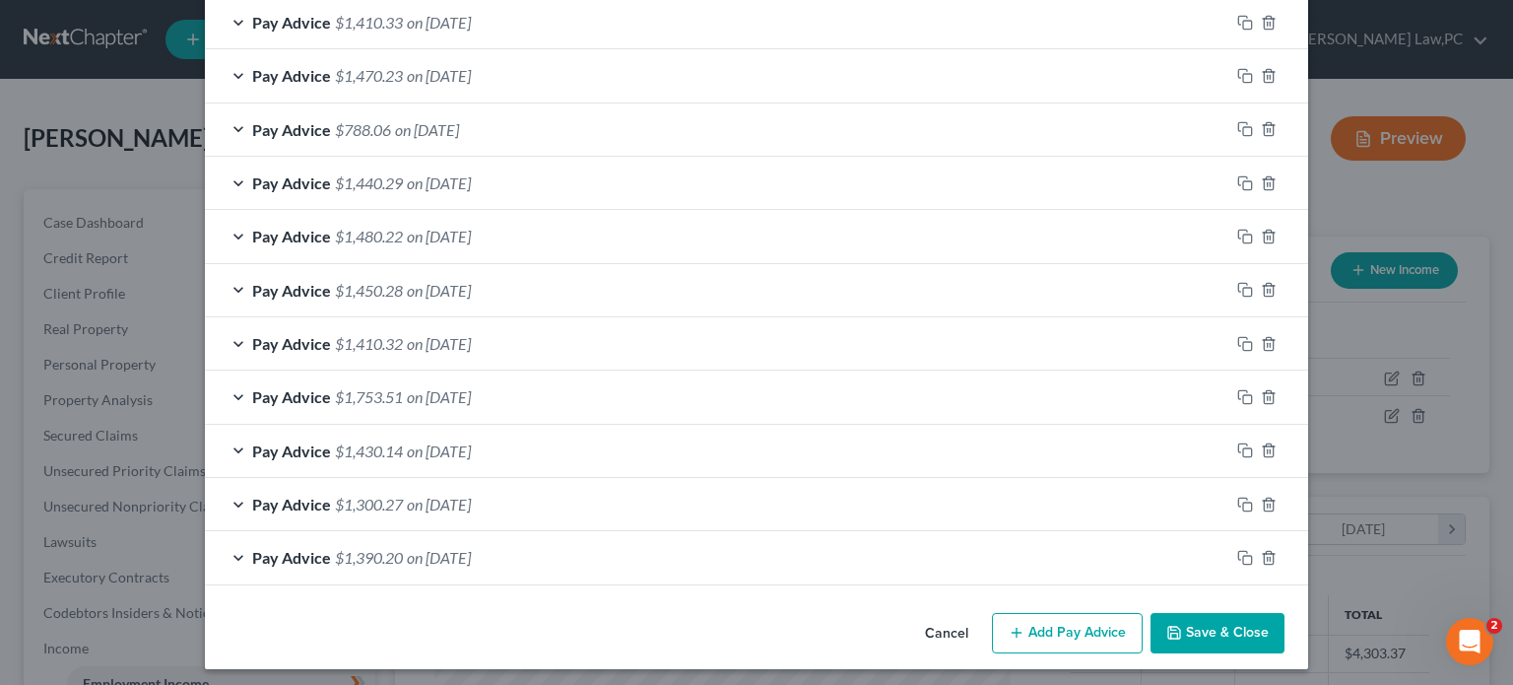
click at [1204, 621] on button "Save & Close" at bounding box center [1218, 633] width 134 height 41
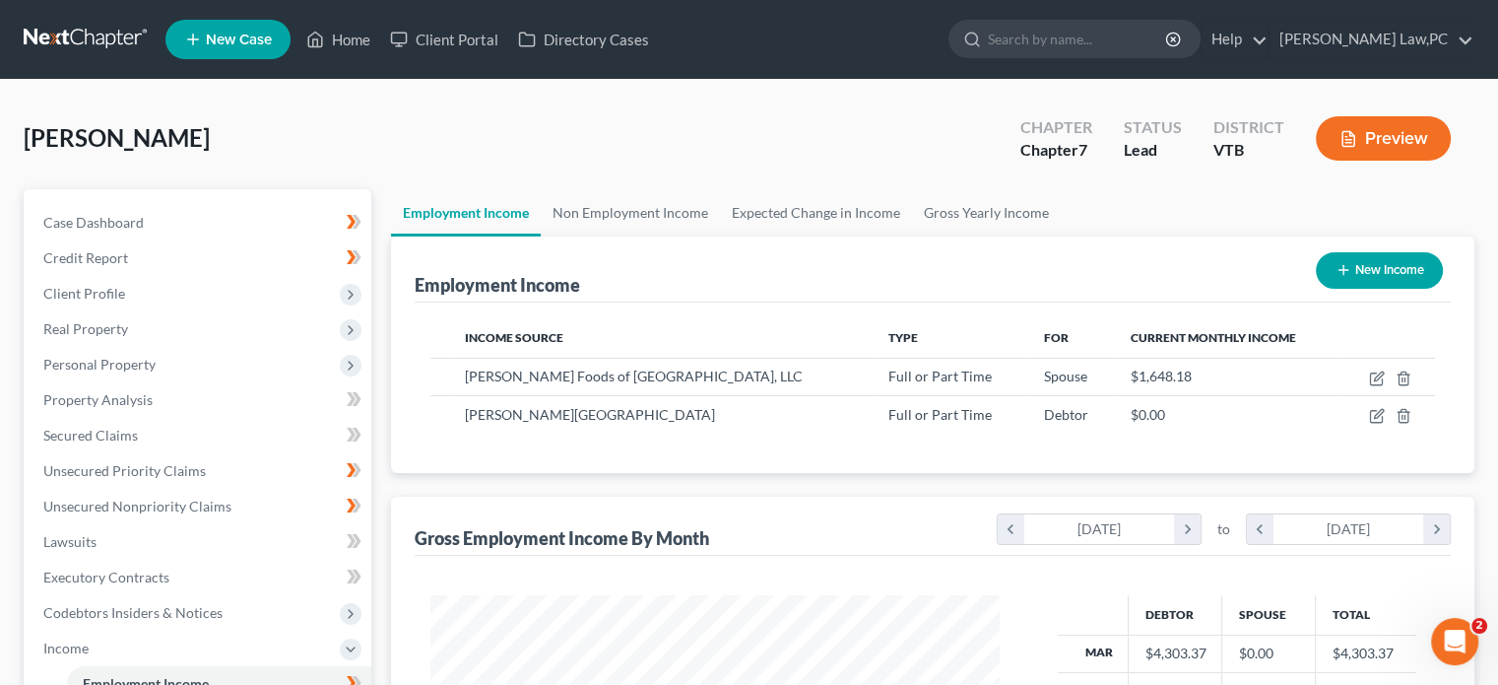
scroll to position [984768, 984510]
click at [163, 401] on link "Property Analysis" at bounding box center [200, 399] width 344 height 35
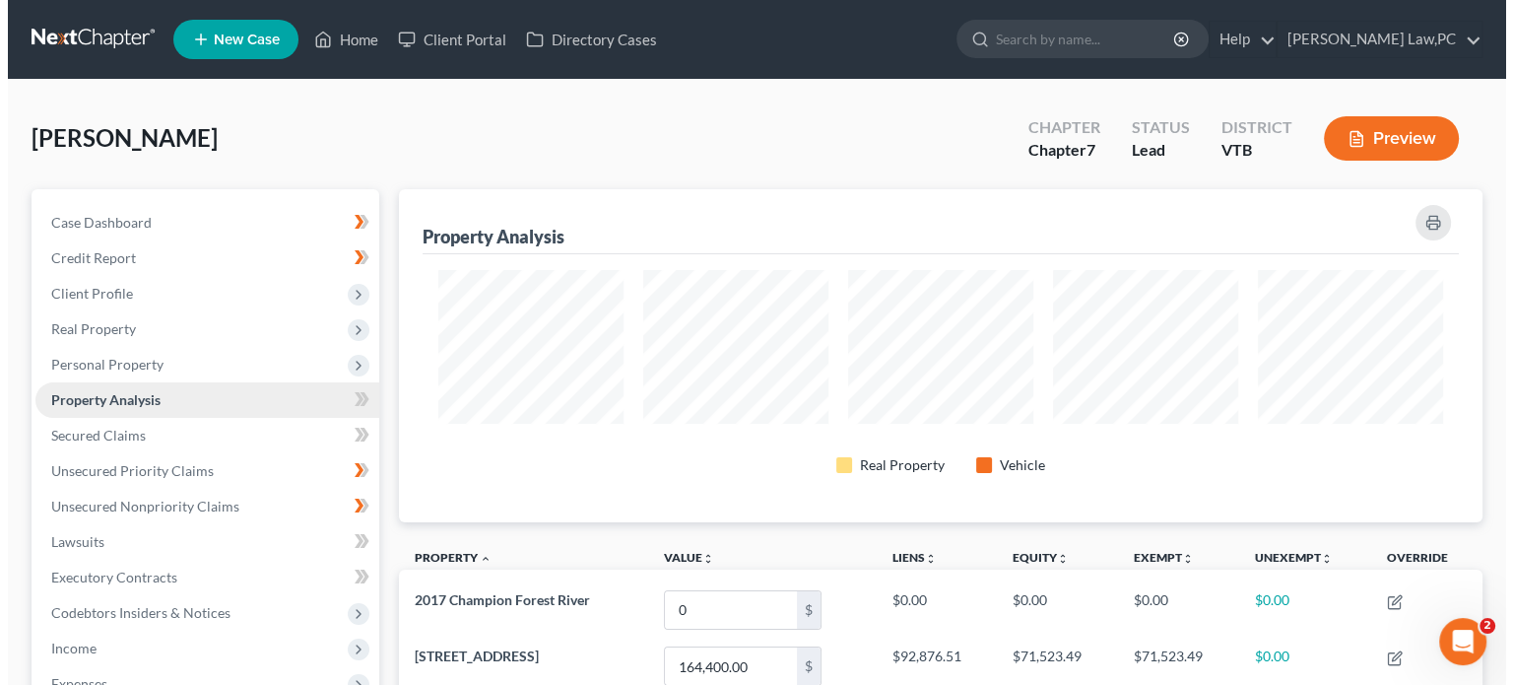
scroll to position [333, 1083]
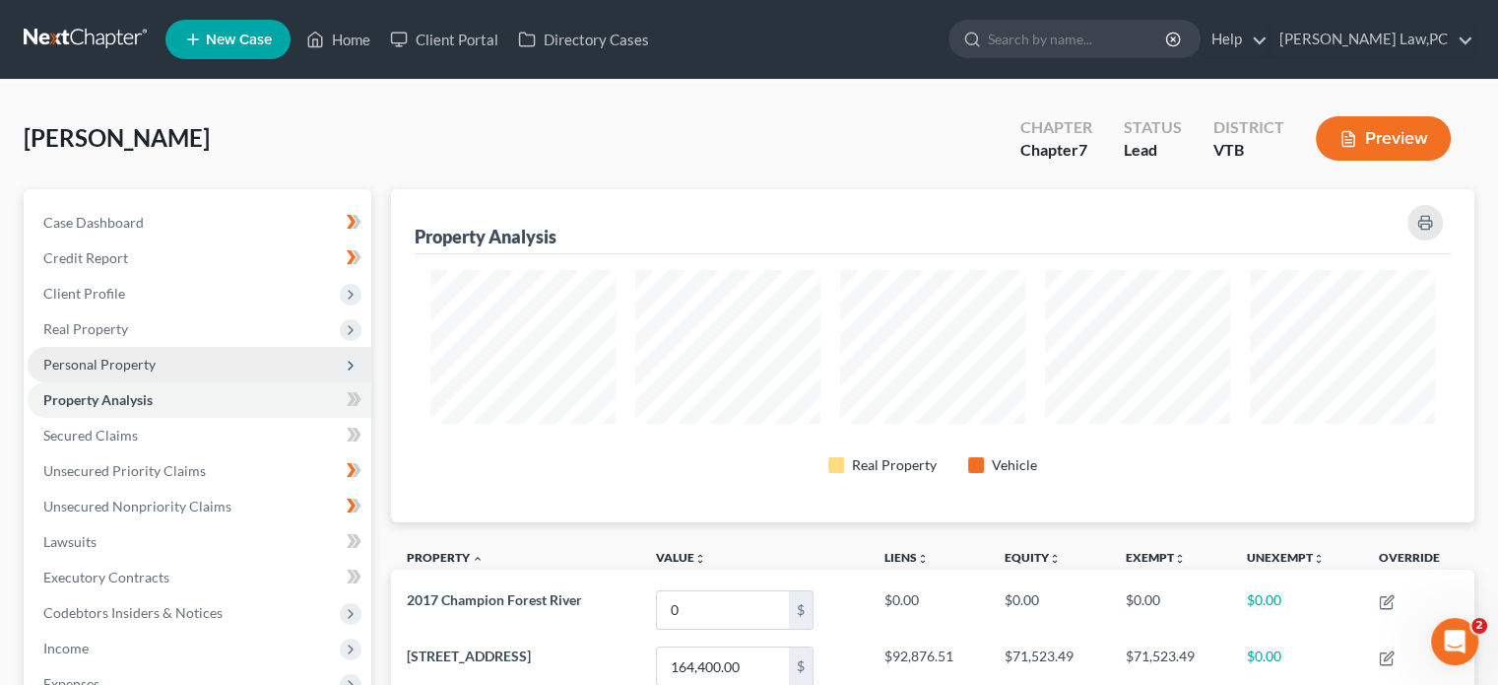
click at [158, 364] on span "Personal Property" at bounding box center [200, 364] width 344 height 35
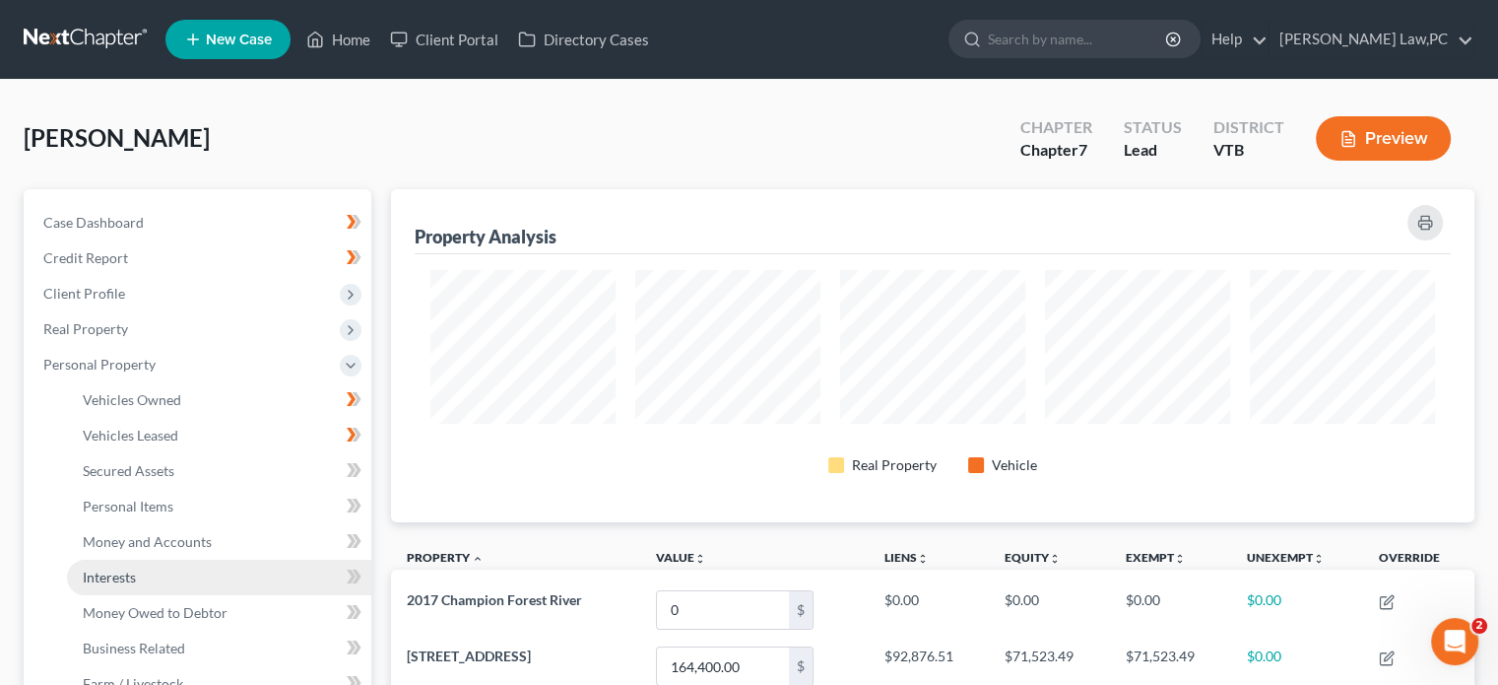
click at [126, 576] on span "Interests" at bounding box center [109, 576] width 53 height 17
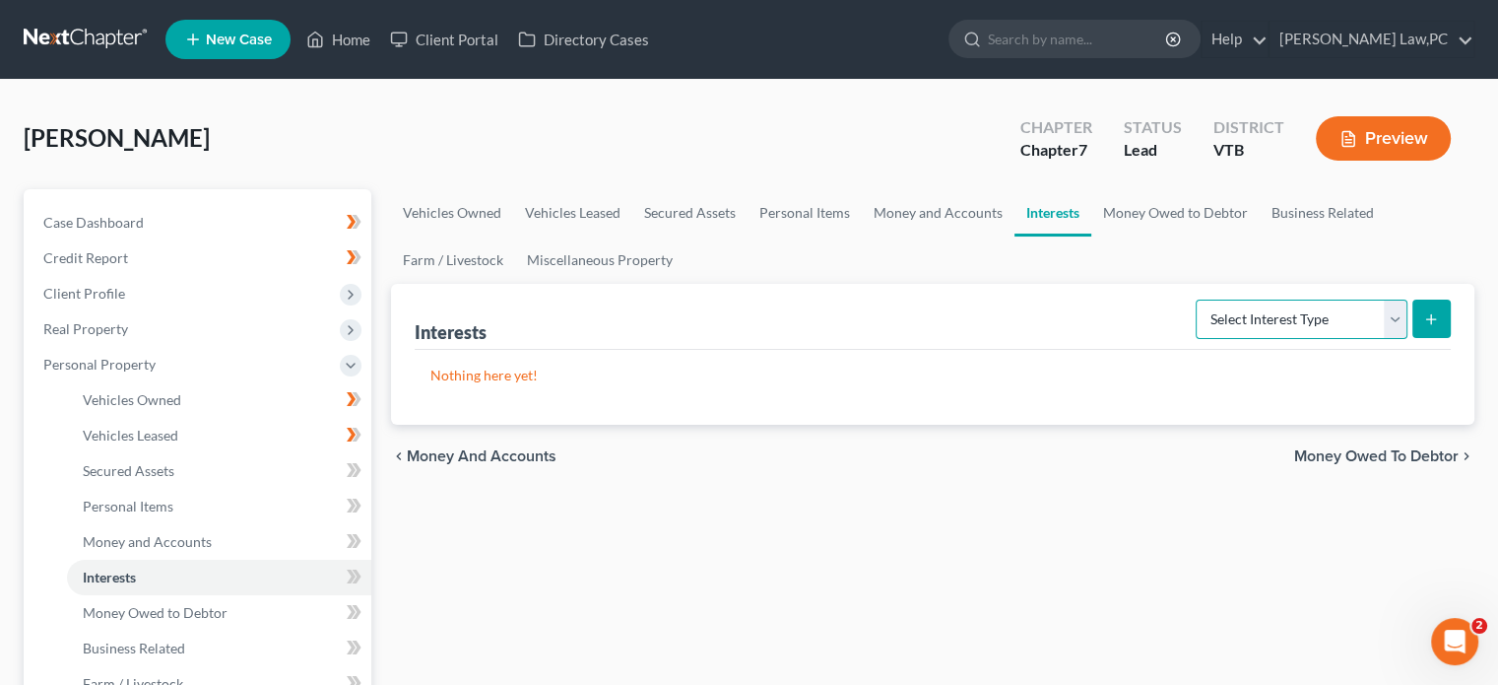
click at [1251, 311] on select "Select Interest Type 401K Annuity Bond Education IRA Government Bond Government…" at bounding box center [1302, 318] width 212 height 39
select select "other_retirement_plan"
click at [1198, 299] on select "Select Interest Type 401K Annuity Bond Education IRA Government Bond Government…" at bounding box center [1302, 318] width 212 height 39
click at [1429, 319] on icon "submit" at bounding box center [1431, 319] width 16 height 16
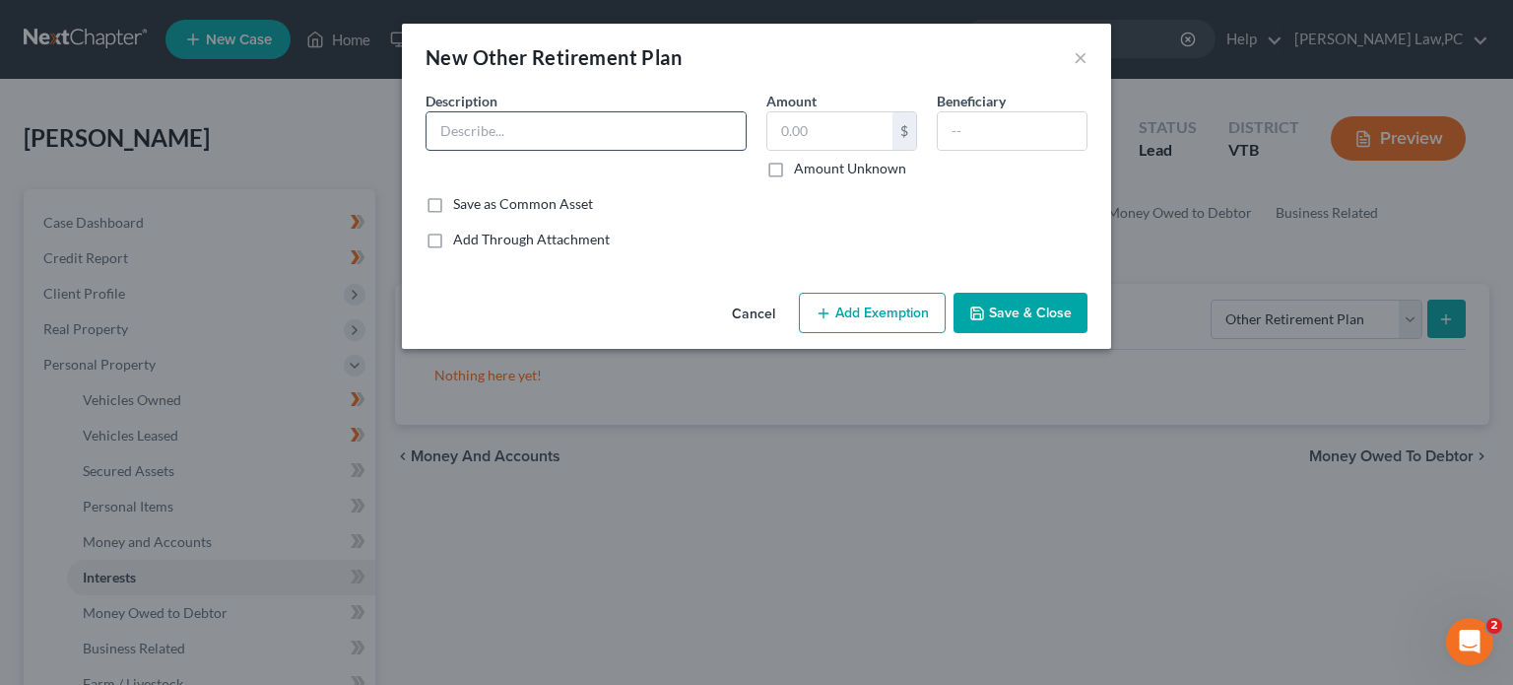
click at [578, 128] on input "text" at bounding box center [586, 130] width 319 height 37
type input "Dartmouth Health 403(b)"
click at [977, 141] on input "text" at bounding box center [1012, 130] width 149 height 37
click at [836, 99] on div "Amount 20,206.53 $ Amount Unknown" at bounding box center [842, 135] width 170 height 88
click at [847, 130] on input "20,206.53" at bounding box center [829, 130] width 125 height 37
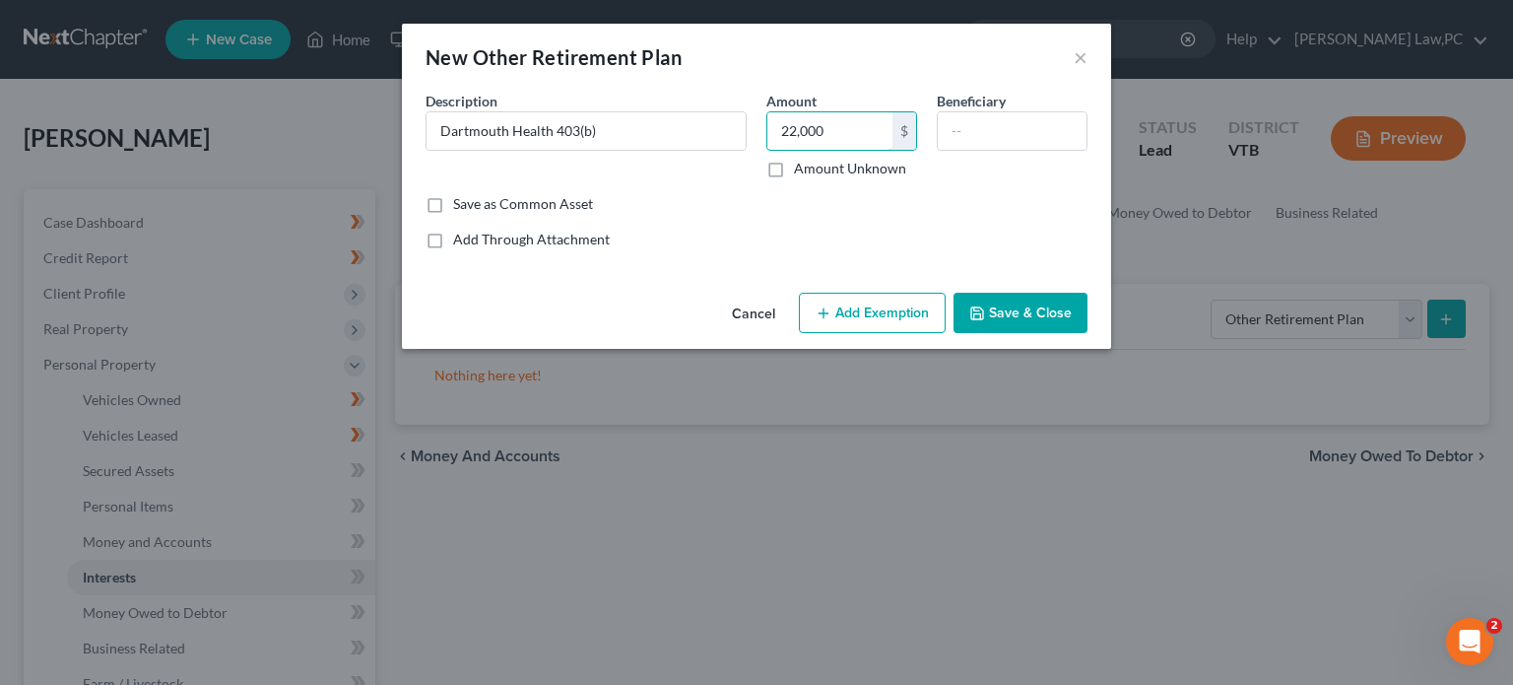
type input "22,000"
click at [948, 180] on div "Description * Dartmouth Health 403(b) Amount 22,000 $ Amount Unknown Beneficiary" at bounding box center [757, 142] width 682 height 103
click at [891, 314] on button "Add Exemption" at bounding box center [872, 313] width 147 height 41
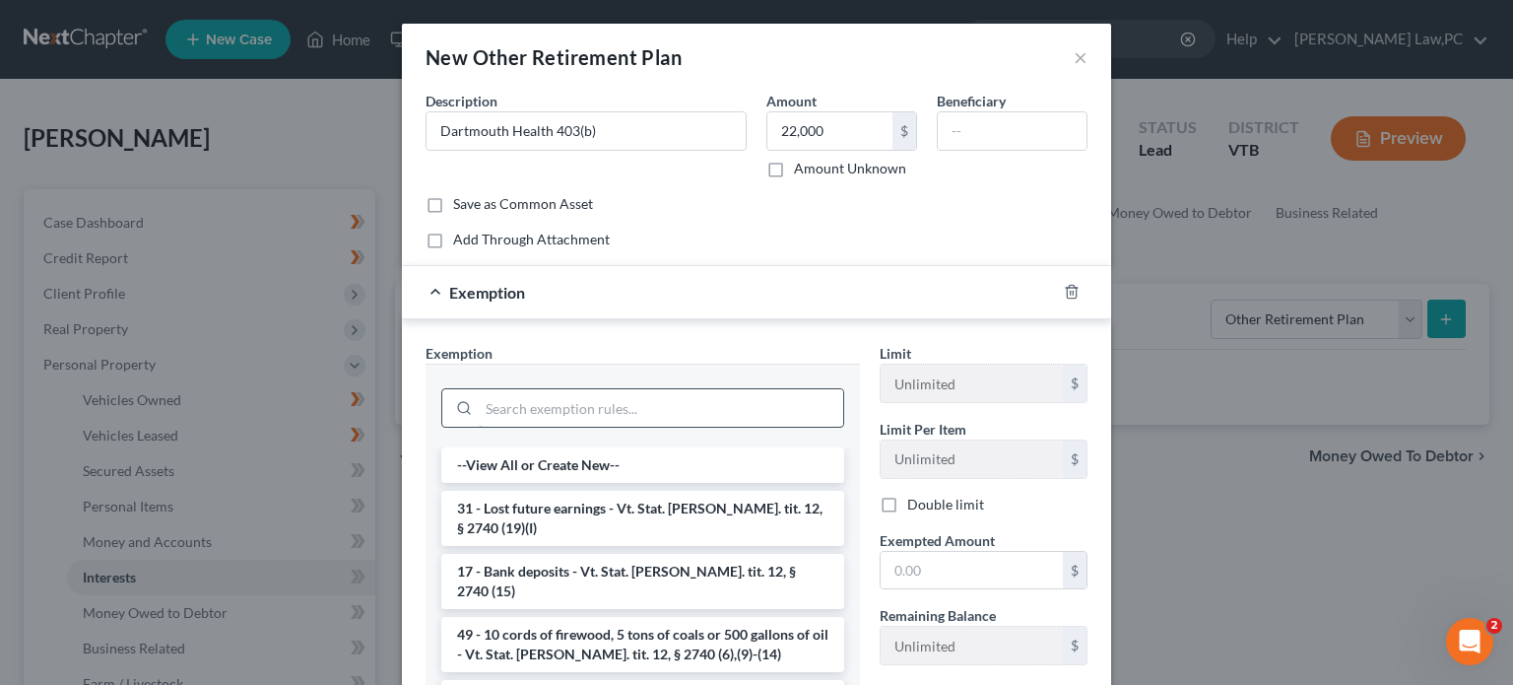
click at [679, 395] on input "search" at bounding box center [661, 407] width 364 height 37
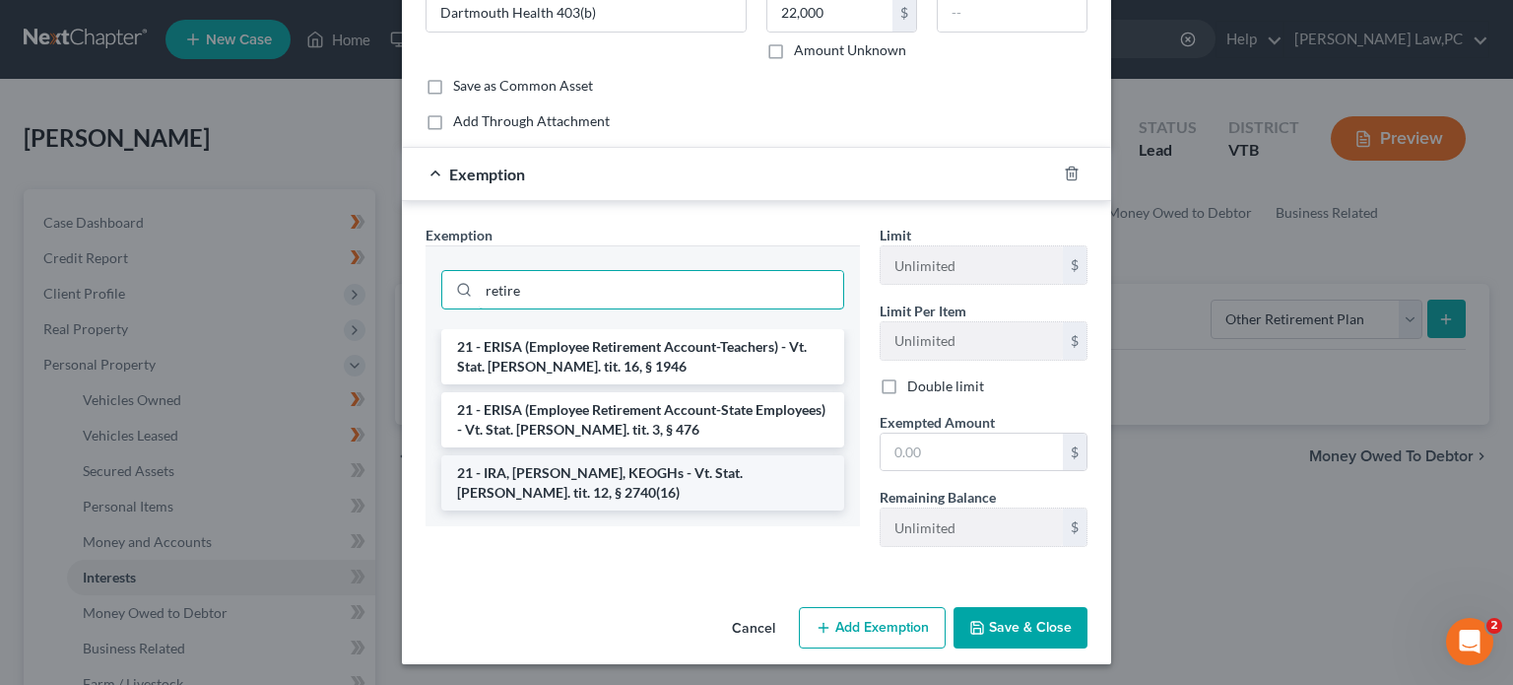
scroll to position [117, 0]
type input "retire"
click at [615, 486] on li "21 - IRA, [PERSON_NAME], KEOGHs - Vt. Stat. [PERSON_NAME]. tit. 12, § 2740(16)" at bounding box center [642, 483] width 403 height 55
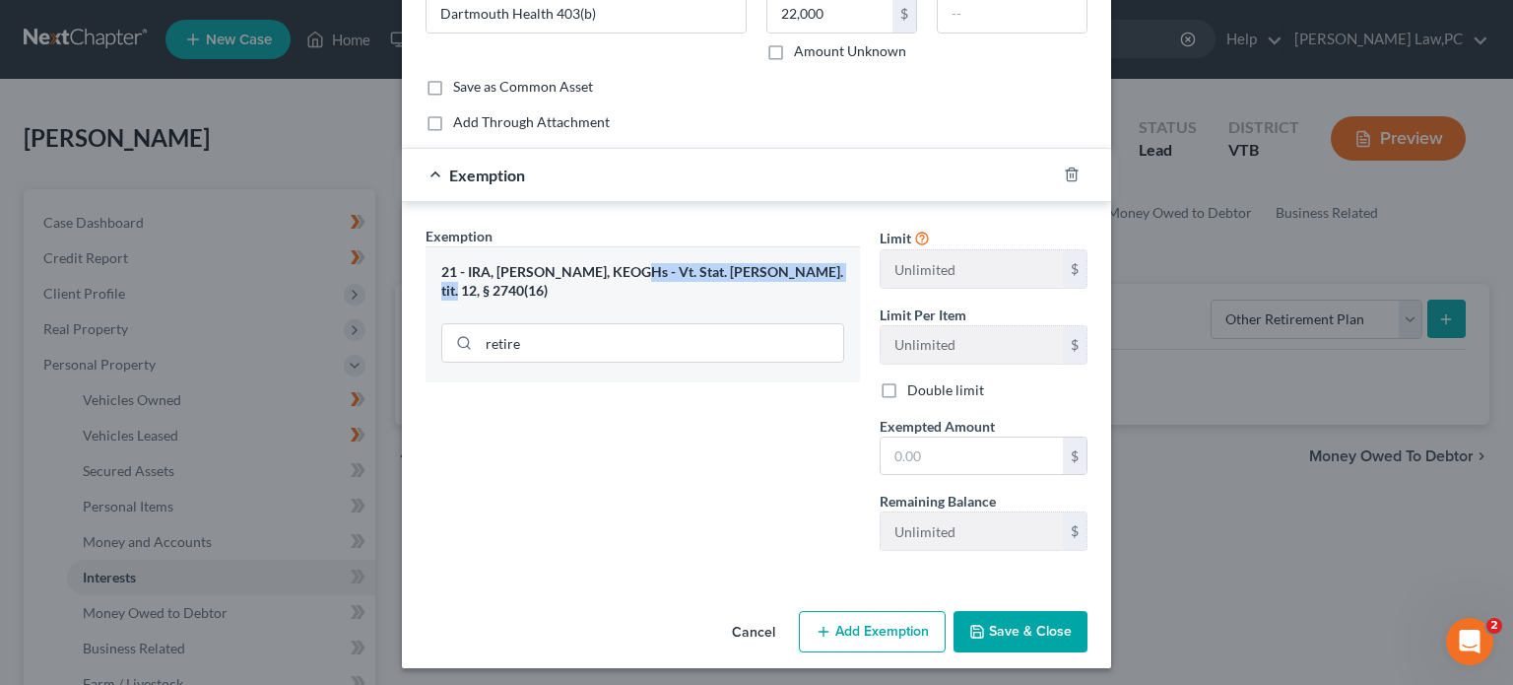
drag, startPoint x: 820, startPoint y: 277, endPoint x: 616, endPoint y: 275, distance: 203.9
click at [616, 275] on div "21 - IRA, [PERSON_NAME], KEOGHs - Vt. Stat. [PERSON_NAME]. tit. 12, § 2740(16)" at bounding box center [642, 281] width 403 height 36
copy div "Vt. Stat. [PERSON_NAME]. tit. 12, § 2740(16)"
click at [759, 397] on div "Exemption Set must be selected for CA. Exemption * 21 - IRA, [PERSON_NAME], KEO…" at bounding box center [643, 396] width 454 height 341
click at [956, 451] on input "text" at bounding box center [972, 455] width 182 height 37
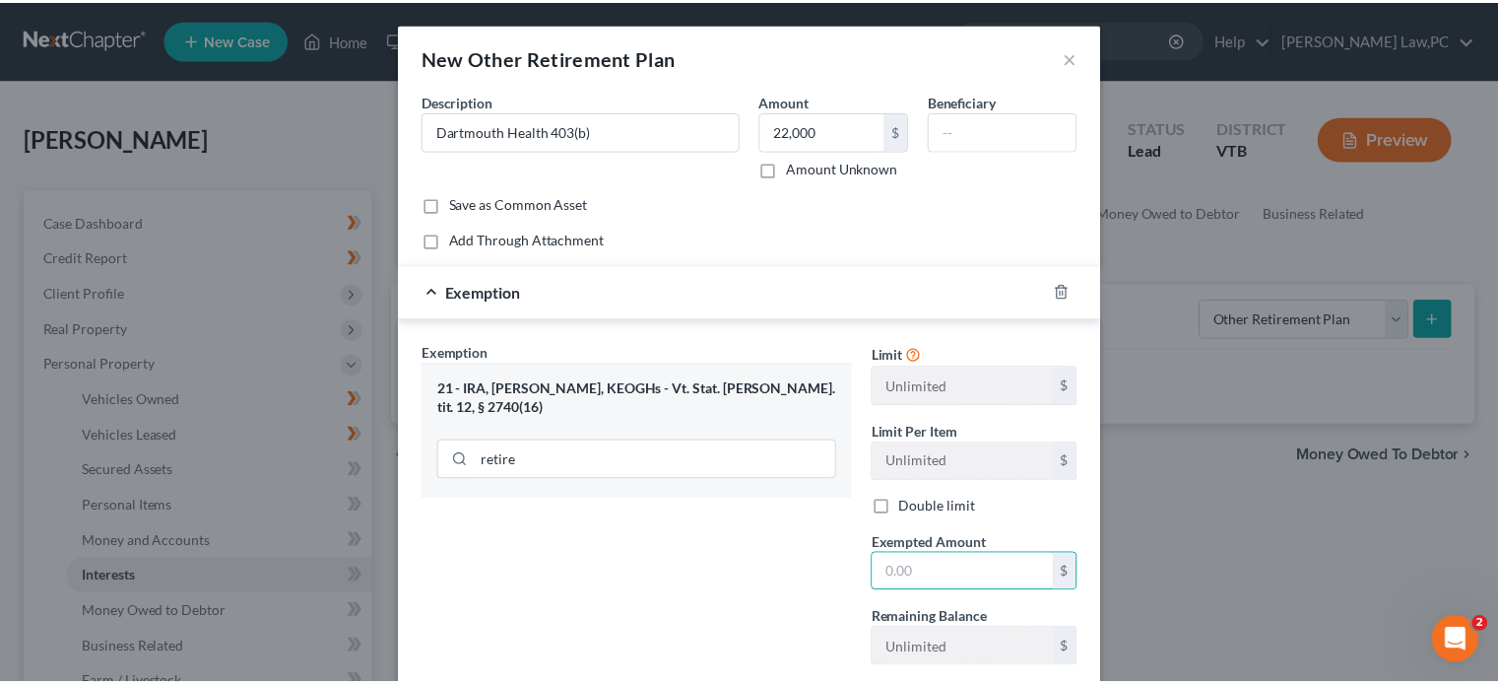
scroll to position [95, 0]
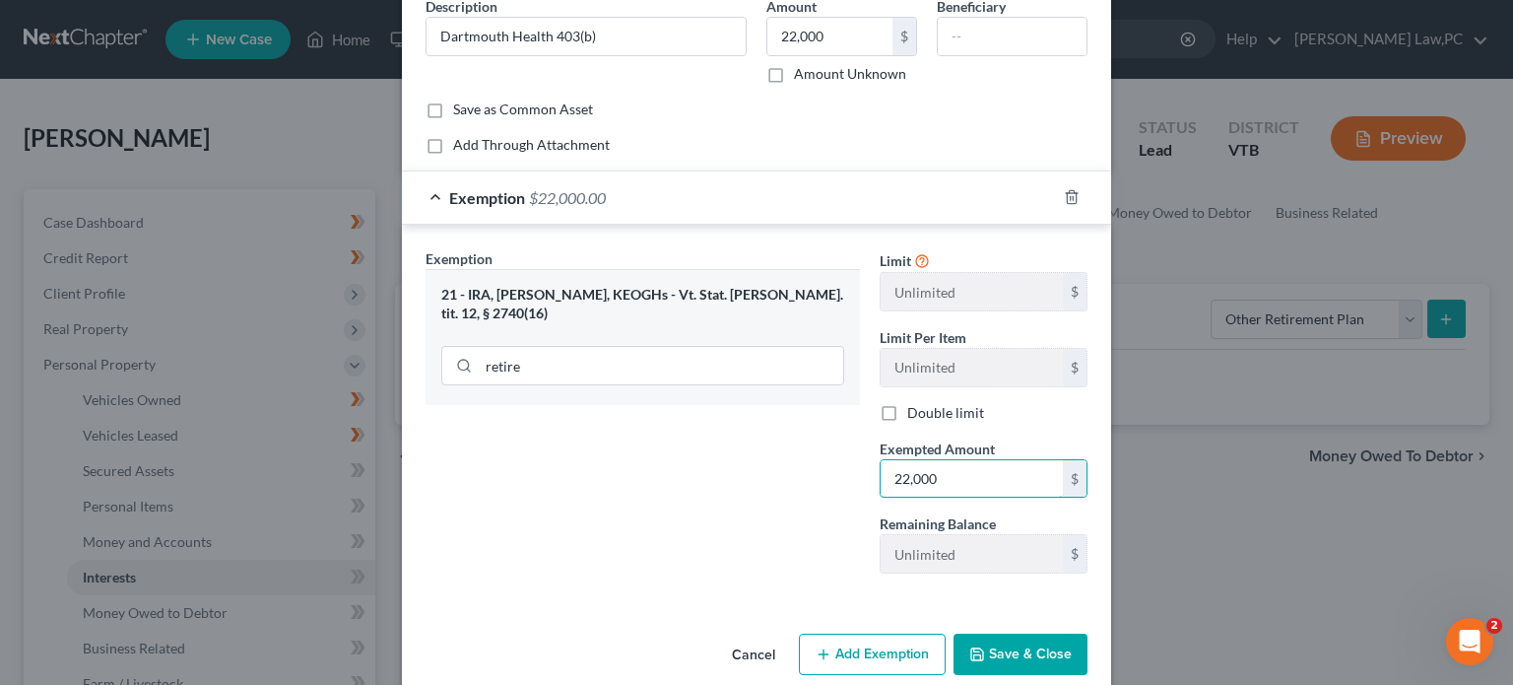
type input "22,000"
click at [769, 441] on div "Exemption Set must be selected for CA. Exemption * 21 - IRA, [PERSON_NAME], KEO…" at bounding box center [643, 418] width 454 height 341
click at [1018, 655] on button "Save & Close" at bounding box center [1021, 653] width 134 height 41
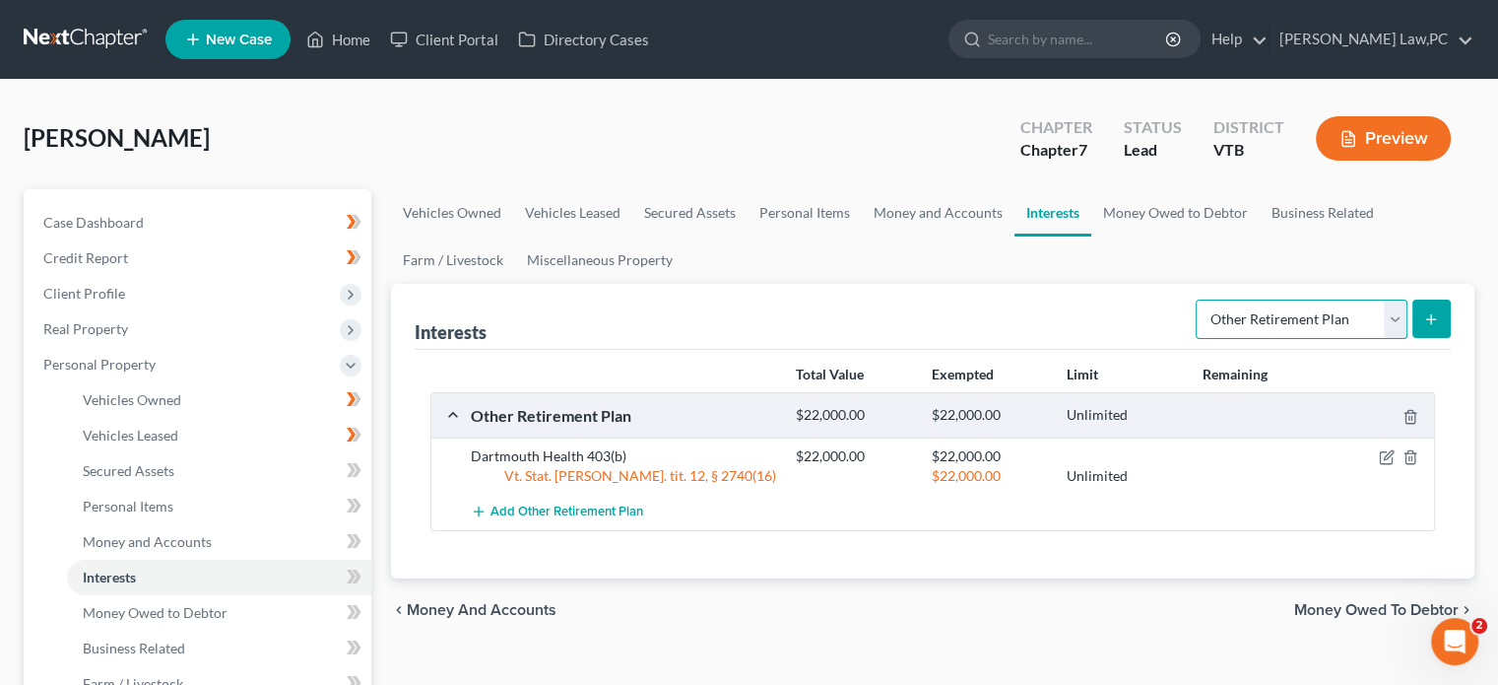
click at [1392, 316] on select "Select Interest Type 401K Annuity Bond Education IRA Government Bond Government…" at bounding box center [1302, 318] width 212 height 39
click at [595, 605] on div "chevron_left Money and Accounts Money Owed to Debtor chevron_right" at bounding box center [933, 609] width 1084 height 63
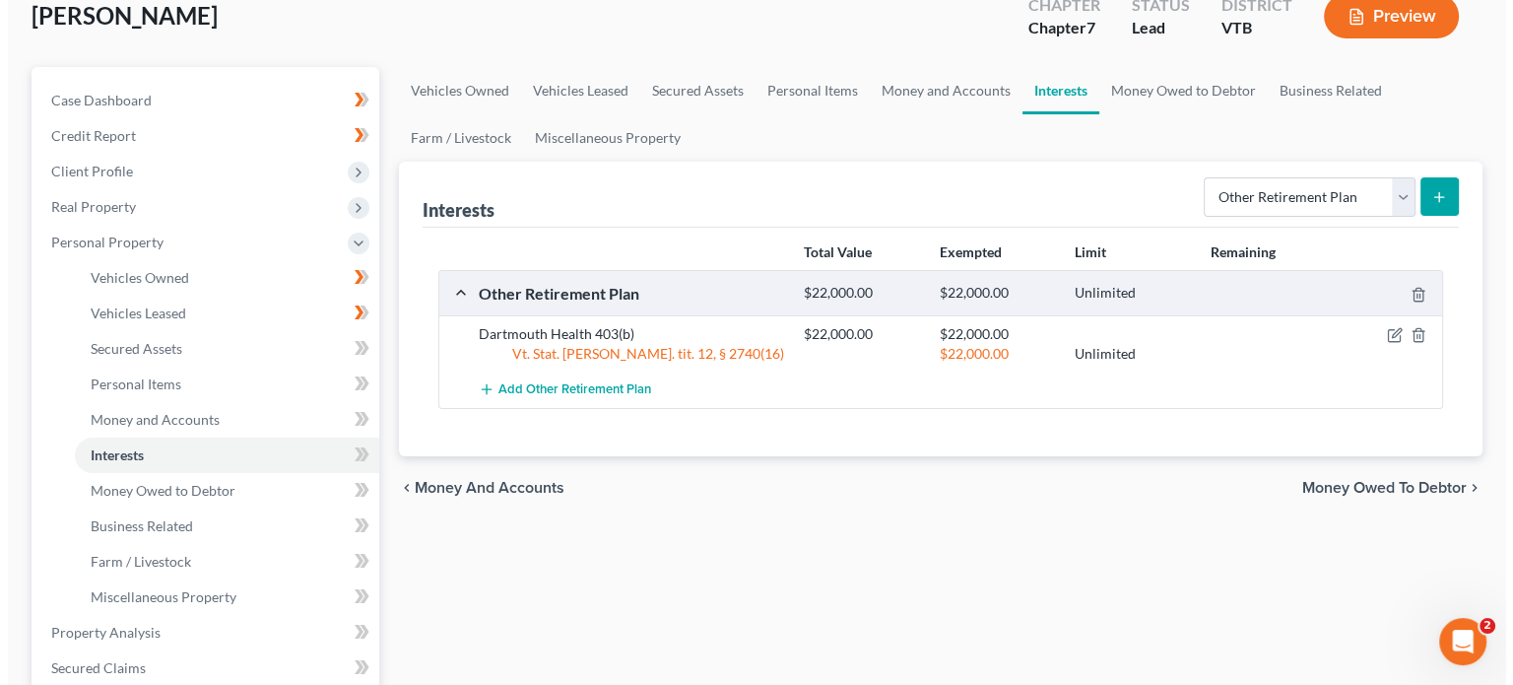
scroll to position [0, 0]
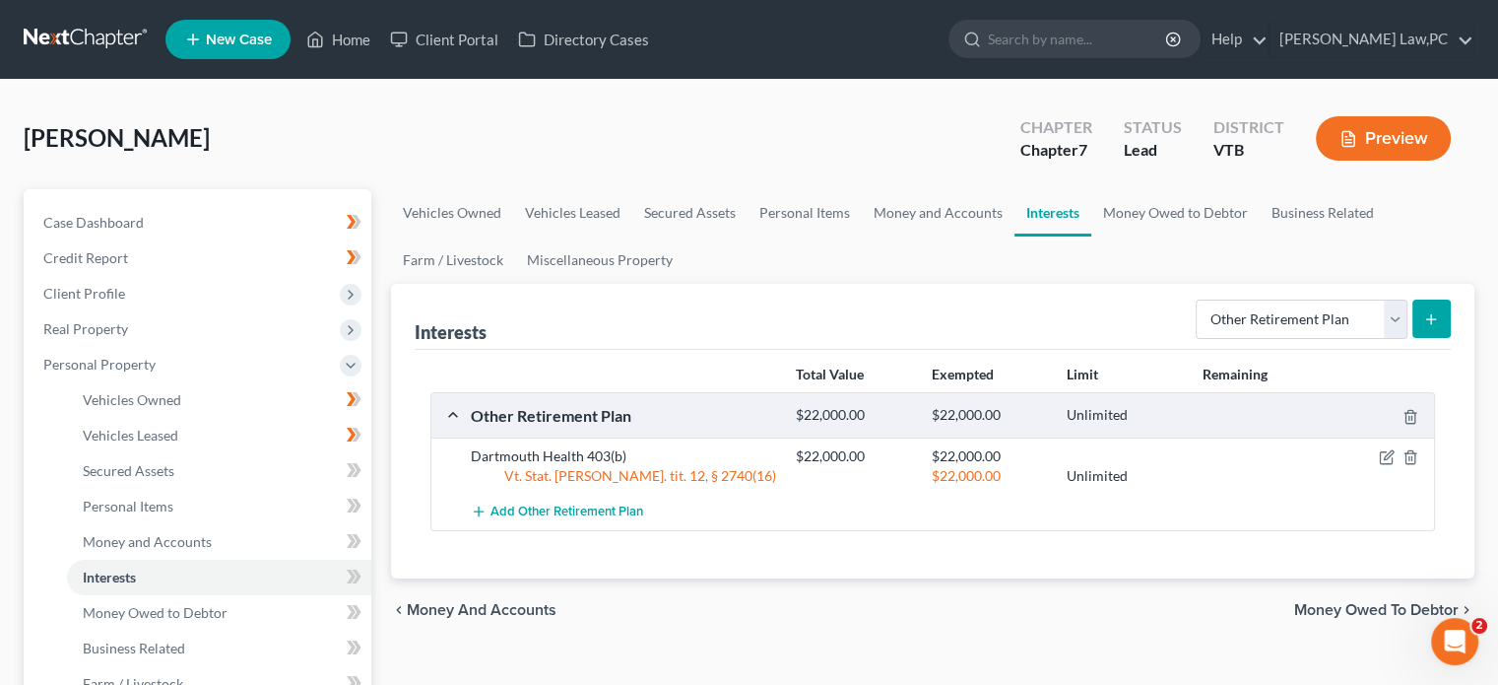
click at [1436, 323] on icon "submit" at bounding box center [1431, 319] width 16 height 16
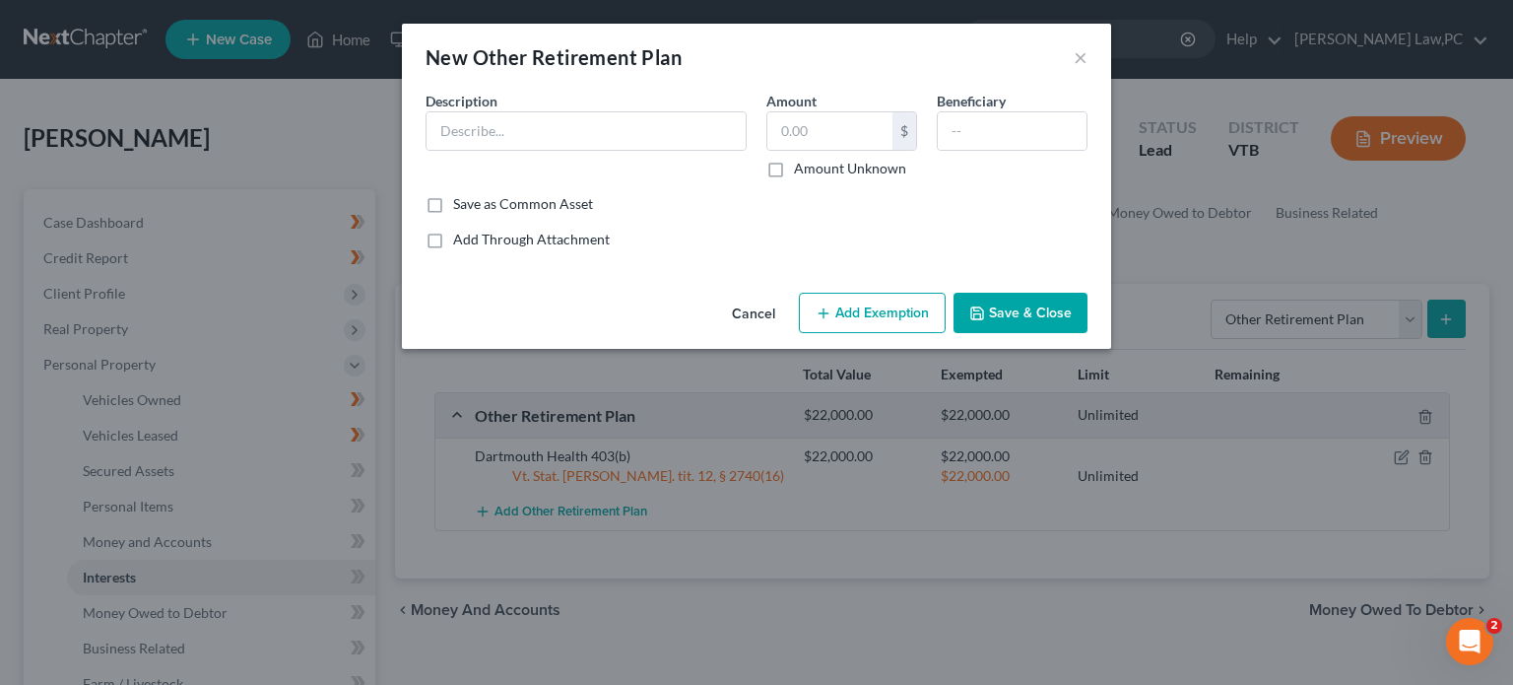
click at [751, 310] on button "Cancel" at bounding box center [753, 314] width 75 height 39
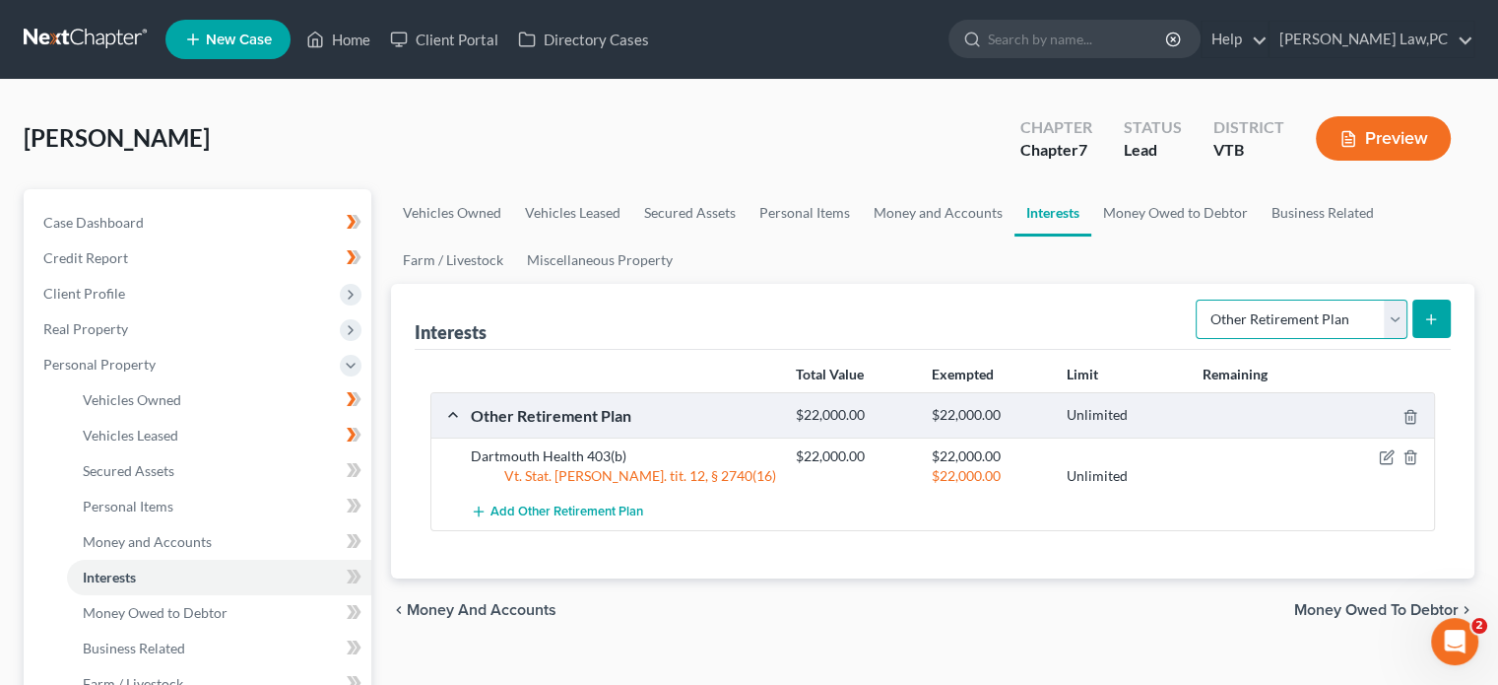
click at [1290, 315] on select "Select Interest Type 401K Annuity Bond Education IRA Government Bond Government…" at bounding box center [1302, 318] width 212 height 39
click at [1198, 299] on select "Select Interest Type 401K Annuity Bond Education IRA Government Bond Government…" at bounding box center [1302, 318] width 212 height 39
click at [1423, 316] on icon "submit" at bounding box center [1431, 319] width 16 height 16
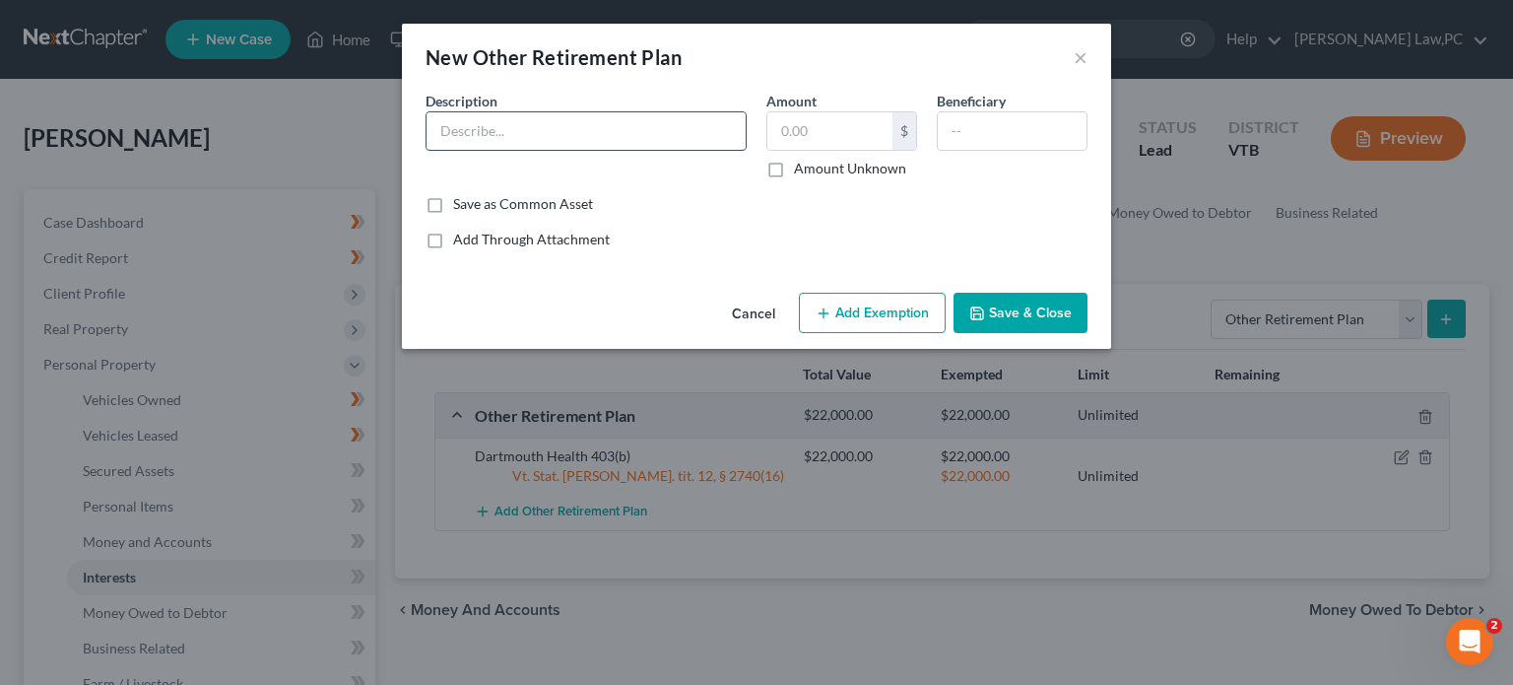
click at [549, 137] on input "text" at bounding box center [586, 130] width 319 height 37
type input "Dartmouth-[PERSON_NAME] Retirement Plan"
type input "5,800"
click at [912, 185] on div "Description * Dartmouth-[PERSON_NAME] Retirement Plan Amount 5,800 $ Amount Unk…" at bounding box center [757, 142] width 682 height 103
click at [1002, 130] on input "text" at bounding box center [1012, 130] width 149 height 37
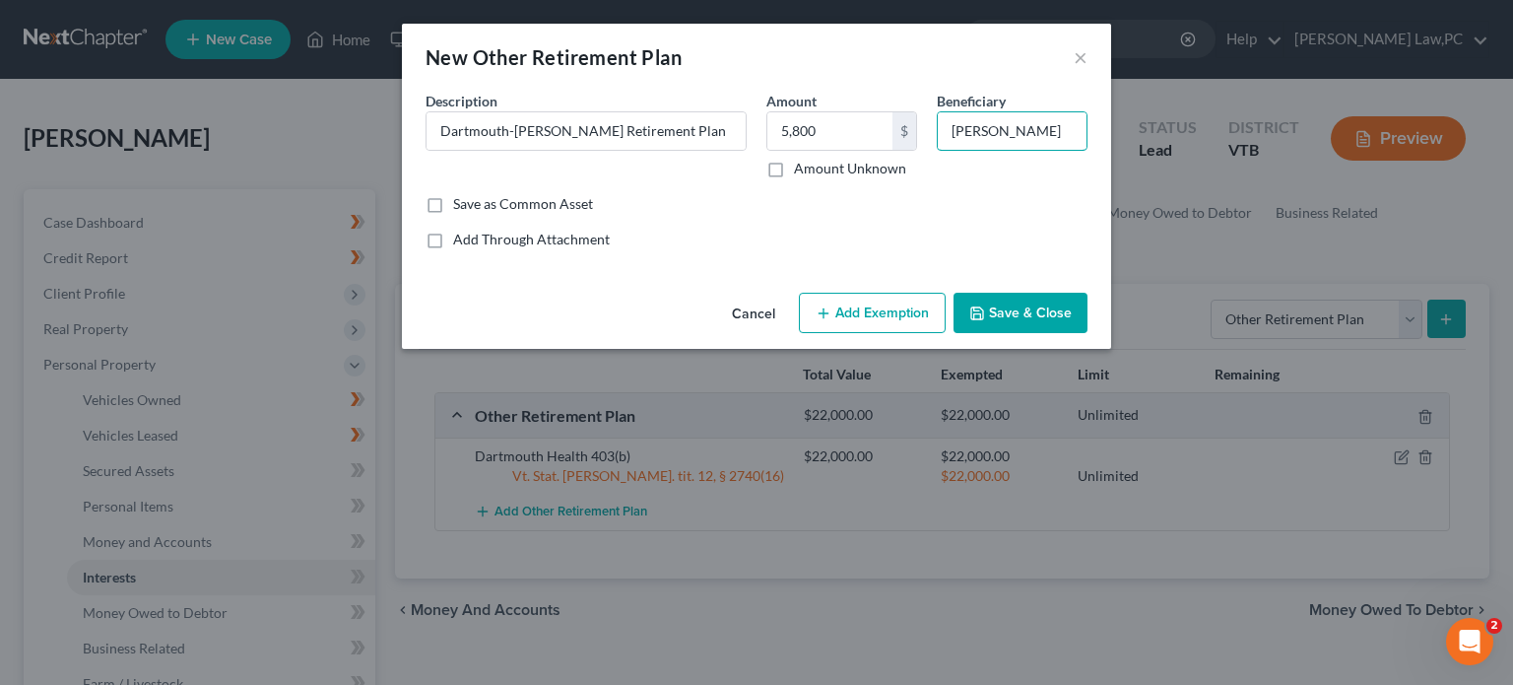
type input "[PERSON_NAME]"
click at [1056, 310] on button "Save & Close" at bounding box center [1021, 313] width 134 height 41
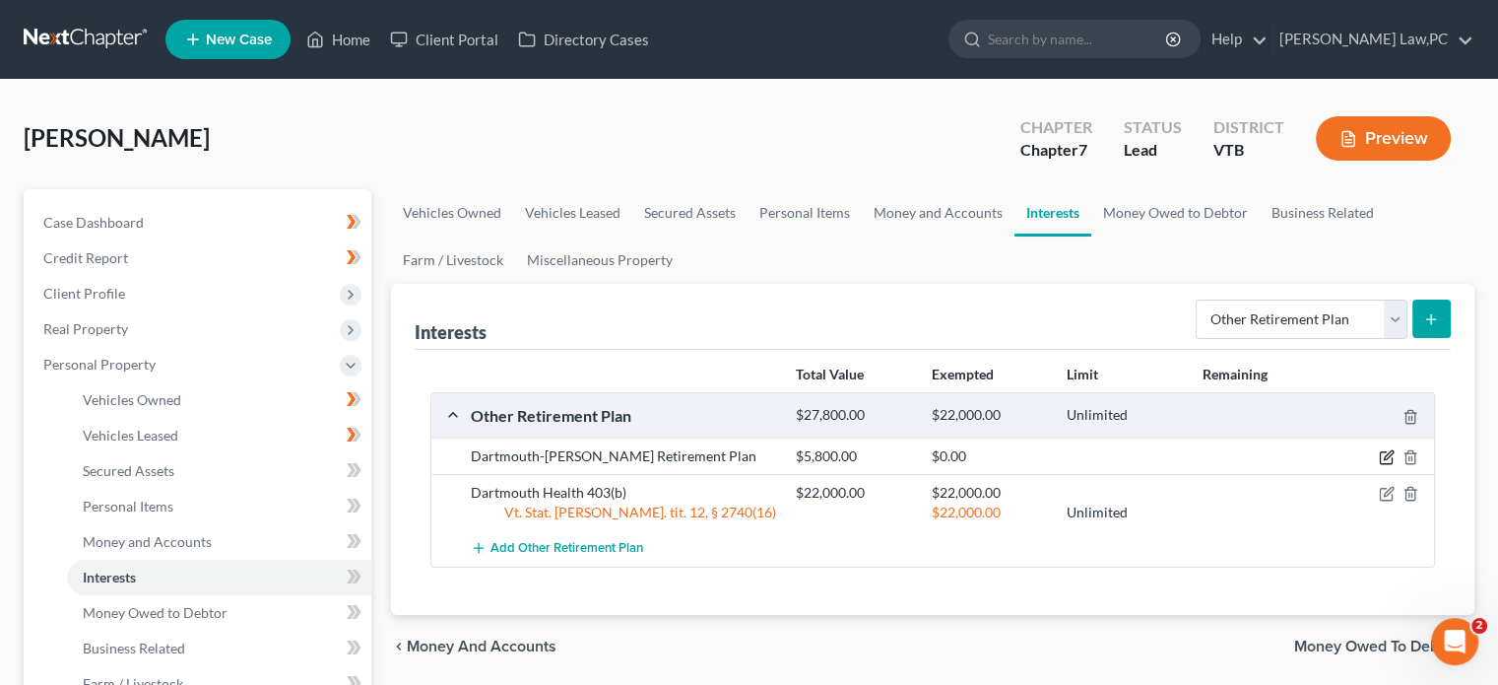
click at [1389, 460] on icon "button" at bounding box center [1387, 457] width 16 height 16
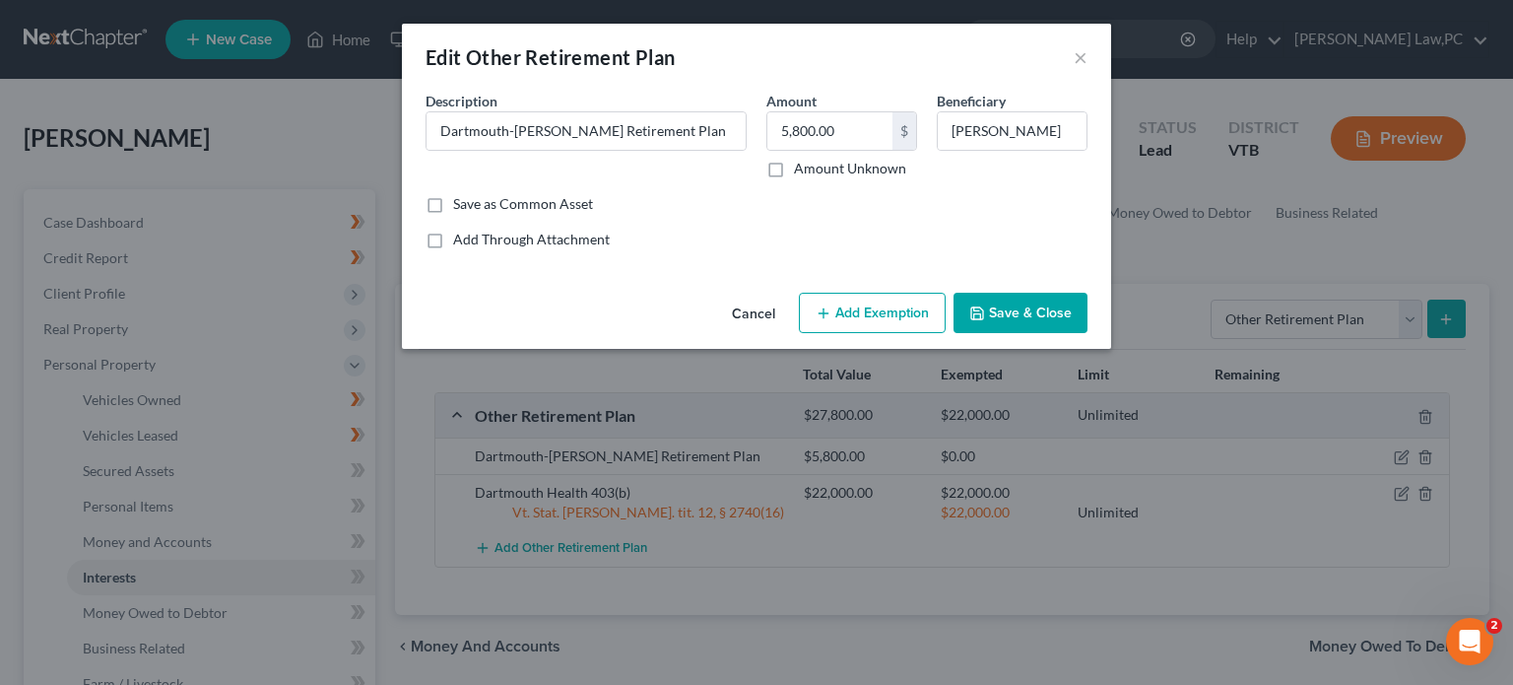
click at [872, 313] on button "Add Exemption" at bounding box center [872, 313] width 147 height 41
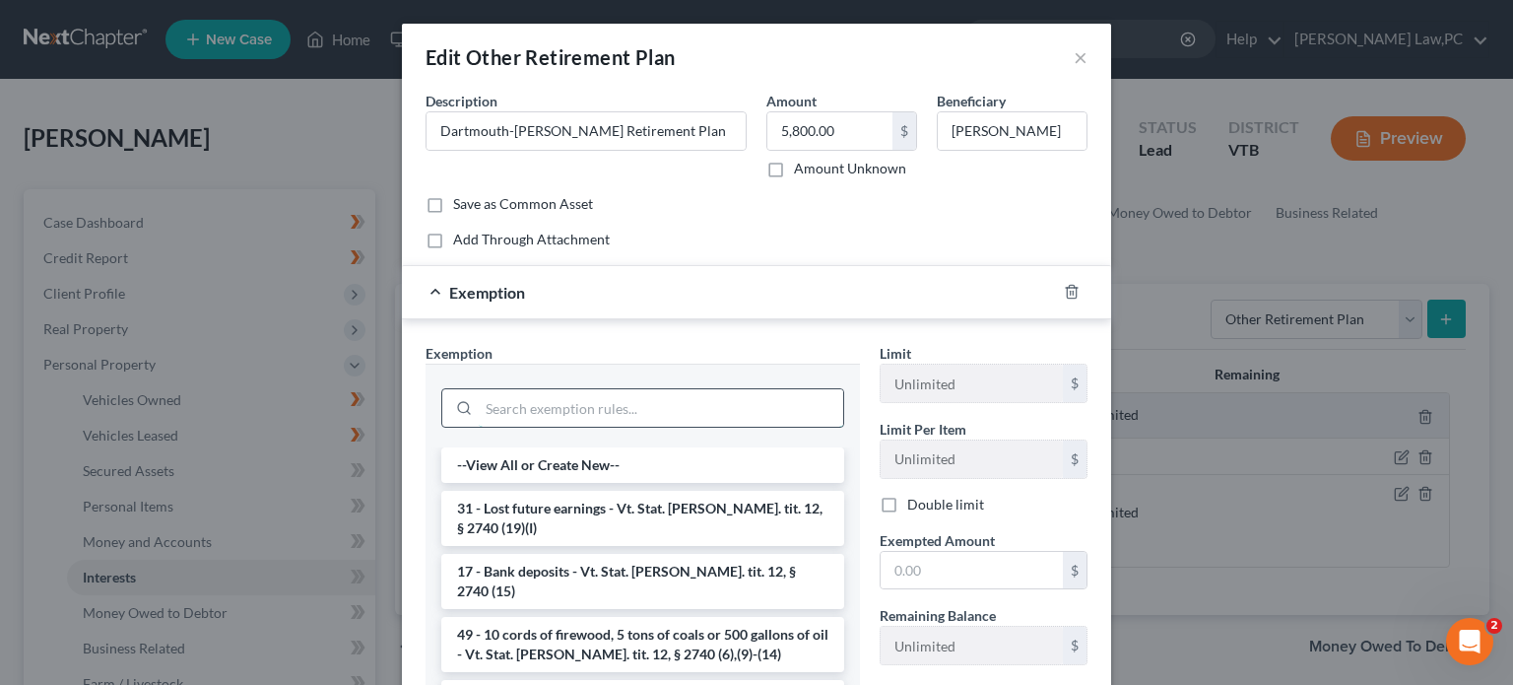
click at [570, 407] on input "search" at bounding box center [661, 407] width 364 height 37
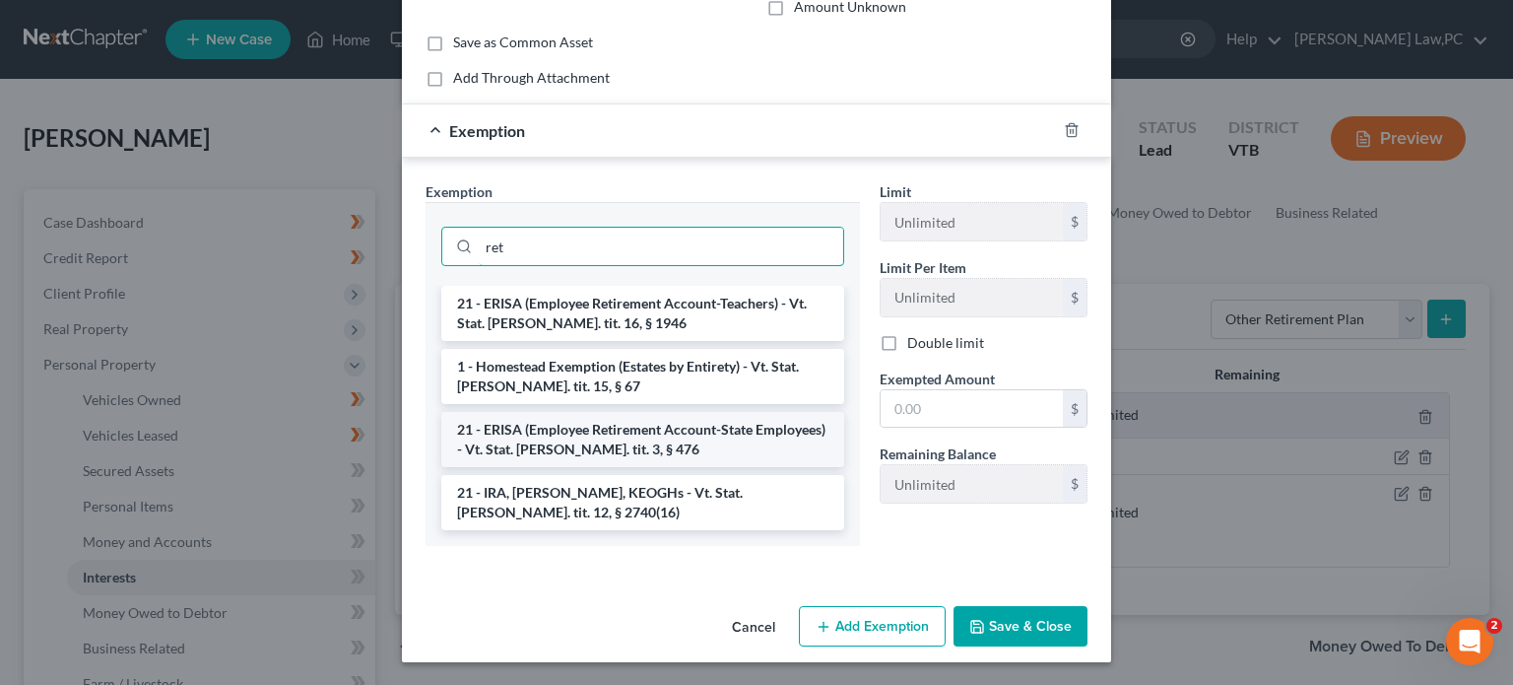
scroll to position [161, 0]
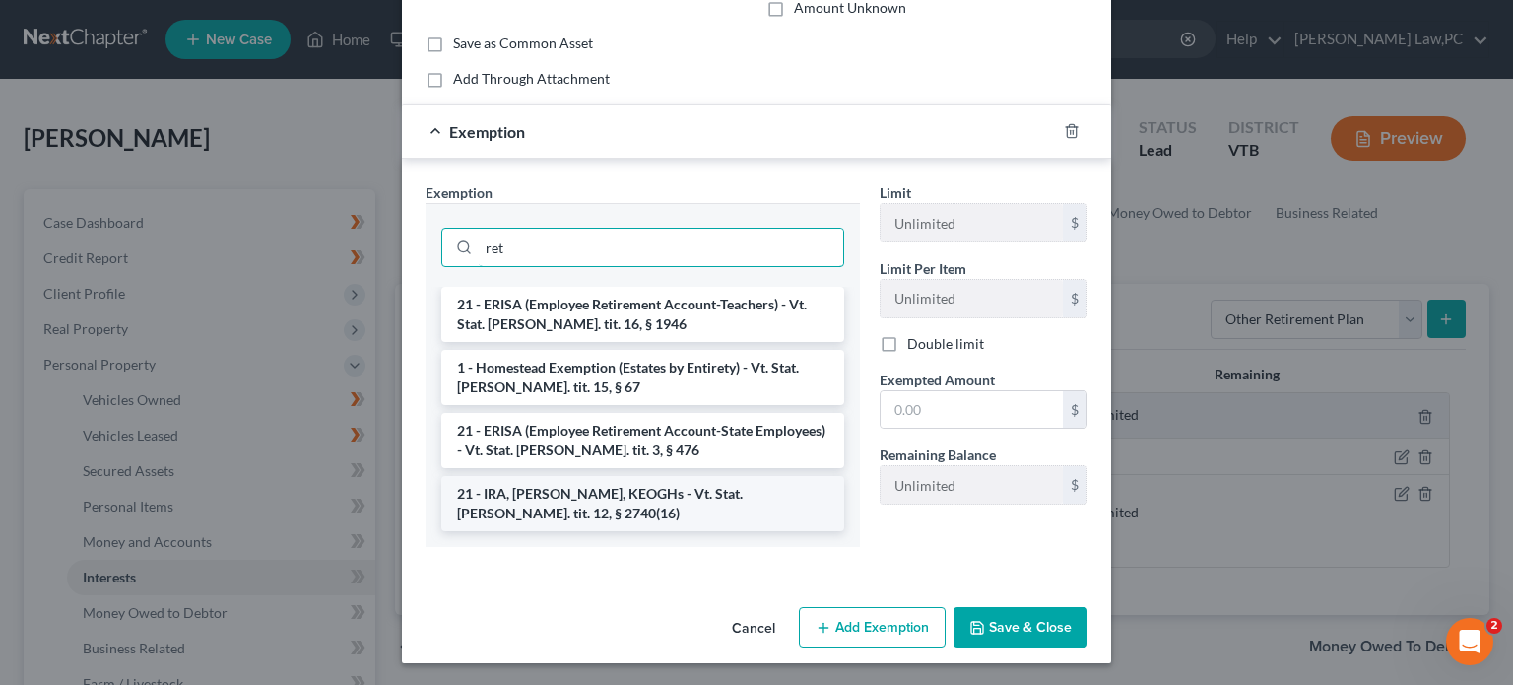
type input "ret"
click at [606, 503] on li "21 - IRA, [PERSON_NAME], KEOGHs - Vt. Stat. [PERSON_NAME]. tit. 12, § 2740(16)" at bounding box center [642, 503] width 403 height 55
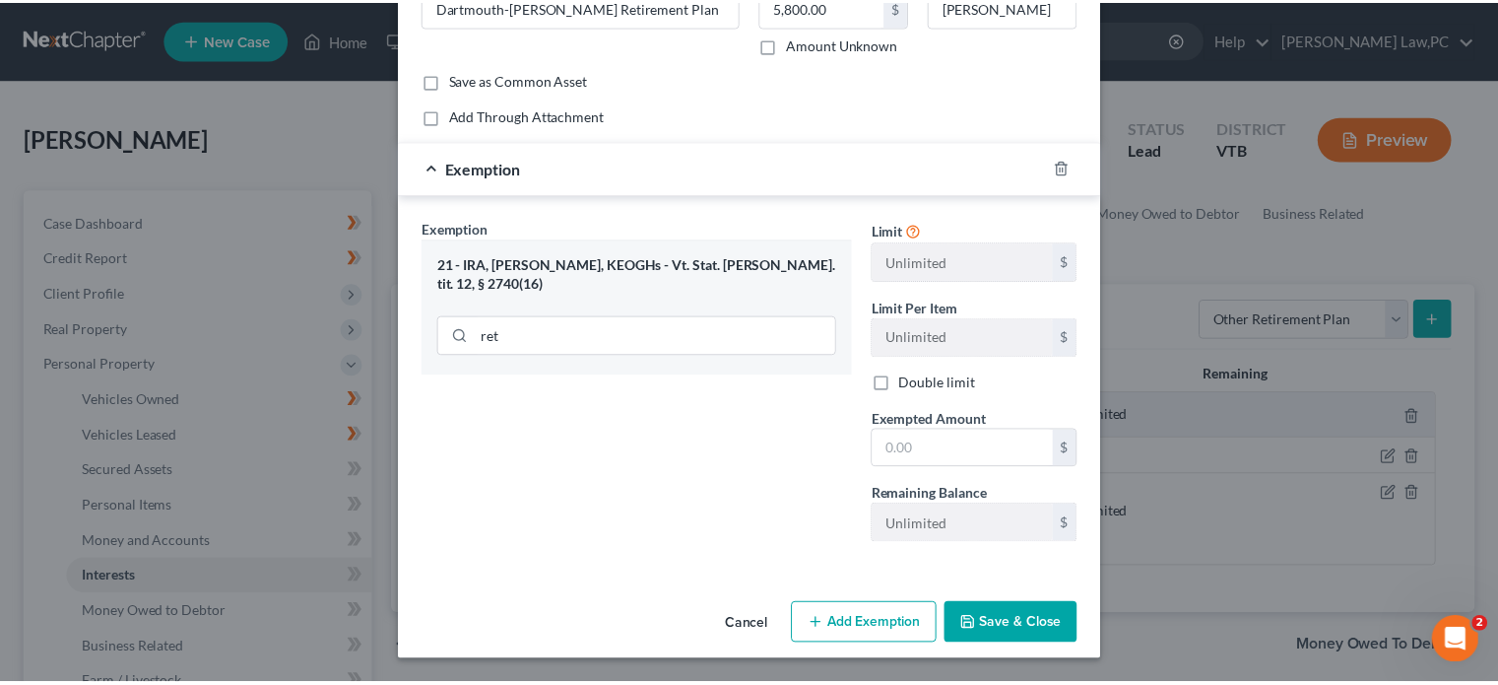
scroll to position [121, 0]
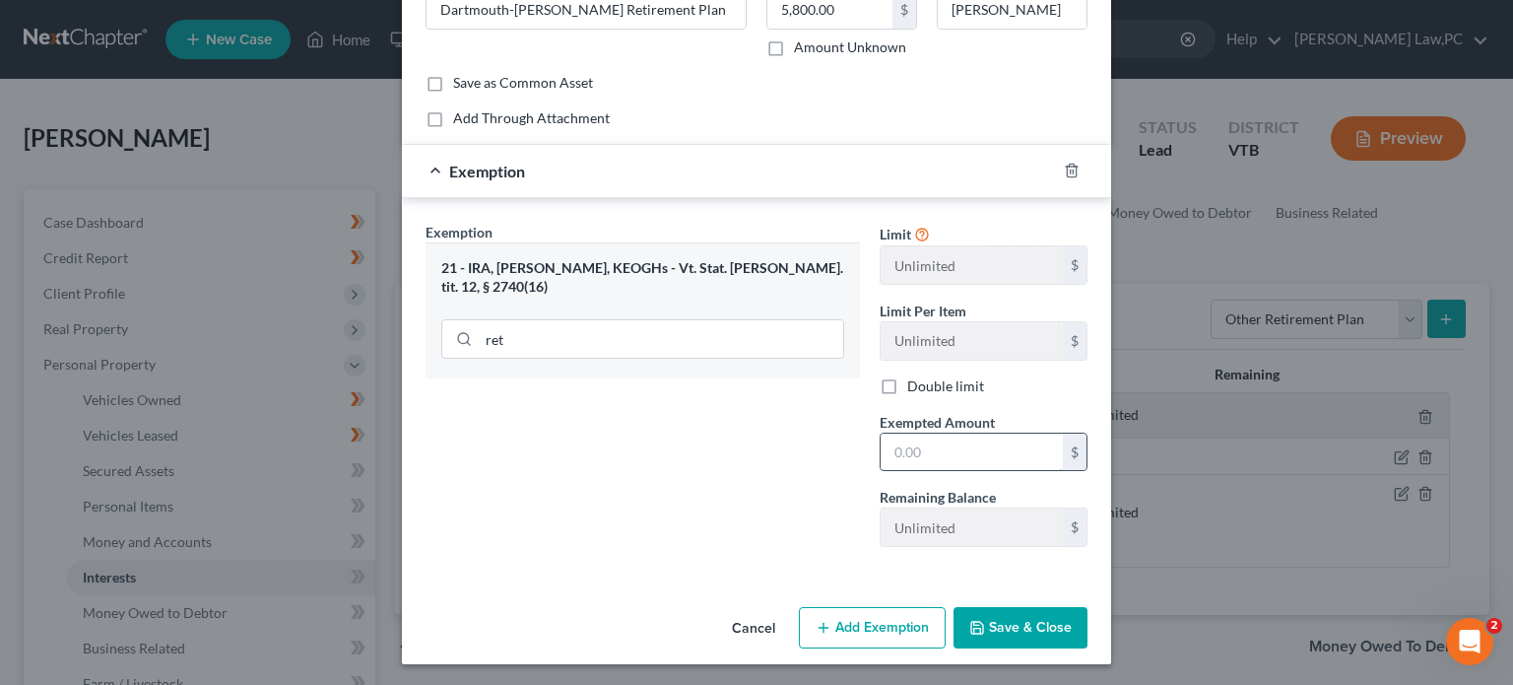
click at [935, 448] on input "text" at bounding box center [972, 451] width 182 height 37
type input "5,800"
click at [834, 467] on div "Exemption Set must be selected for CA. Exemption * 21 - IRA, [PERSON_NAME], KEO…" at bounding box center [643, 392] width 454 height 341
click at [1043, 619] on button "Save & Close" at bounding box center [1021, 627] width 134 height 41
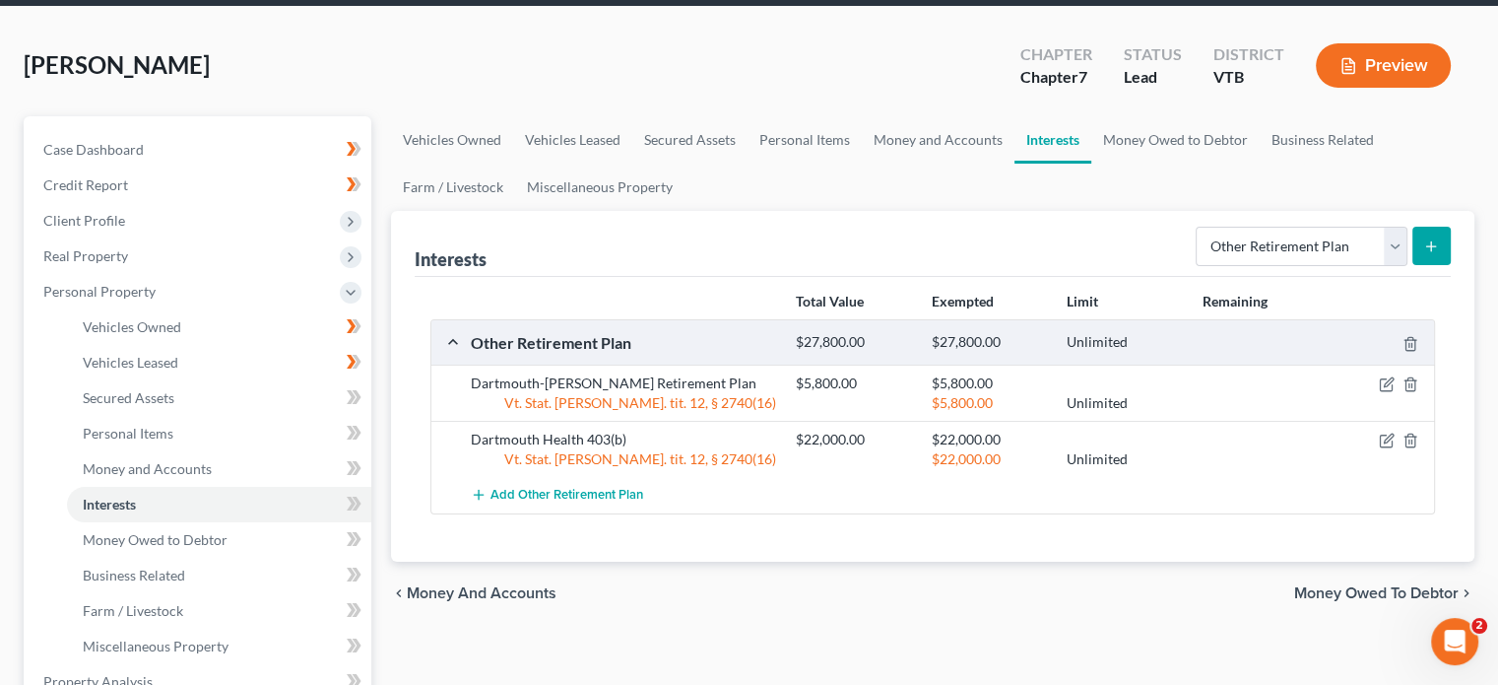
scroll to position [71, 0]
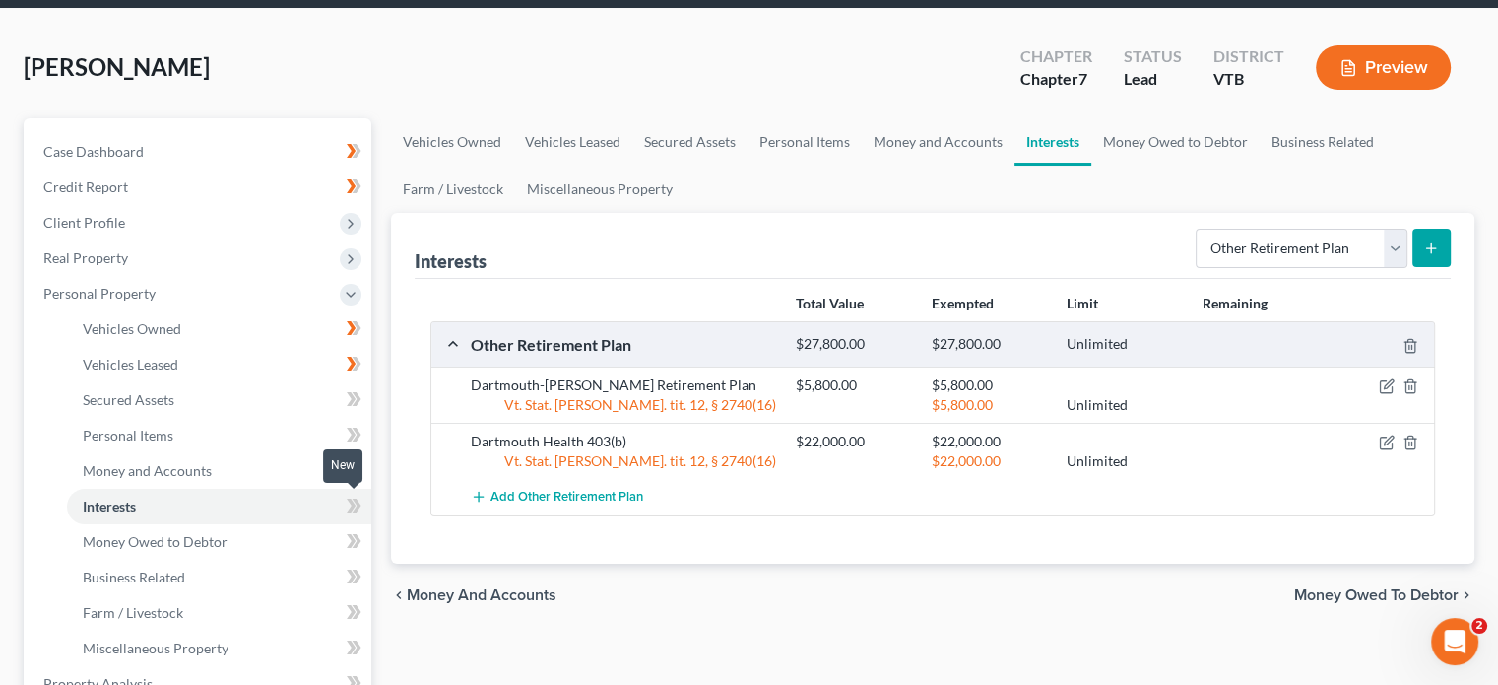
click at [357, 505] on icon at bounding box center [357, 505] width 9 height 14
click at [156, 297] on span "Personal Property" at bounding box center [200, 293] width 344 height 35
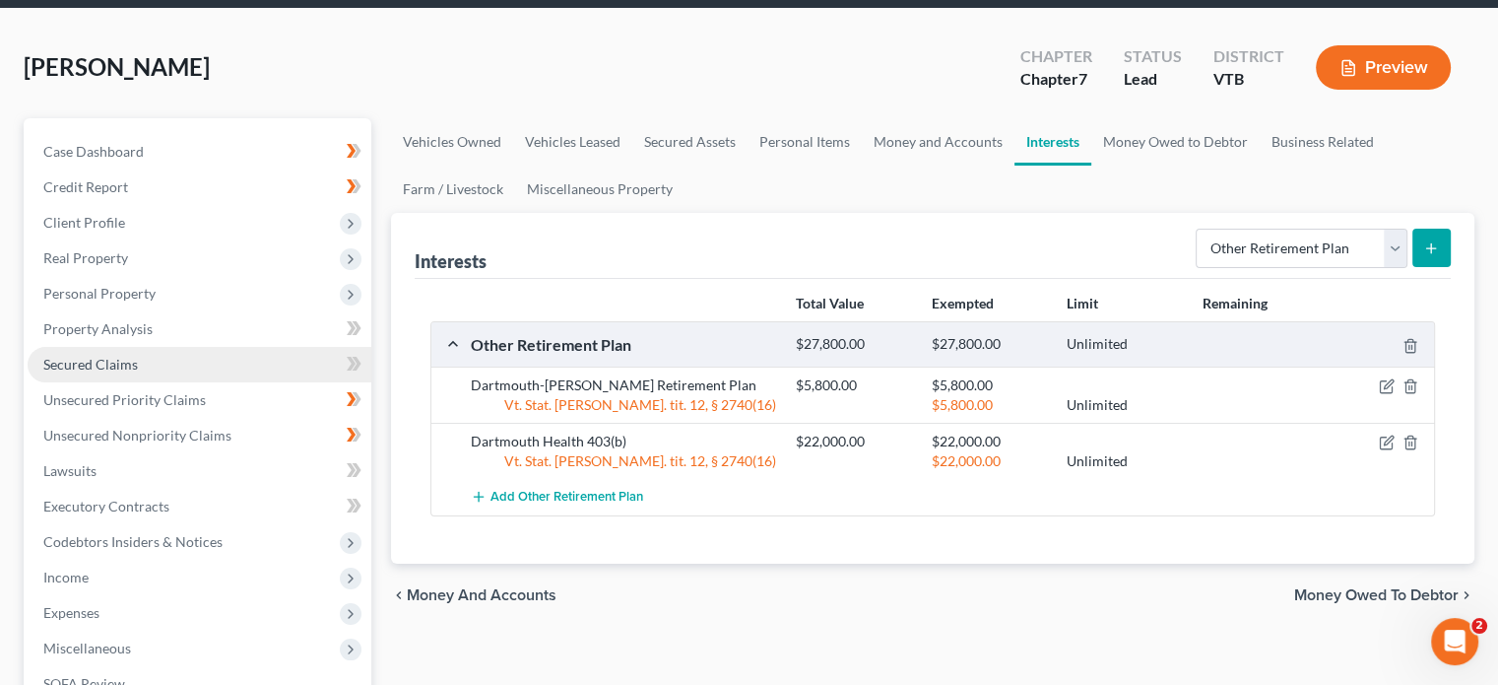
click at [103, 358] on span "Secured Claims" at bounding box center [90, 364] width 95 height 17
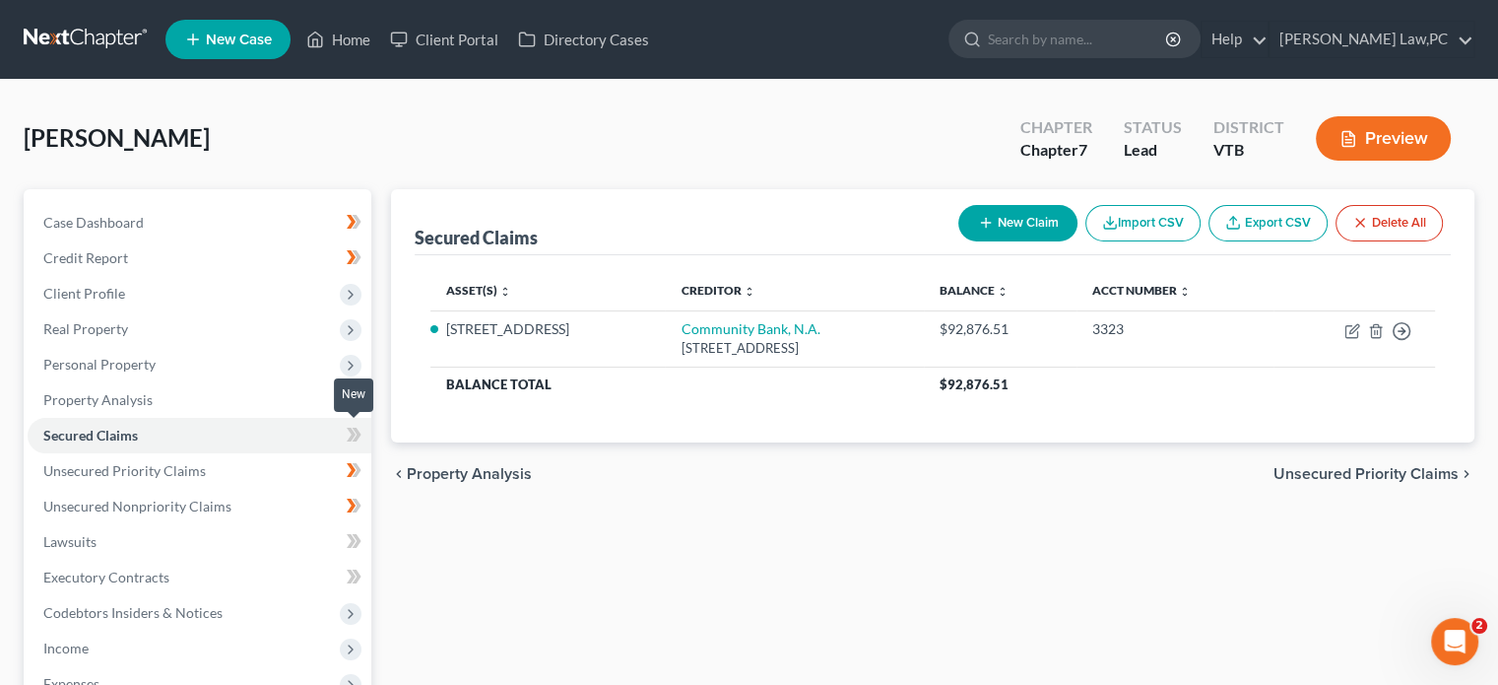
click at [363, 430] on span at bounding box center [354, 438] width 34 height 30
click at [985, 224] on icon "button" at bounding box center [986, 223] width 16 height 16
select select "0"
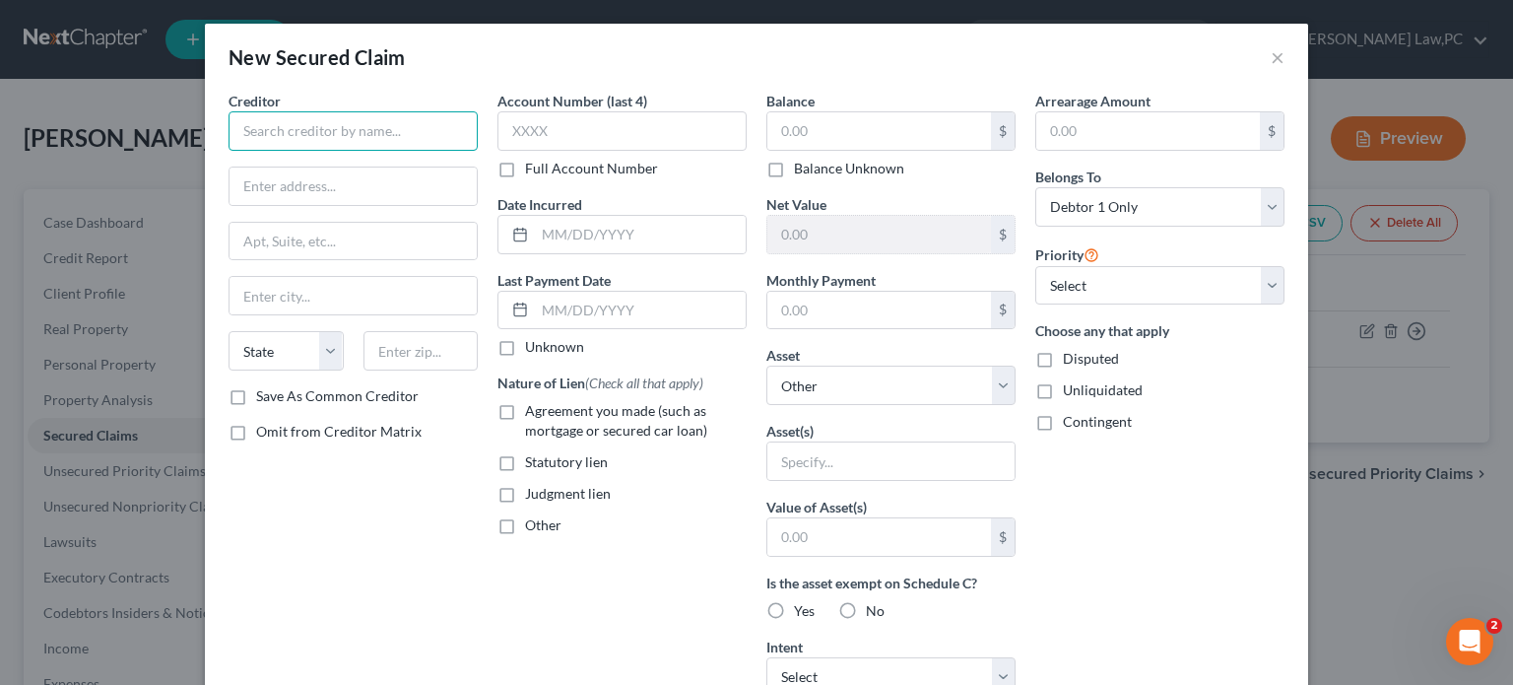
click at [346, 141] on input "text" at bounding box center [353, 130] width 249 height 39
type input "Dartmouth Health"
click at [855, 119] on input "text" at bounding box center [879, 130] width 224 height 37
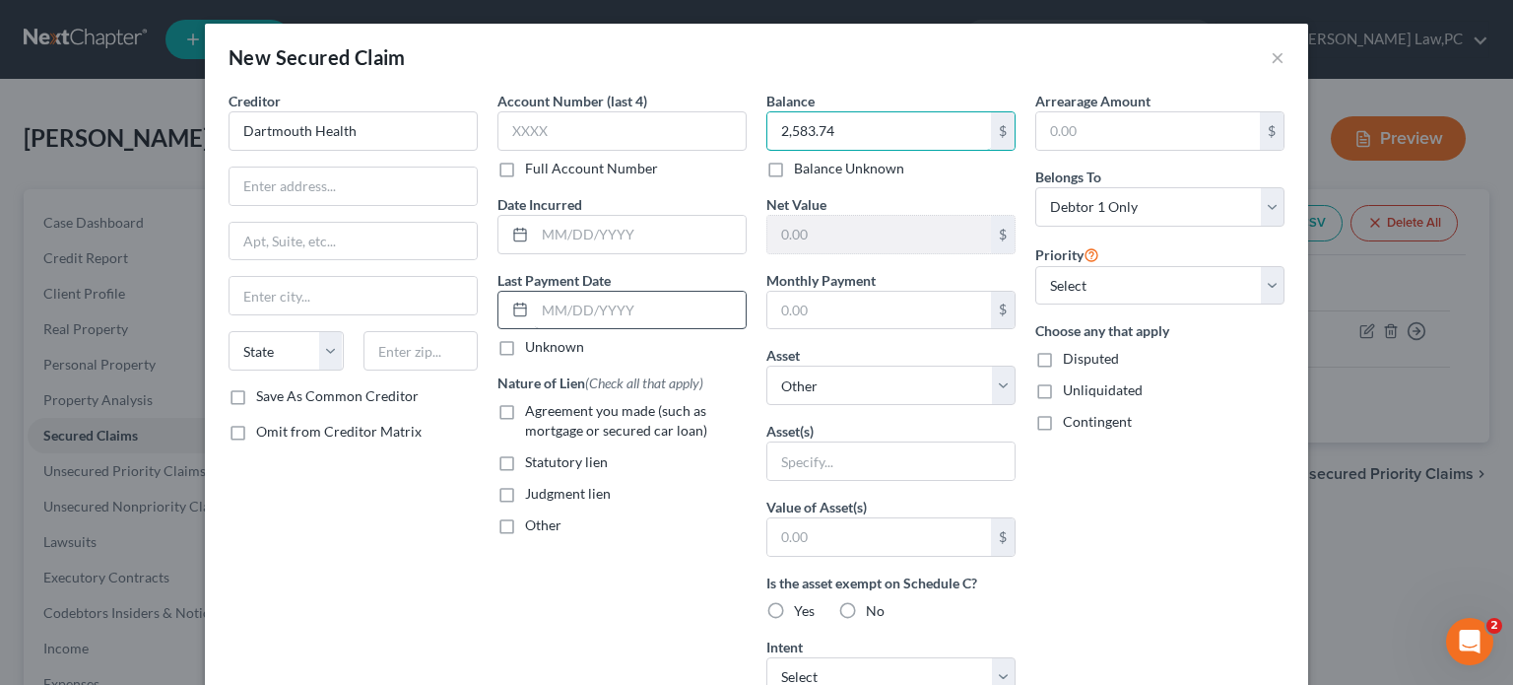
type input "2,583.74"
click at [603, 303] on input "text" at bounding box center [640, 310] width 211 height 37
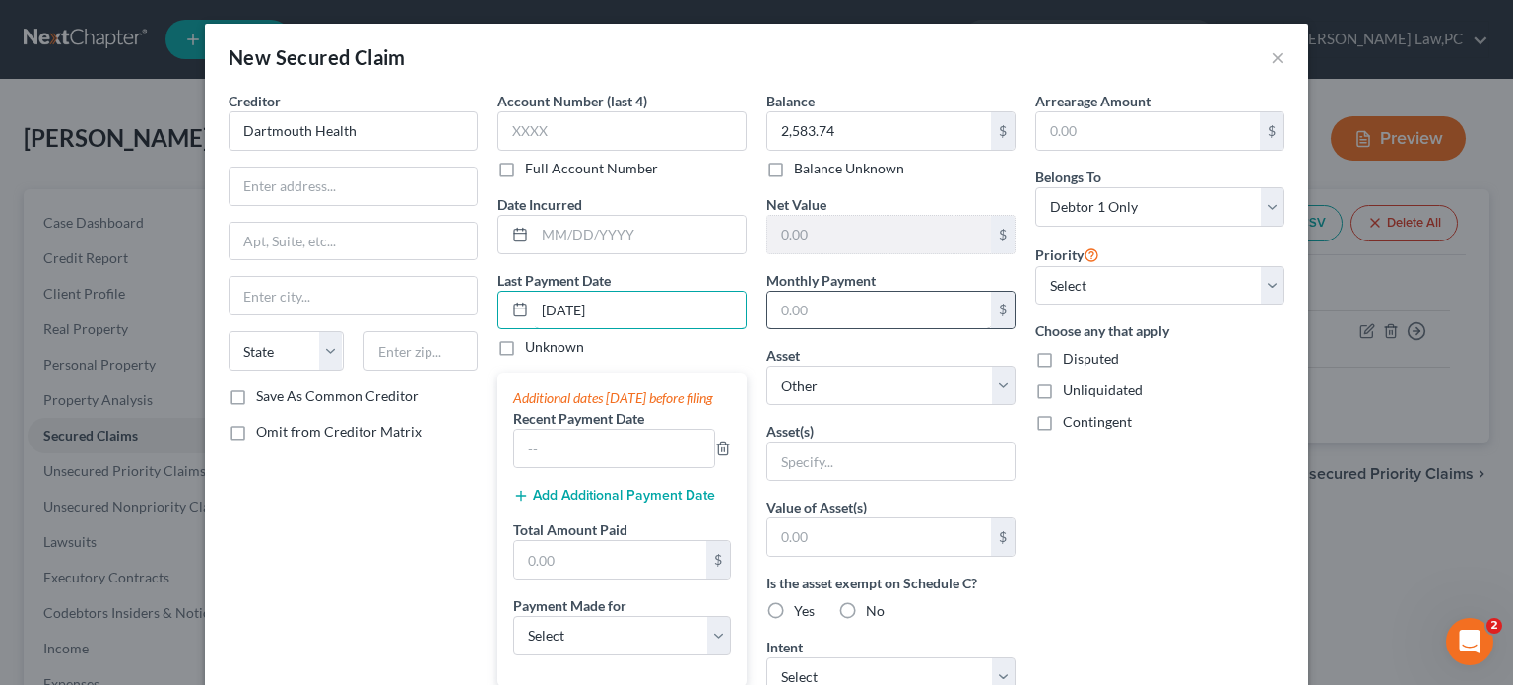
type input "[DATE]"
click at [828, 310] on input "text" at bounding box center [879, 310] width 224 height 37
click at [654, 235] on input "text" at bounding box center [640, 234] width 211 height 37
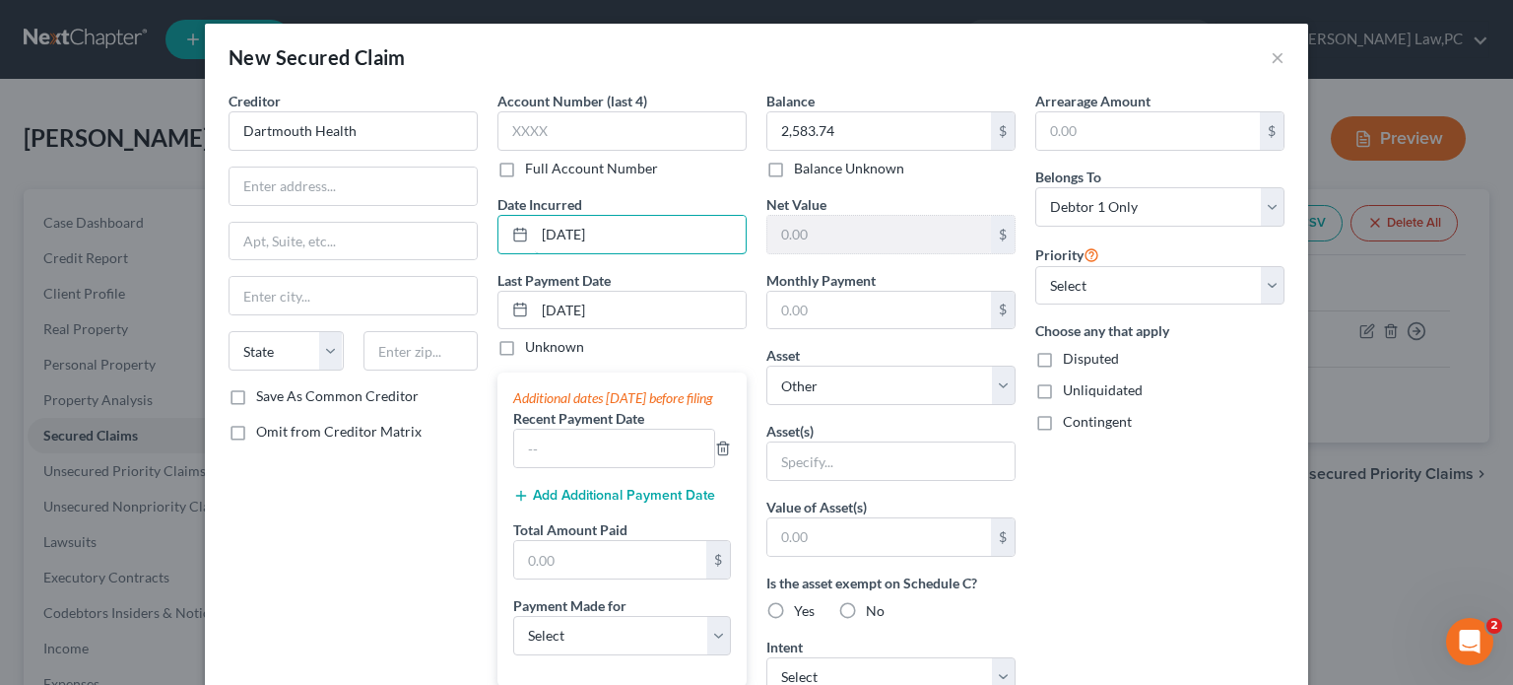
type input "[DATE]"
click at [688, 264] on div "Account Number (last 4) Full Account Number Date Incurred [DATE] Last Payment D…" at bounding box center [622, 530] width 269 height 879
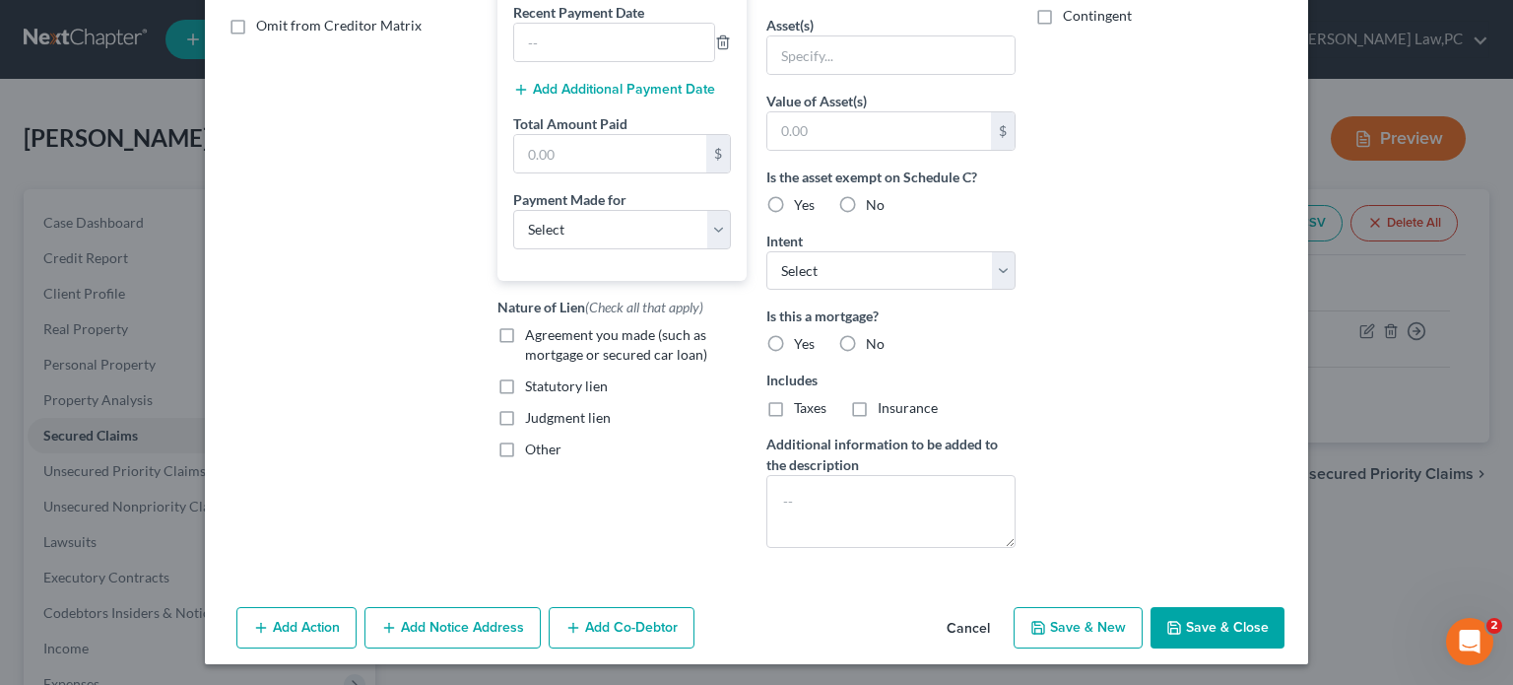
click at [1206, 636] on button "Save & Close" at bounding box center [1218, 627] width 134 height 41
select select
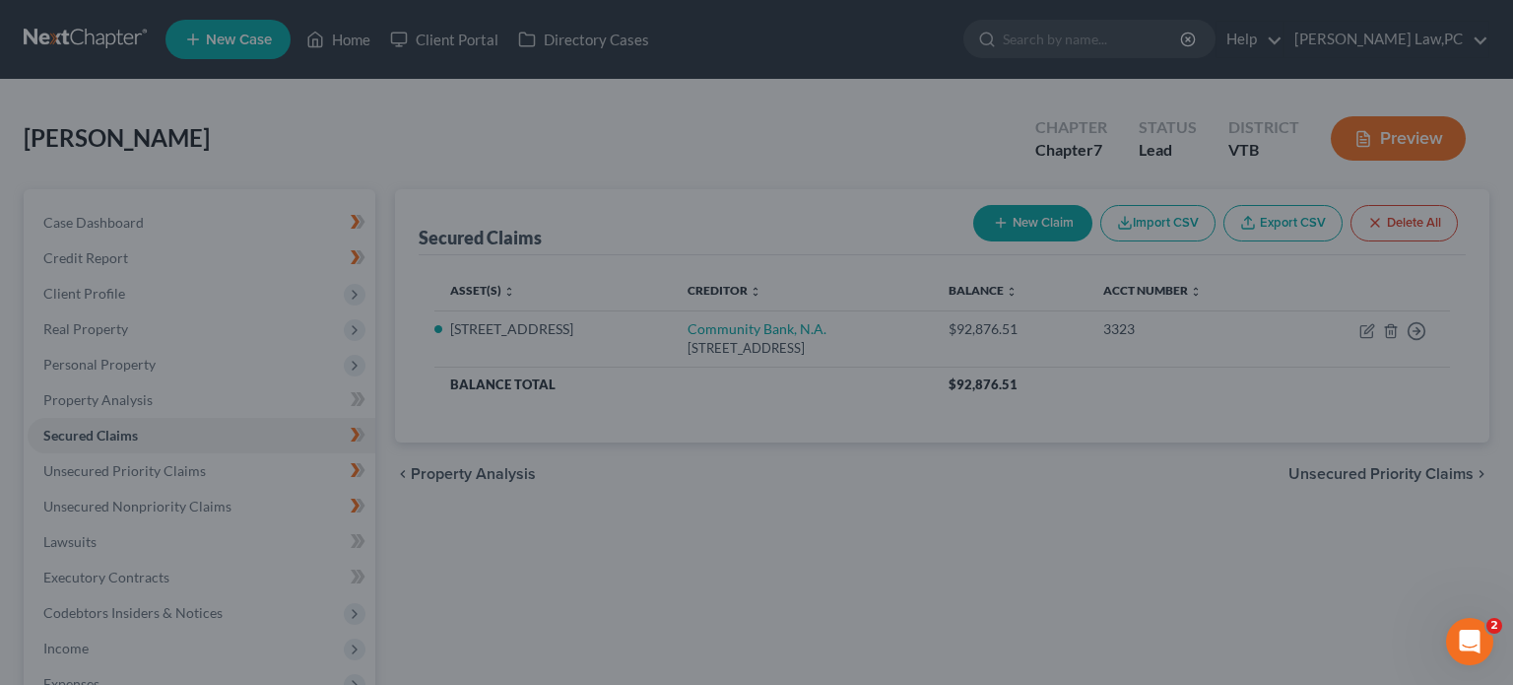
type input "0"
type input "0.00"
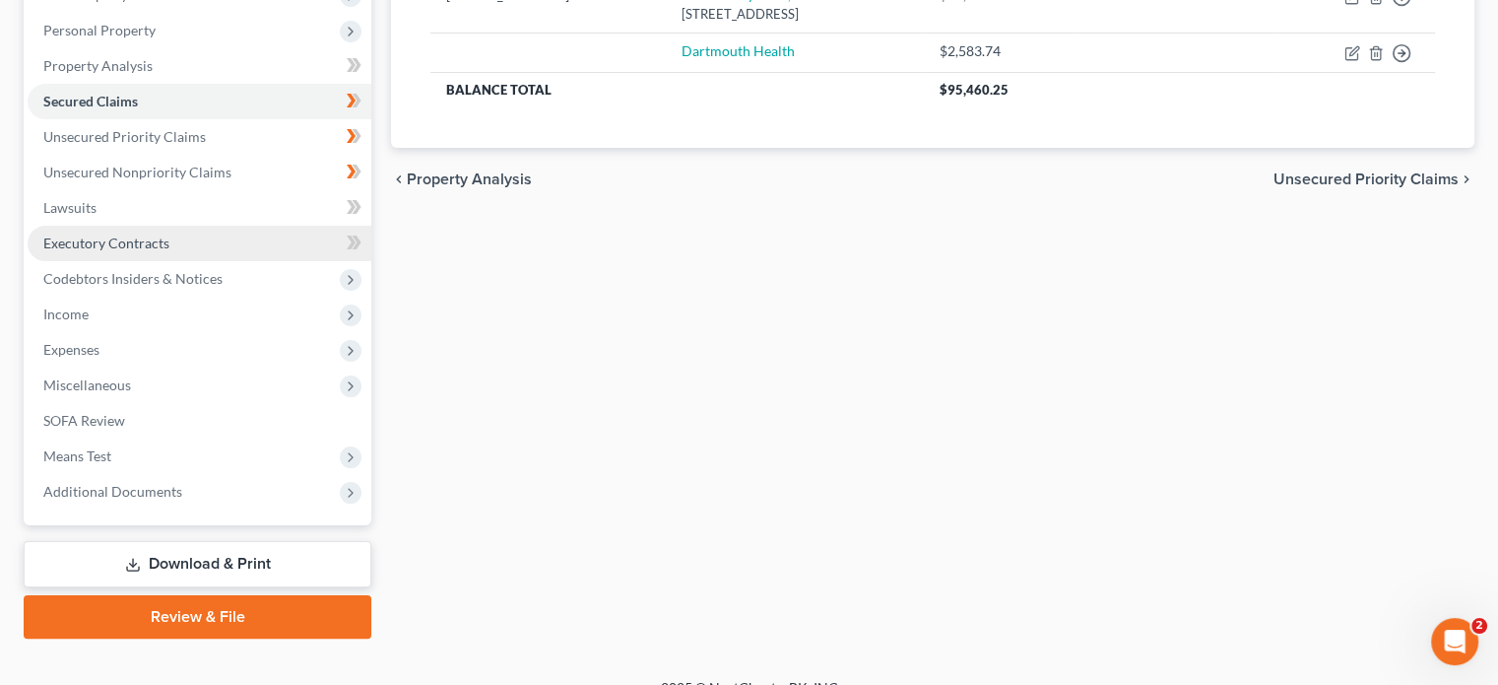
scroll to position [335, 0]
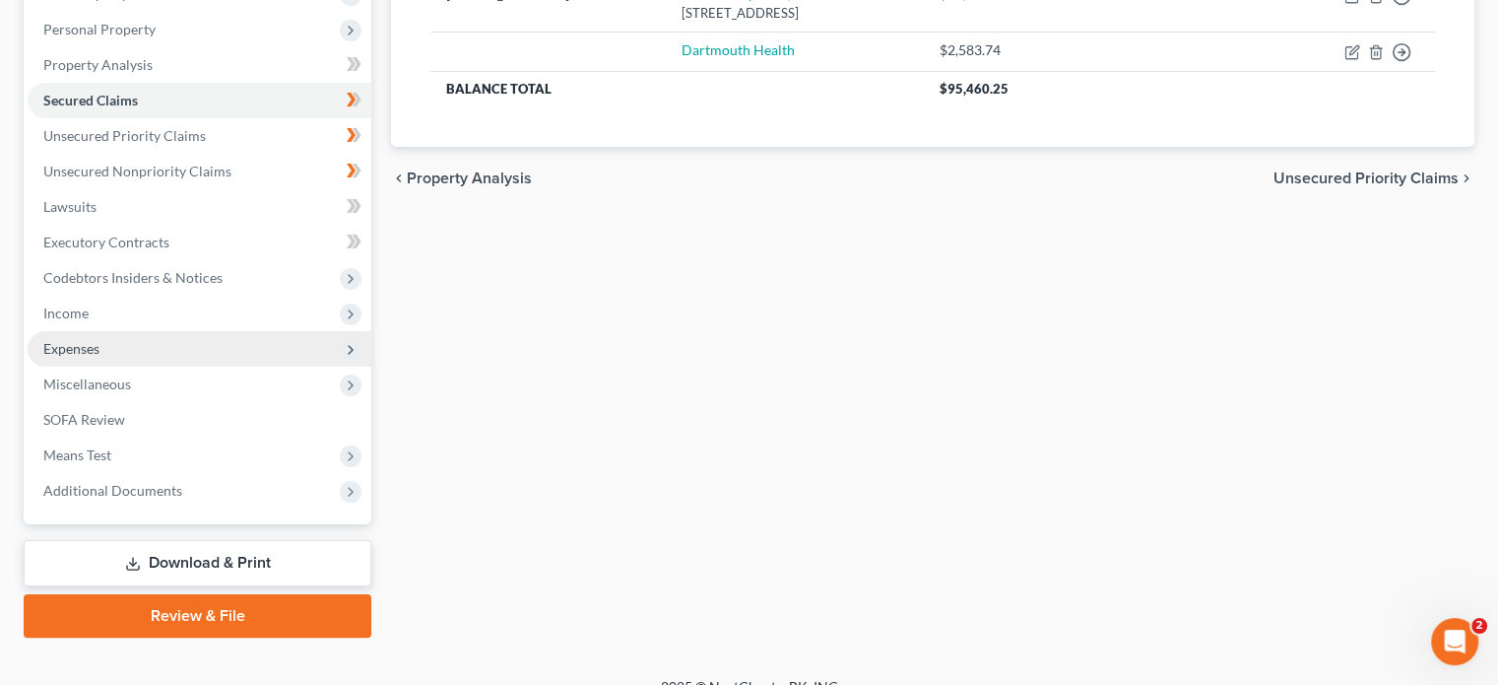
click at [130, 349] on span "Expenses" at bounding box center [200, 348] width 344 height 35
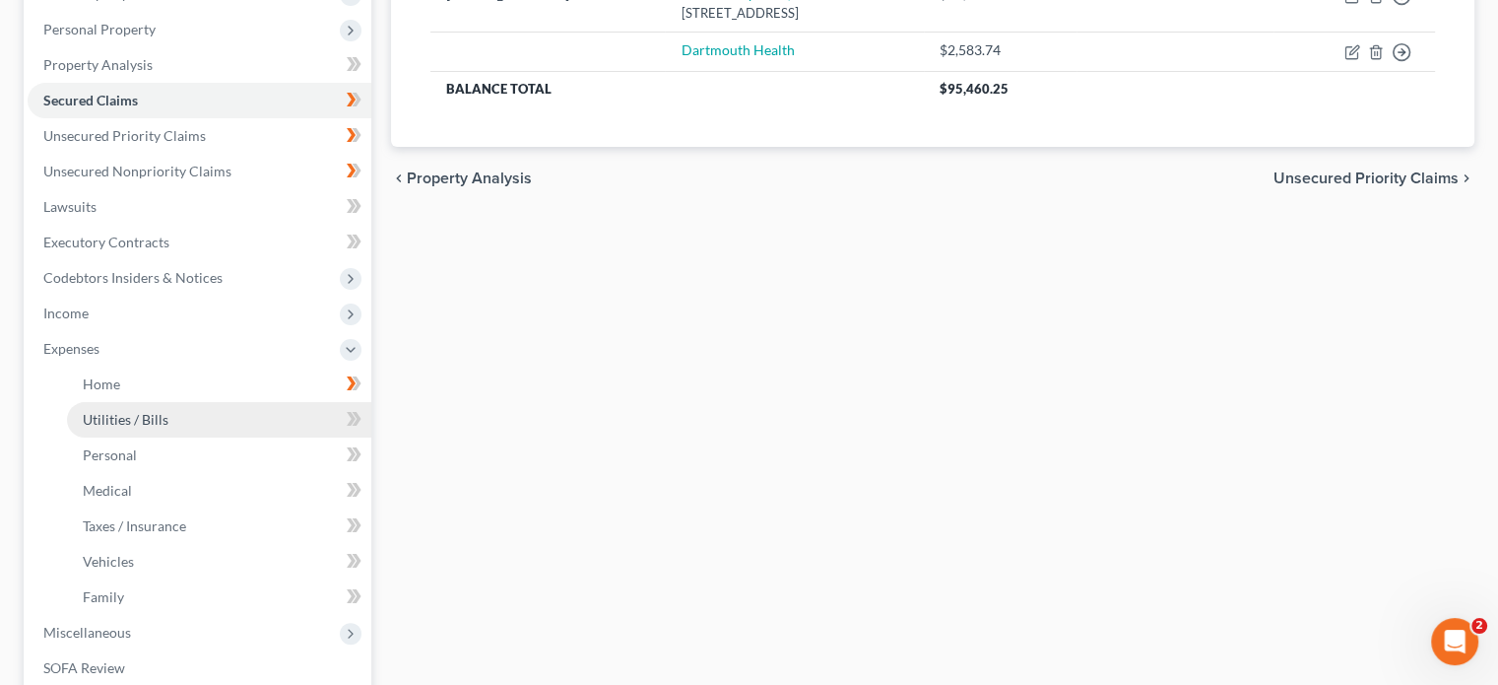
click at [151, 421] on span "Utilities / Bills" at bounding box center [126, 419] width 86 height 17
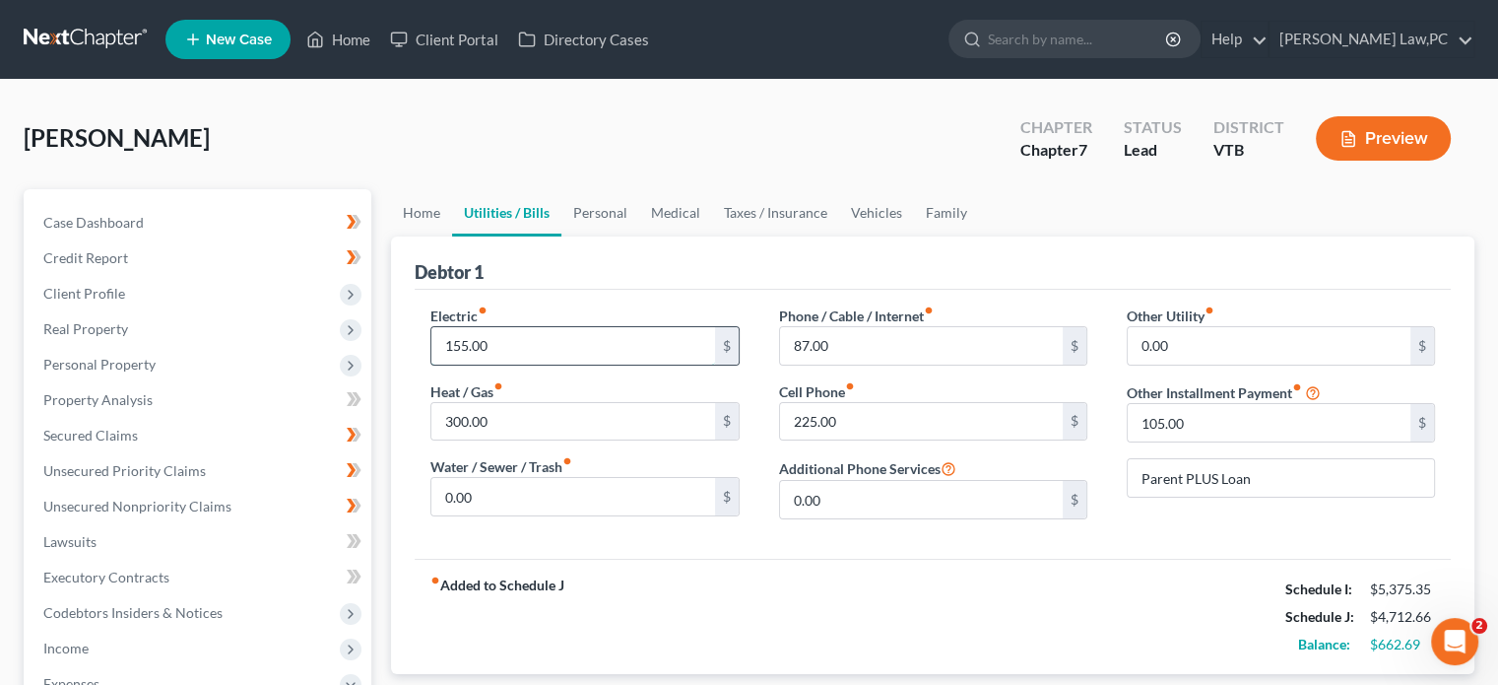
click at [522, 348] on input "155.00" at bounding box center [572, 345] width 283 height 37
type input "184"
click at [907, 590] on div "fiber_manual_record Added to Schedule J Schedule I: $5,375.35 Schedule J: $4,74…" at bounding box center [933, 616] width 1036 height 115
click at [737, 196] on link "Taxes / Insurance" at bounding box center [775, 212] width 127 height 47
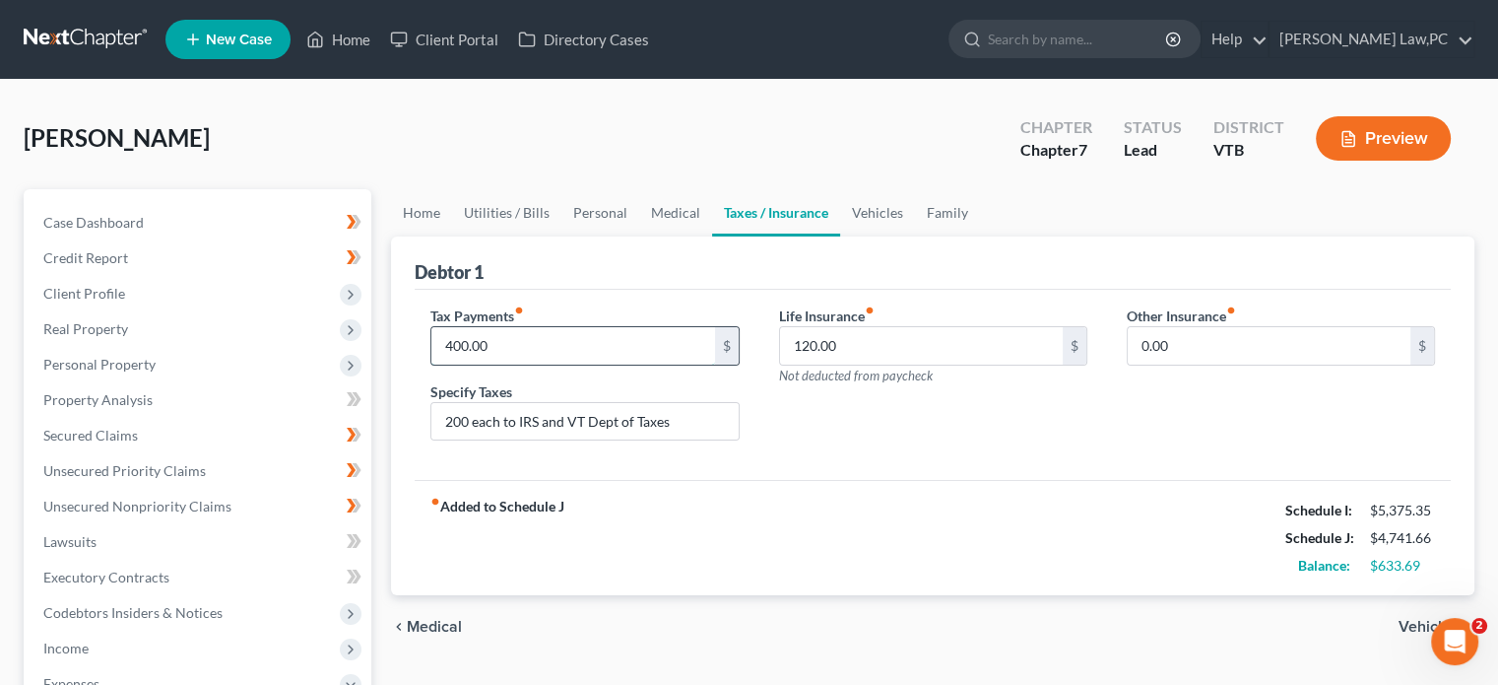
click at [531, 347] on input "400.00" at bounding box center [572, 345] width 283 height 37
type input "325"
click at [473, 424] on input "200 each to IRS and VT Dept of Taxes" at bounding box center [584, 421] width 306 height 37
click at [503, 421] on input "$125 each to IRS and $200 to VT Dept of Taxes" at bounding box center [584, 421] width 306 height 37
type input "$125 to IRS and $200 to VT Dept of Taxes"
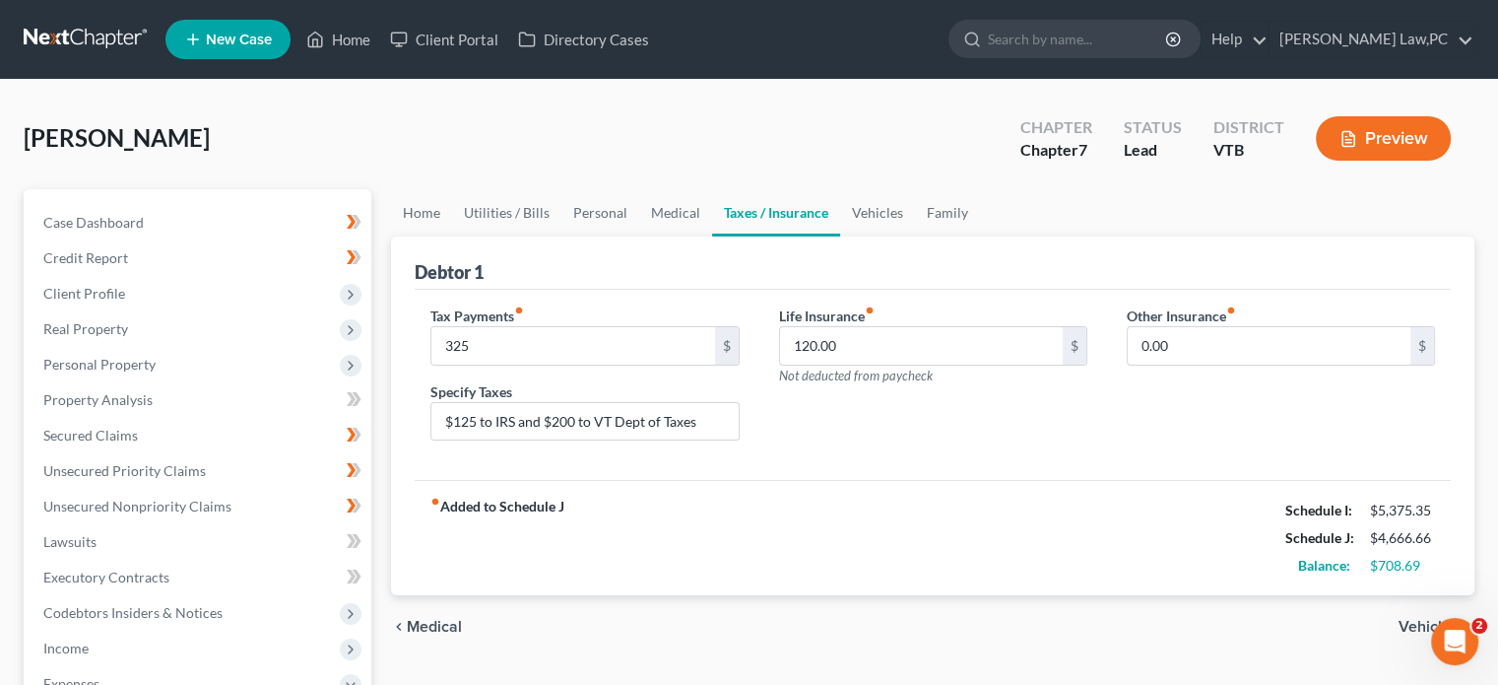
click at [781, 414] on div "Life Insurance fiber_manual_record 120.00 $ Not deducted from paycheck" at bounding box center [934, 381] width 348 height 152
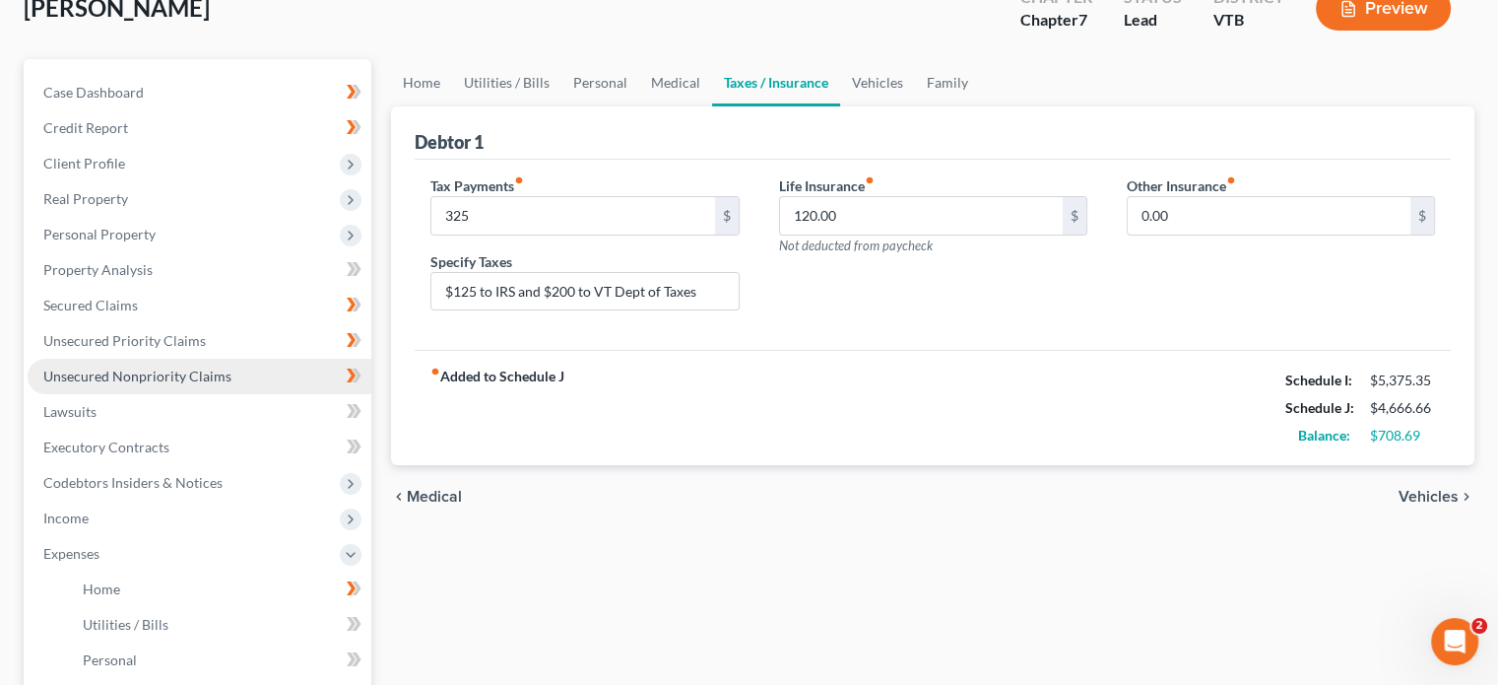
scroll to position [67, 0]
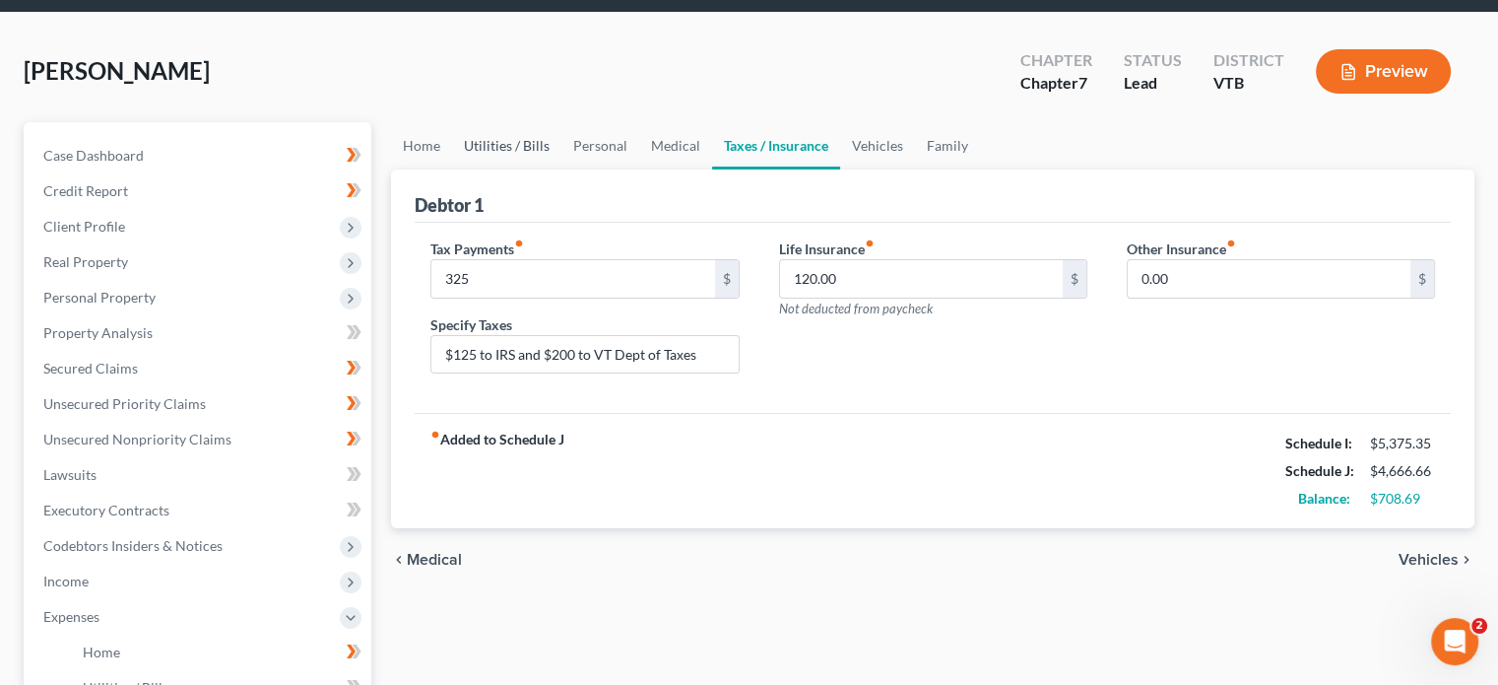
click at [512, 151] on link "Utilities / Bills" at bounding box center [506, 145] width 109 height 47
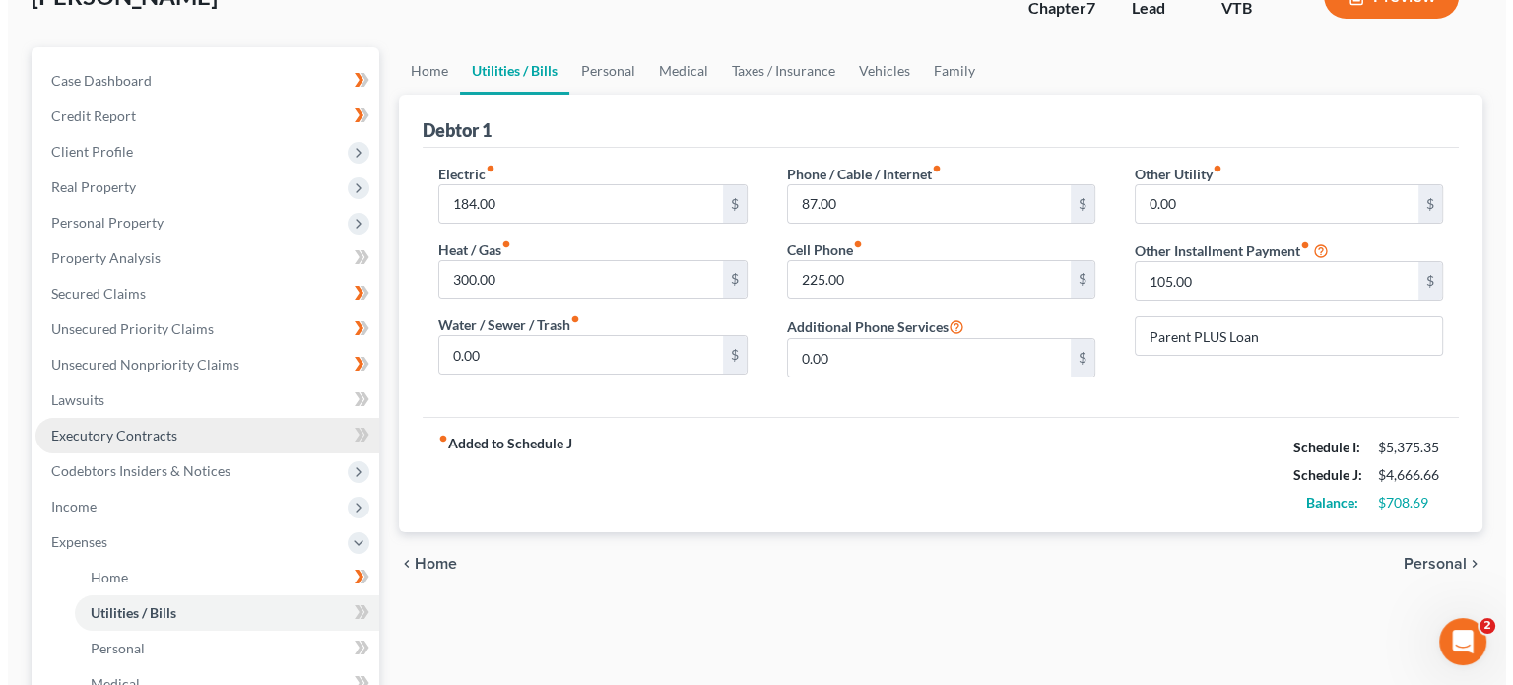
scroll to position [292, 0]
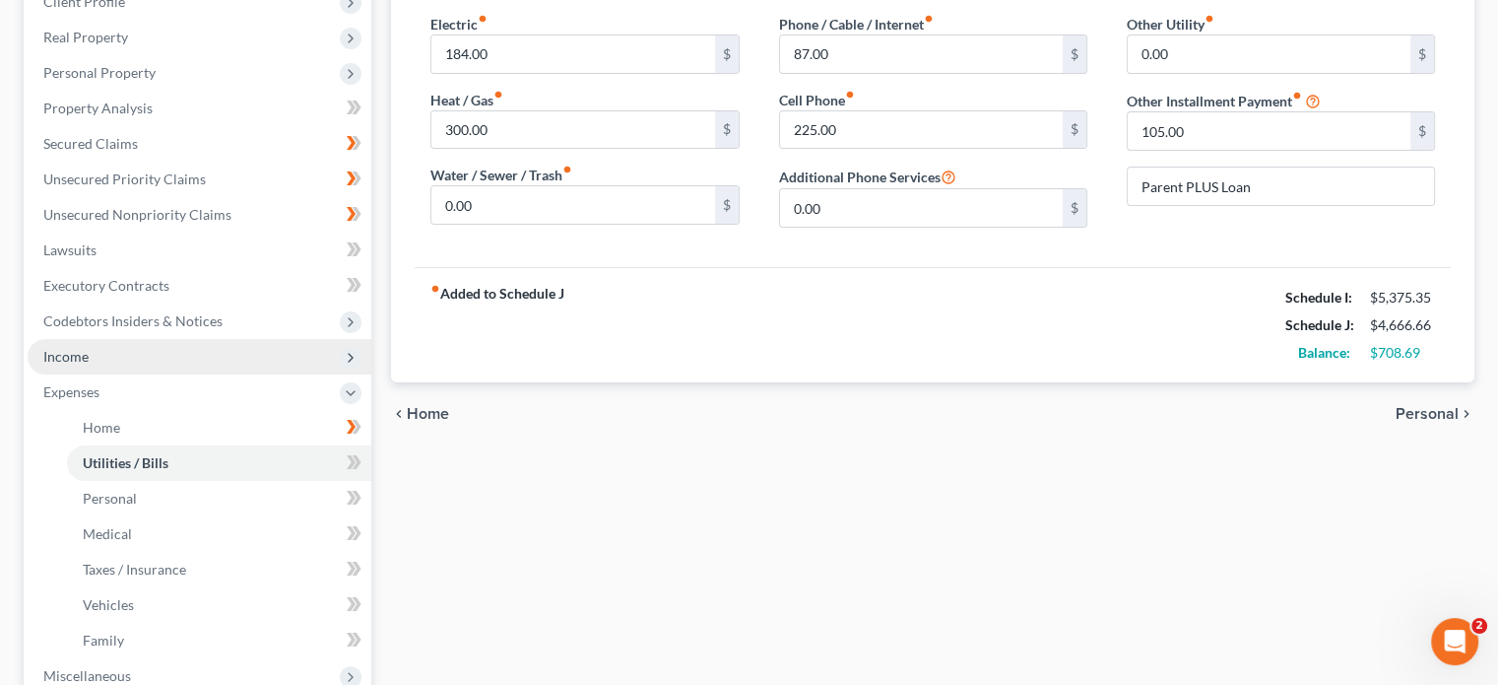
click at [134, 365] on span "Income" at bounding box center [200, 356] width 344 height 35
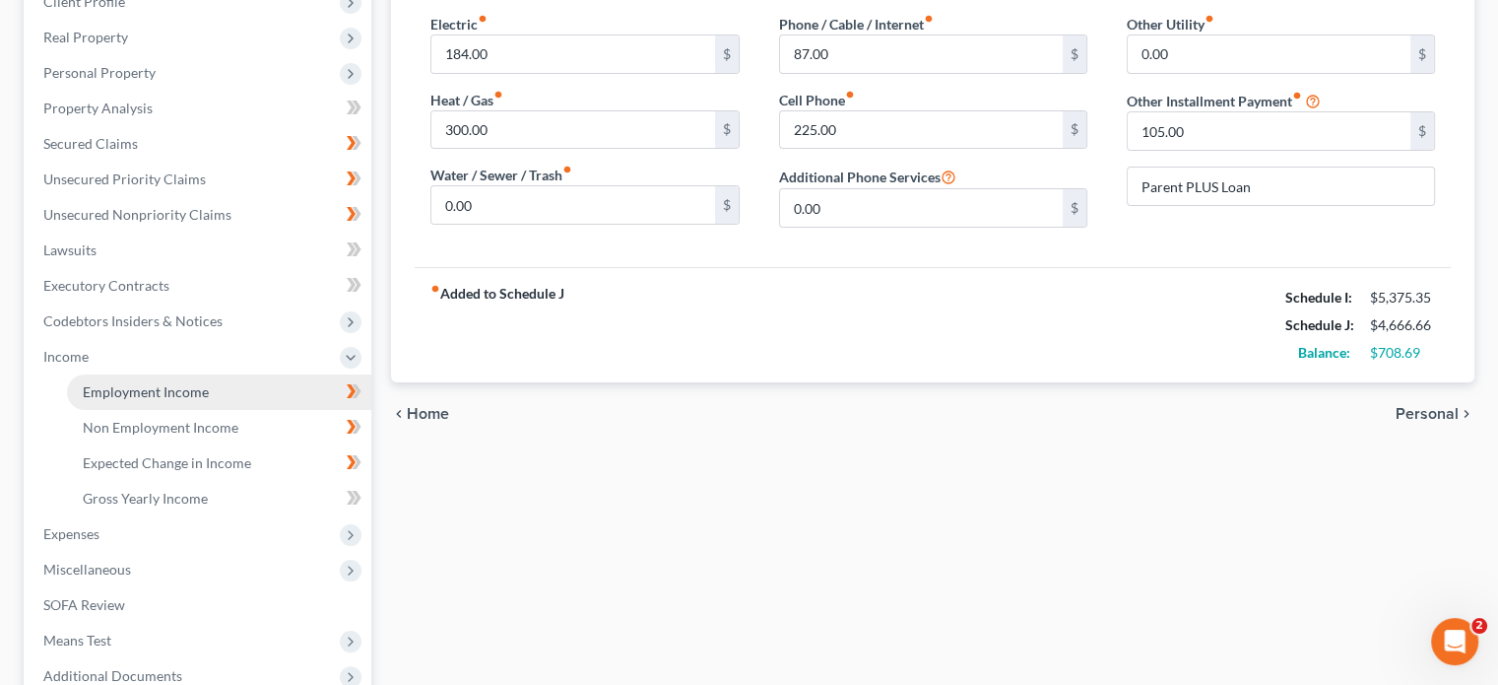
click at [115, 401] on link "Employment Income" at bounding box center [219, 391] width 304 height 35
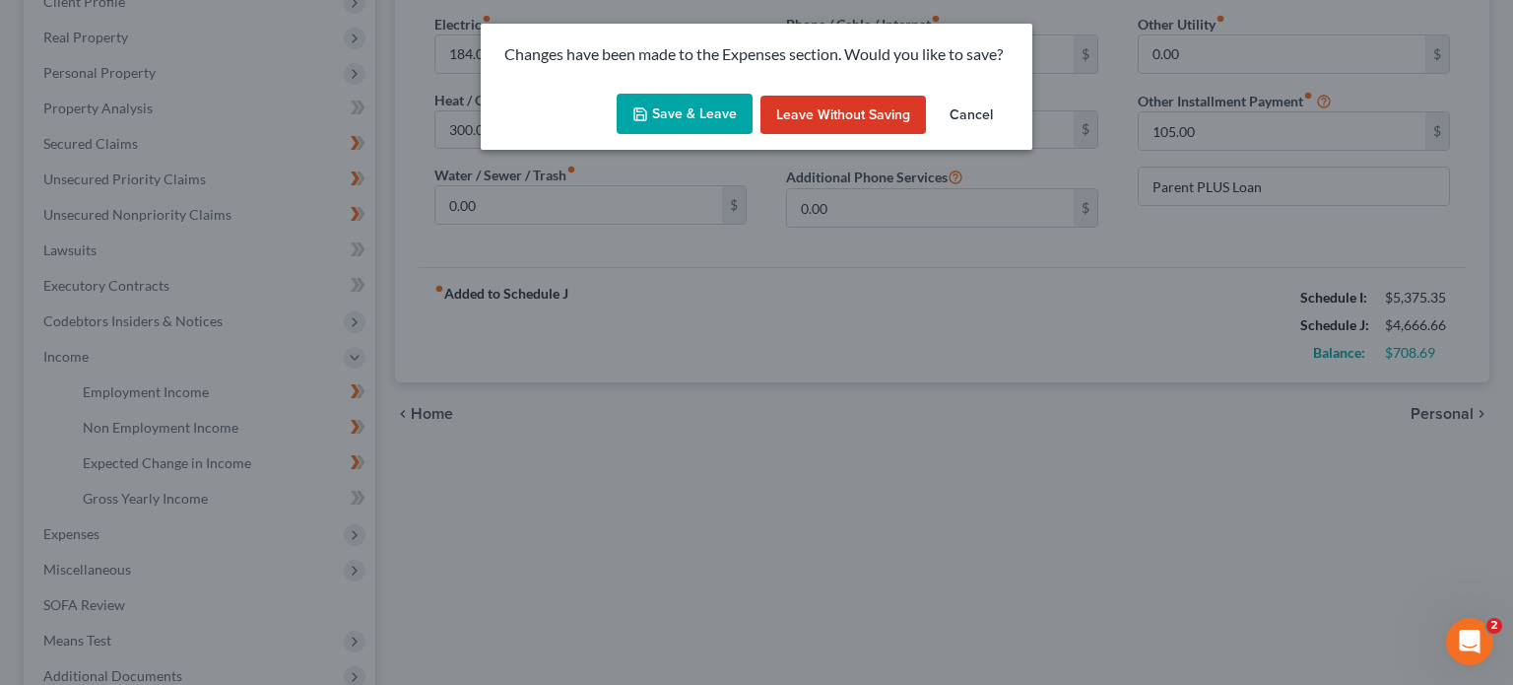
click at [709, 113] on button "Save & Leave" at bounding box center [685, 114] width 136 height 41
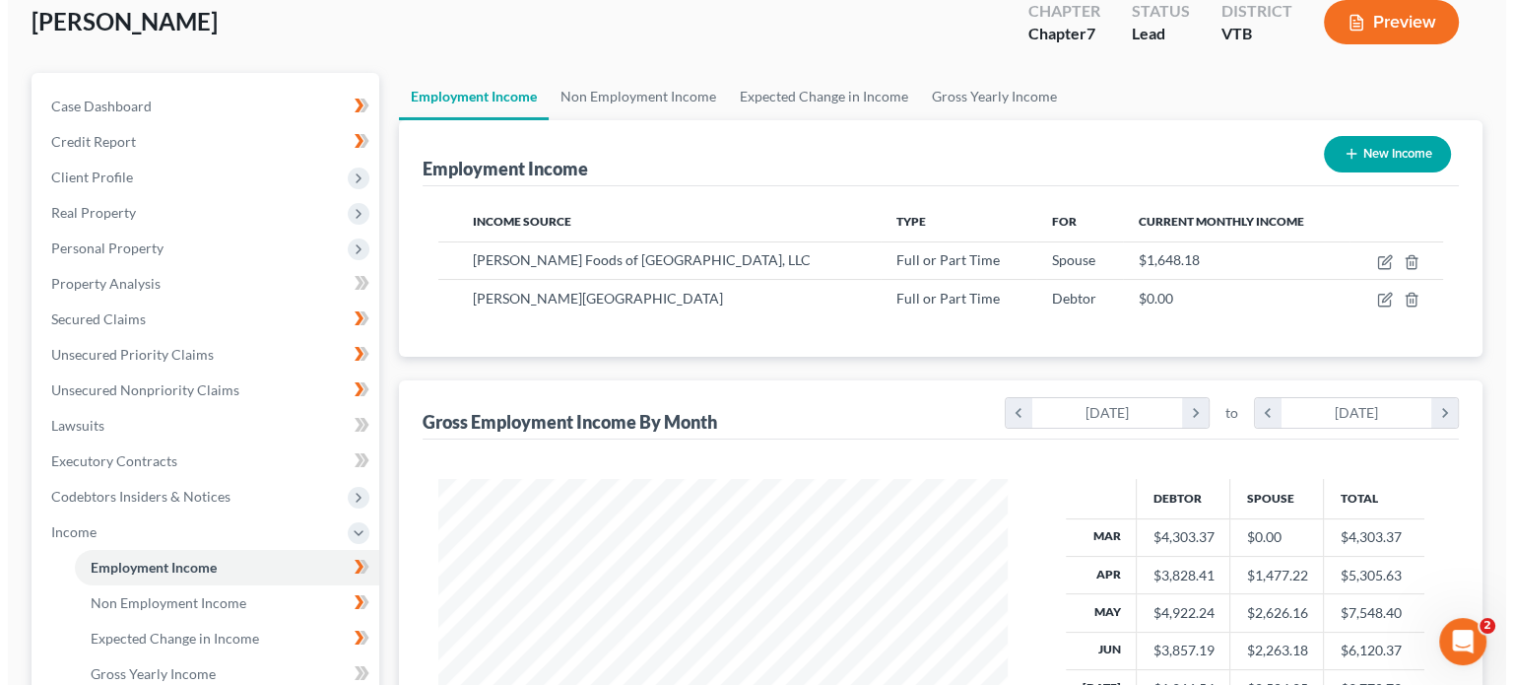
scroll to position [83, 0]
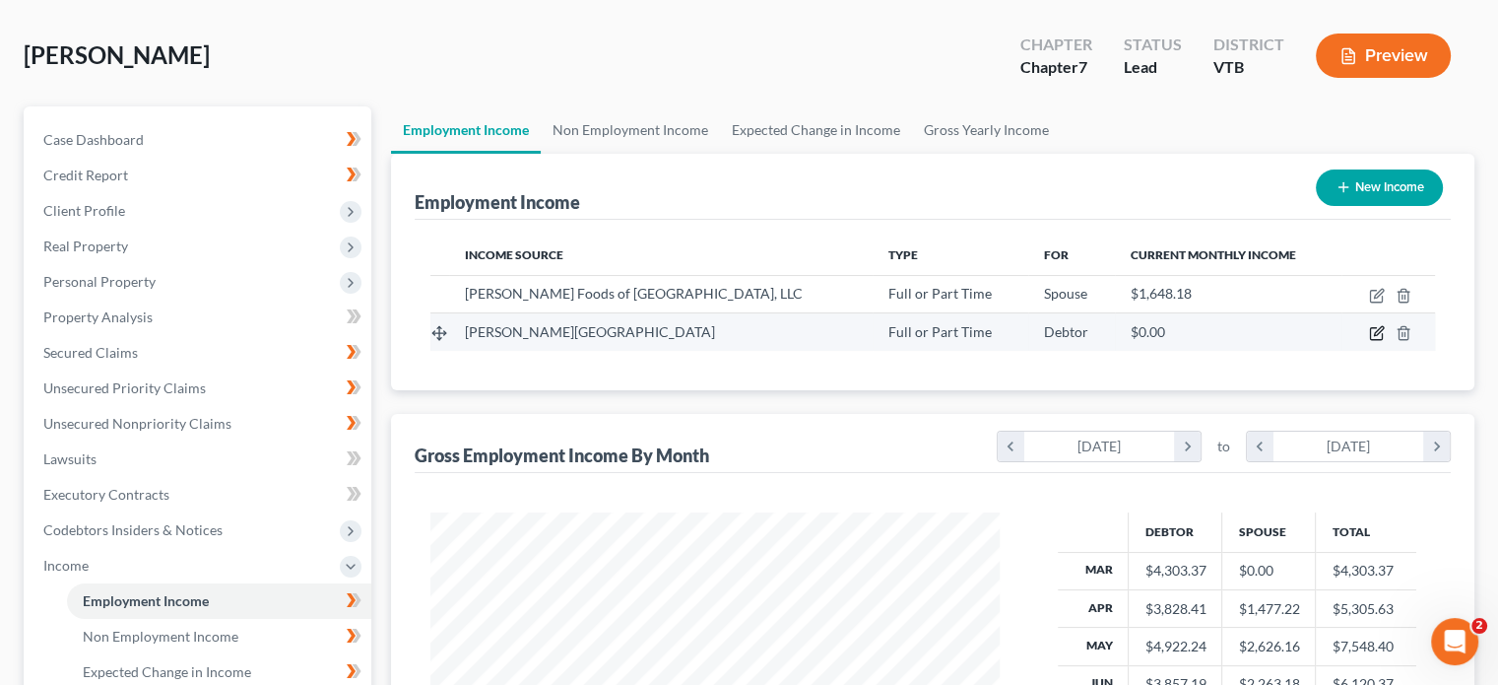
click at [1381, 337] on icon "button" at bounding box center [1377, 333] width 16 height 16
select select "0"
select select "32"
select select "2"
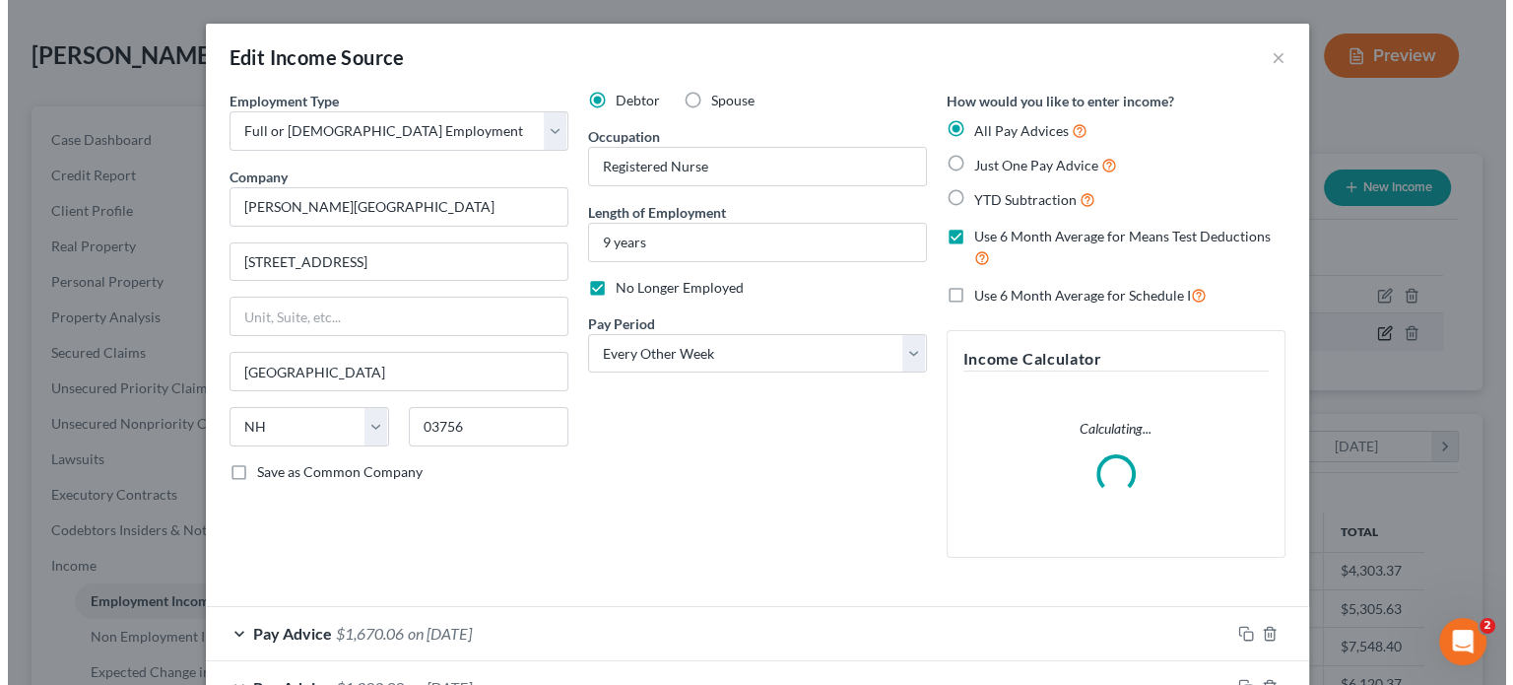
scroll to position [351, 615]
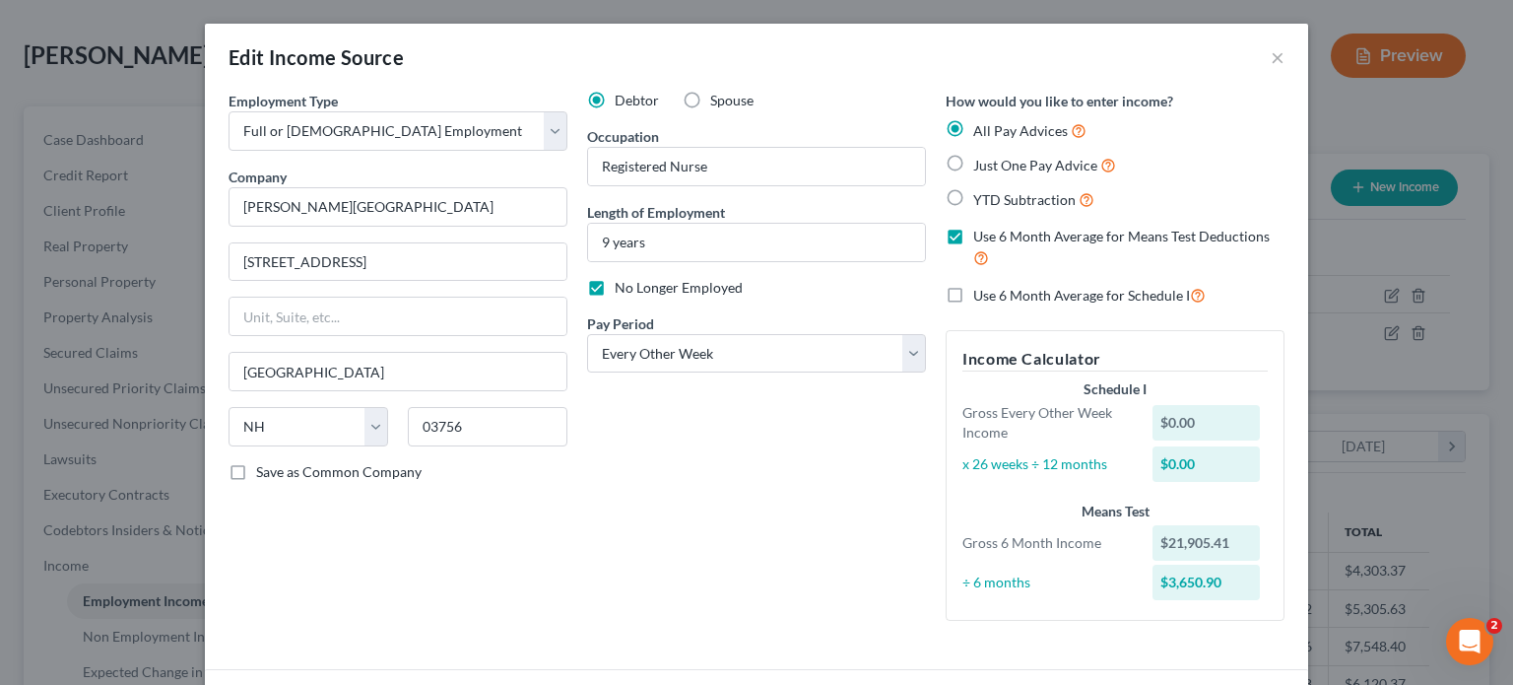
click at [973, 290] on label "Use 6 Month Average for Schedule I" at bounding box center [1089, 295] width 232 height 23
click at [981, 290] on input "Use 6 Month Average for Schedule I" at bounding box center [987, 290] width 13 height 13
checkbox input "true"
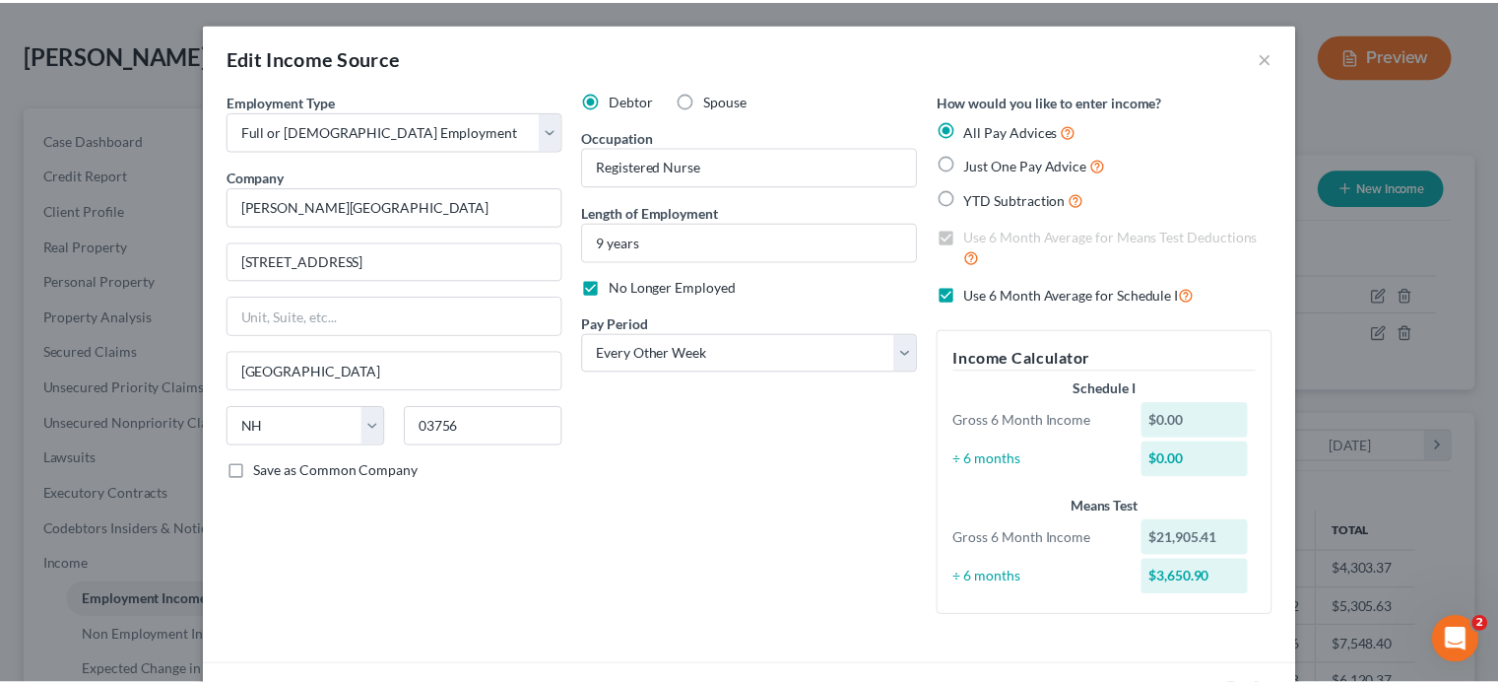
scroll to position [888, 0]
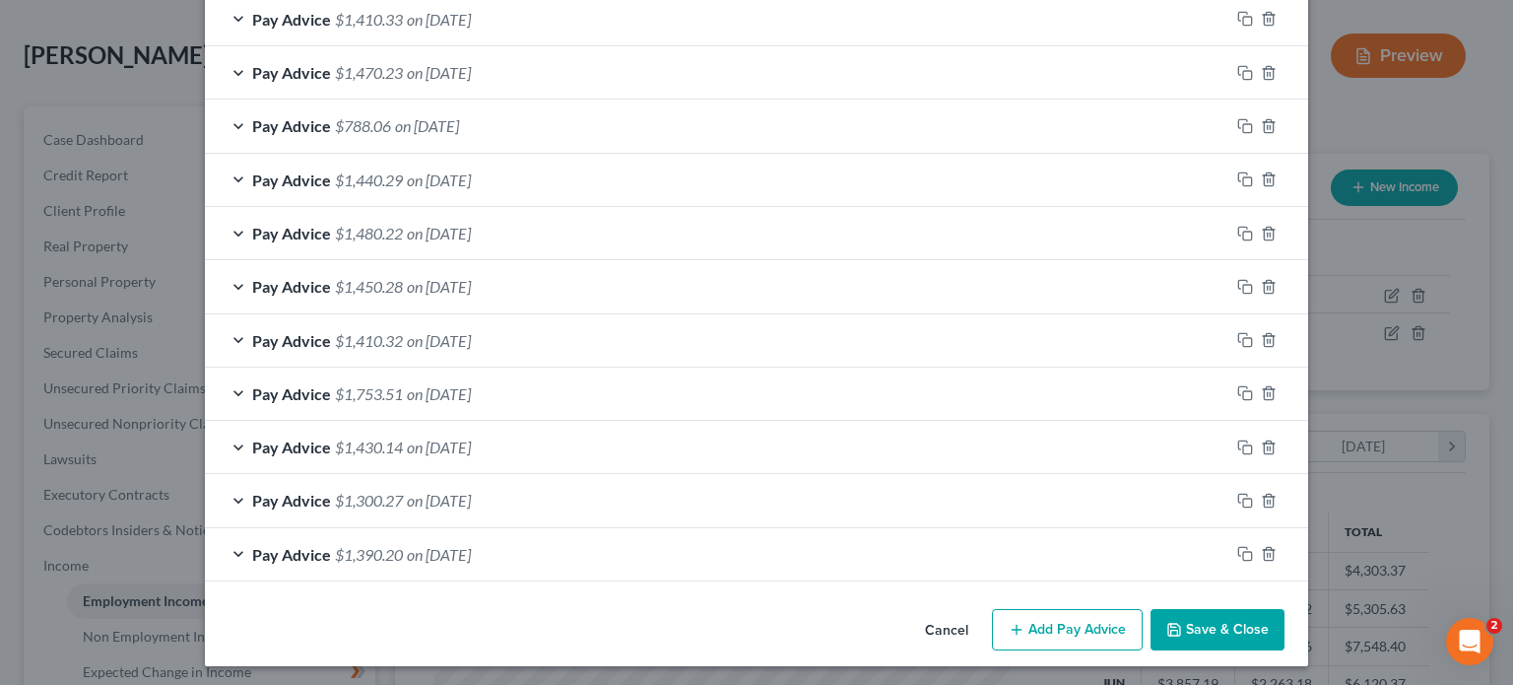
click at [1191, 623] on button "Save & Close" at bounding box center [1218, 629] width 134 height 41
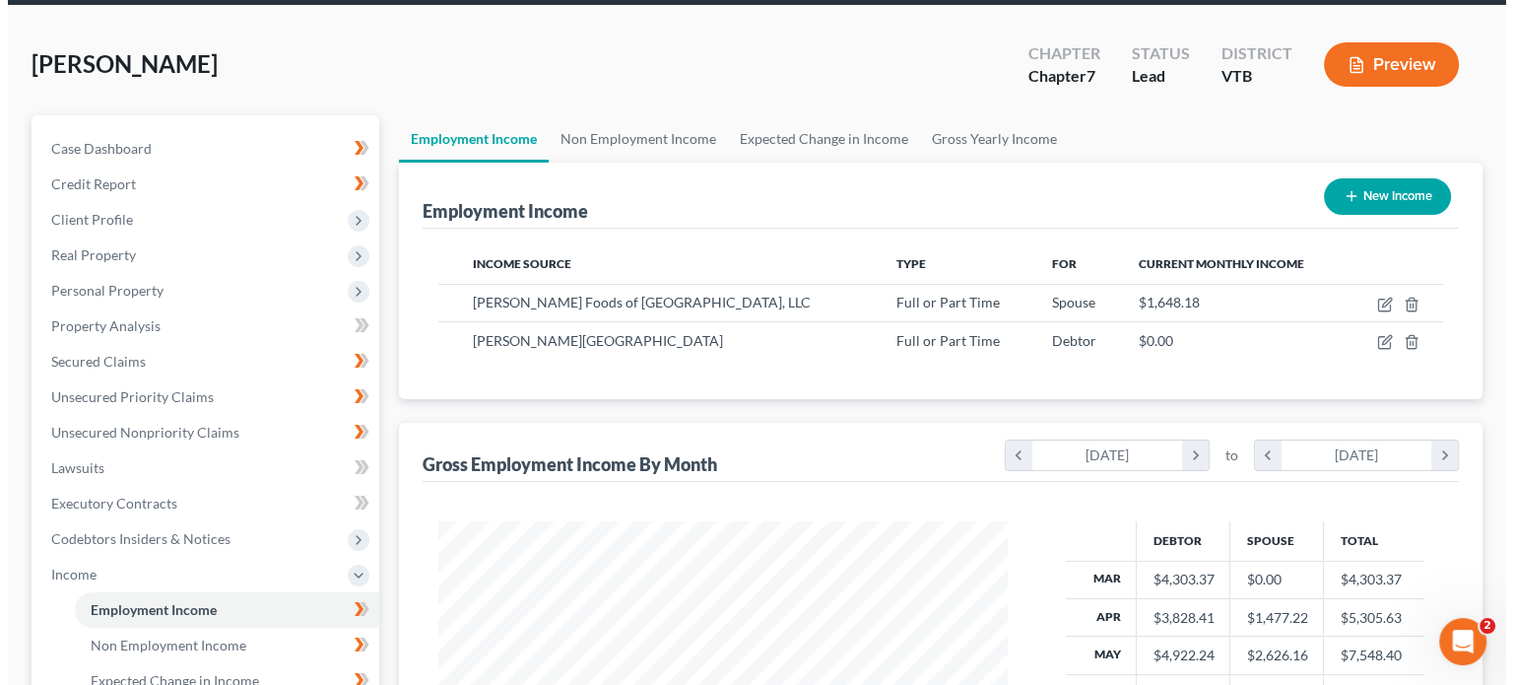
scroll to position [23, 0]
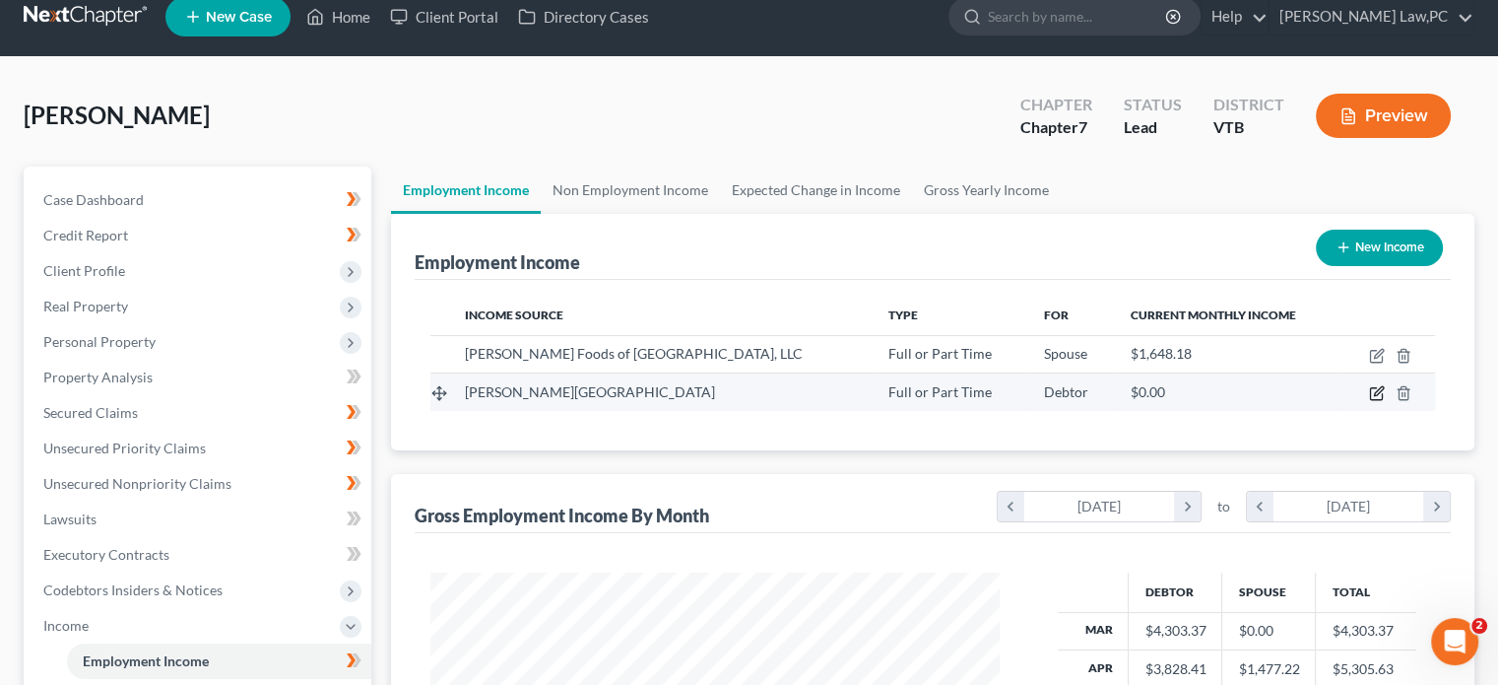
click at [1375, 391] on icon "button" at bounding box center [1378, 391] width 9 height 9
select select "0"
select select "32"
select select "2"
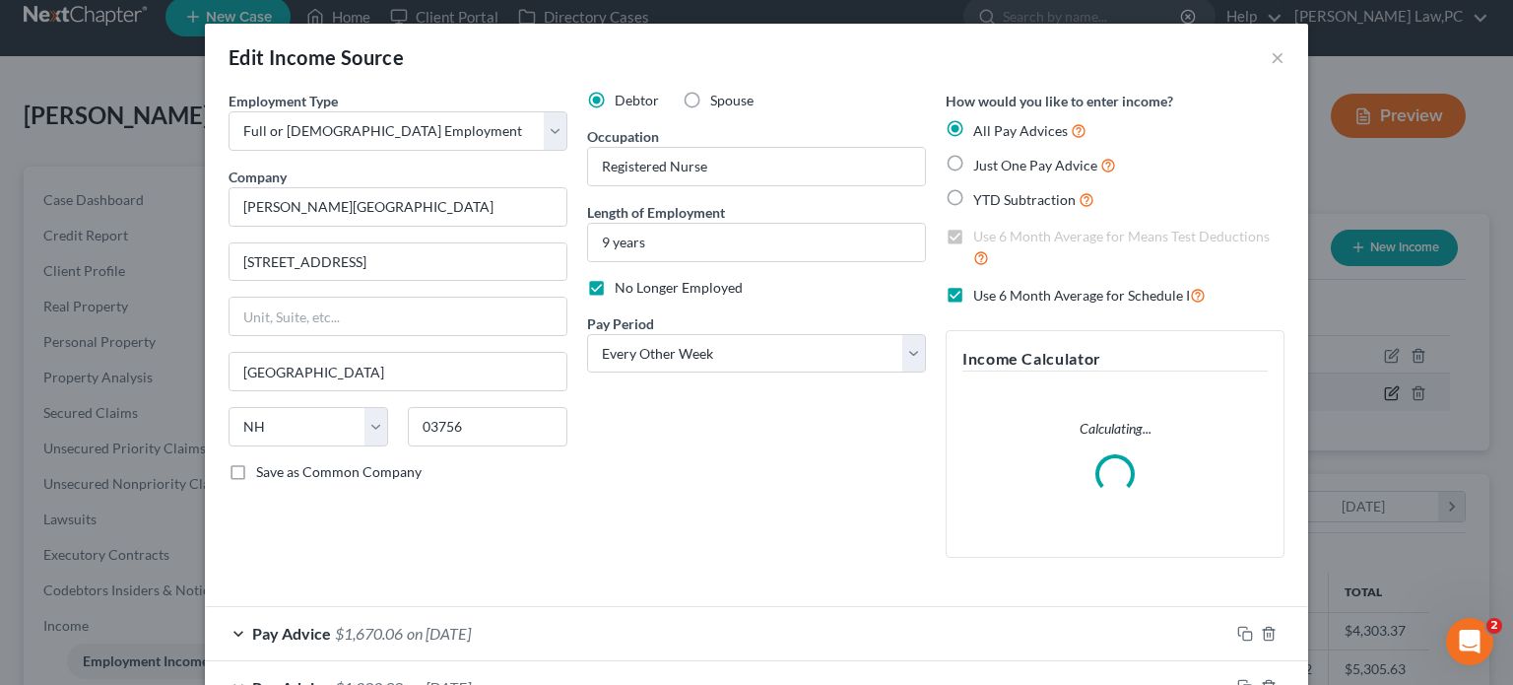
scroll to position [351, 615]
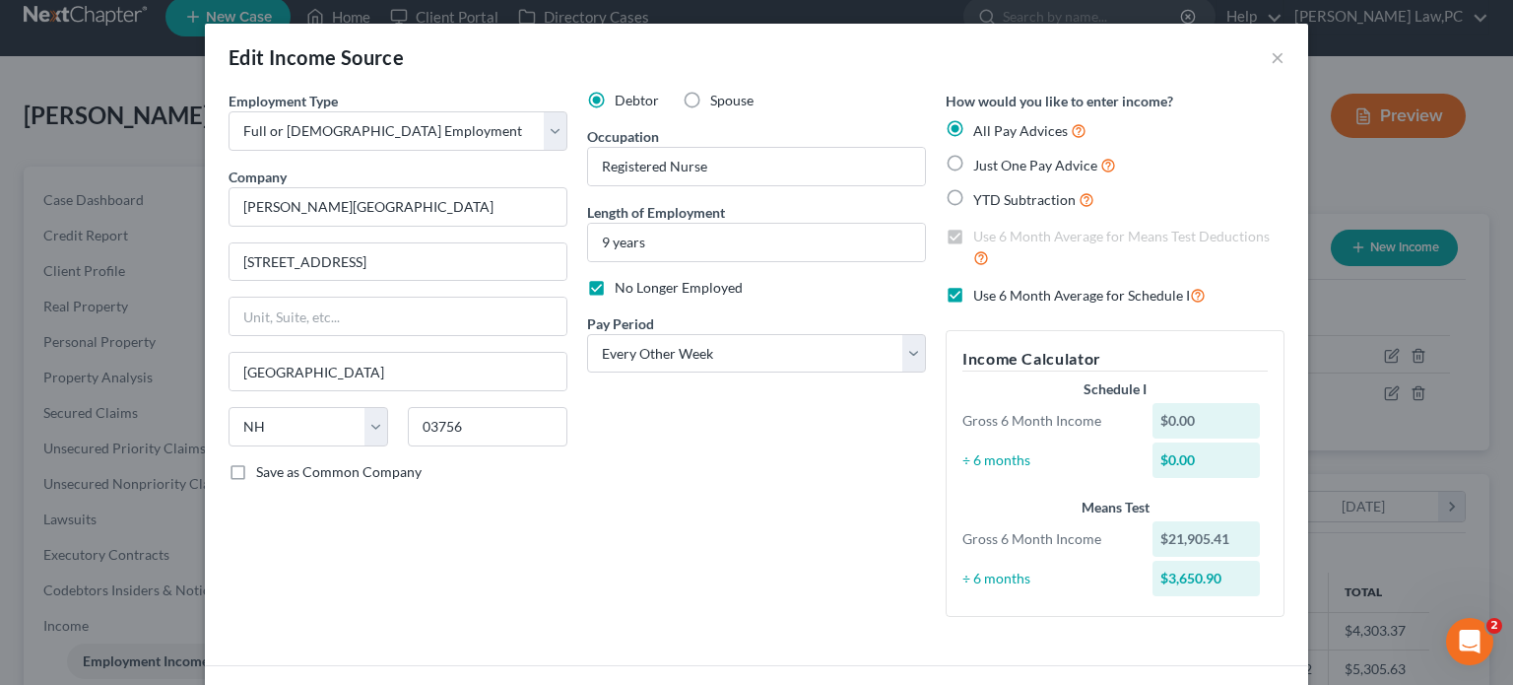
click at [973, 295] on label "Use 6 Month Average for Schedule I" at bounding box center [1089, 295] width 232 height 23
click at [981, 295] on input "Use 6 Month Average for Schedule I" at bounding box center [987, 290] width 13 height 13
checkbox input "false"
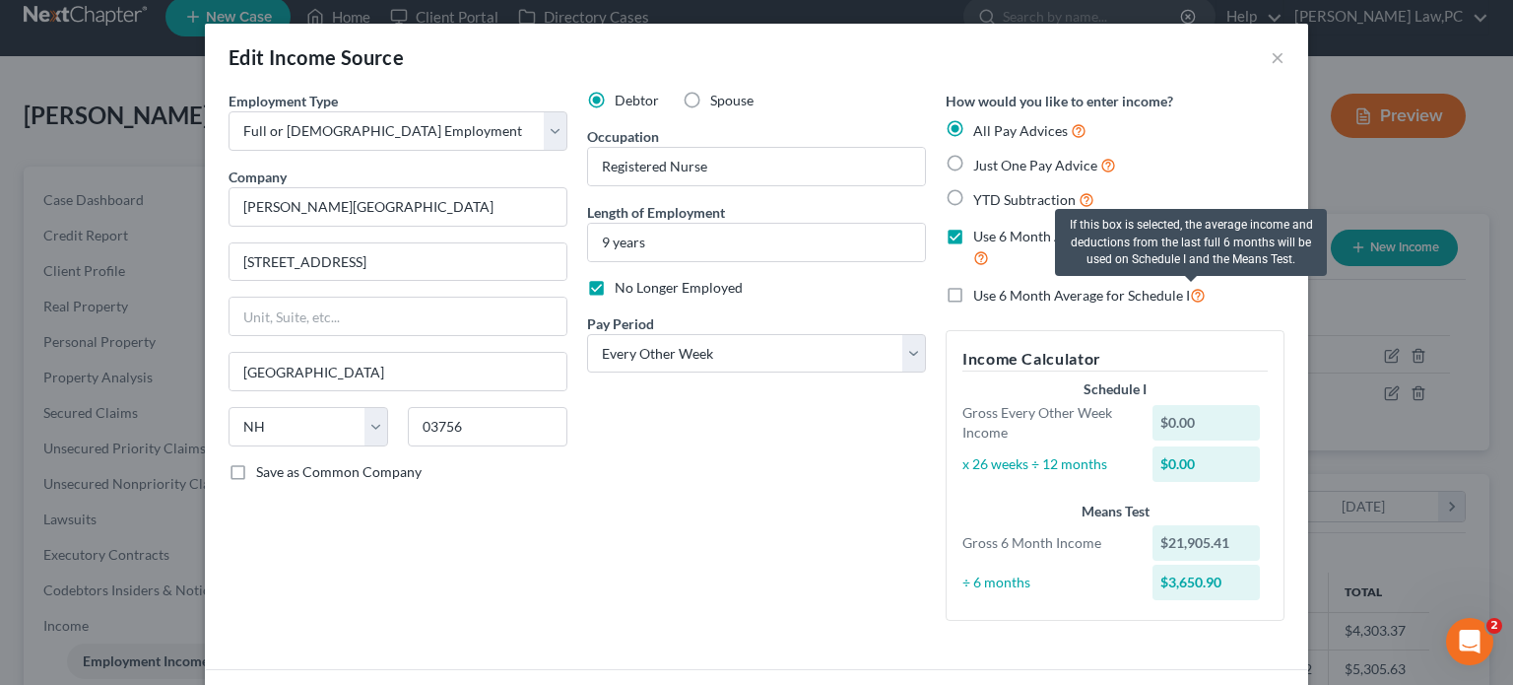
click at [1221, 295] on div "Use 6 Month Average for Schedule I" at bounding box center [1115, 295] width 339 height 23
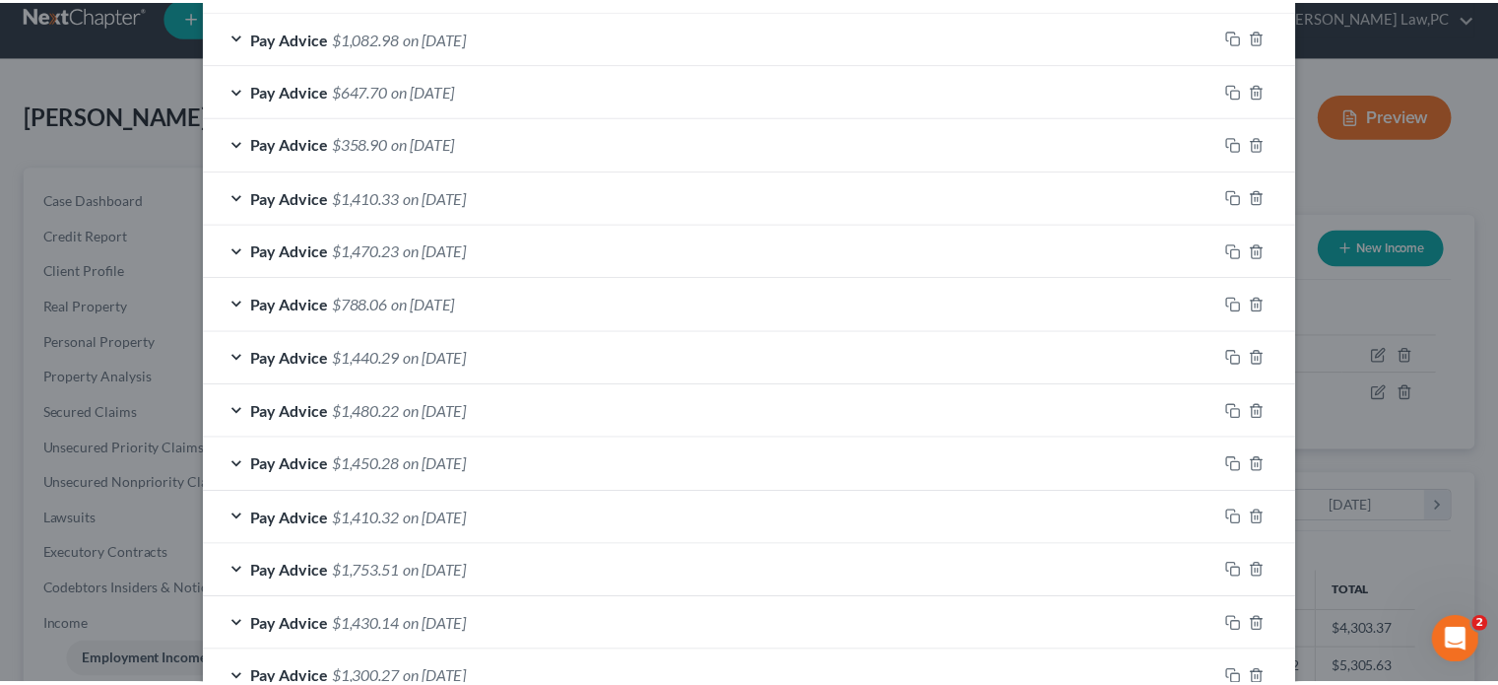
scroll to position [892, 0]
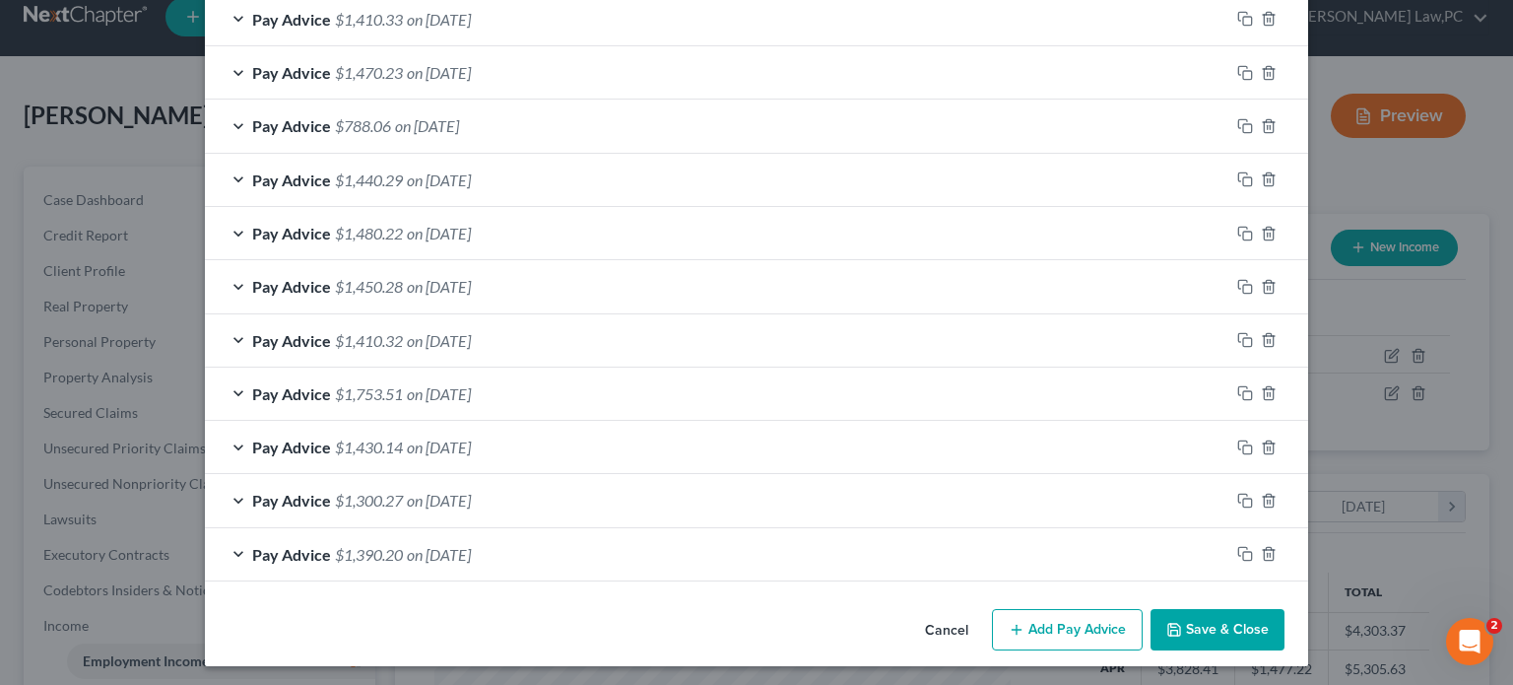
click at [1226, 623] on button "Save & Close" at bounding box center [1218, 629] width 134 height 41
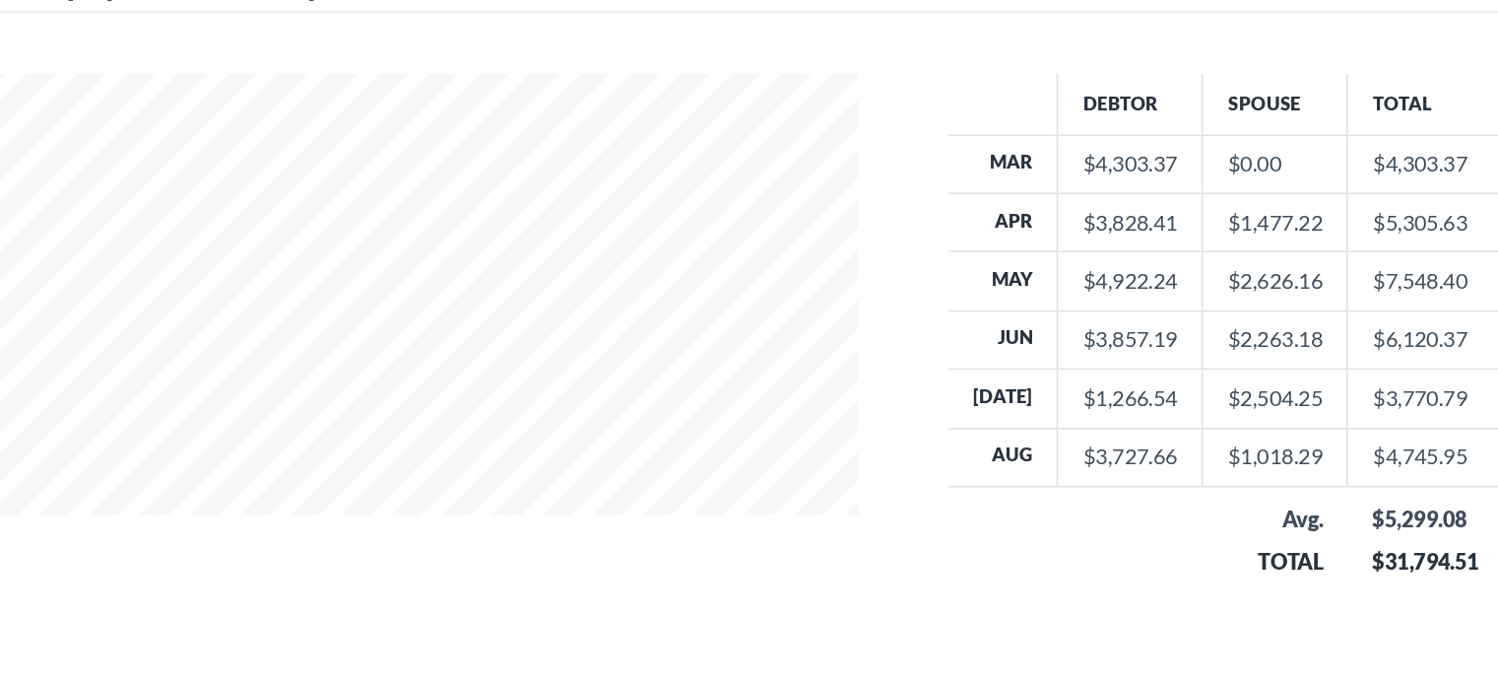
scroll to position [368, 0]
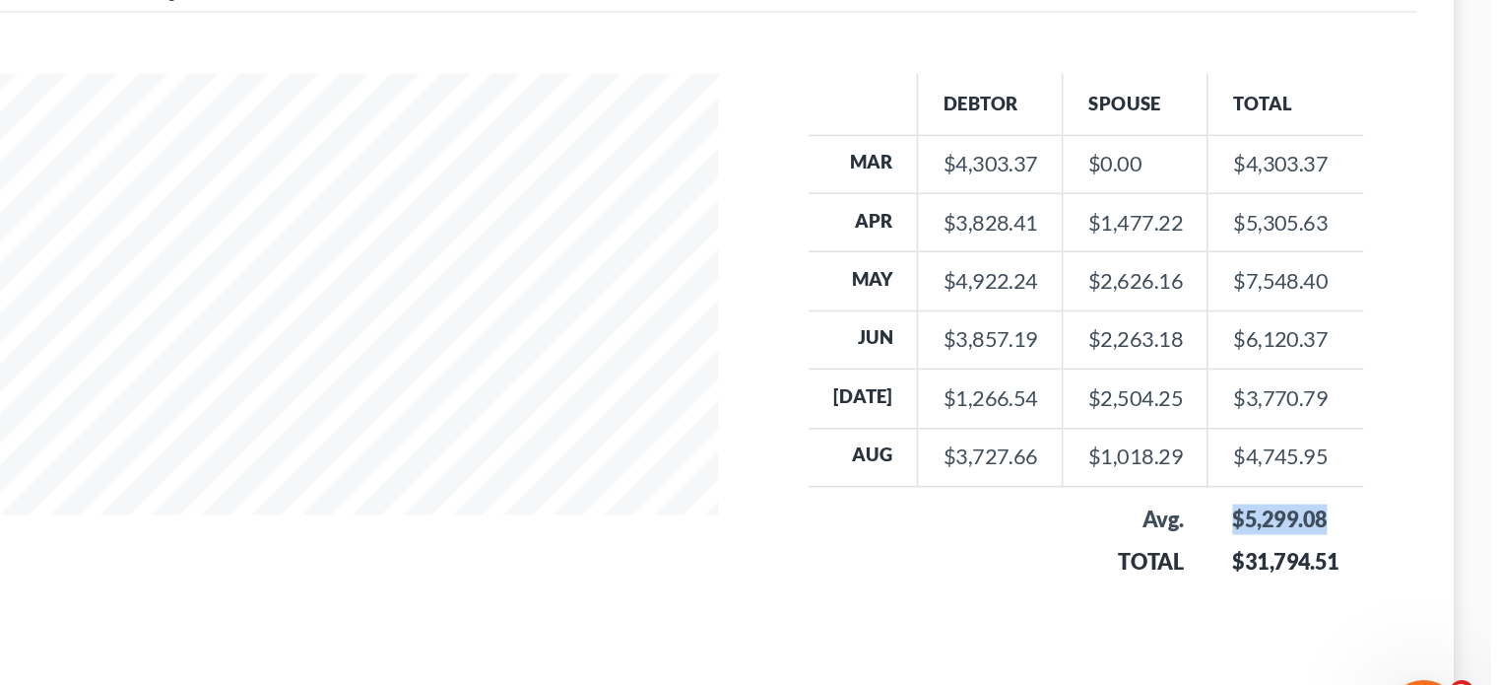
drag, startPoint x: 1395, startPoint y: 512, endPoint x: 1317, endPoint y: 513, distance: 77.8
click at [1317, 513] on td "$5,299.08 $31,794.51" at bounding box center [1366, 529] width 100 height 70
click at [1413, 509] on div "Debtor Spouse Total Mar $4,303.37 $0.00 $4,303.37 Apr $3,828.41 $1,477.22 $5,30…" at bounding box center [1237, 403] width 435 height 353
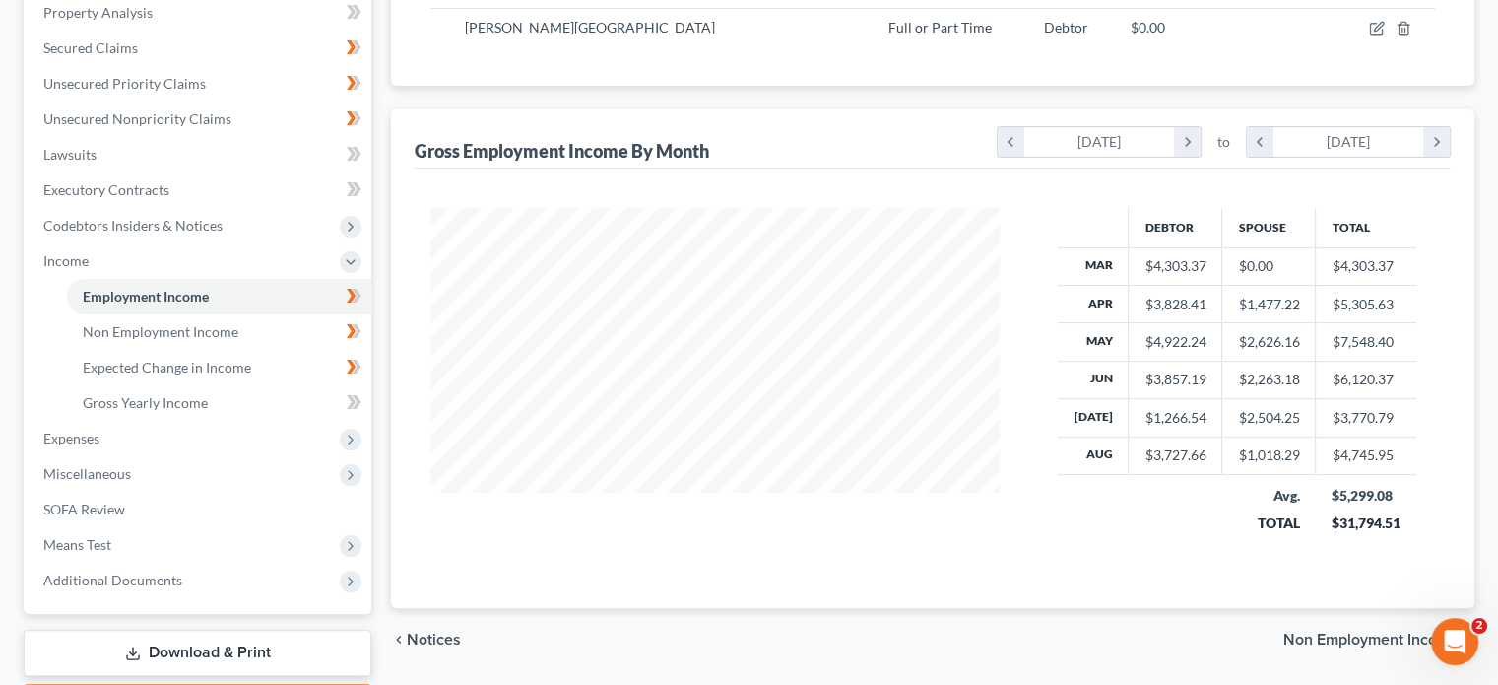
scroll to position [386, 0]
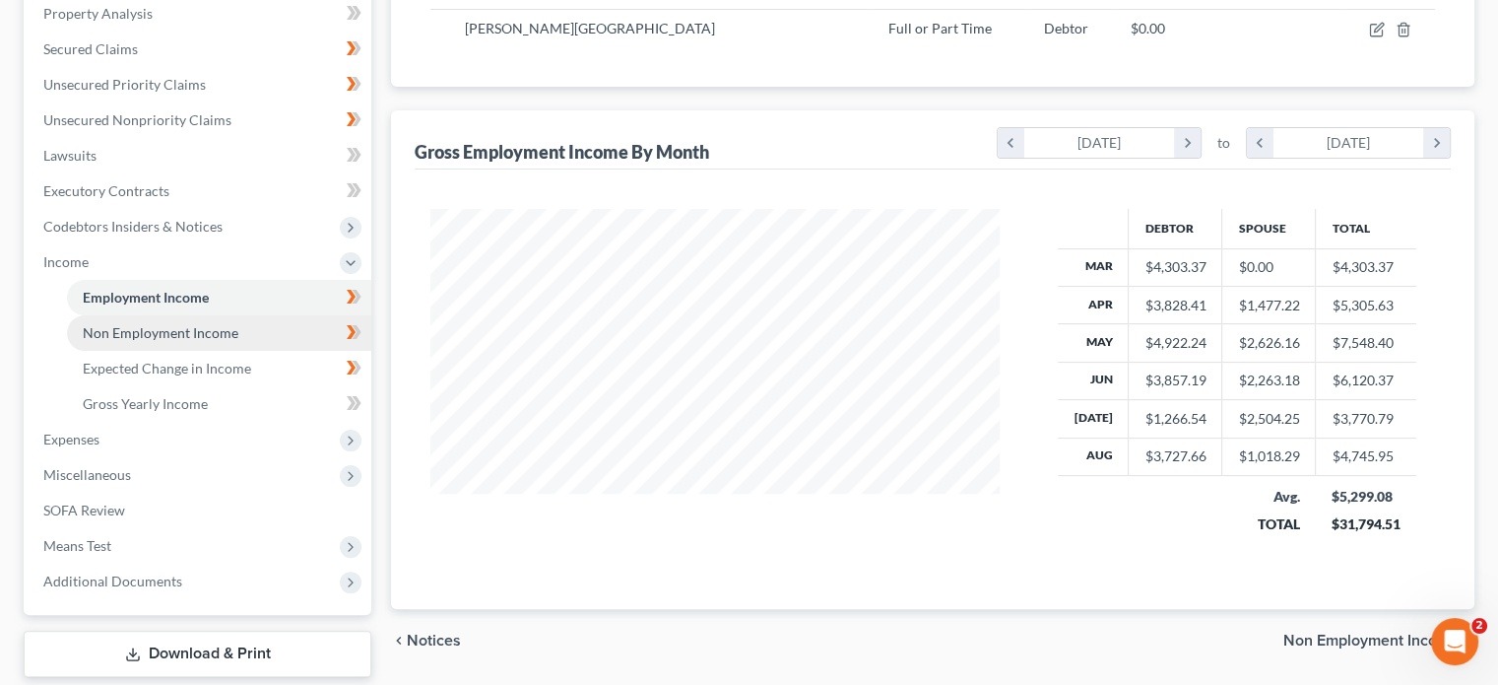
click at [177, 330] on span "Non Employment Income" at bounding box center [161, 332] width 156 height 17
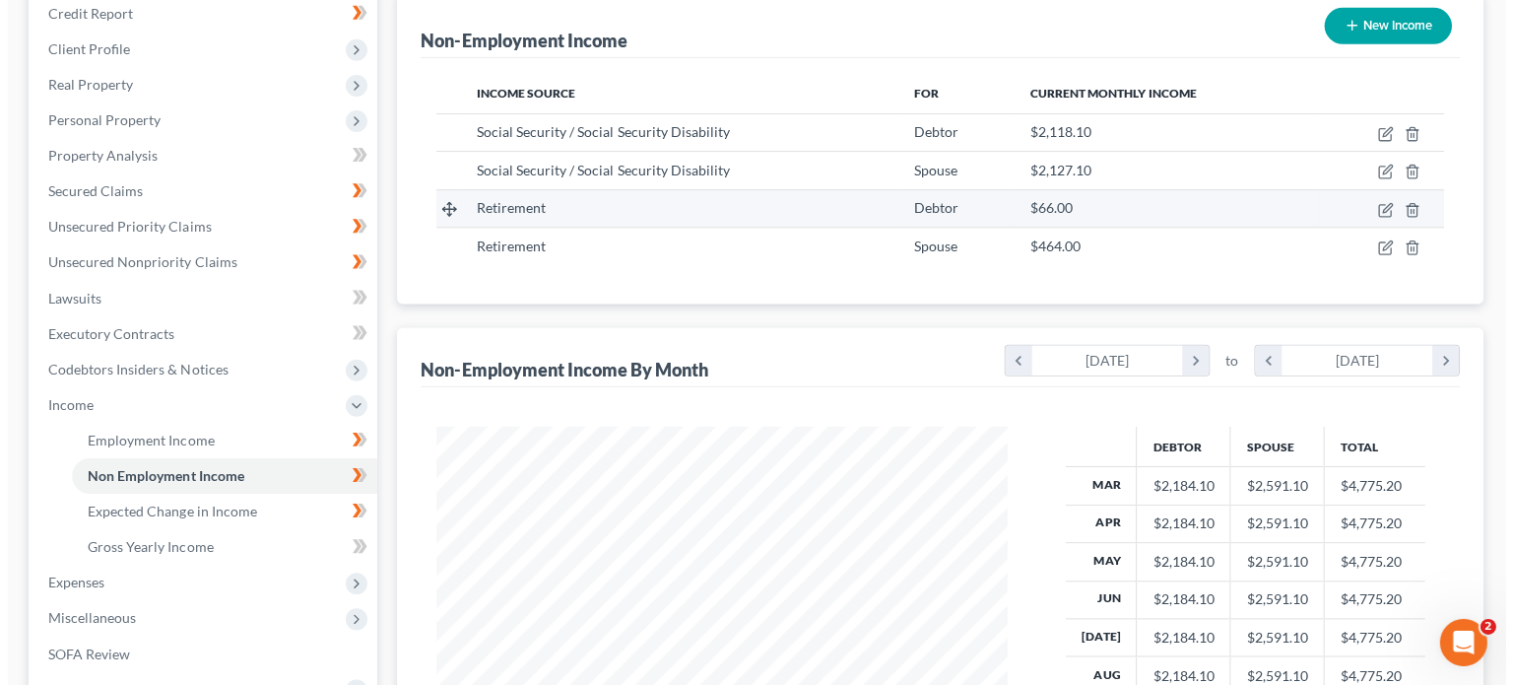
scroll to position [244, 0]
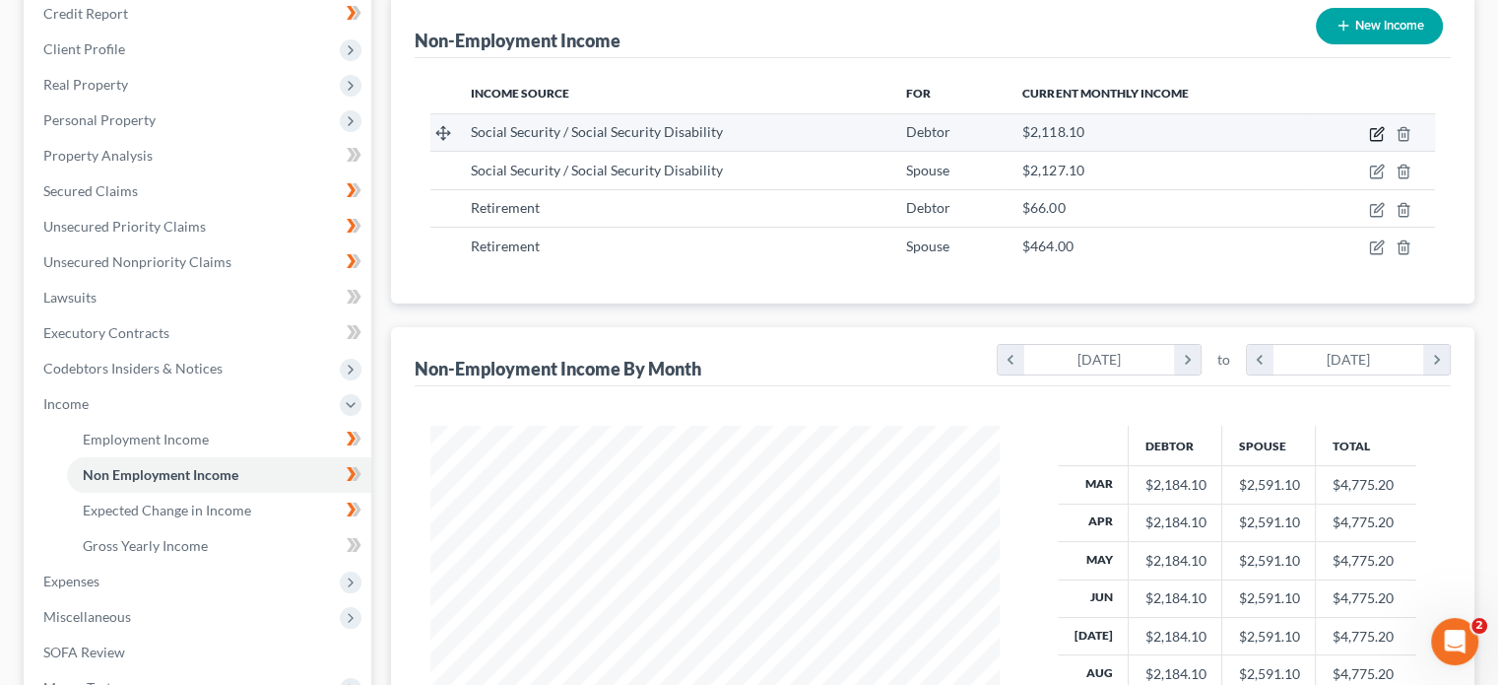
click at [1375, 133] on icon "button" at bounding box center [1378, 131] width 9 height 9
select select "4"
select select "0"
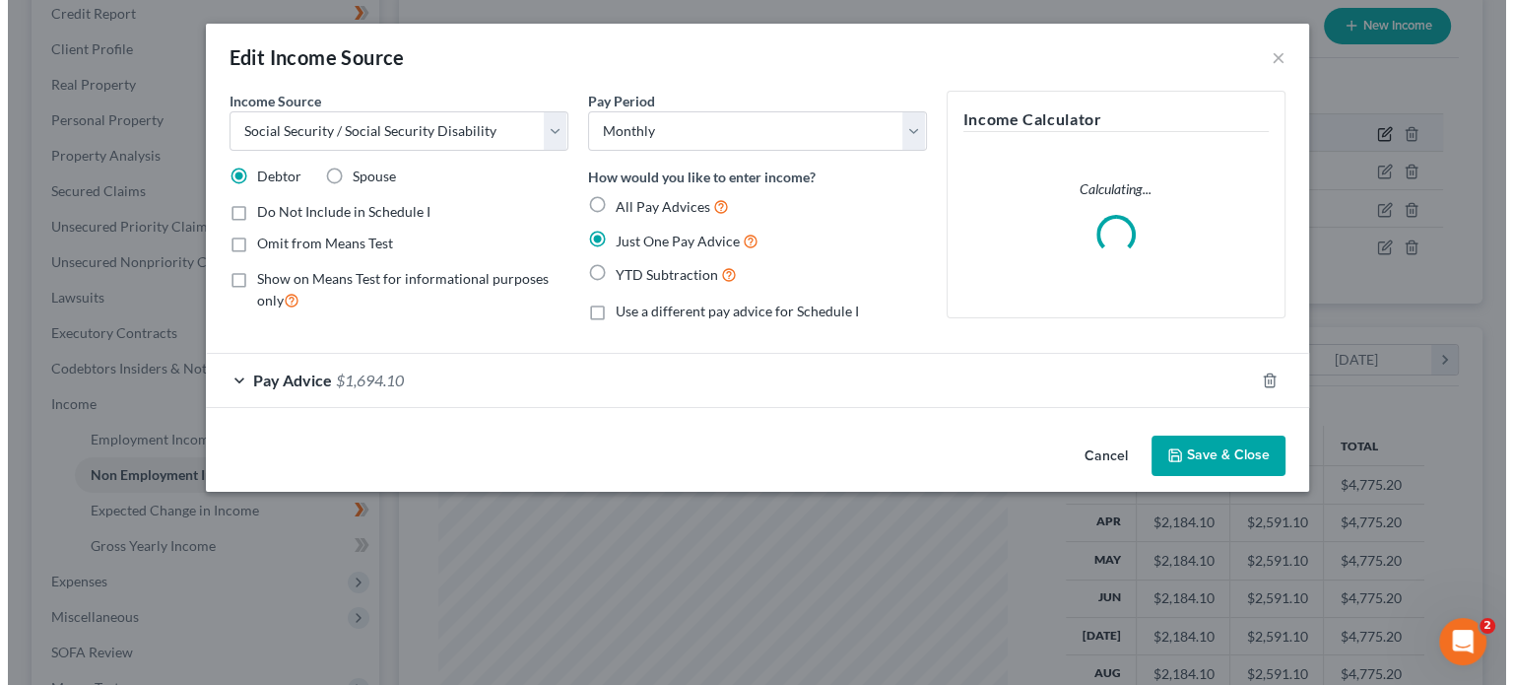
scroll to position [351, 615]
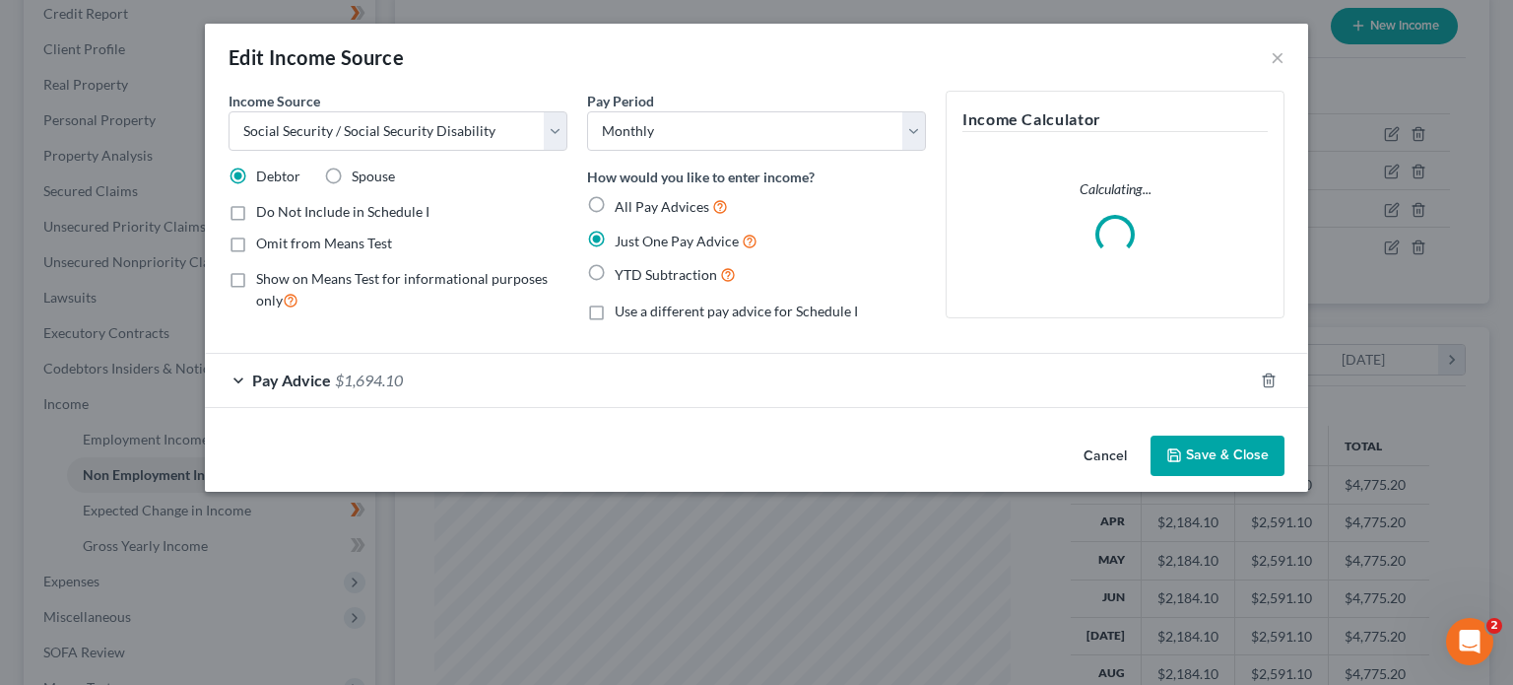
click at [337, 372] on span "$1,694.10" at bounding box center [369, 379] width 68 height 19
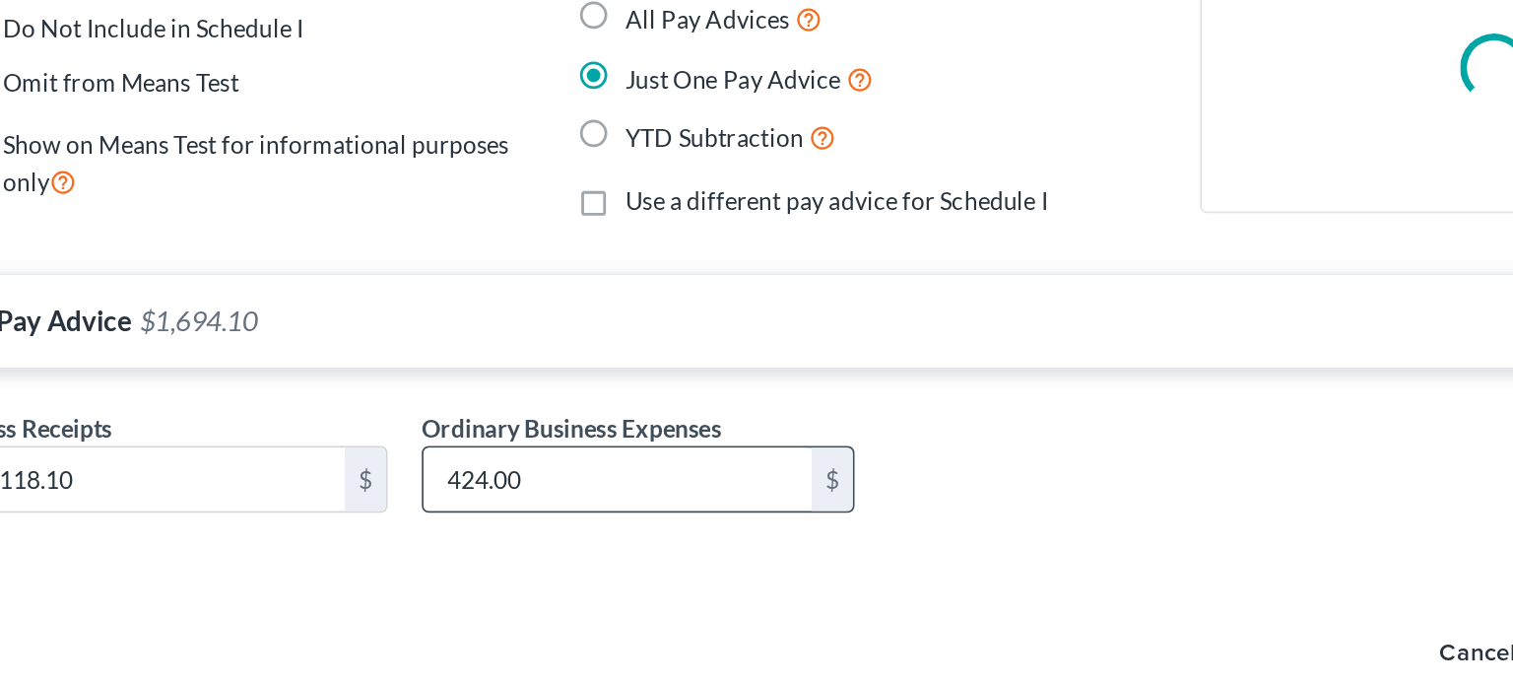
scroll to position [244, 0]
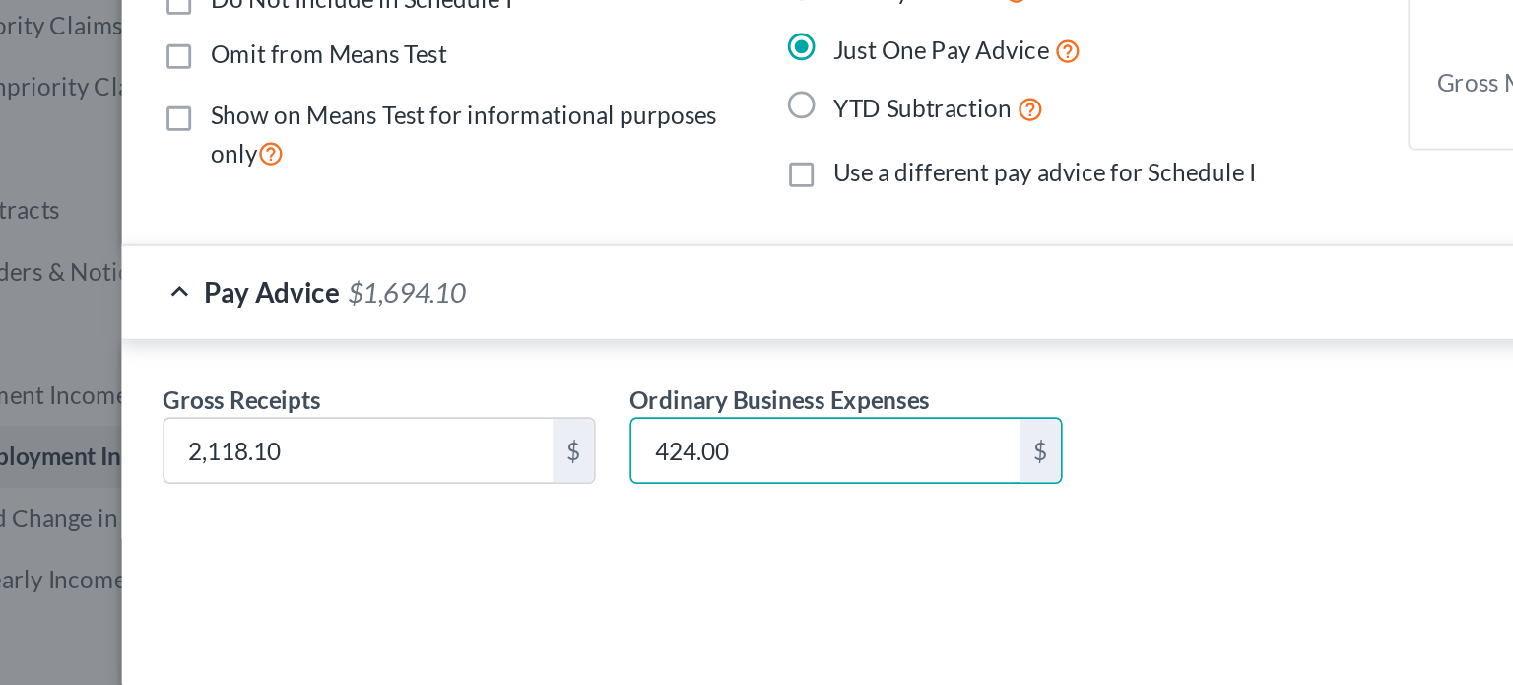
click at [588, 514] on div "Gross Receipts 2,118.10 $ Ordinary Business Expenses 424.00 $" at bounding box center [756, 465] width 1103 height 115
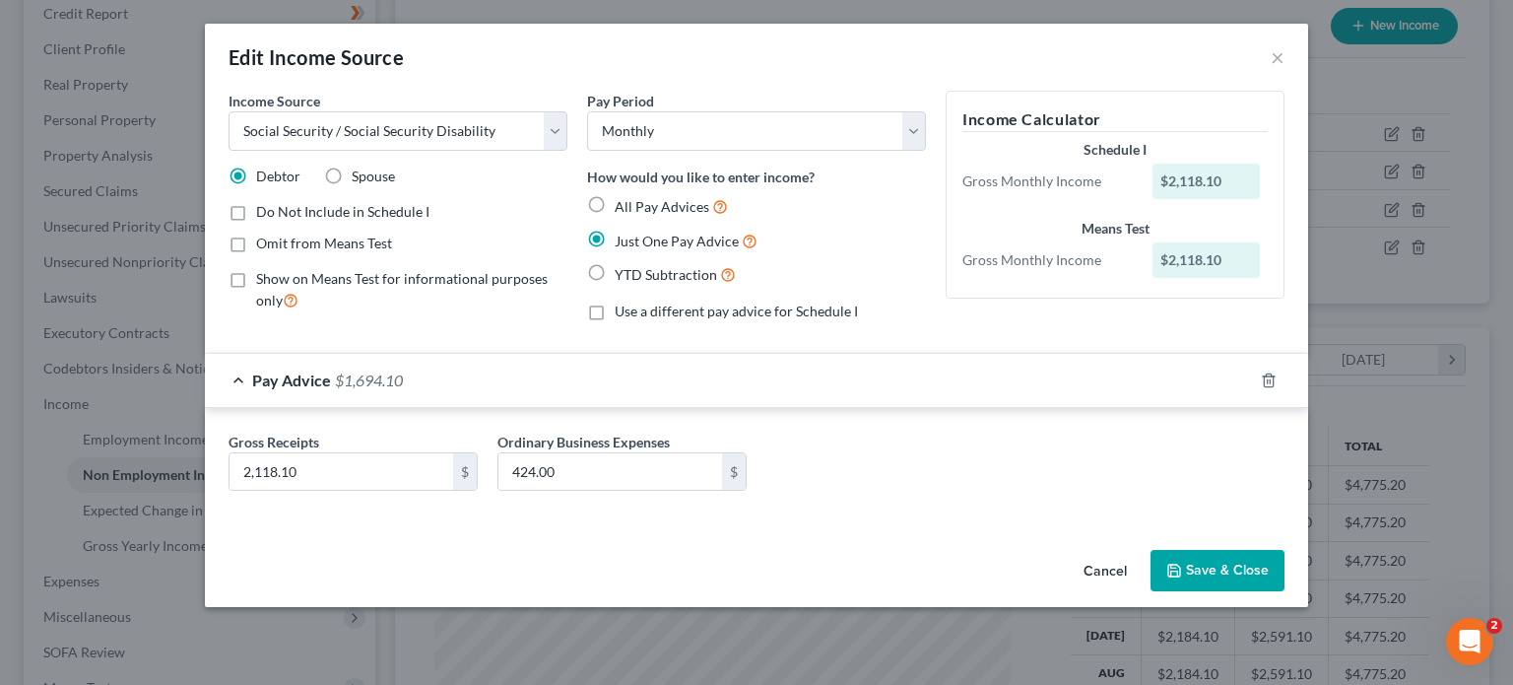
click at [1220, 566] on button "Save & Close" at bounding box center [1218, 570] width 134 height 41
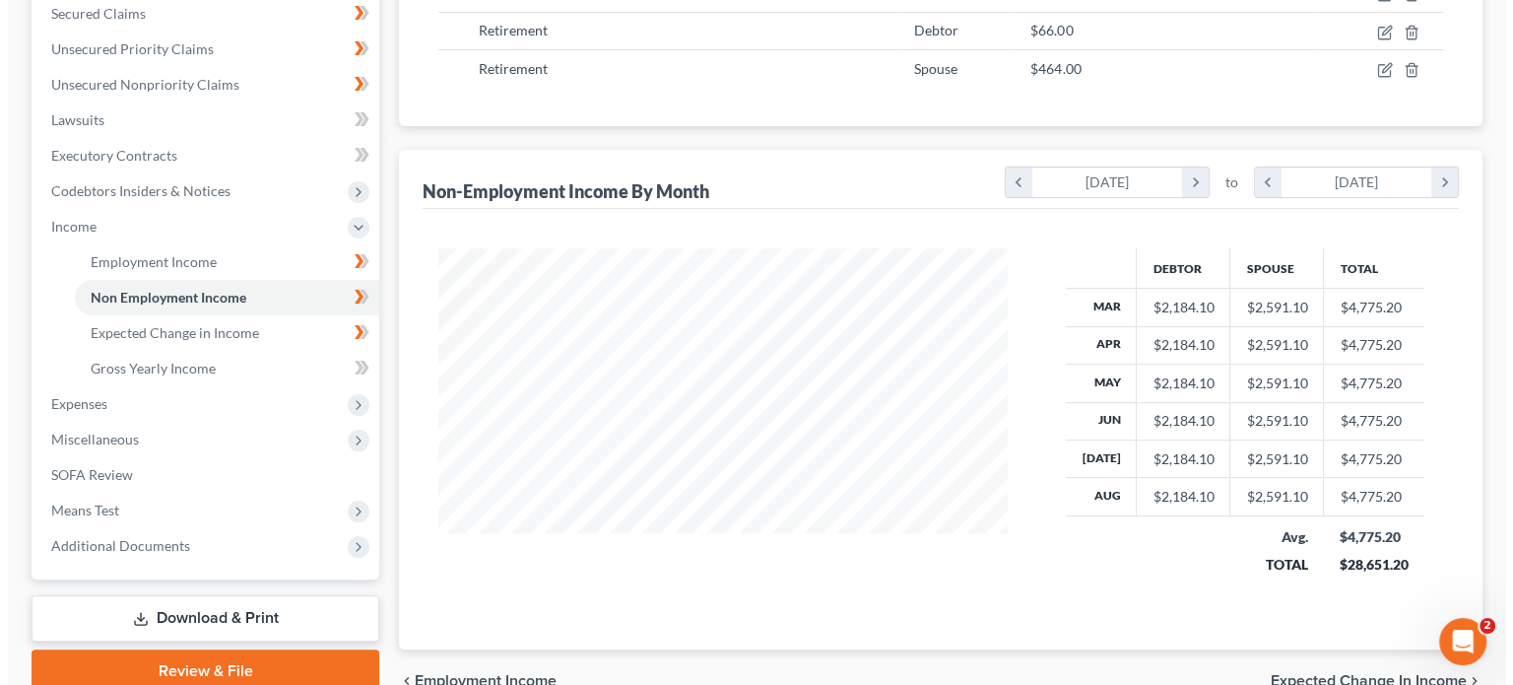
scroll to position [201, 0]
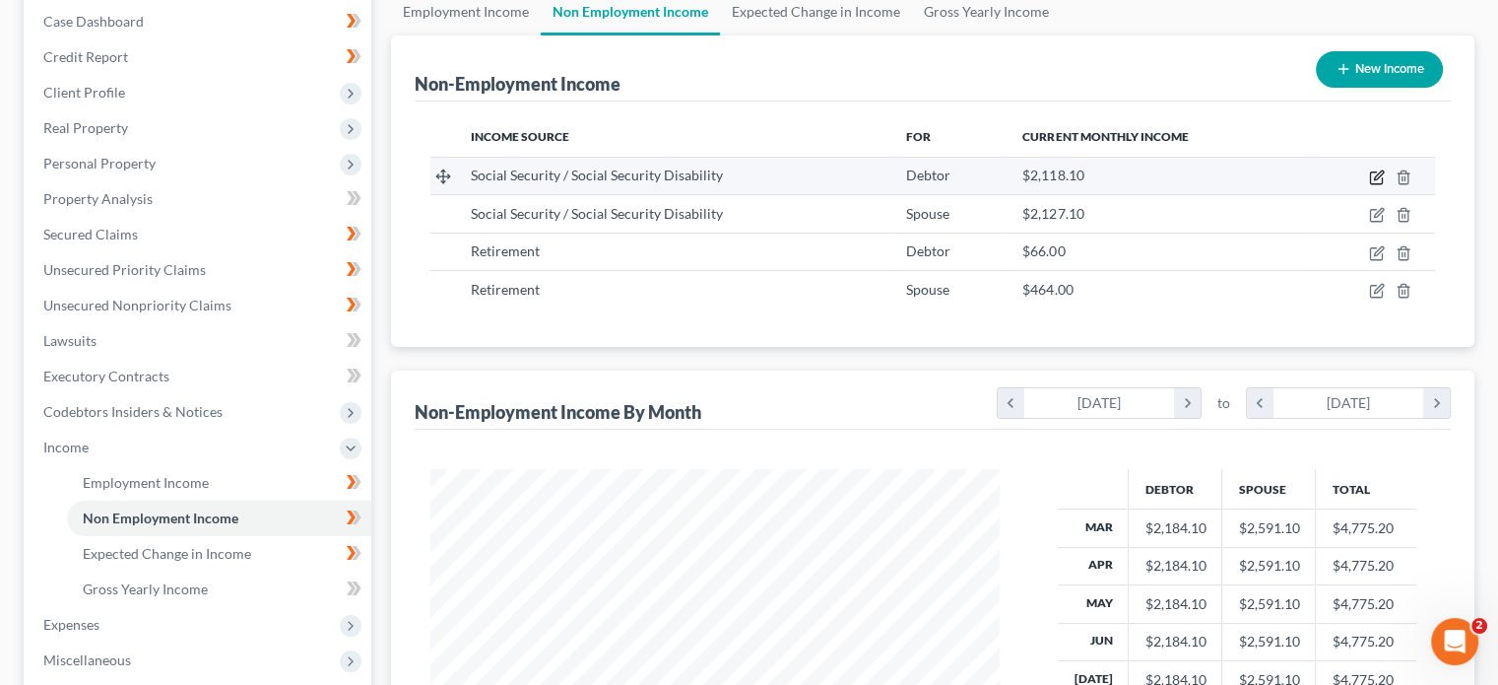
click at [1376, 176] on icon "button" at bounding box center [1377, 177] width 16 height 16
select select "4"
select select "0"
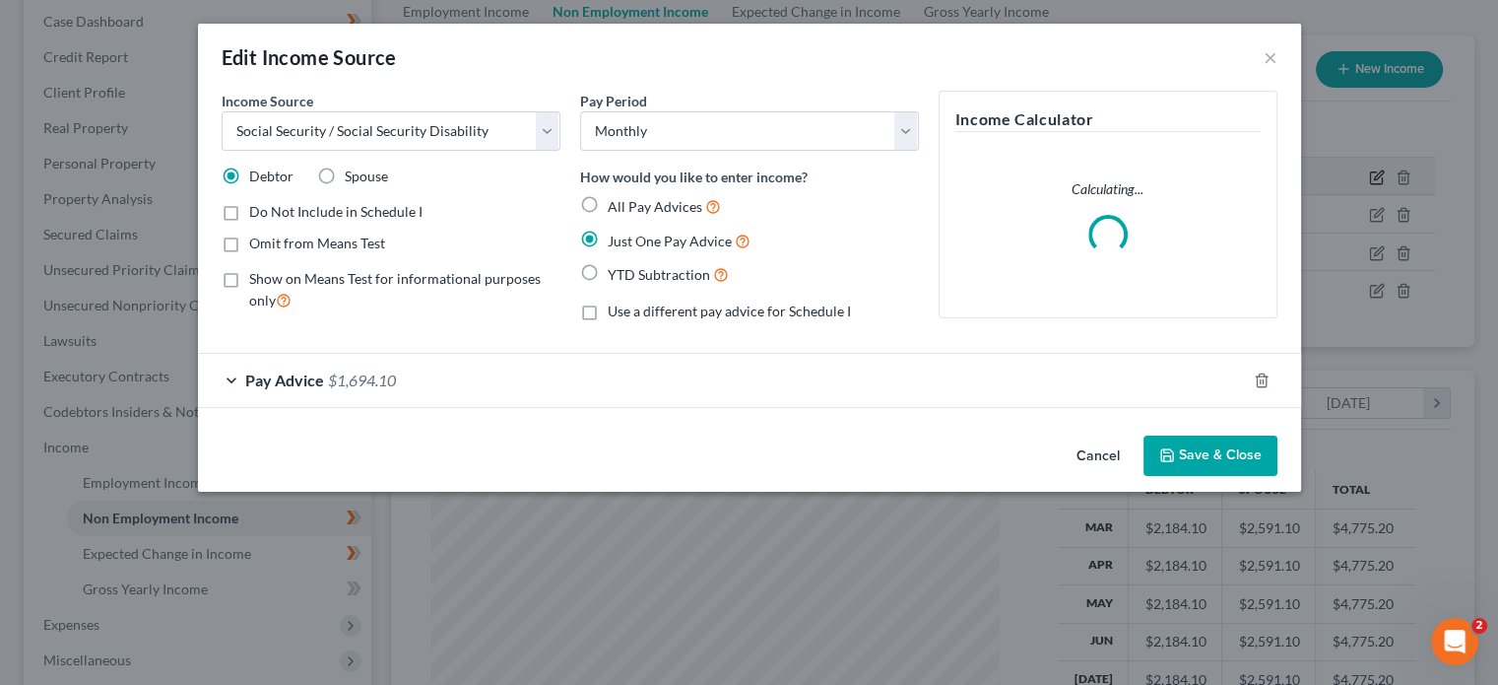
scroll to position [351, 615]
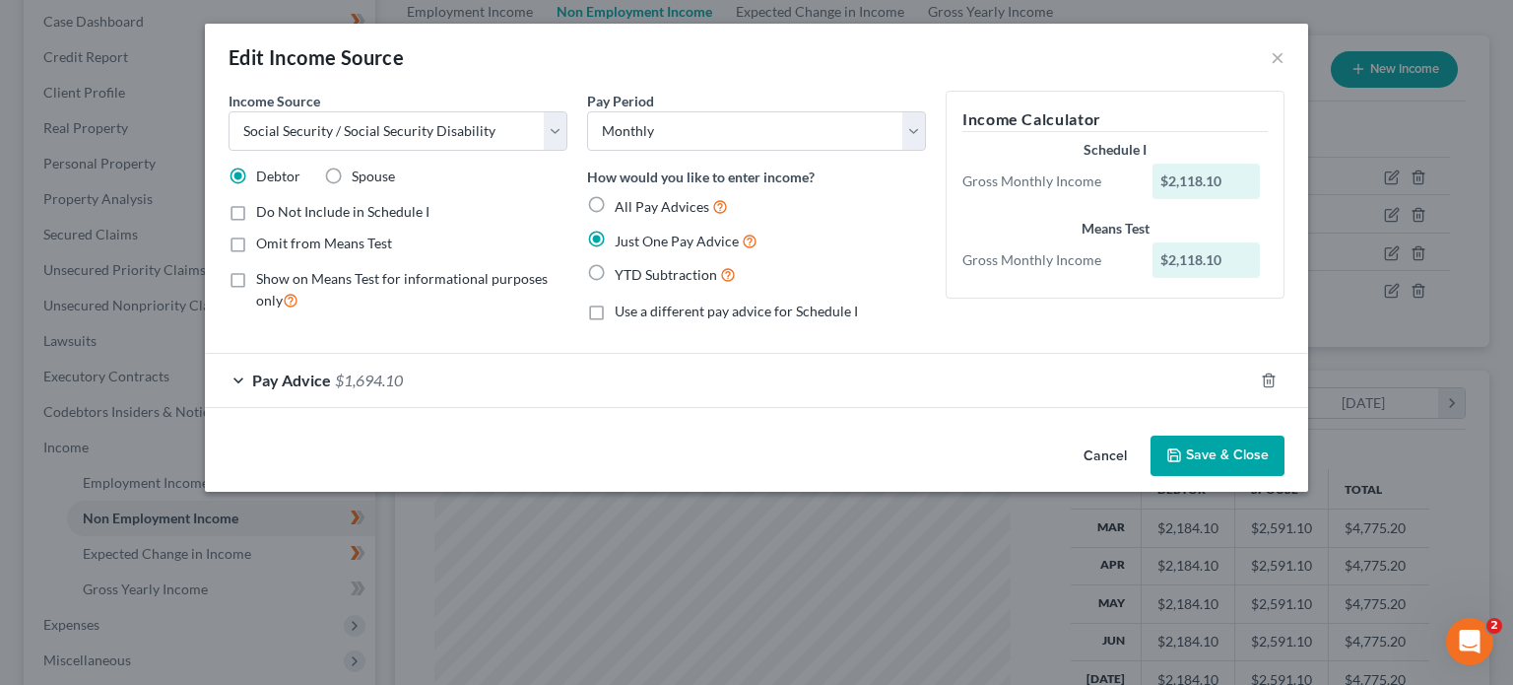
click at [256, 210] on label "Do Not Include in Schedule I" at bounding box center [342, 212] width 173 height 20
click at [264, 210] on input "Do Not Include in Schedule I" at bounding box center [270, 208] width 13 height 13
checkbox input "true"
click at [1220, 450] on button "Save & Close" at bounding box center [1218, 455] width 134 height 41
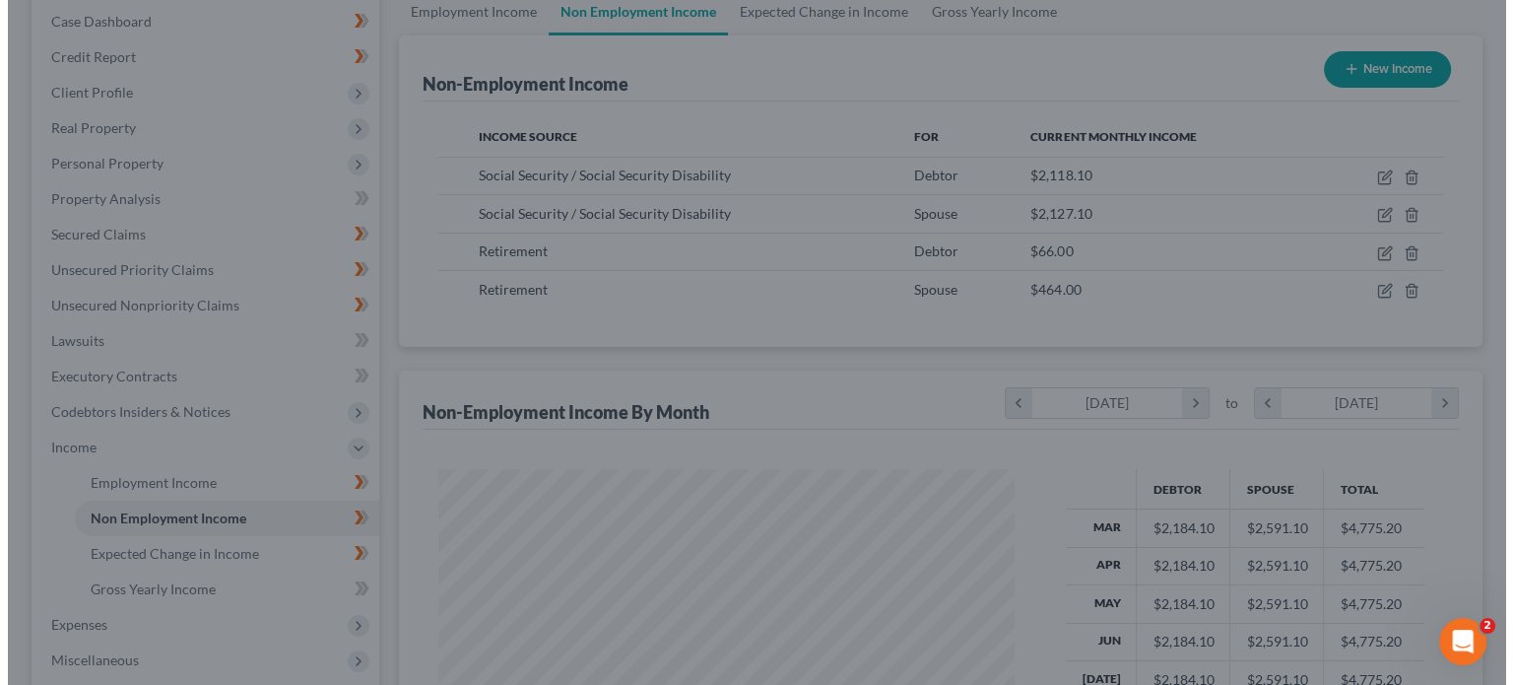
scroll to position [984768, 984510]
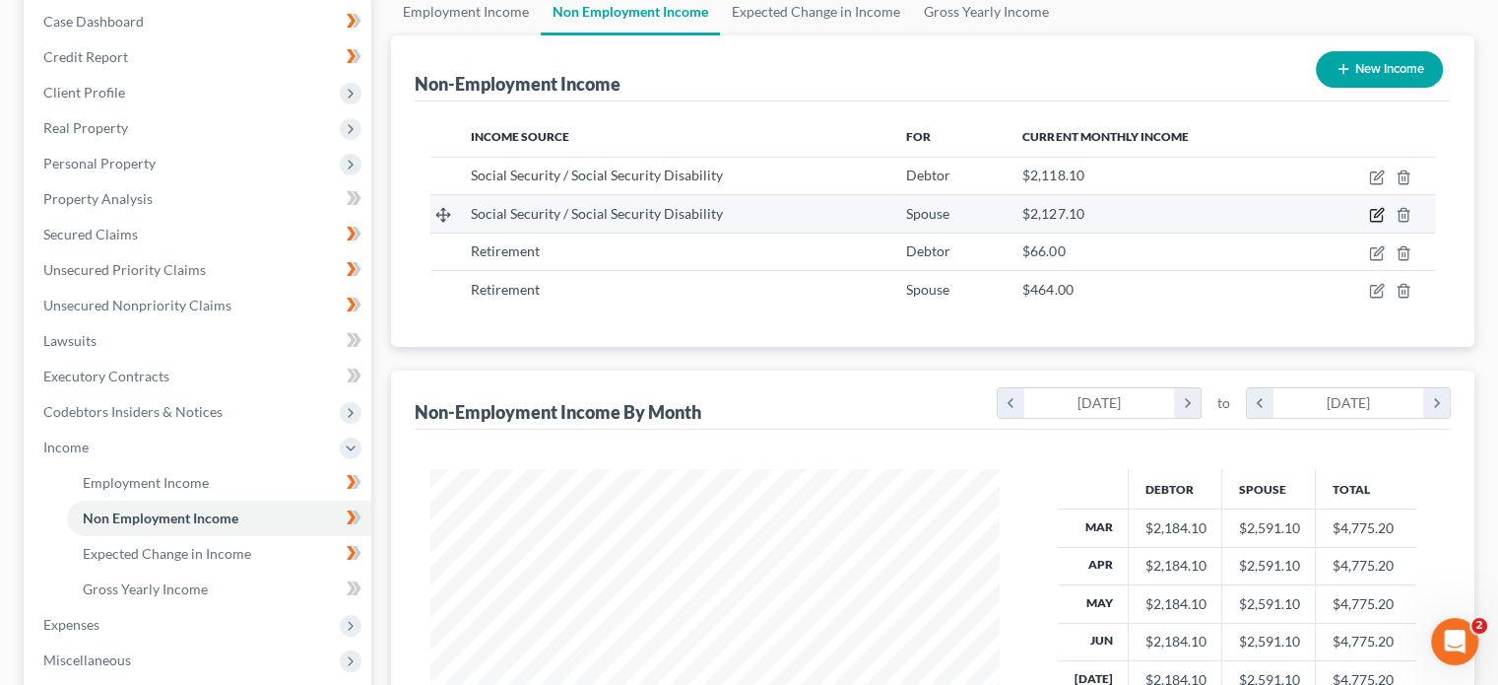
click at [1378, 213] on icon "button" at bounding box center [1377, 215] width 16 height 16
select select "4"
select select "0"
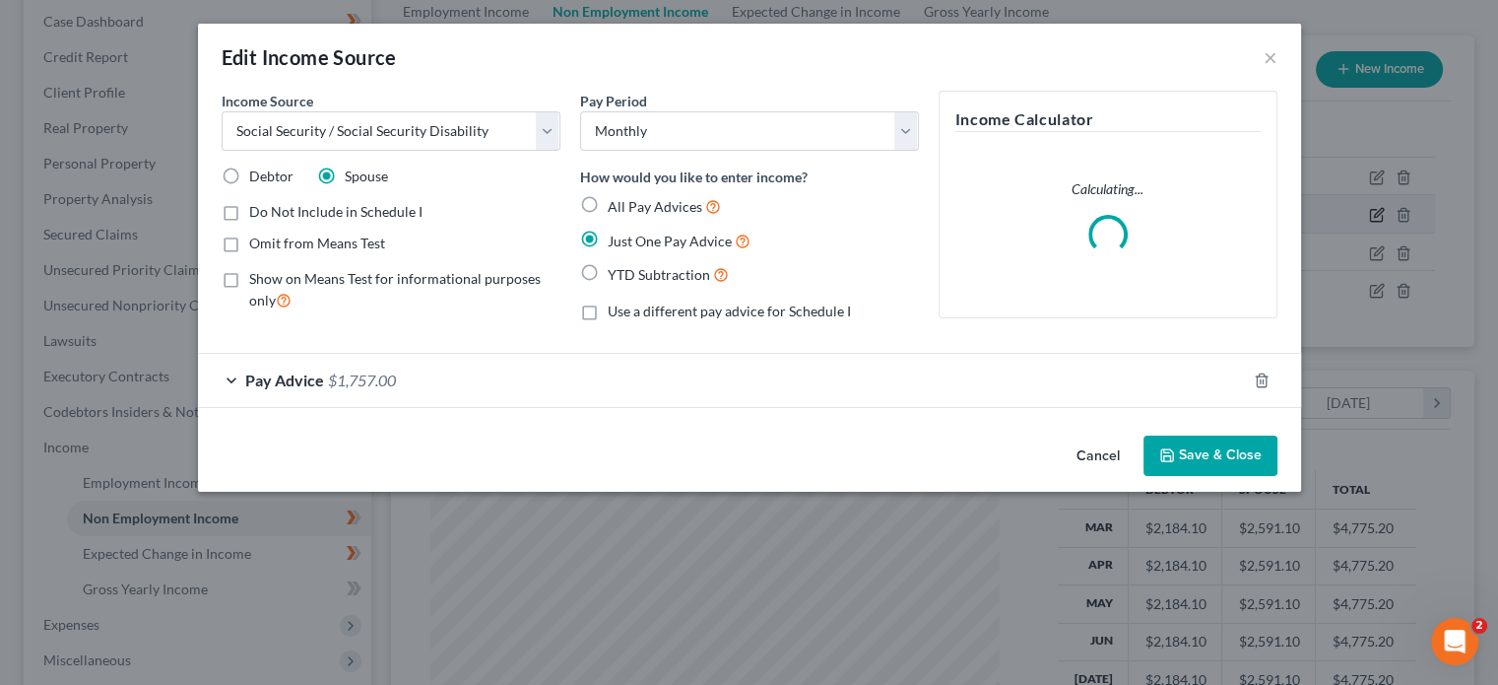
scroll to position [351, 615]
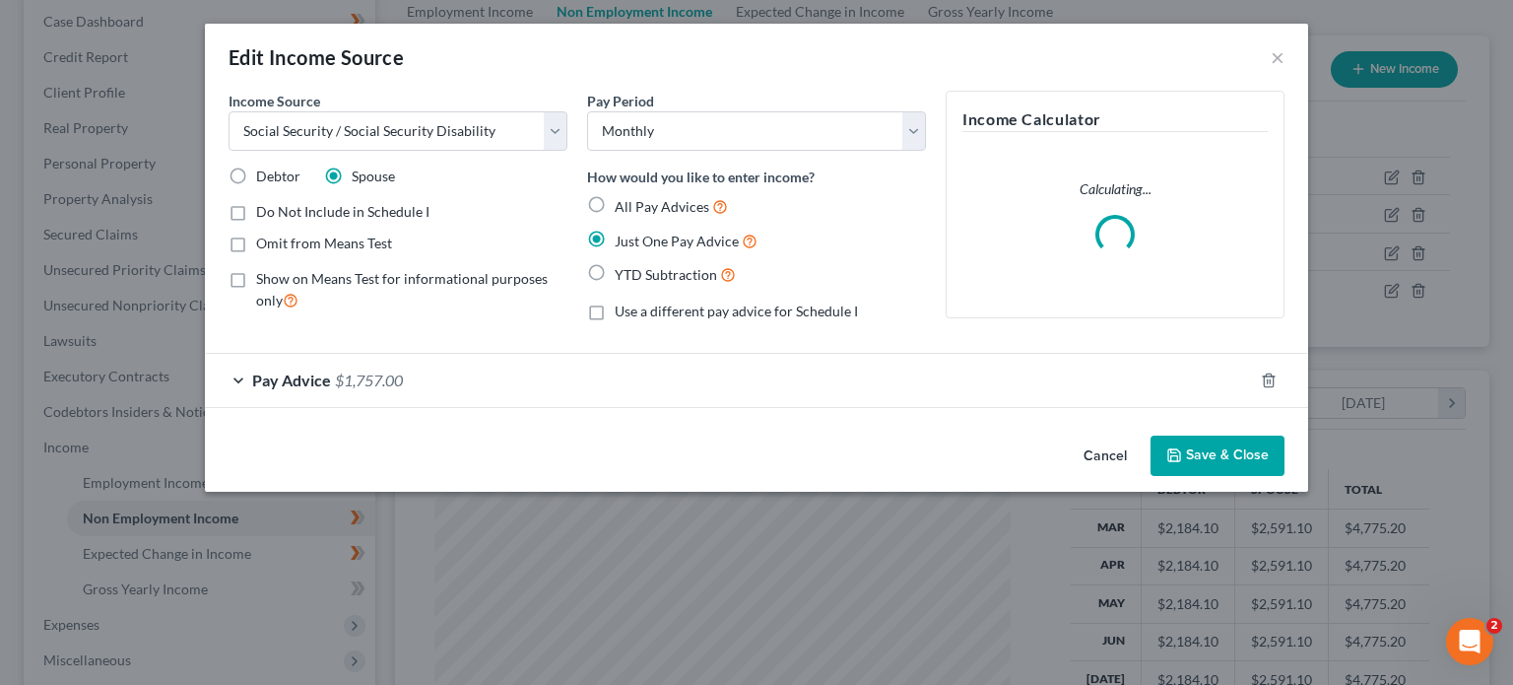
click at [347, 203] on span "Do Not Include in Schedule I" at bounding box center [342, 211] width 173 height 17
click at [277, 202] on input "Do Not Include in Schedule I" at bounding box center [270, 208] width 13 height 13
checkbox input "true"
click at [1225, 451] on button "Save & Close" at bounding box center [1218, 455] width 134 height 41
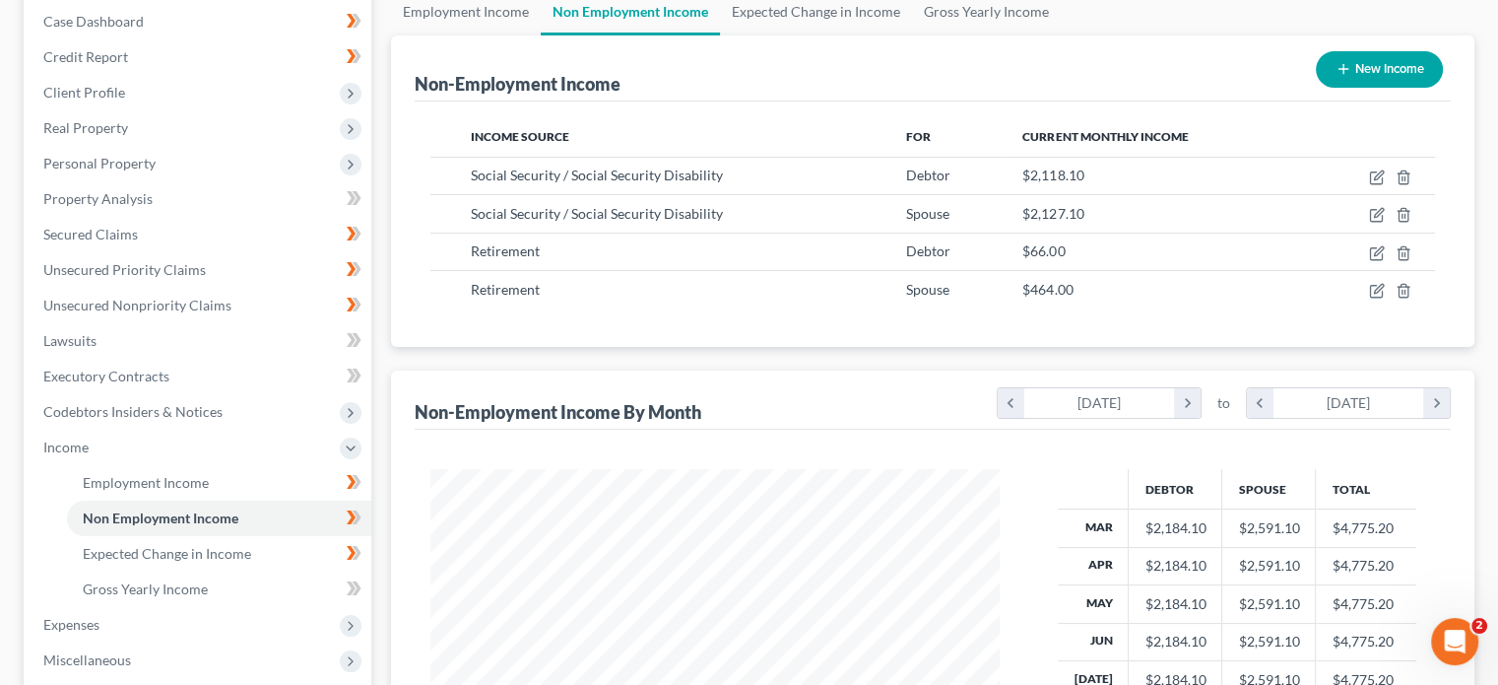
scroll to position [520, 0]
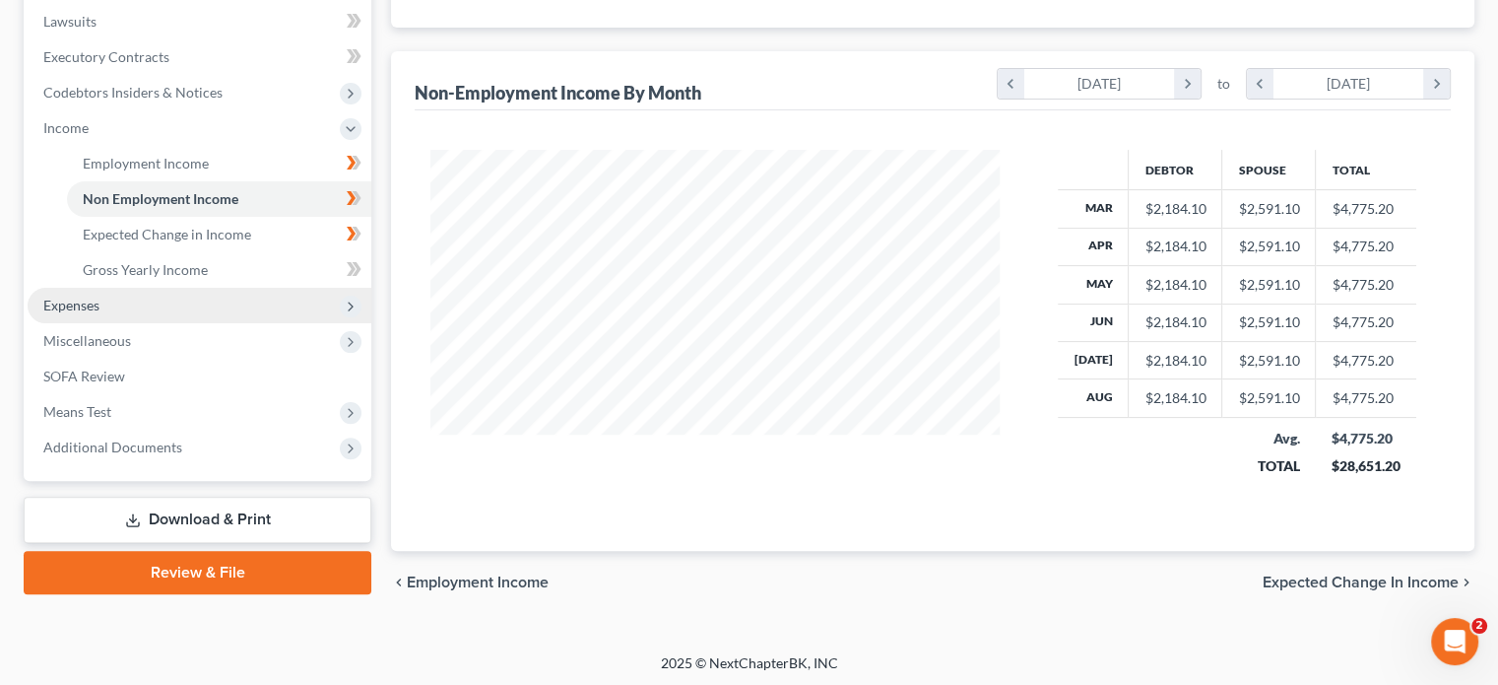
click at [82, 306] on span "Expenses" at bounding box center [71, 305] width 56 height 17
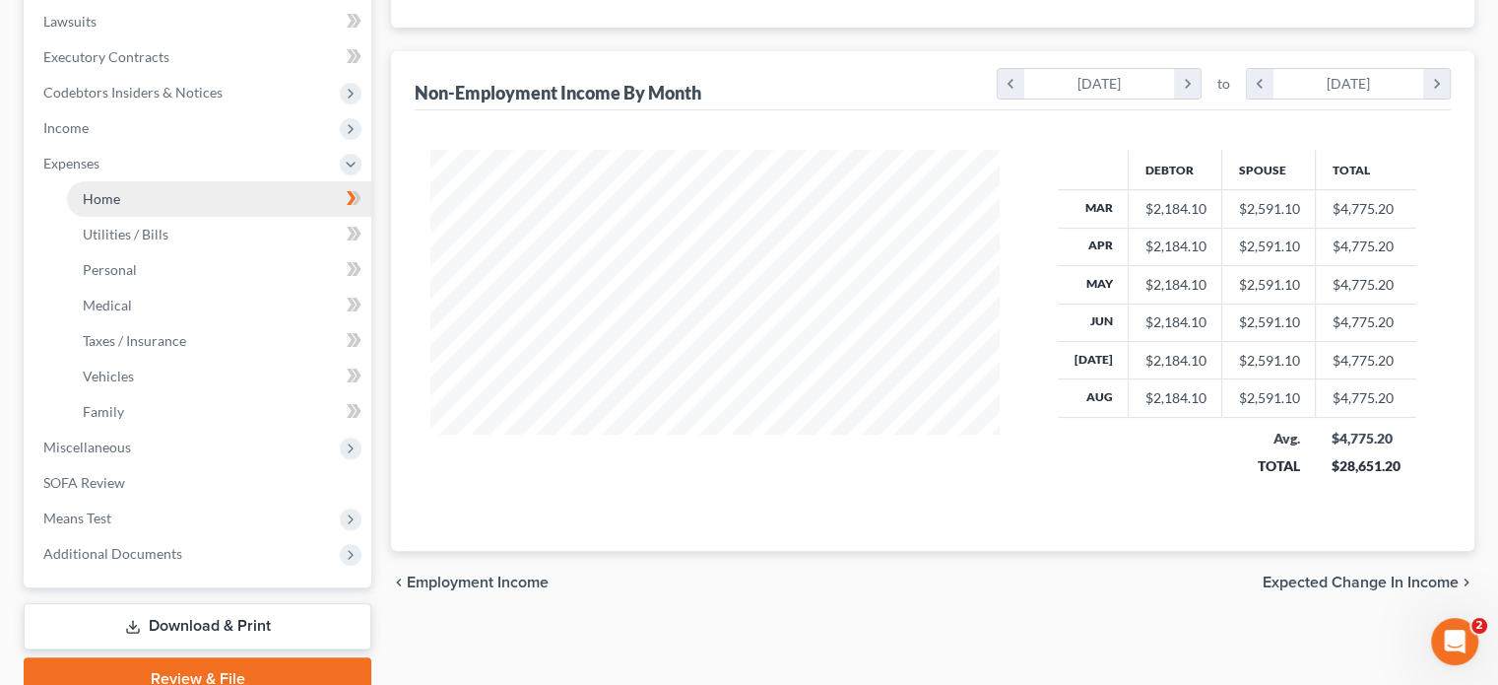
click at [158, 201] on link "Home" at bounding box center [219, 198] width 304 height 35
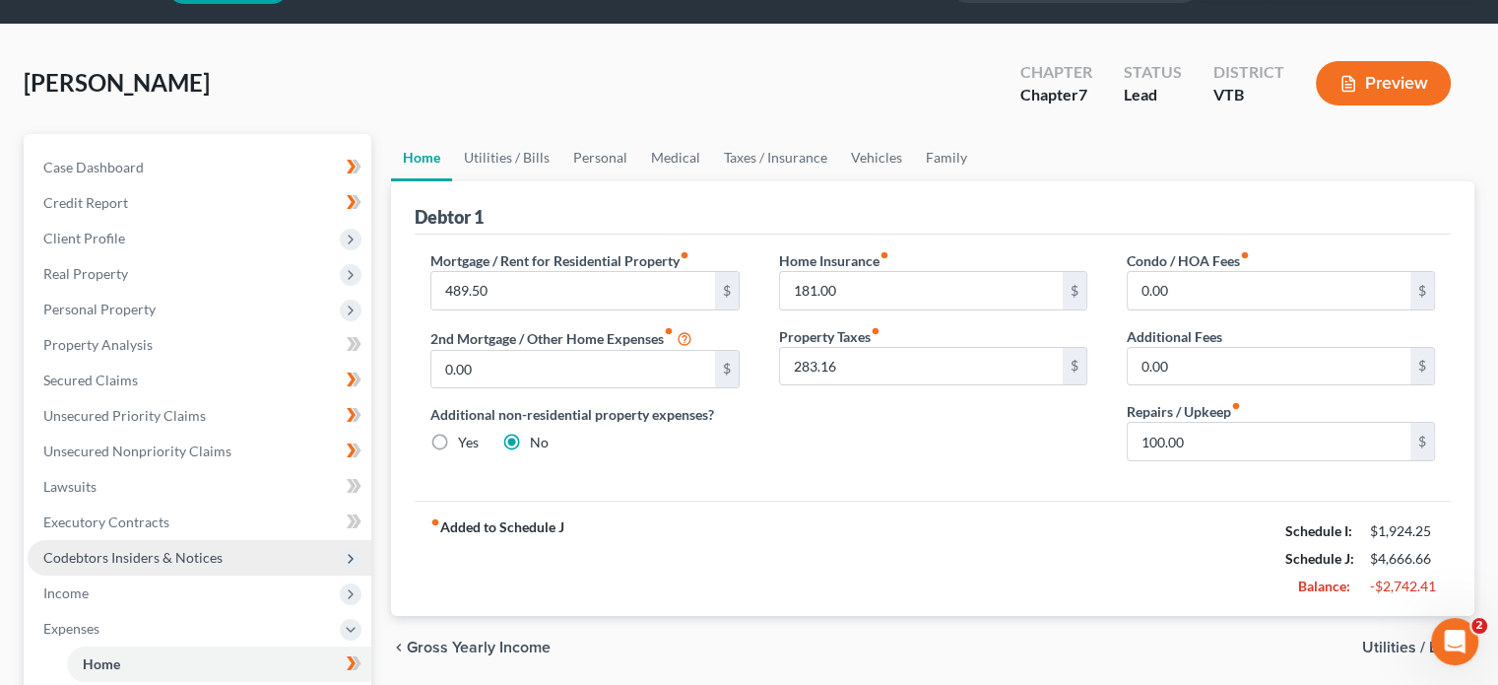
scroll to position [221, 0]
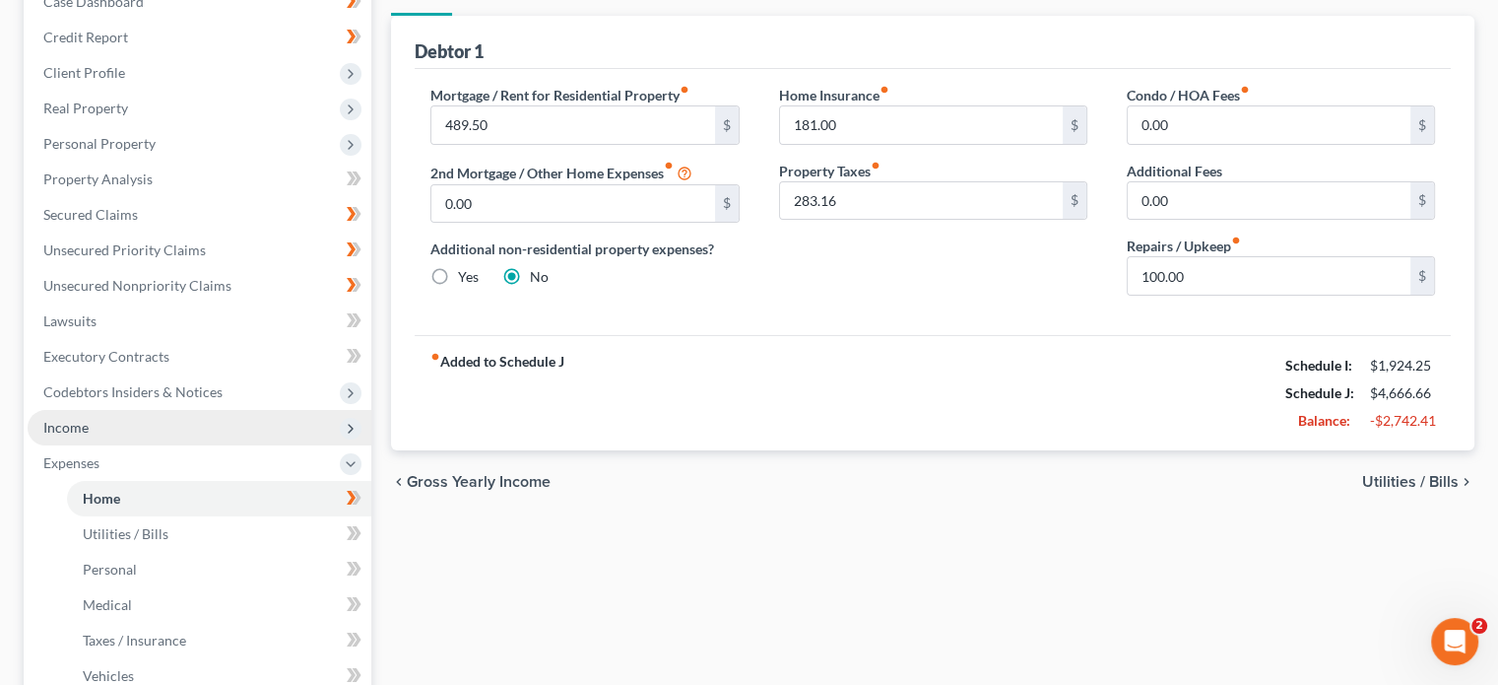
click at [154, 423] on span "Income" at bounding box center [200, 427] width 344 height 35
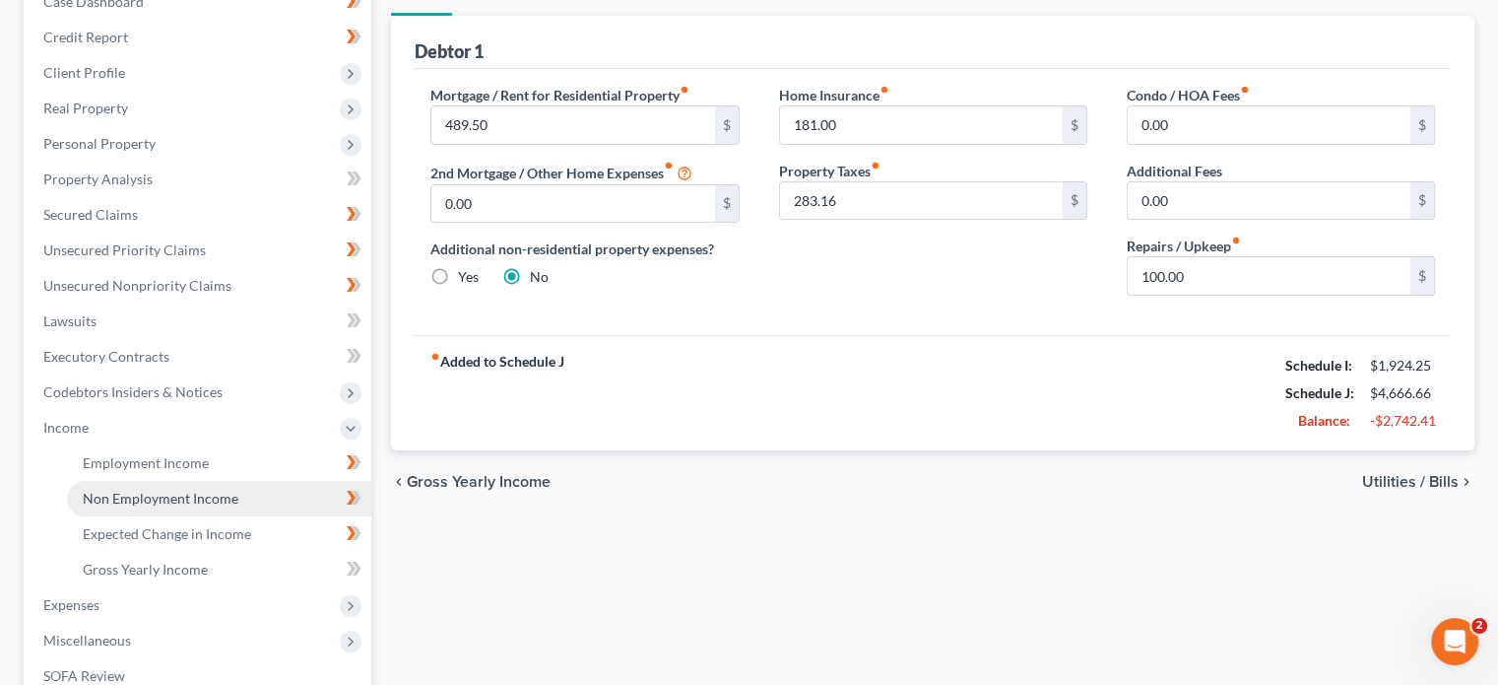
click at [198, 510] on link "Non Employment Income" at bounding box center [219, 498] width 304 height 35
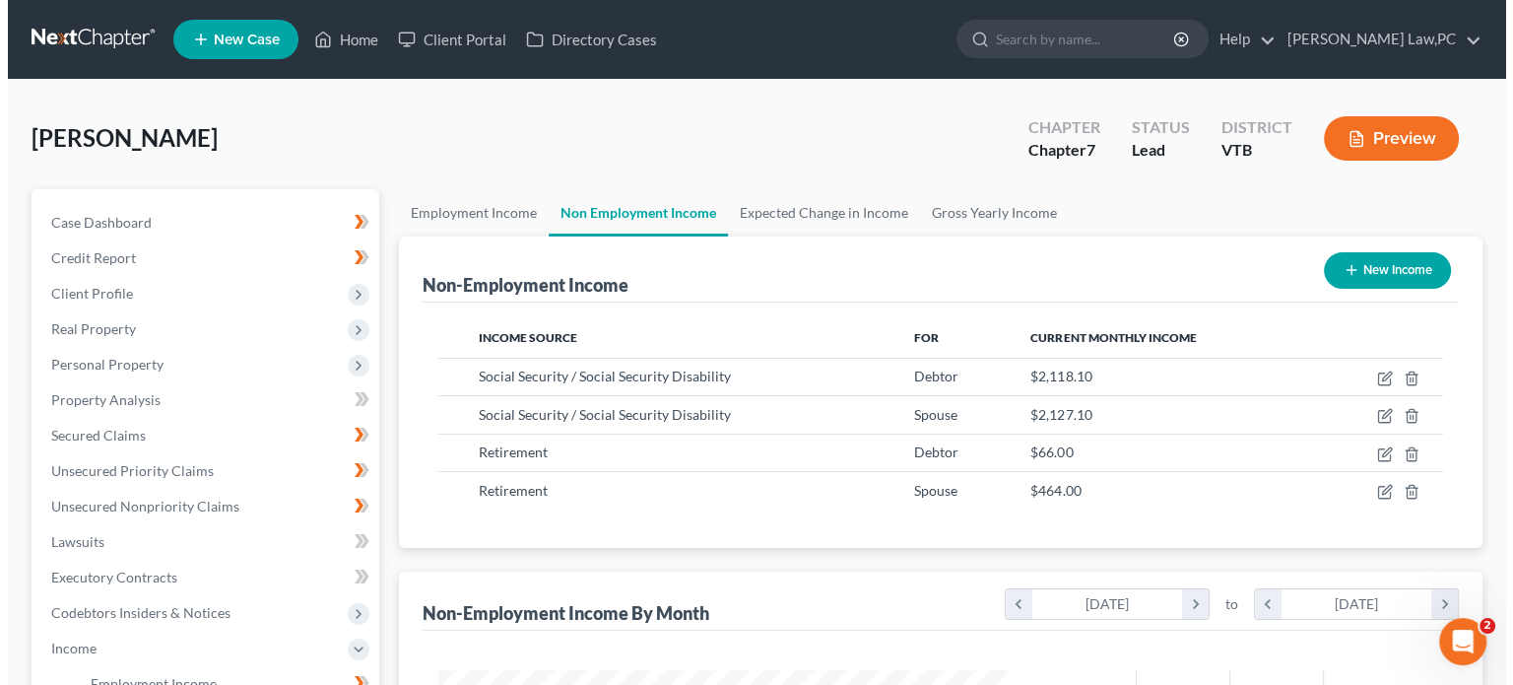
scroll to position [351, 608]
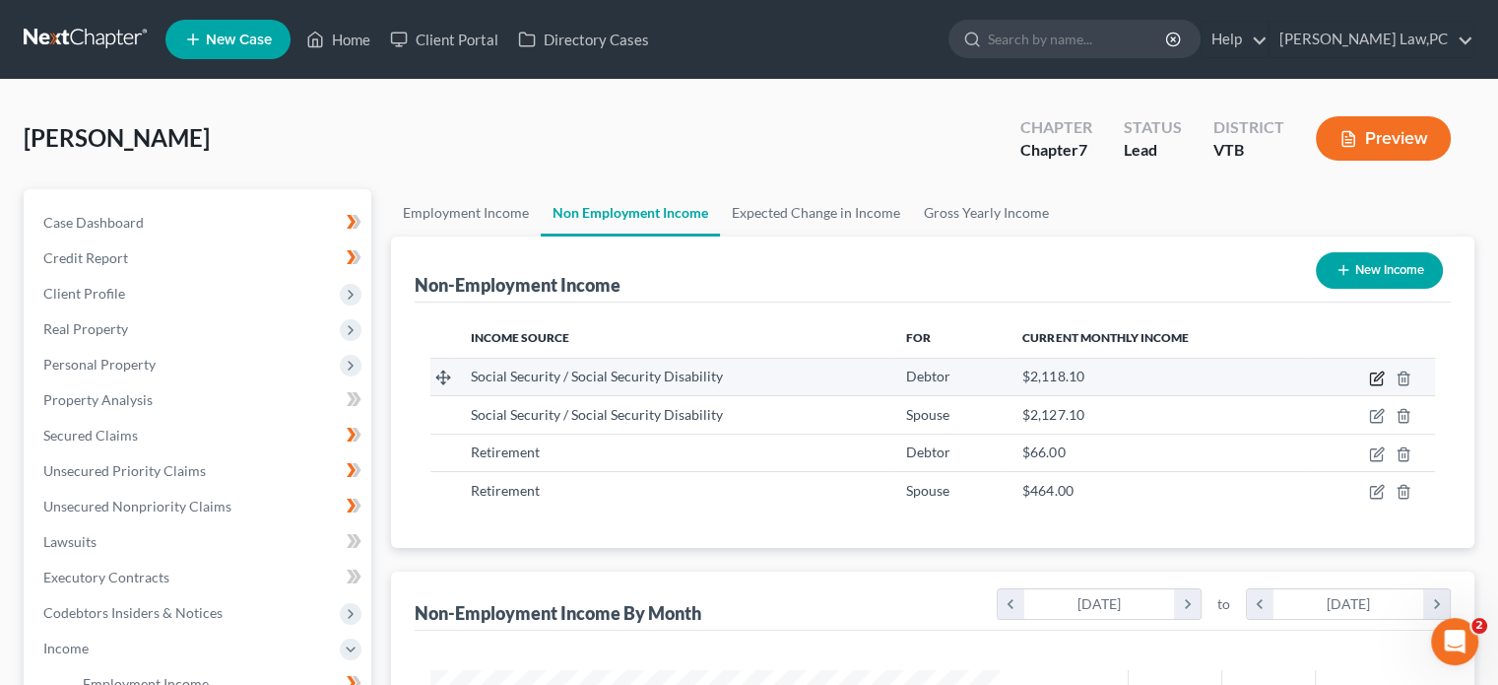
click at [1378, 381] on icon "button" at bounding box center [1377, 378] width 16 height 16
select select "4"
select select "0"
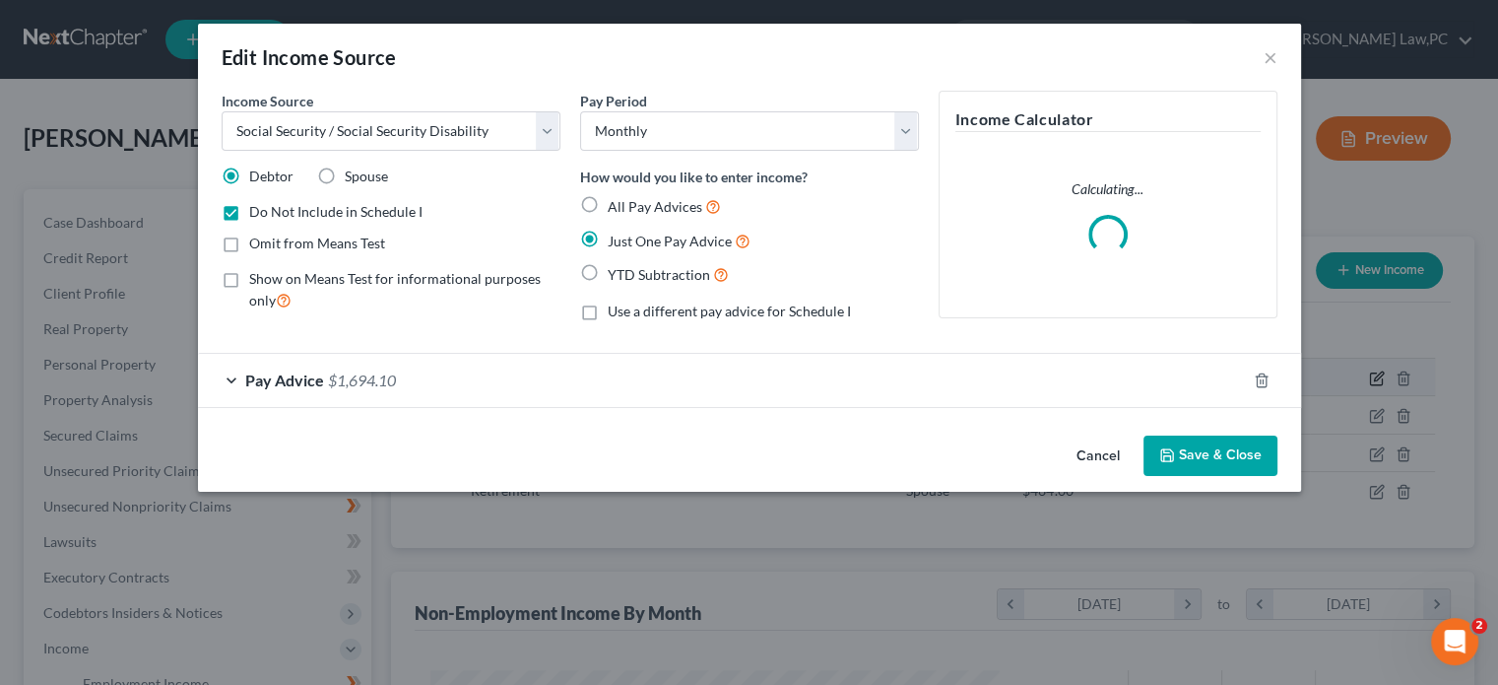
scroll to position [351, 615]
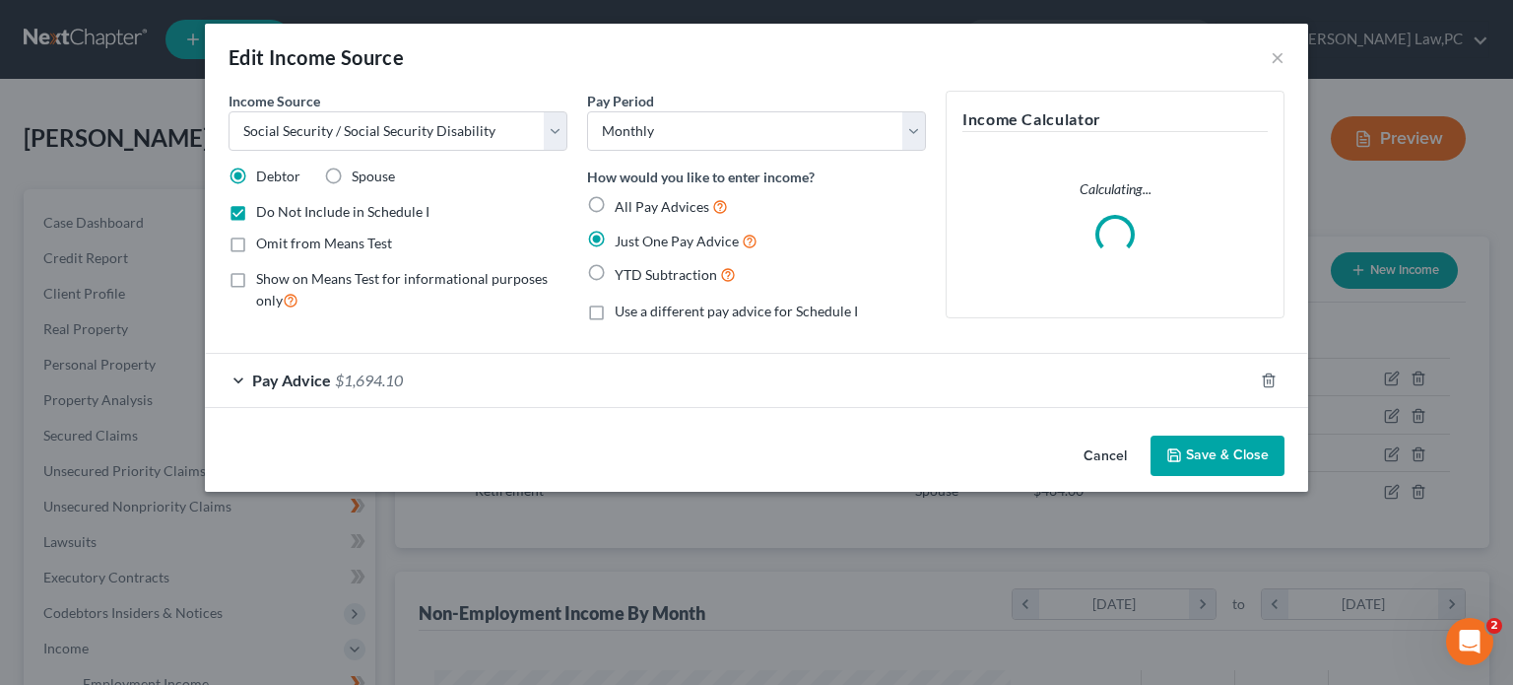
click at [382, 210] on span "Do Not Include in Schedule I" at bounding box center [342, 211] width 173 height 17
click at [277, 210] on input "Do Not Include in Schedule I" at bounding box center [270, 208] width 13 height 13
checkbox input "false"
click at [1214, 453] on button "Save & Close" at bounding box center [1218, 455] width 134 height 41
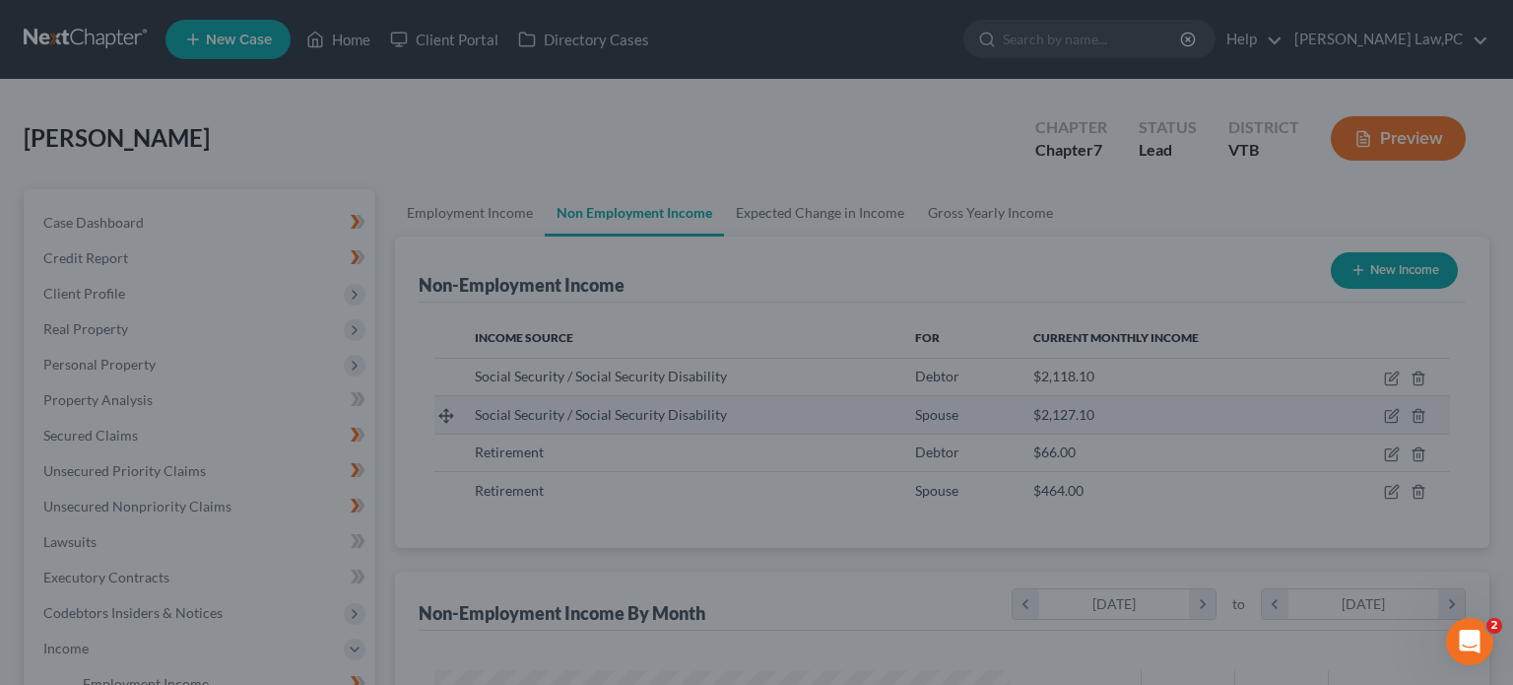
scroll to position [984768, 984510]
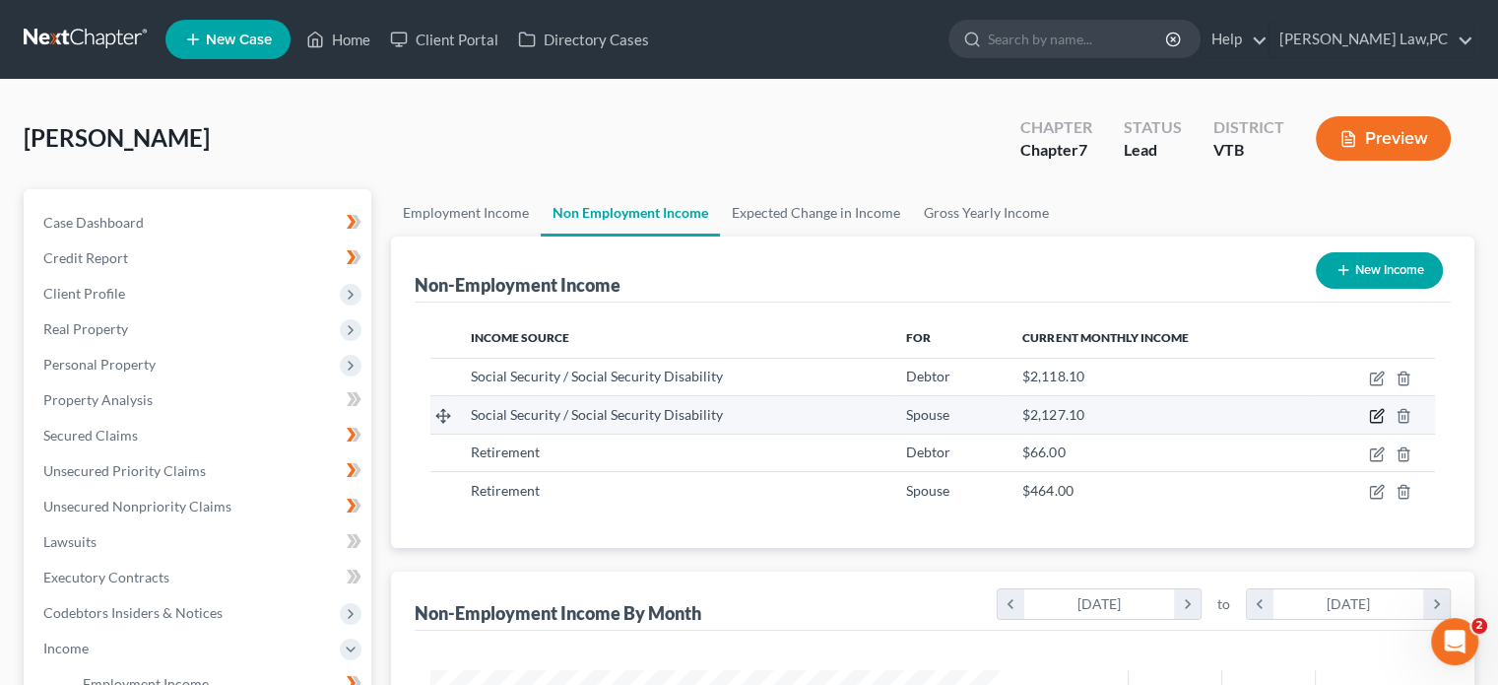
click at [1384, 417] on icon "button" at bounding box center [1377, 416] width 16 height 16
select select "4"
select select "0"
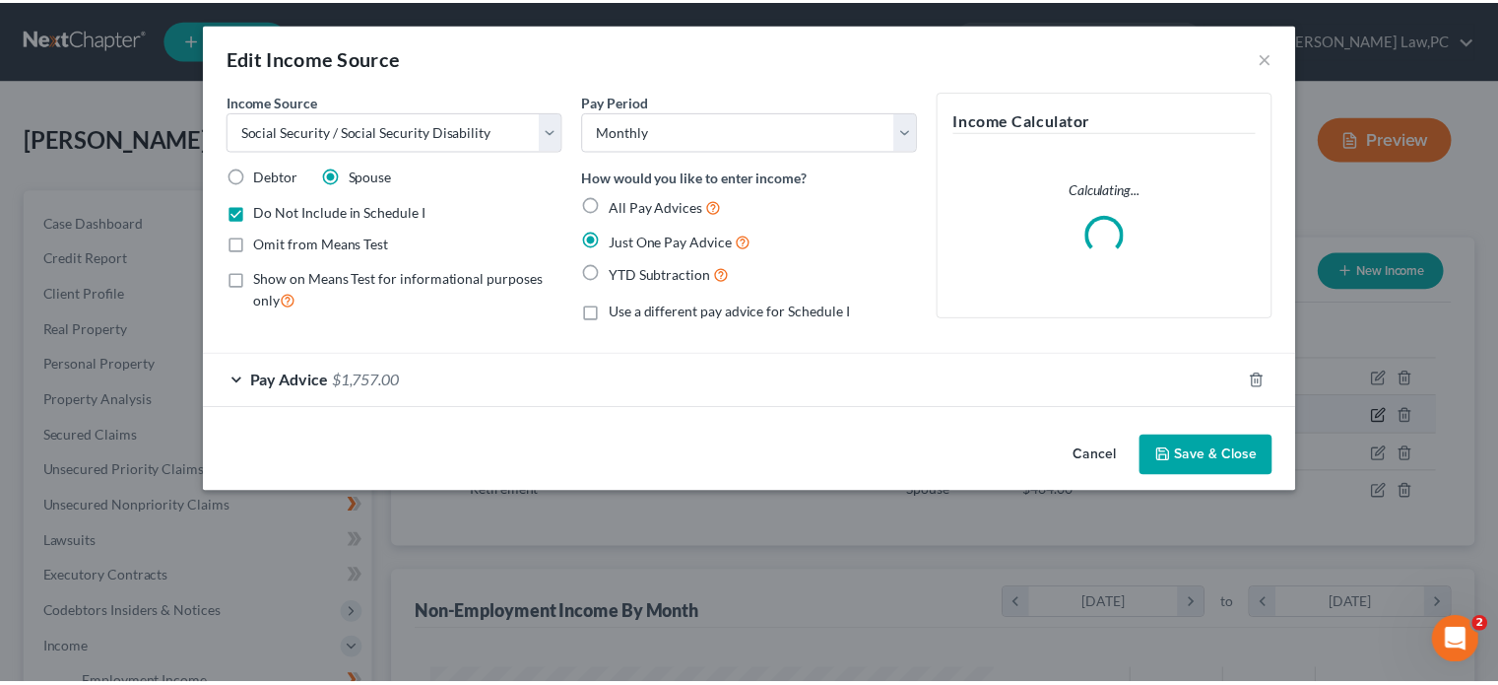
scroll to position [351, 615]
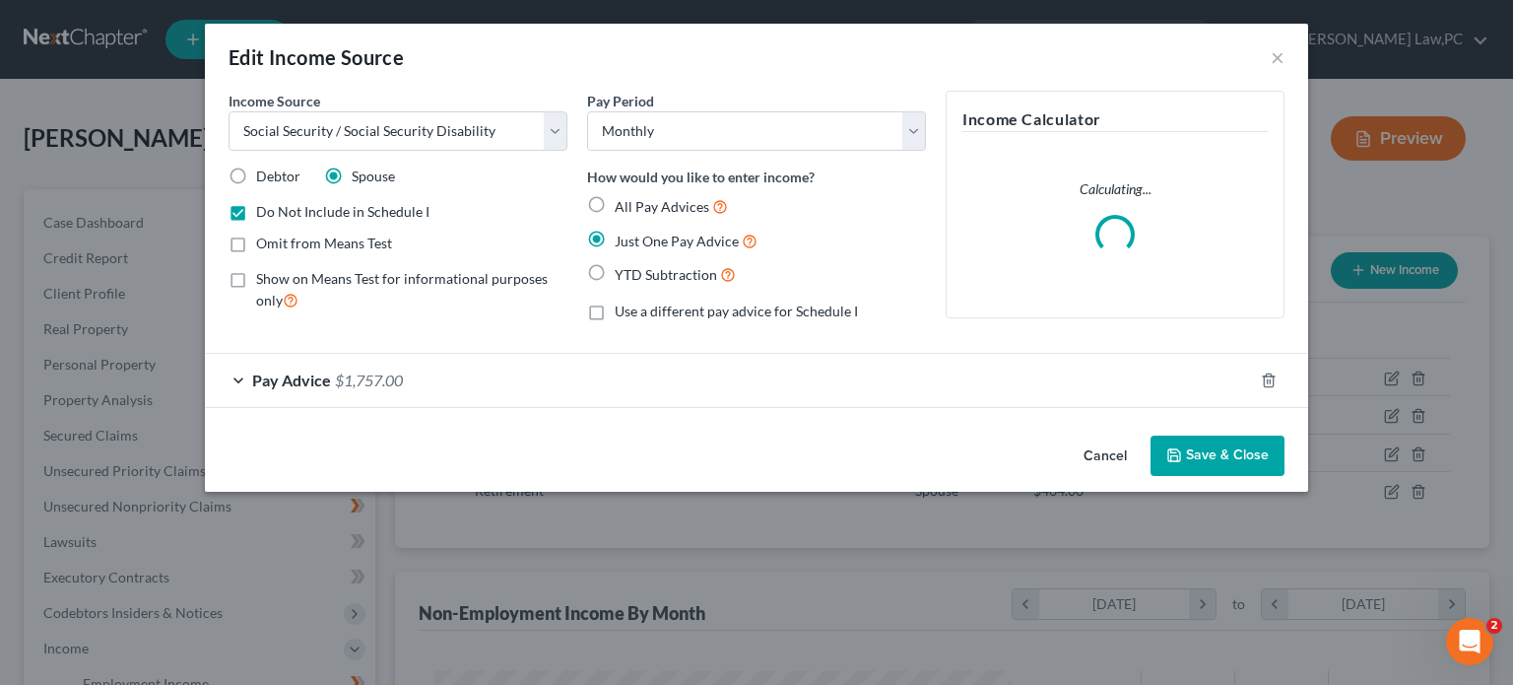
click at [370, 212] on span "Do Not Include in Schedule I" at bounding box center [342, 211] width 173 height 17
click at [277, 212] on input "Do Not Include in Schedule I" at bounding box center [270, 208] width 13 height 13
checkbox input "false"
click at [1225, 452] on button "Save & Close" at bounding box center [1218, 455] width 134 height 41
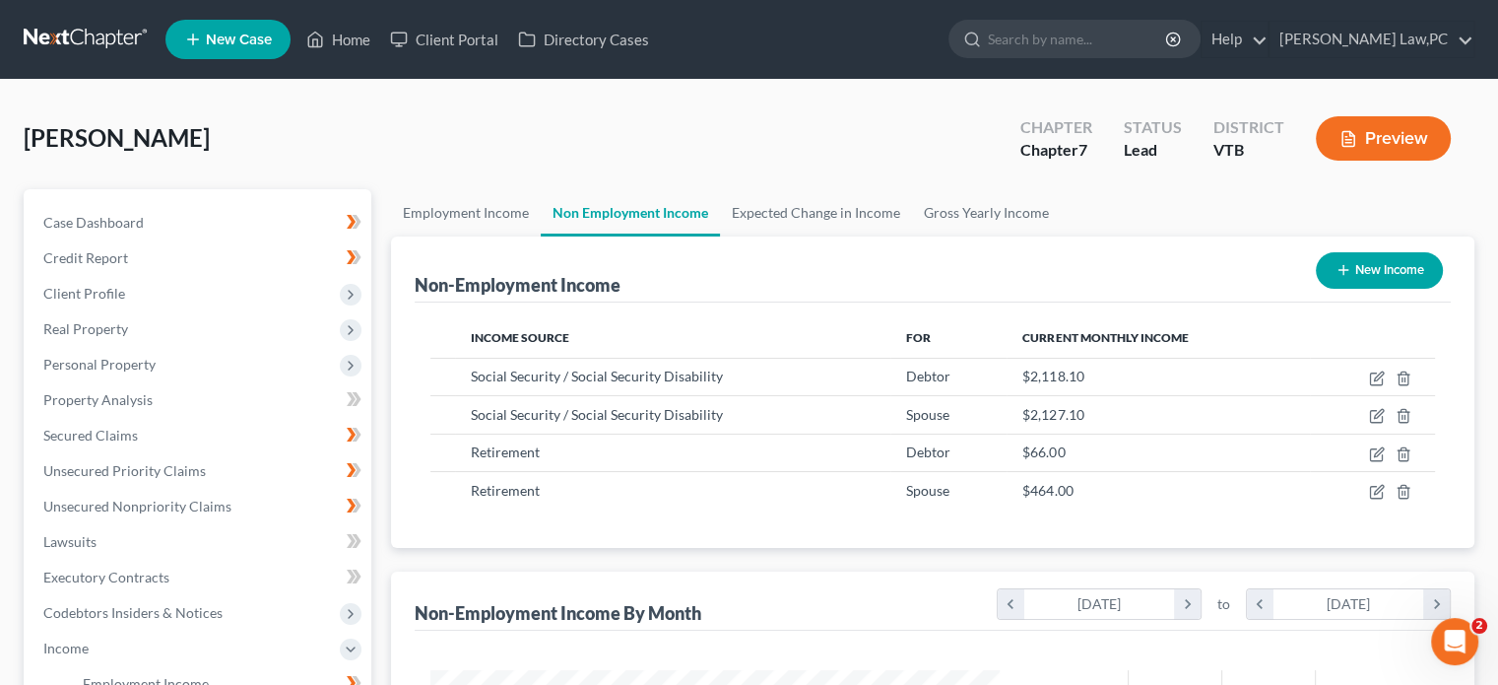
scroll to position [350, 0]
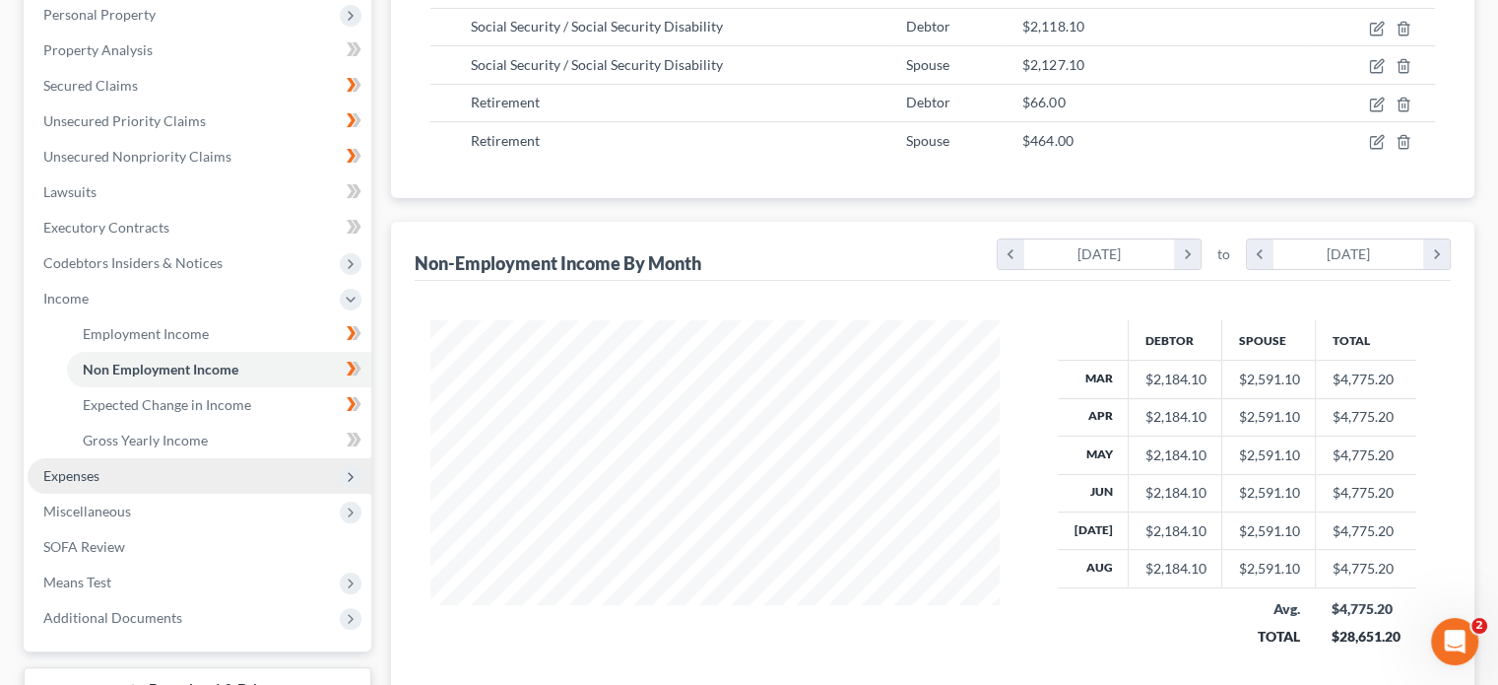
click at [123, 473] on span "Expenses" at bounding box center [200, 475] width 344 height 35
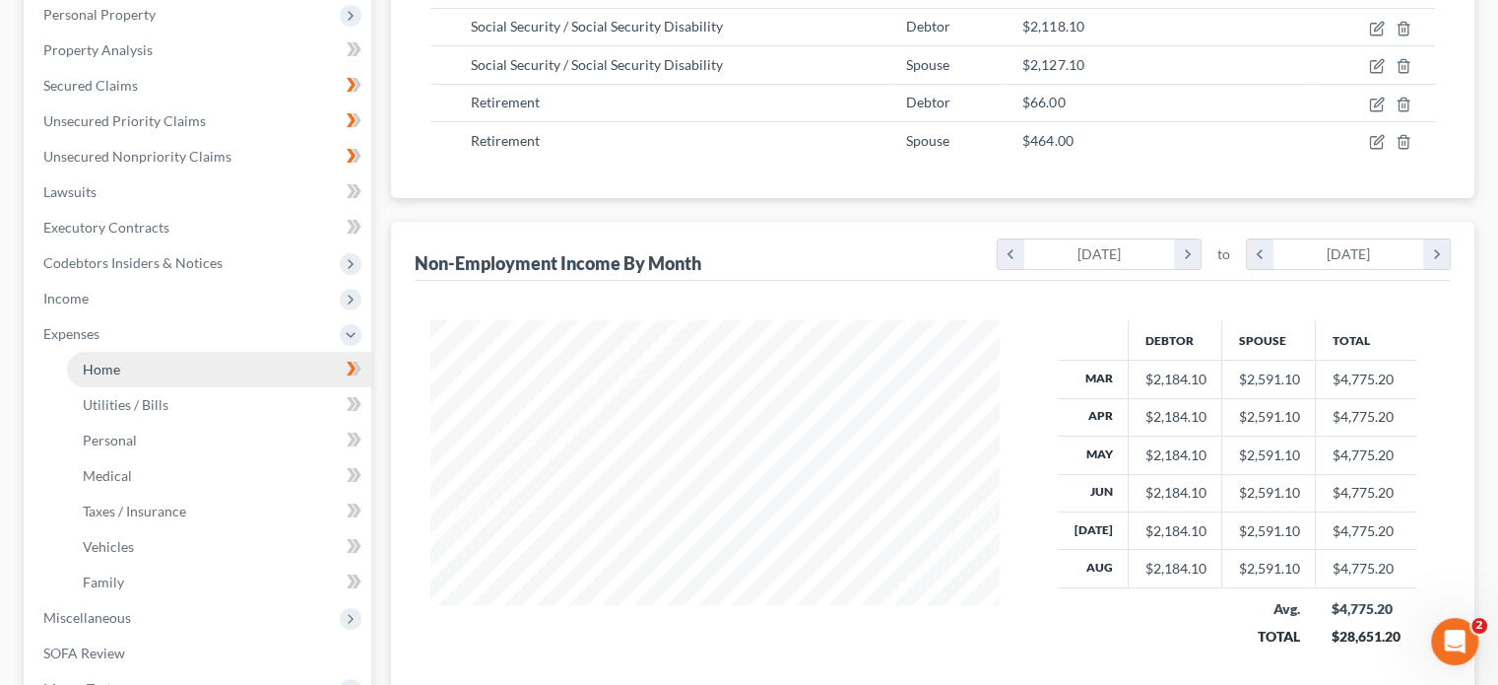
click at [90, 371] on span "Home" at bounding box center [101, 369] width 37 height 17
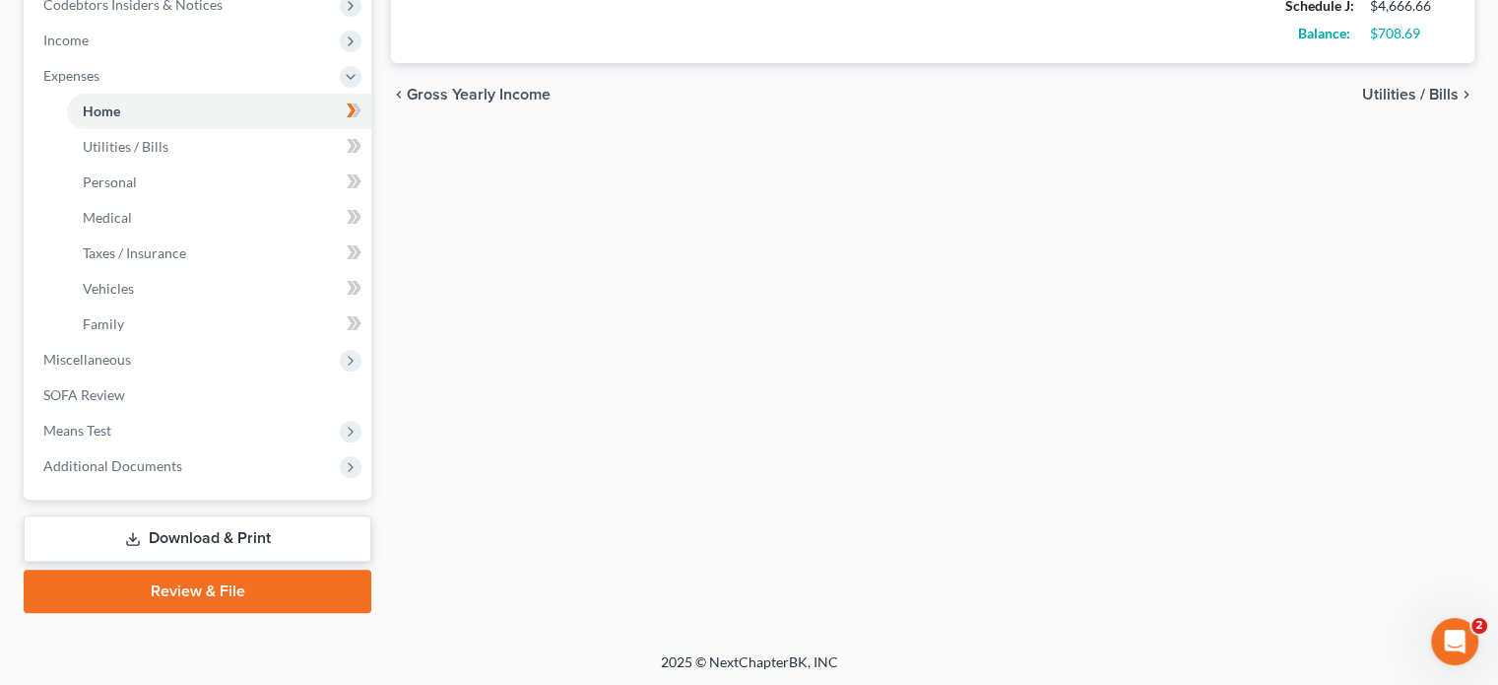
scroll to position [607, 0]
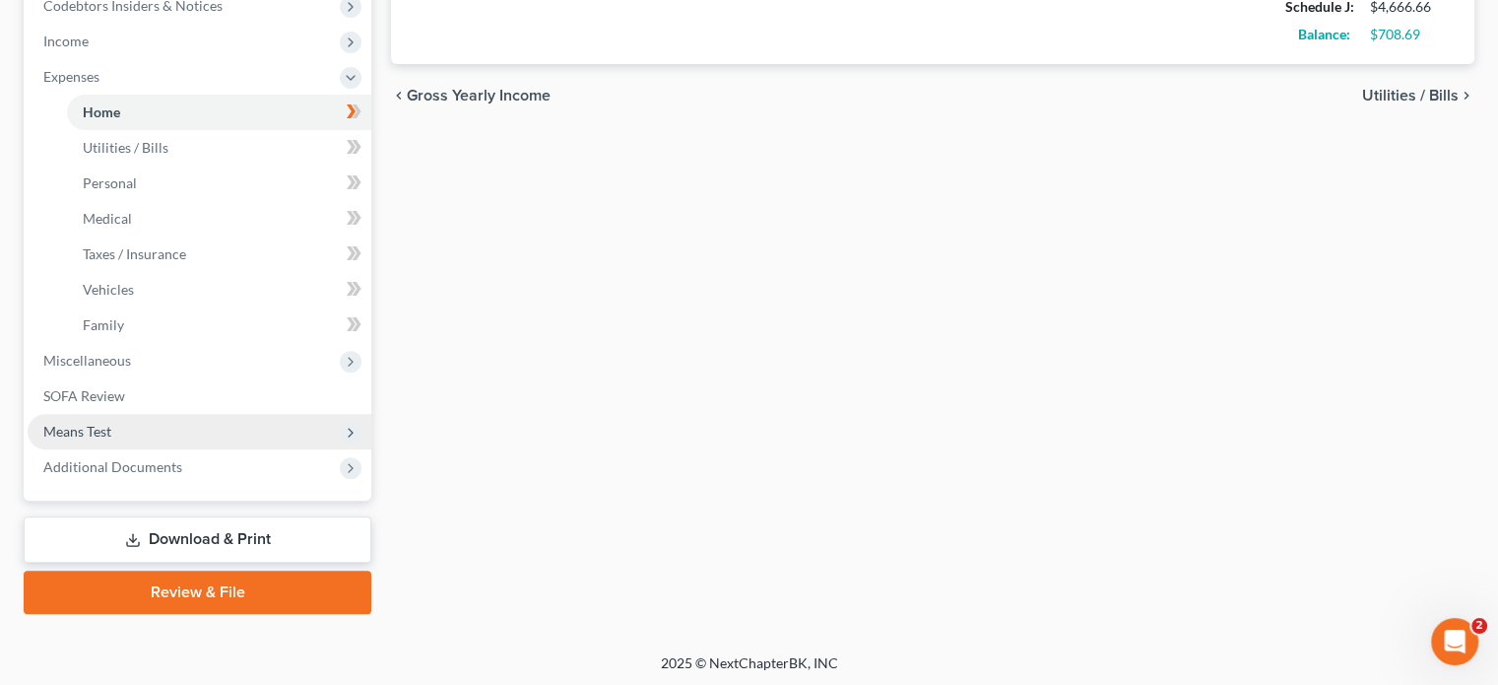
click at [99, 439] on span "Means Test" at bounding box center [200, 431] width 344 height 35
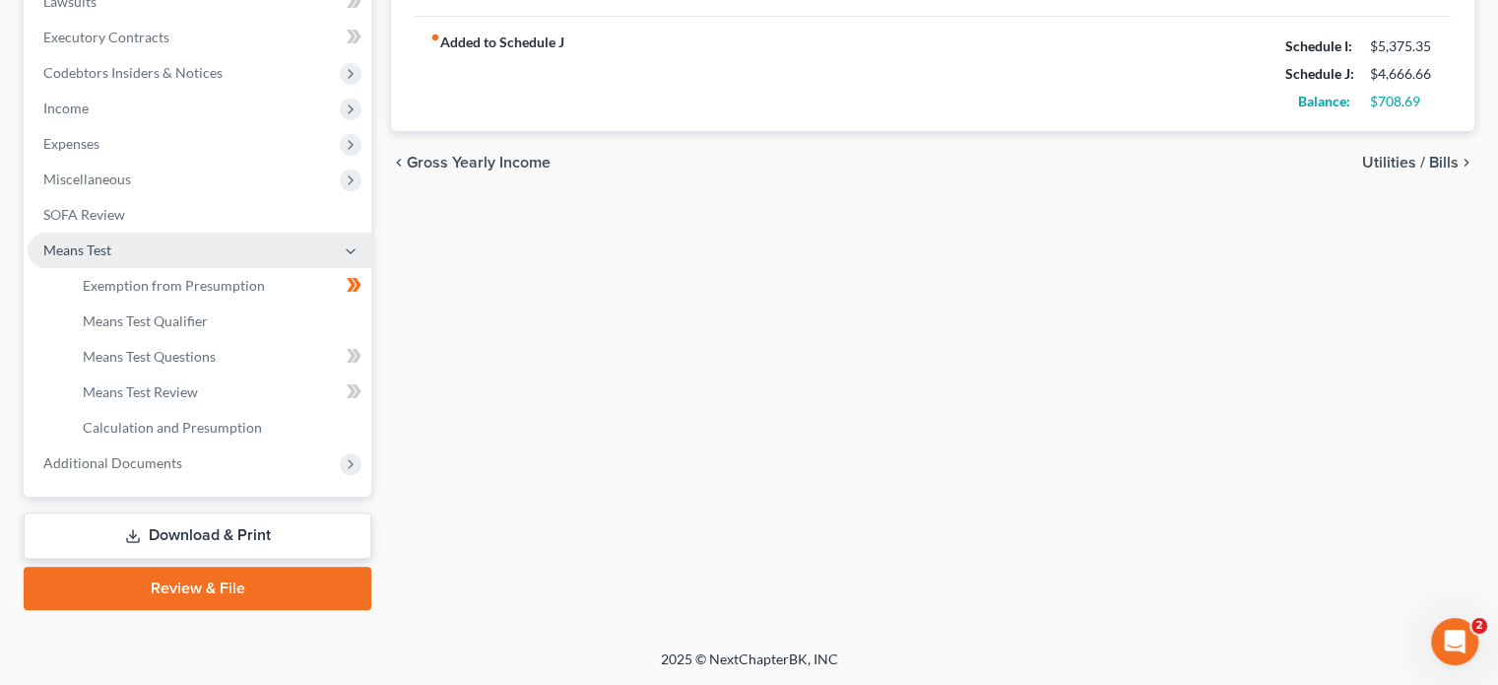
scroll to position [538, 0]
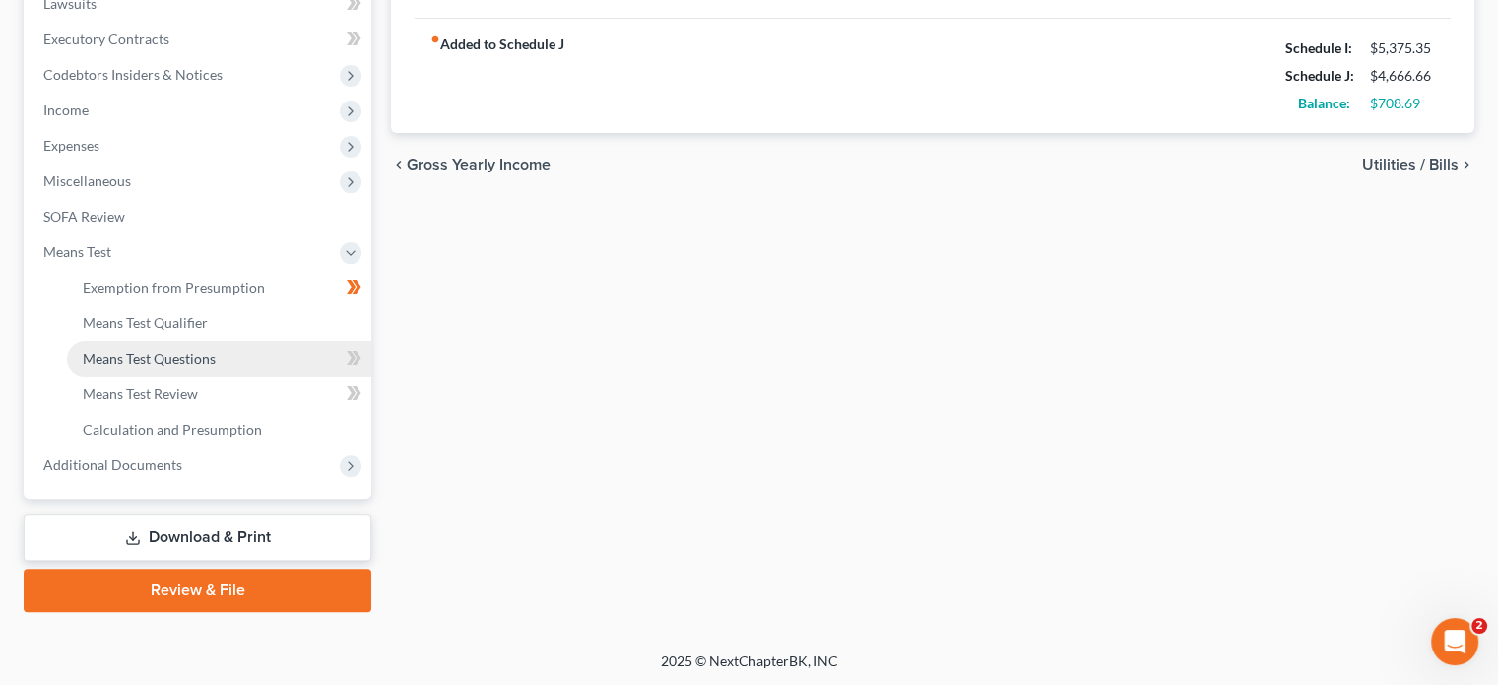
click at [146, 372] on link "Means Test Questions" at bounding box center [219, 358] width 304 height 35
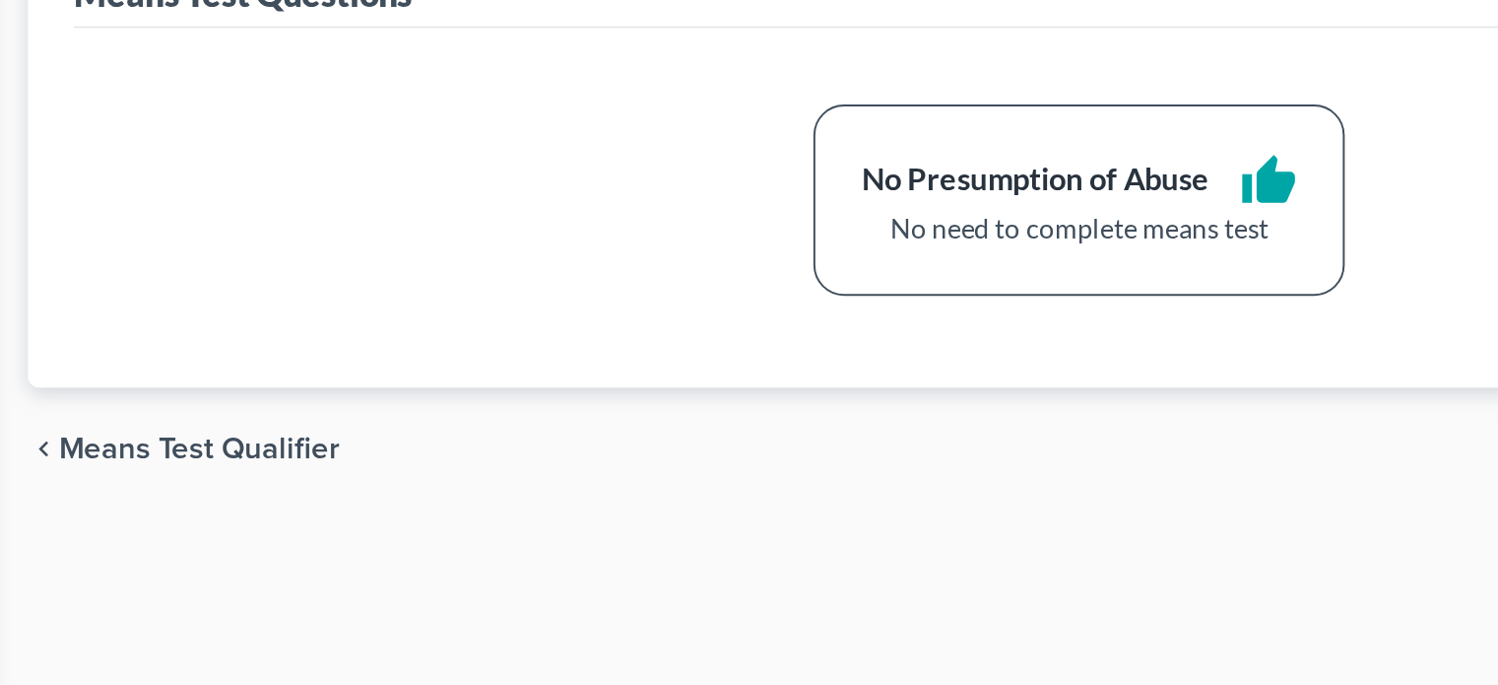
drag, startPoint x: 776, startPoint y: 568, endPoint x: 979, endPoint y: 558, distance: 203.2
click at [979, 558] on div "Exemption from Presumption Means Test Qualifier Means Test Questions Means Test…" at bounding box center [932, 669] width 1103 height 960
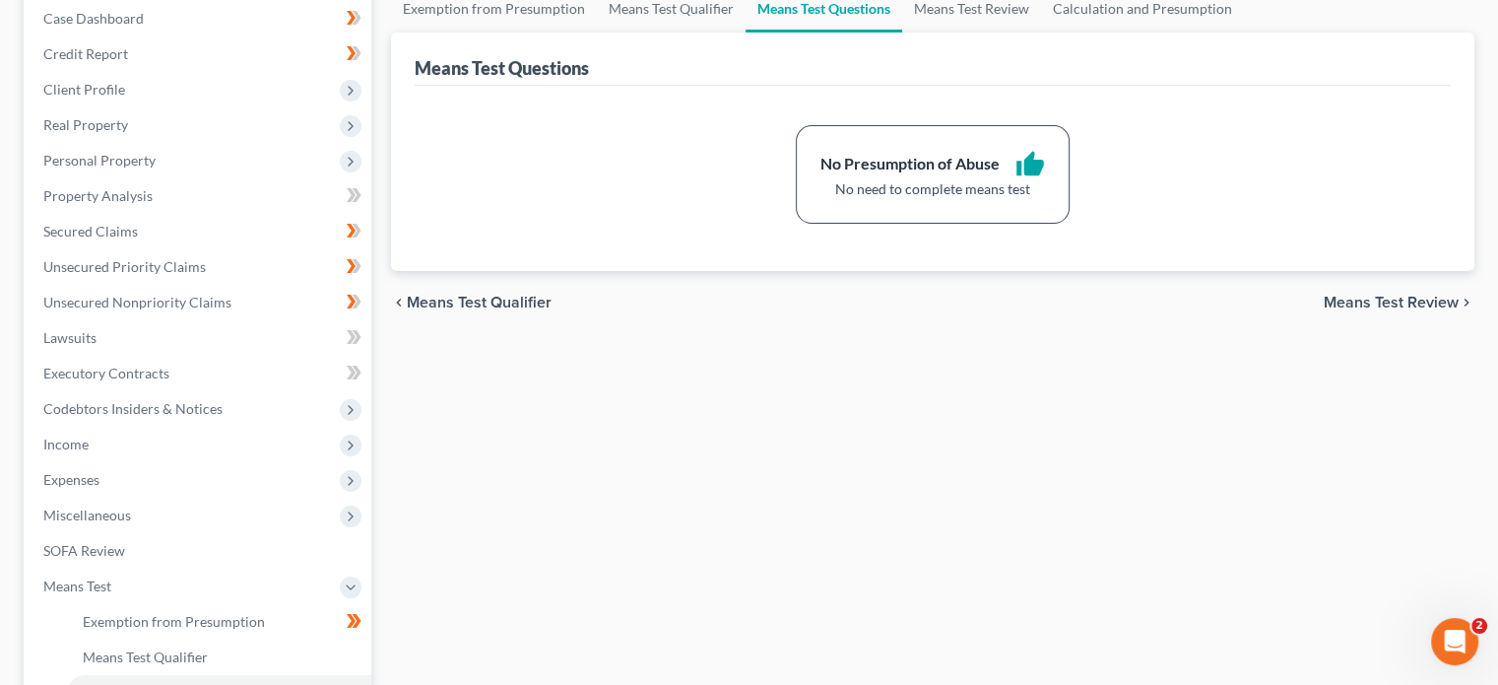
scroll to position [390, 0]
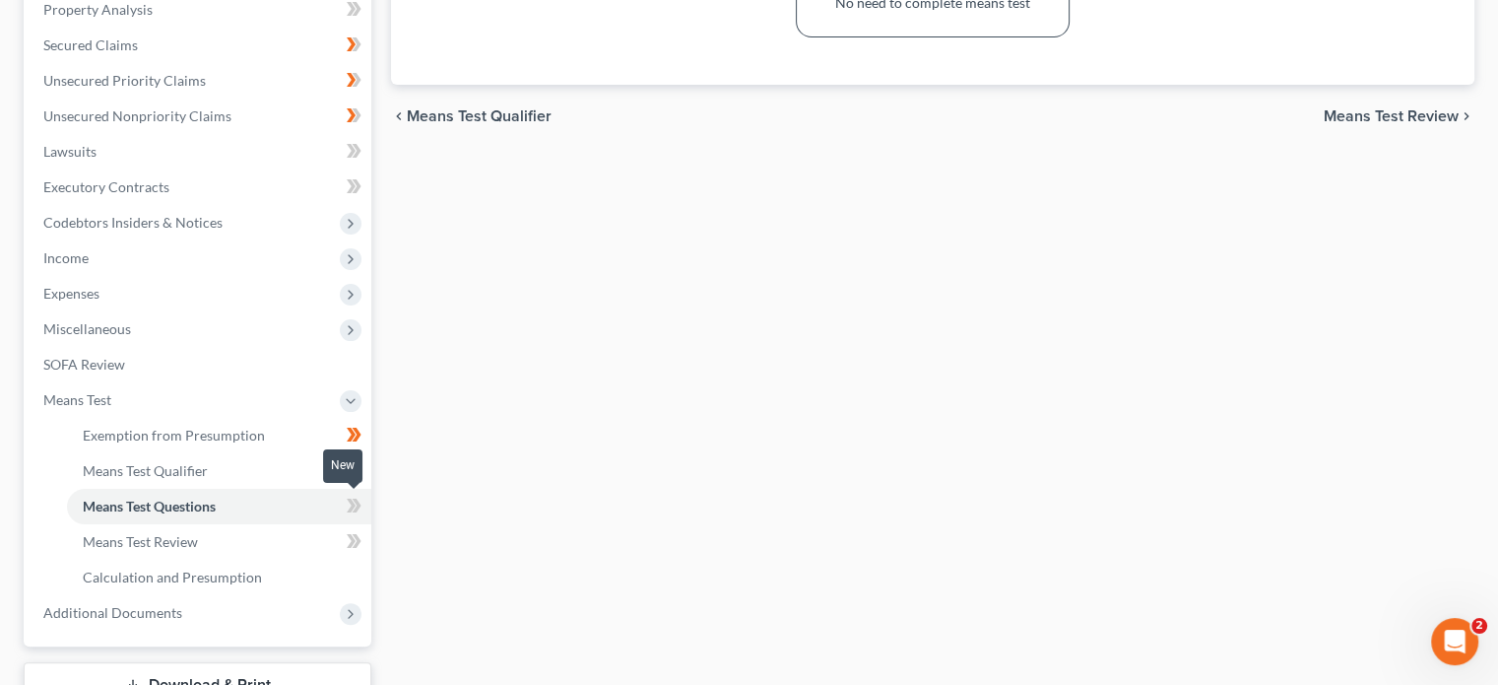
click at [352, 500] on icon at bounding box center [351, 505] width 9 height 14
click at [455, 537] on div "Exemption from Presumption Means Test Qualifier Means Test Questions Means Test…" at bounding box center [932, 279] width 1103 height 960
click at [359, 535] on icon at bounding box center [354, 541] width 15 height 25
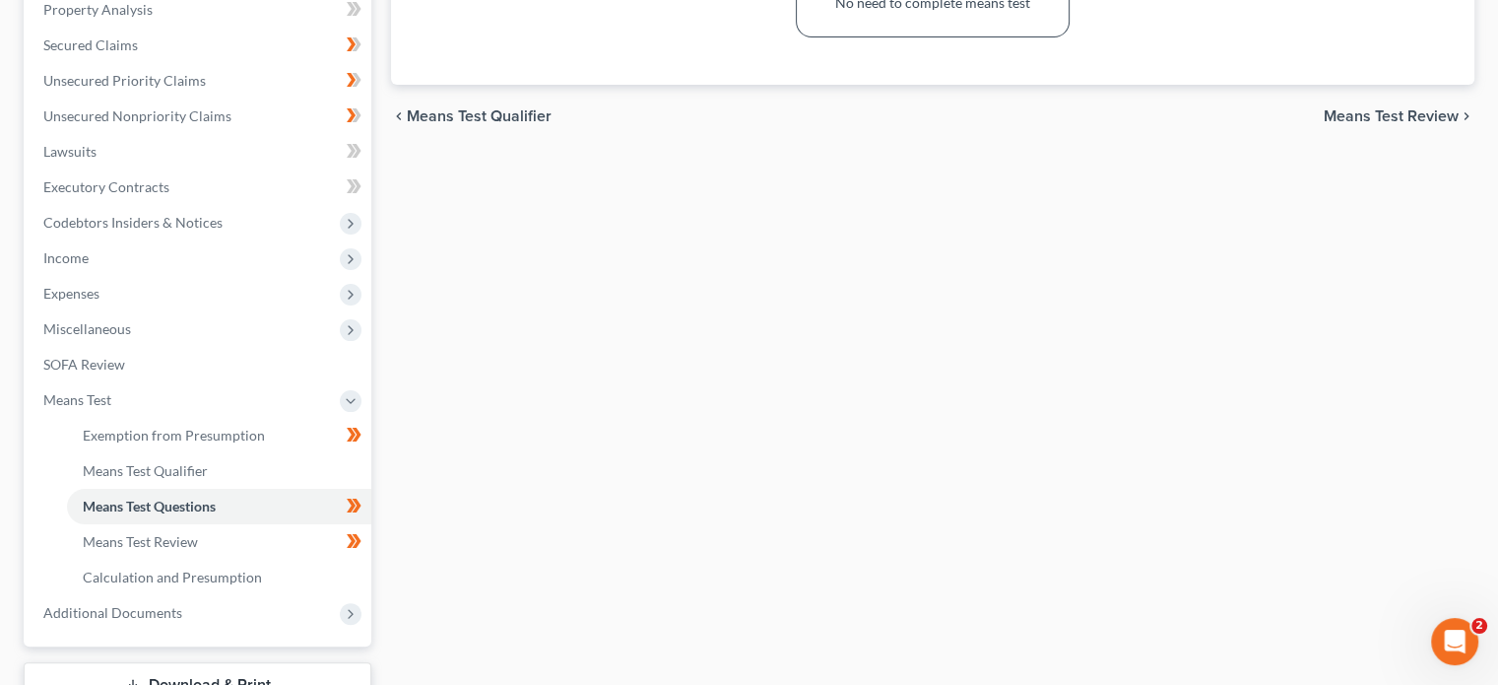
click at [404, 543] on div "Exemption from Presumption Means Test Qualifier Means Test Questions Means Test…" at bounding box center [932, 279] width 1103 height 960
click at [192, 330] on span "Miscellaneous" at bounding box center [200, 328] width 344 height 35
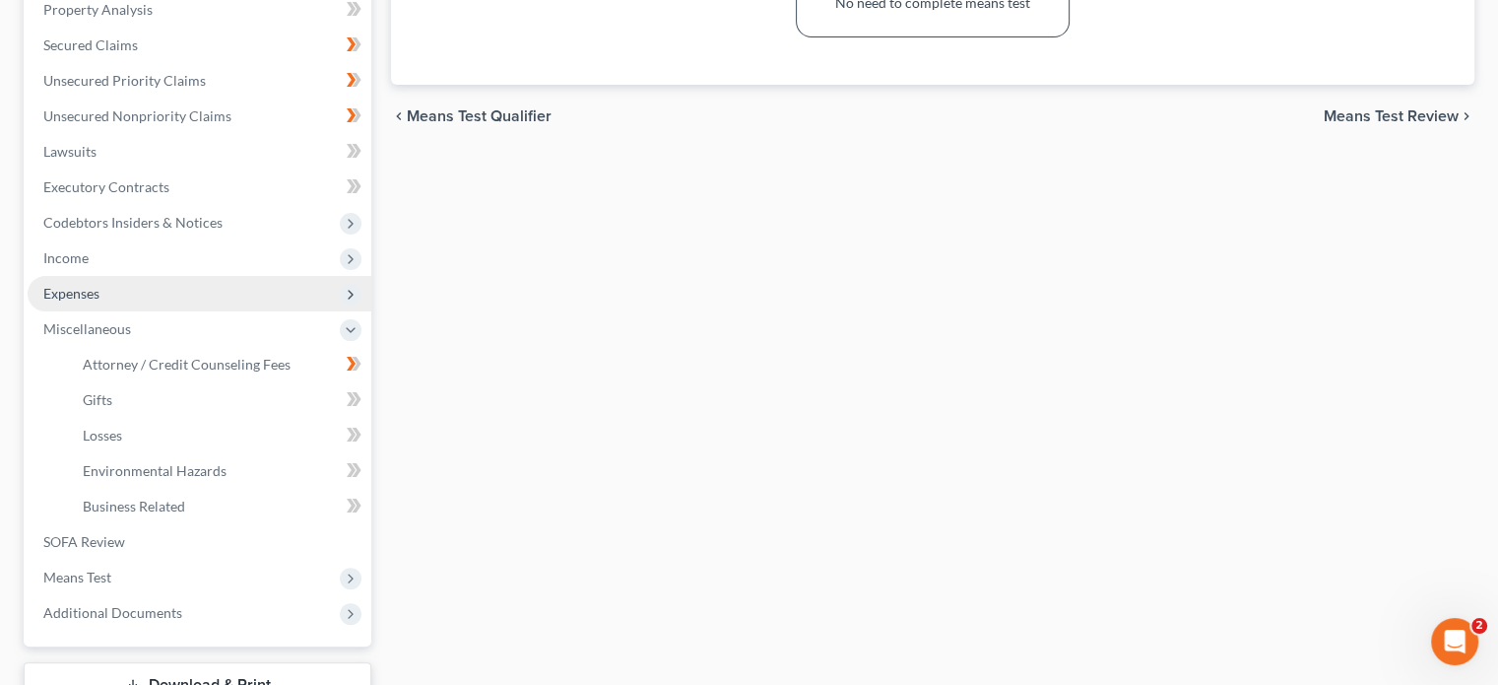
click at [149, 300] on span "Expenses" at bounding box center [200, 293] width 344 height 35
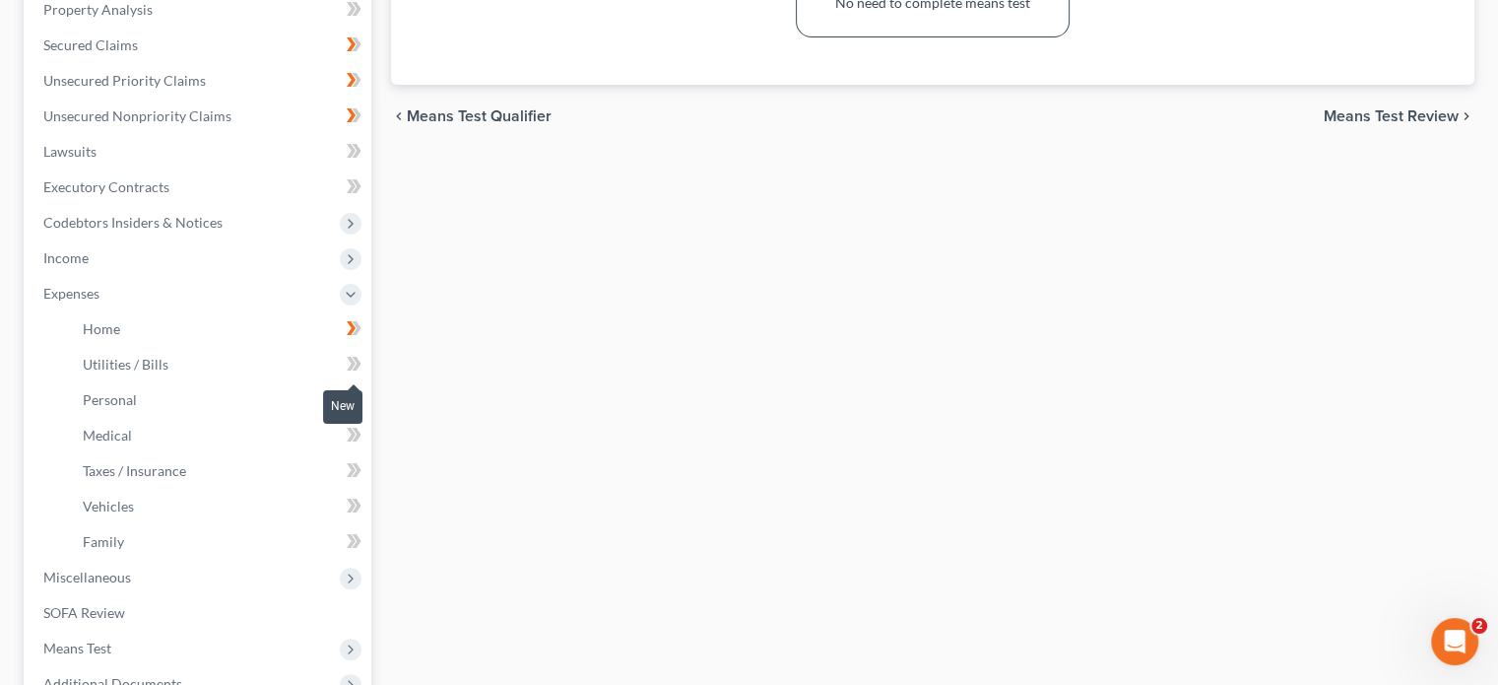
click at [359, 359] on icon at bounding box center [357, 364] width 9 height 14
click at [357, 395] on icon at bounding box center [357, 399] width 9 height 14
click at [357, 425] on icon at bounding box center [354, 435] width 15 height 25
click at [353, 464] on icon at bounding box center [354, 470] width 15 height 25
click at [351, 501] on icon at bounding box center [351, 505] width 9 height 14
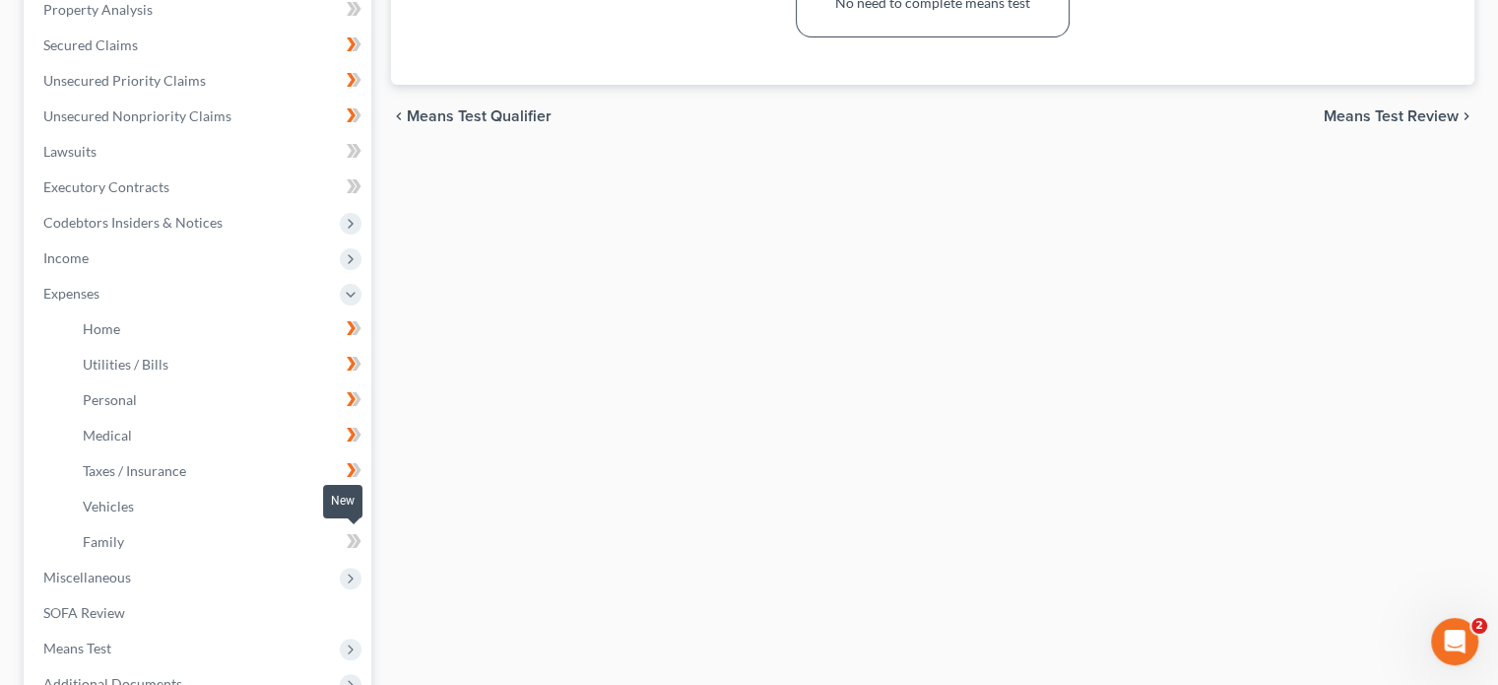
click at [354, 535] on icon at bounding box center [357, 541] width 9 height 14
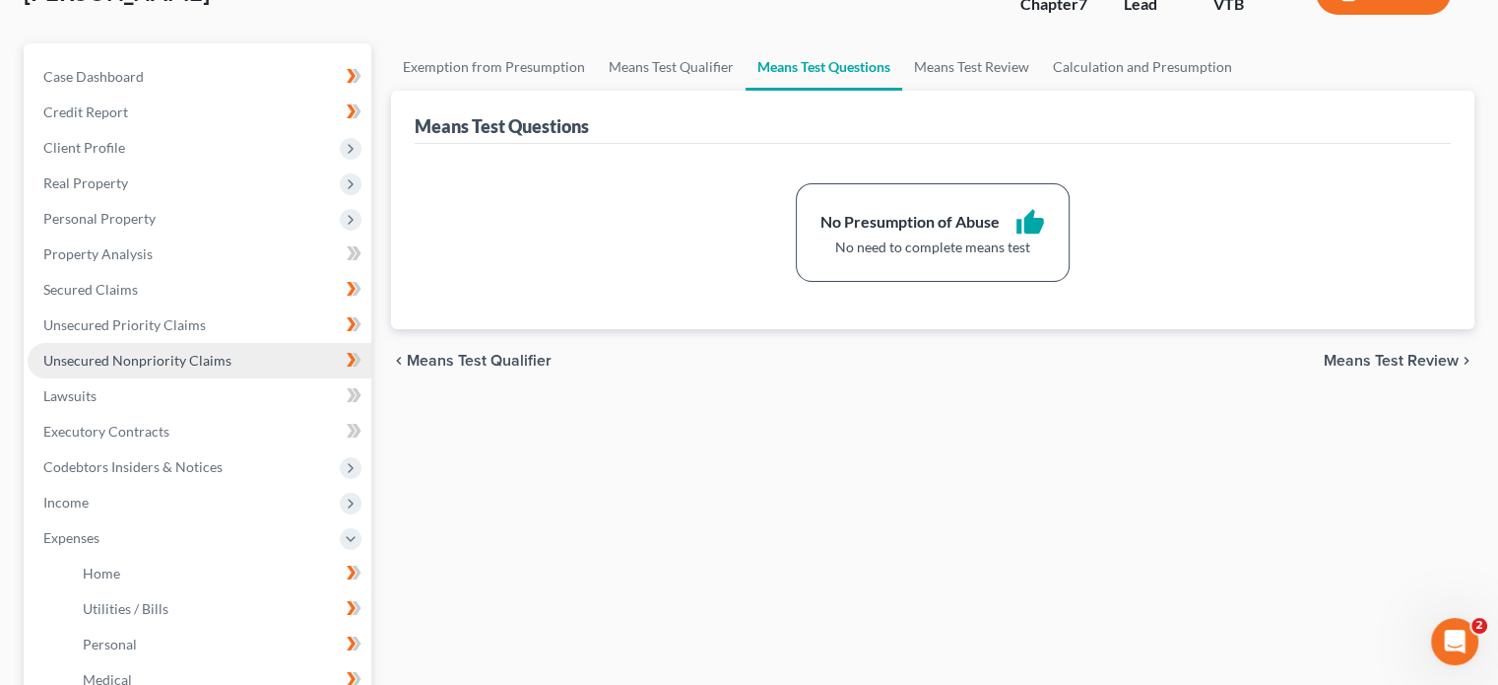
click at [143, 358] on span "Unsecured Nonpriority Claims" at bounding box center [137, 360] width 188 height 17
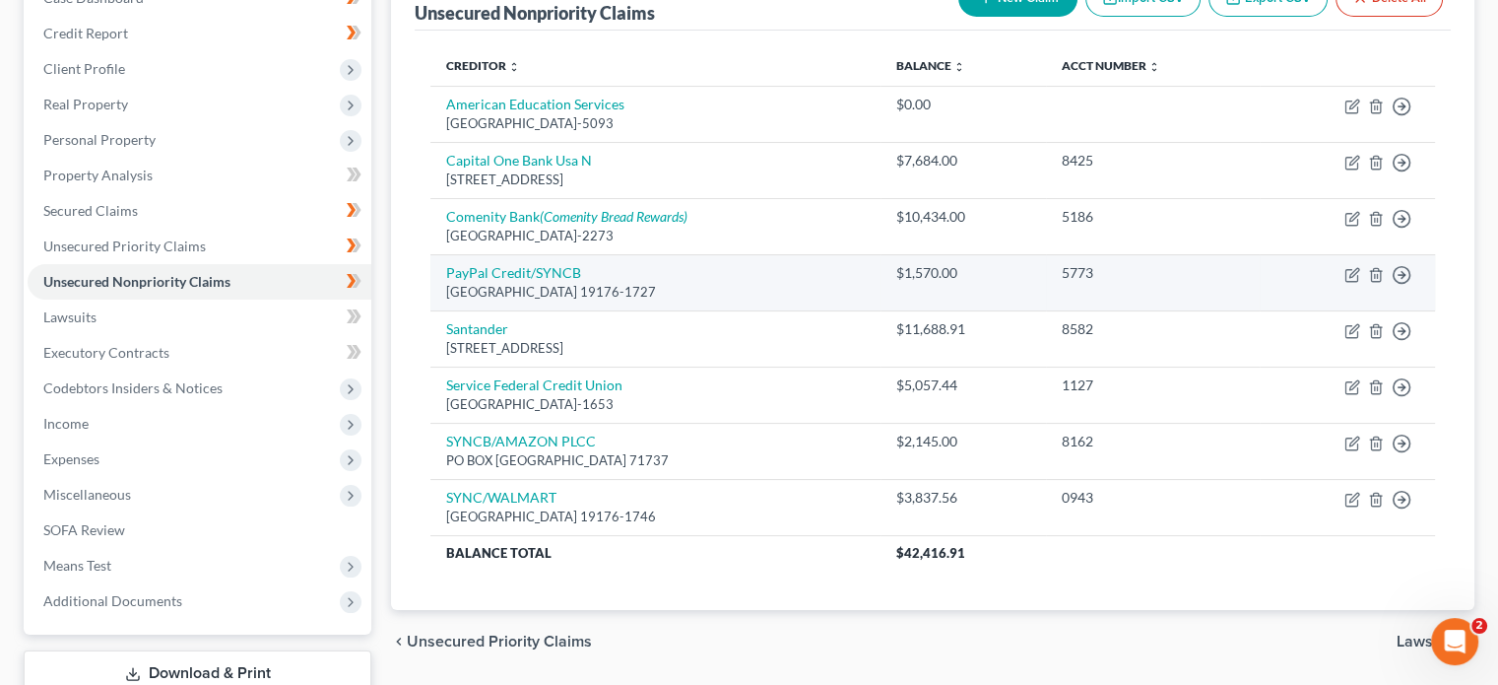
scroll to position [225, 0]
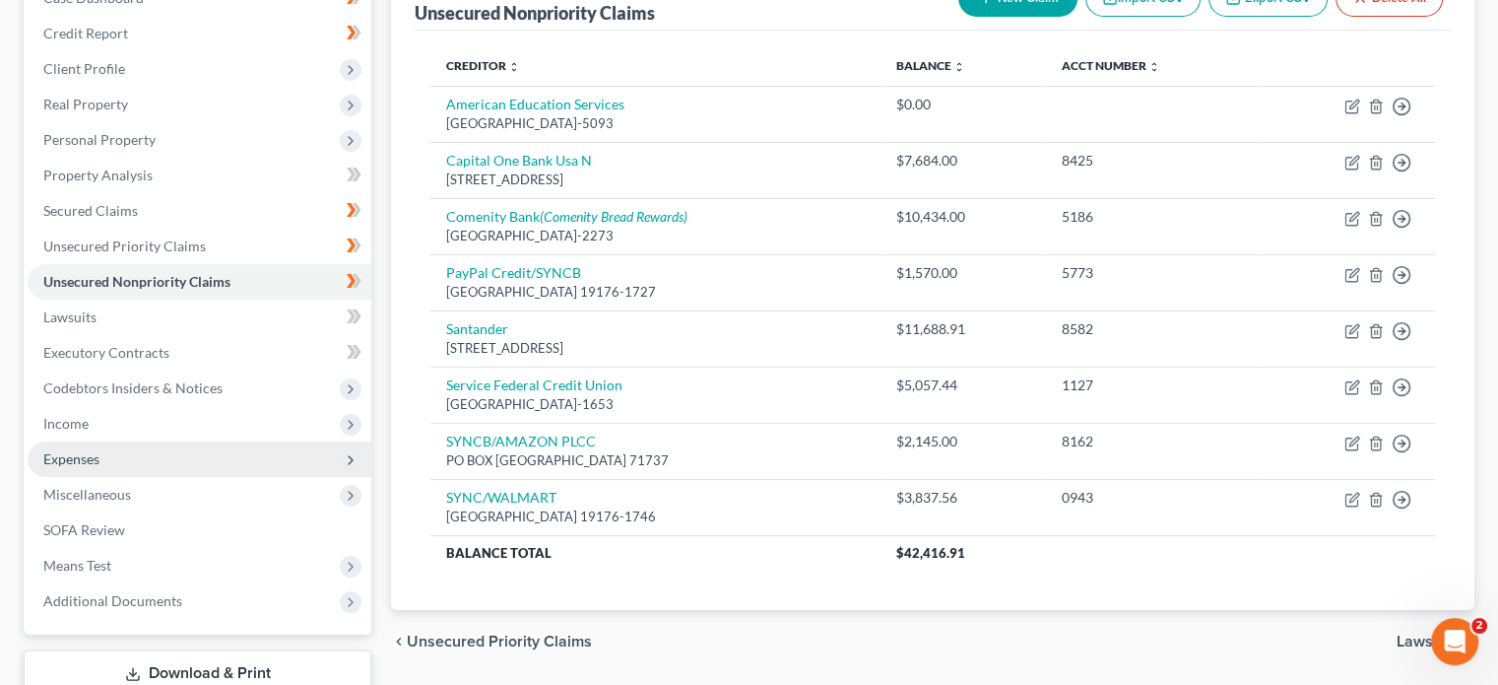
click at [104, 466] on span "Expenses" at bounding box center [200, 458] width 344 height 35
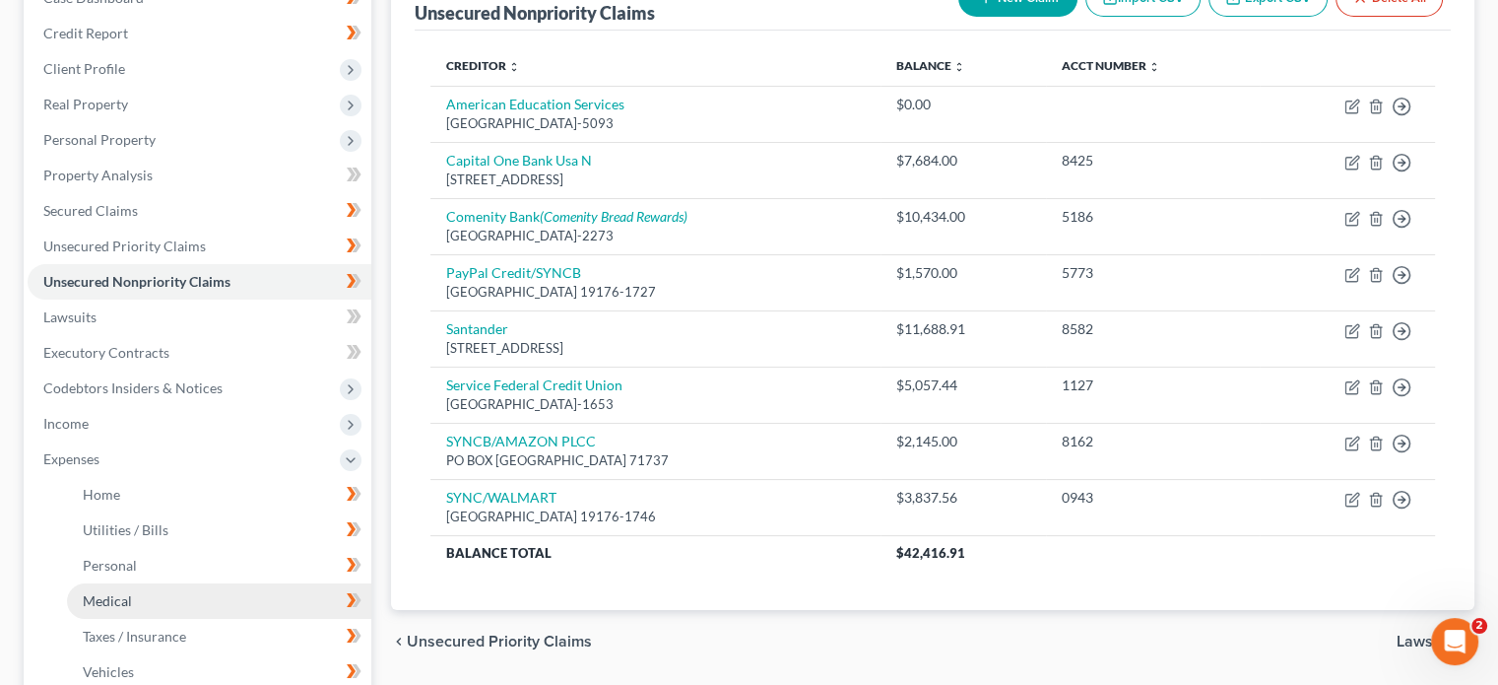
scroll to position [276, 0]
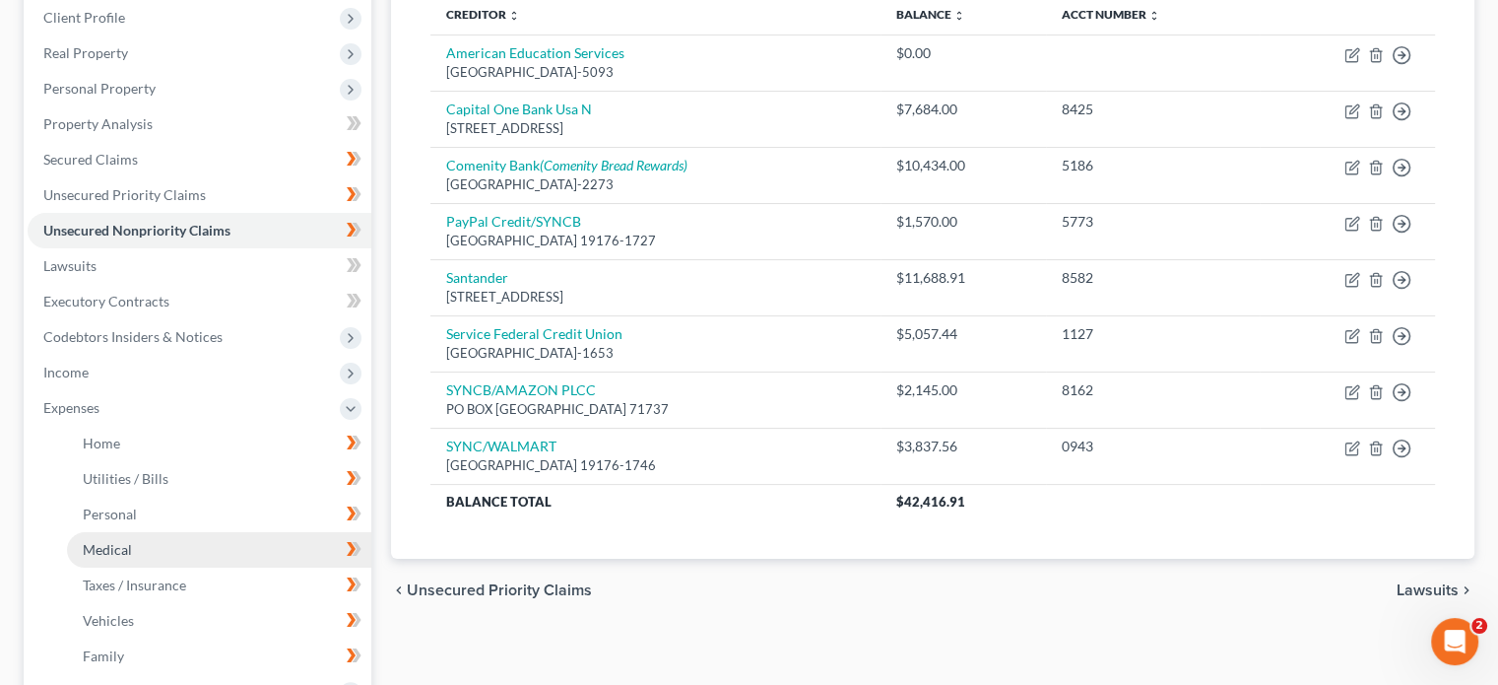
click at [114, 552] on span "Medical" at bounding box center [107, 549] width 49 height 17
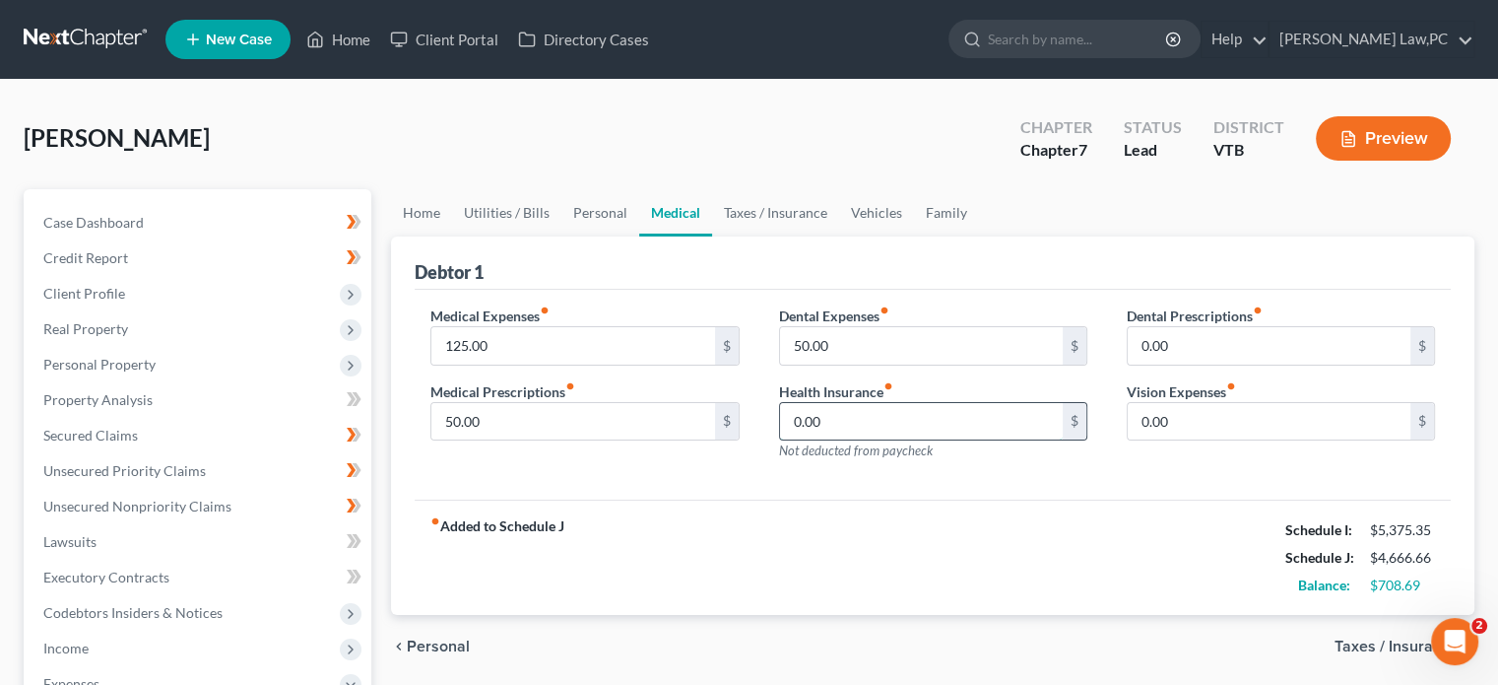
click at [892, 423] on input "0.00" at bounding box center [921, 421] width 283 height 37
click at [745, 472] on div "Medical Expenses fiber_manual_record 125.00 $ Medical Prescriptions fiber_manua…" at bounding box center [585, 390] width 348 height 171
click at [849, 421] on input "345.75" at bounding box center [921, 421] width 283 height 37
type input "619.07"
click at [983, 467] on div "Dental Expenses fiber_manual_record 50.00 $ Health Insurance fiber_manual_recor…" at bounding box center [934, 390] width 348 height 171
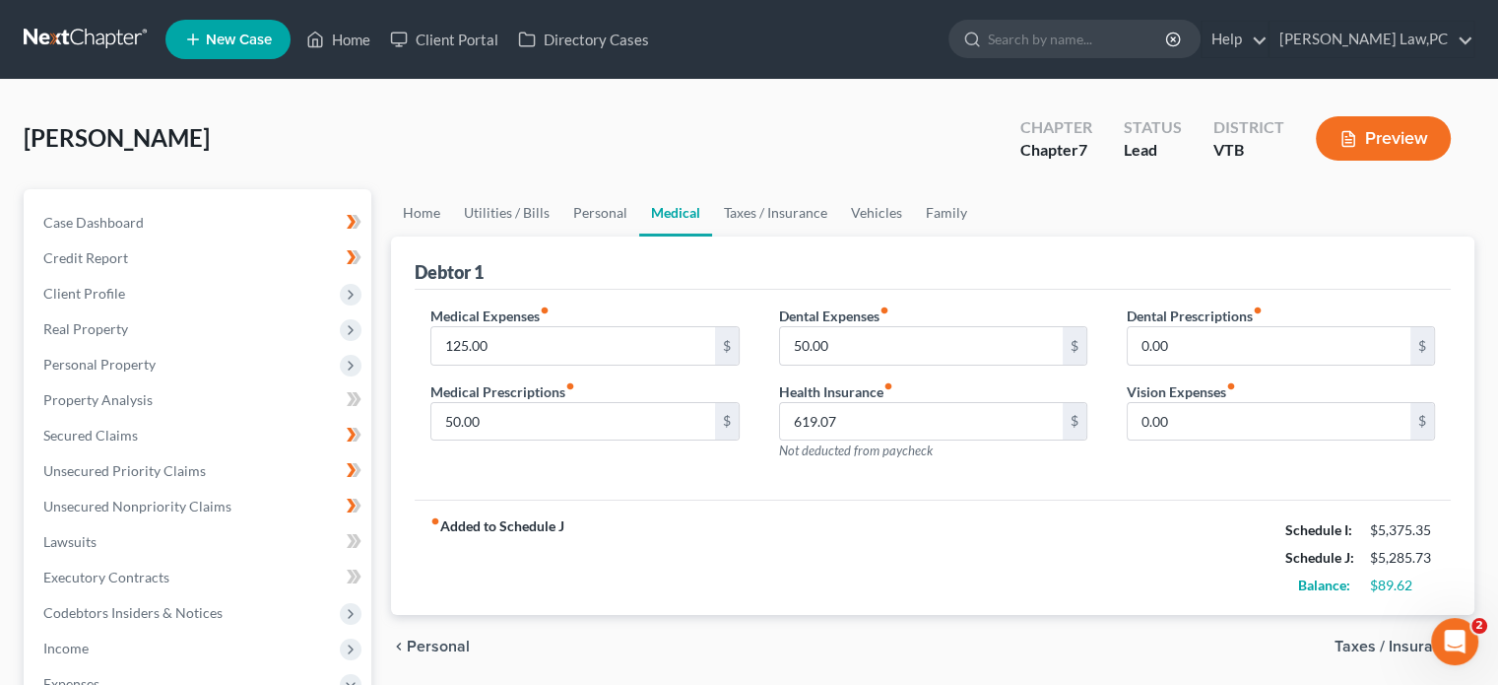
click at [983, 467] on div "Dental Expenses fiber_manual_record 50.00 $ Health Insurance fiber_manual_recor…" at bounding box center [934, 390] width 348 height 171
click at [527, 352] on input "125.00" at bounding box center [572, 345] width 283 height 37
click at [1039, 457] on div "Health Insurance fiber_manual_record 619.07 $ Not deducted from paycheck" at bounding box center [933, 421] width 308 height 80
click at [544, 346] on input "text" at bounding box center [572, 345] width 283 height 37
click at [916, 338] on input "50.00" at bounding box center [921, 345] width 283 height 37
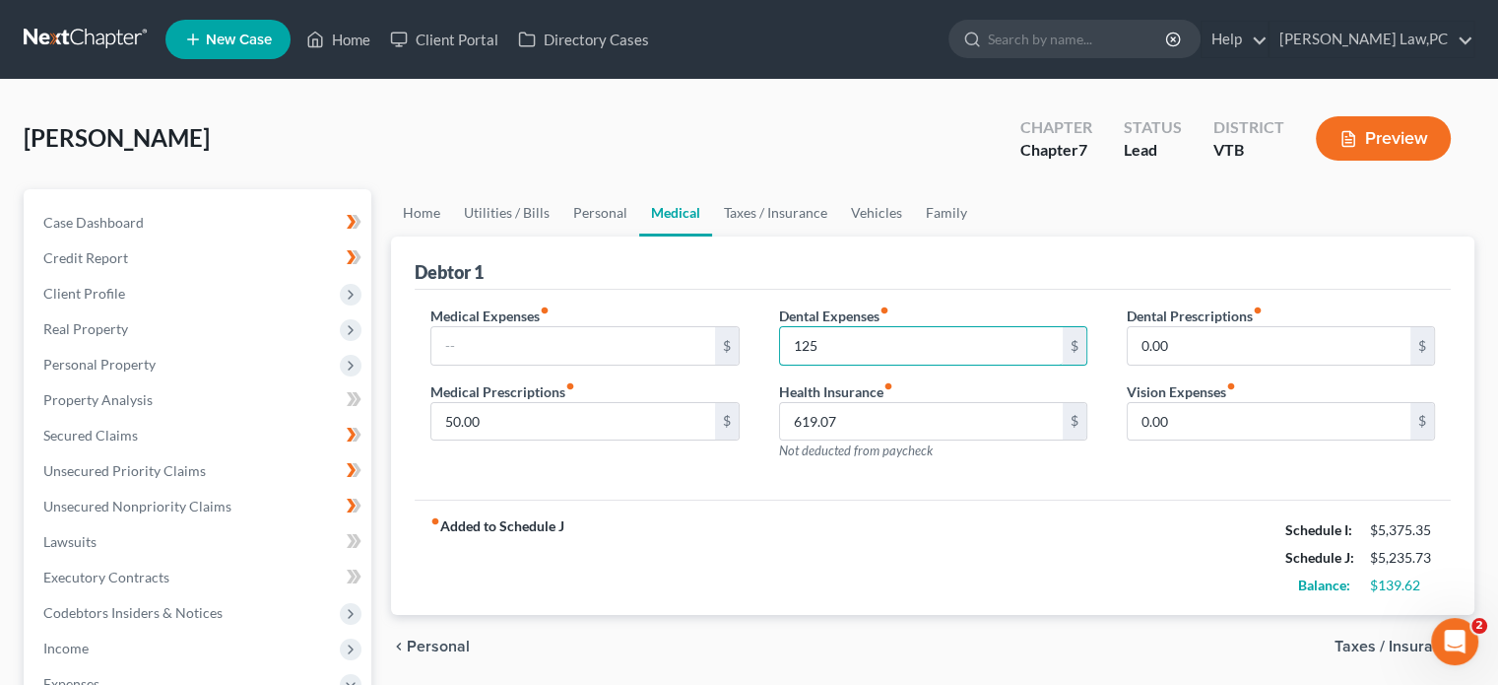
type input "125"
click at [1044, 468] on div "Dental Expenses fiber_manual_record 125 $ Health Insurance fiber_manual_record …" at bounding box center [934, 390] width 348 height 171
